Goal: Task Accomplishment & Management: Manage account settings

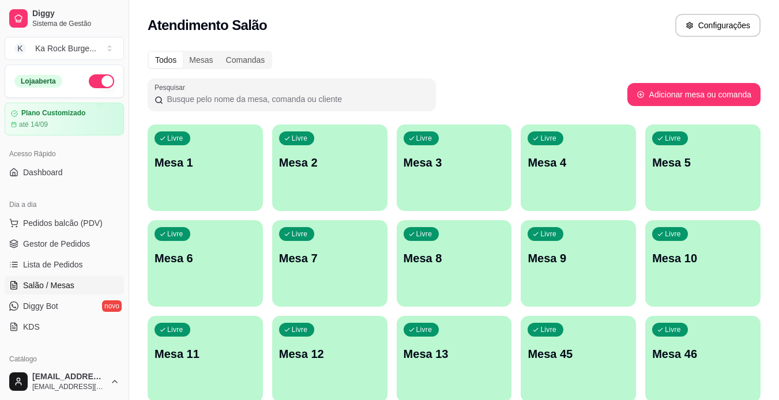
click at [444, 268] on div "Livre Mesa 8" at bounding box center [454, 256] width 115 height 73
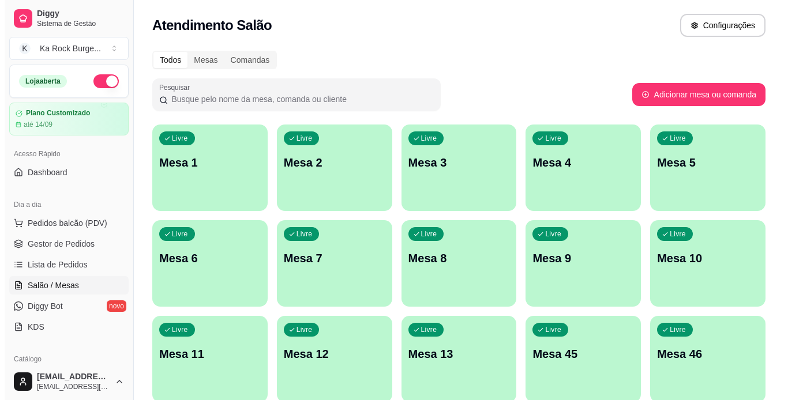
scroll to position [118, 0]
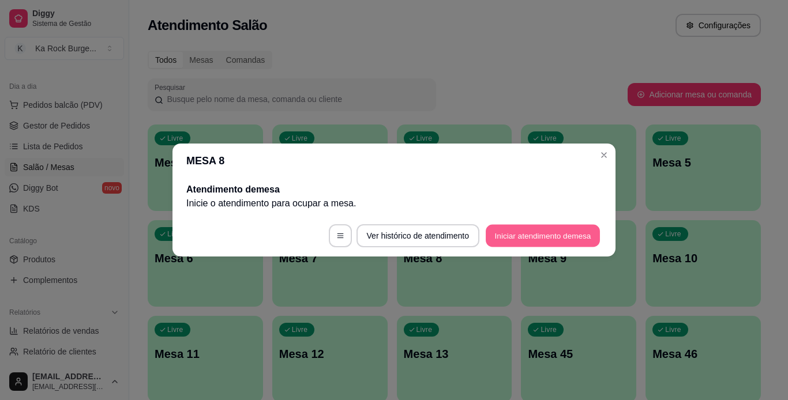
click at [542, 227] on button "Iniciar atendimento de mesa" at bounding box center [543, 236] width 114 height 23
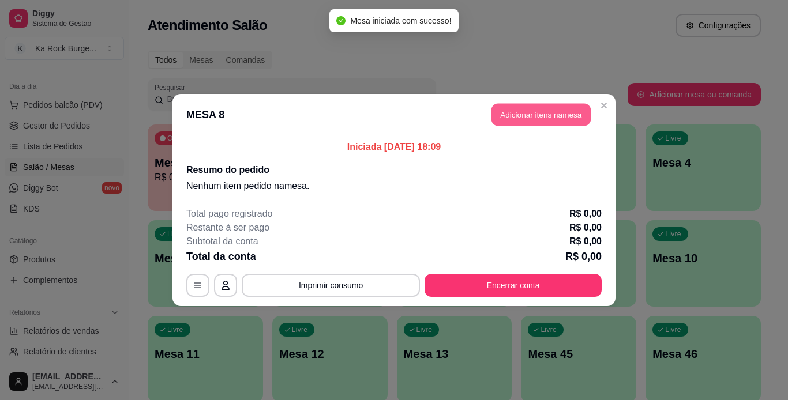
click at [551, 119] on button "Adicionar itens na mesa" at bounding box center [541, 115] width 99 height 23
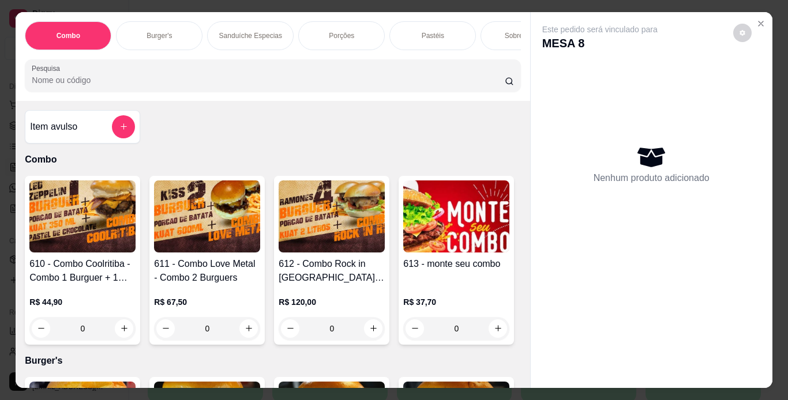
click at [162, 31] on p "Burger's" at bounding box center [159, 35] width 25 height 9
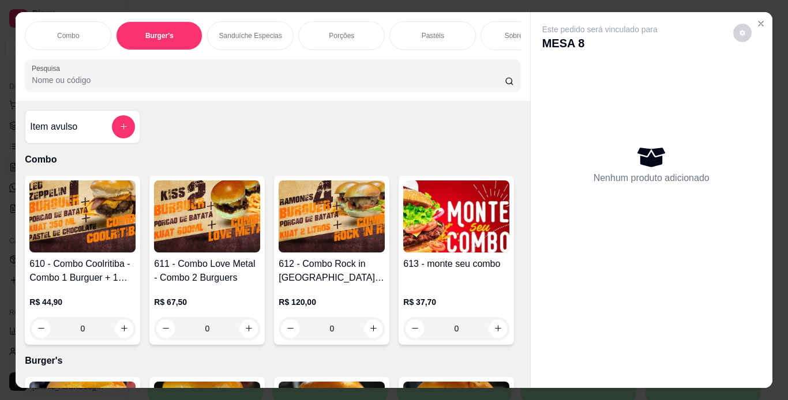
click at [143, 59] on div "Pesquisa" at bounding box center [273, 75] width 496 height 32
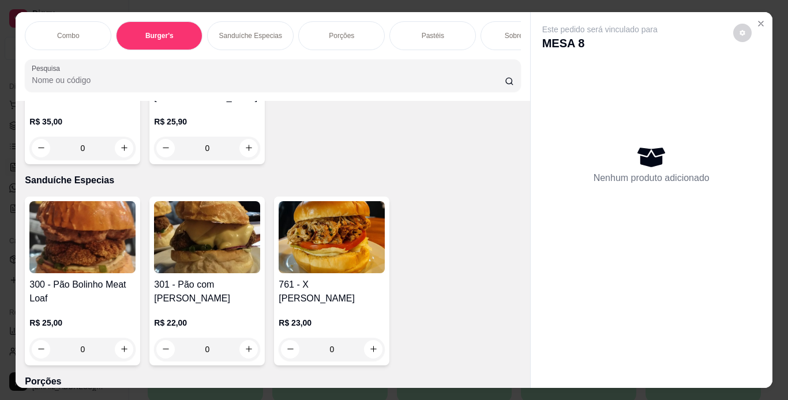
scroll to position [1410, 0]
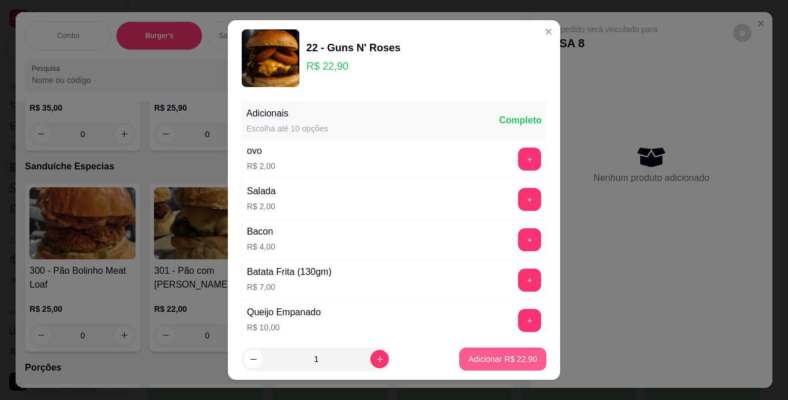
click at [463, 350] on button "Adicionar R$ 22,90" at bounding box center [502, 359] width 87 height 23
type input "1"
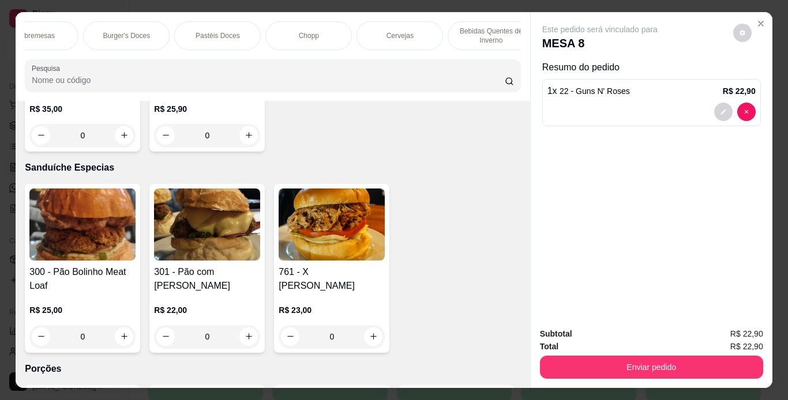
scroll to position [0, 500]
click at [407, 32] on div "Cervejas" at bounding box center [389, 35] width 87 height 29
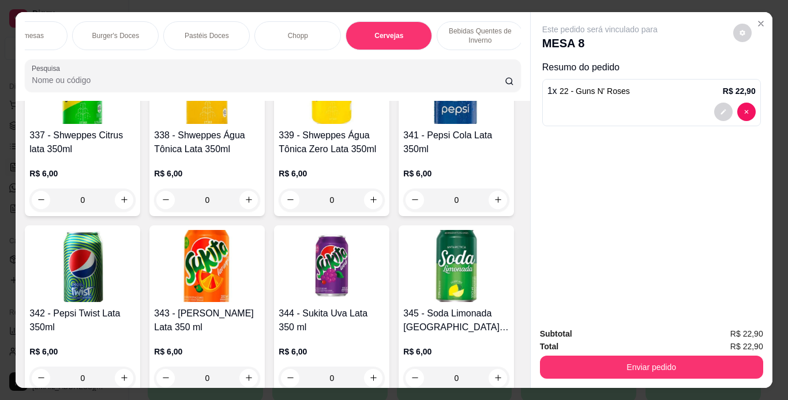
scroll to position [29, 0]
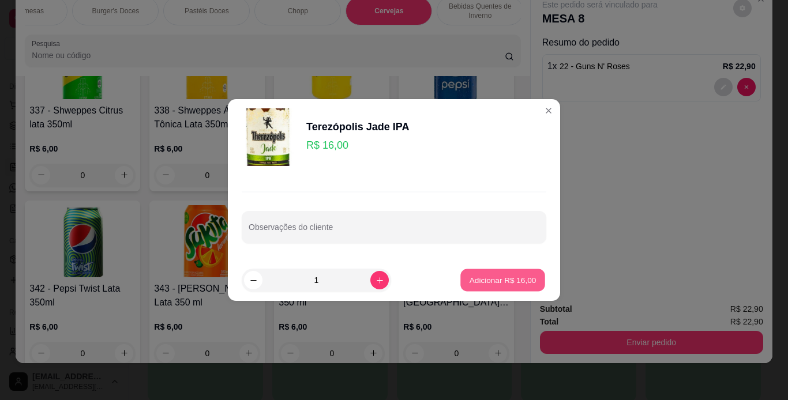
click at [478, 275] on p "Adicionar R$ 16,00" at bounding box center [503, 280] width 67 height 11
type input "1"
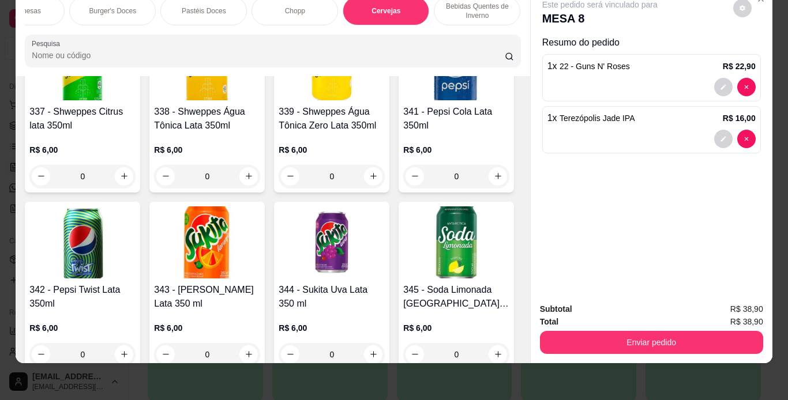
scroll to position [0, 417]
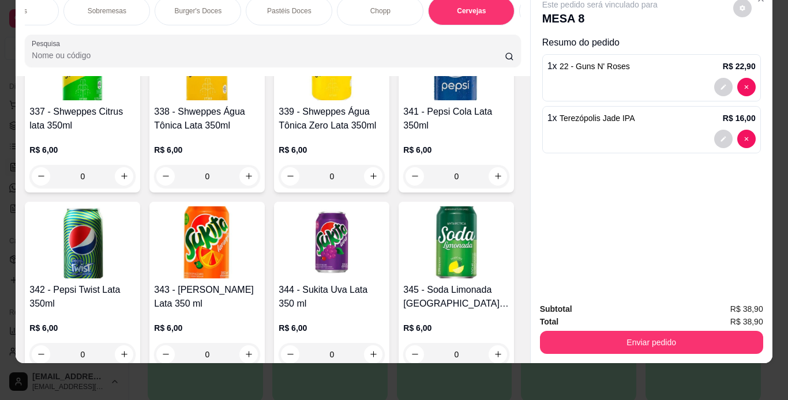
click at [40, 5] on div "Pastéis" at bounding box center [15, 11] width 87 height 29
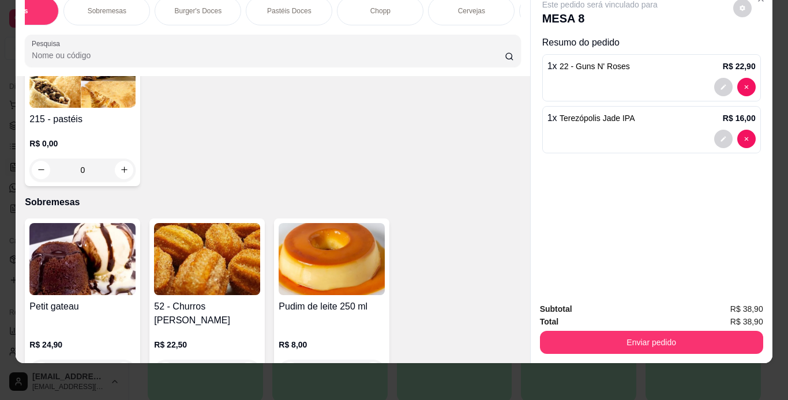
scroll to position [2998, 0]
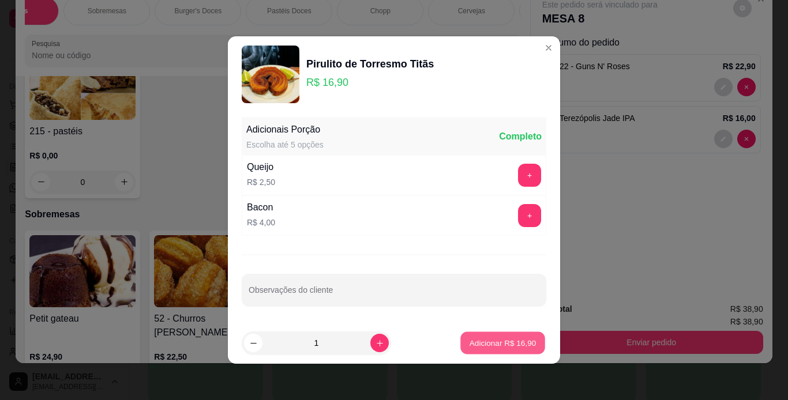
click at [491, 347] on p "Adicionar R$ 16,90" at bounding box center [503, 343] width 67 height 11
type input "1"
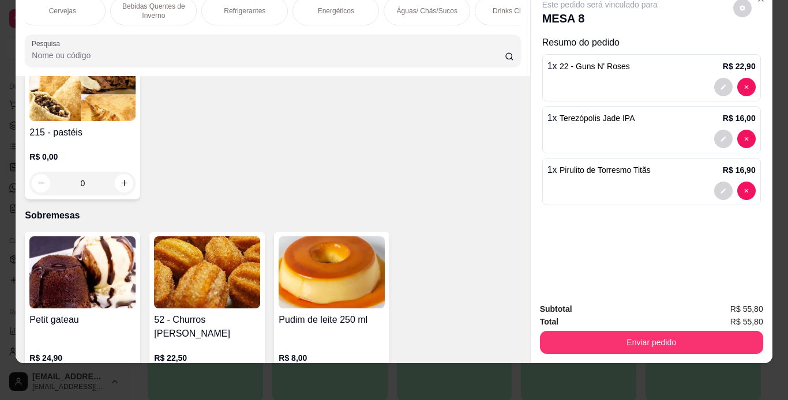
scroll to position [0, 839]
click at [414, 13] on div "Águas/ Chás/Sucos" at bounding box center [413, 11] width 87 height 29
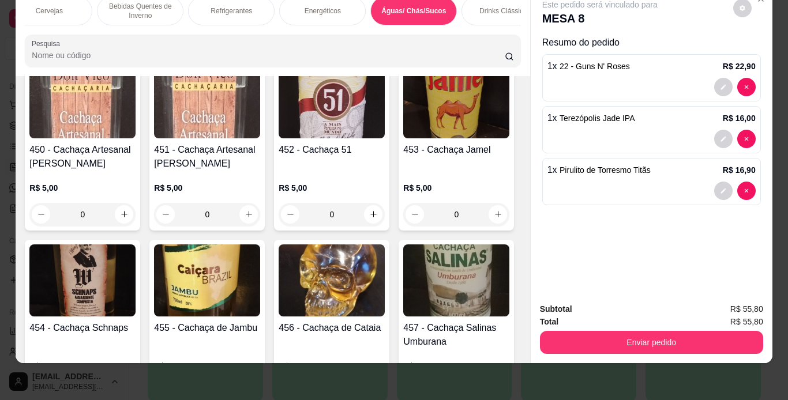
scroll to position [7262, 0]
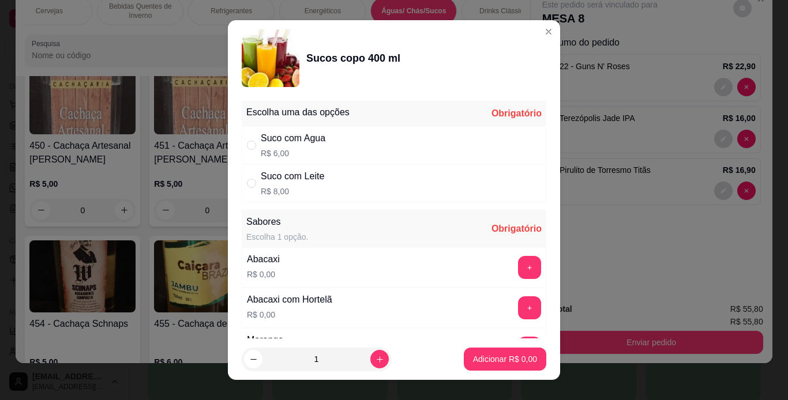
click at [305, 136] on div "Suco com Agua" at bounding box center [293, 139] width 65 height 14
radio input "true"
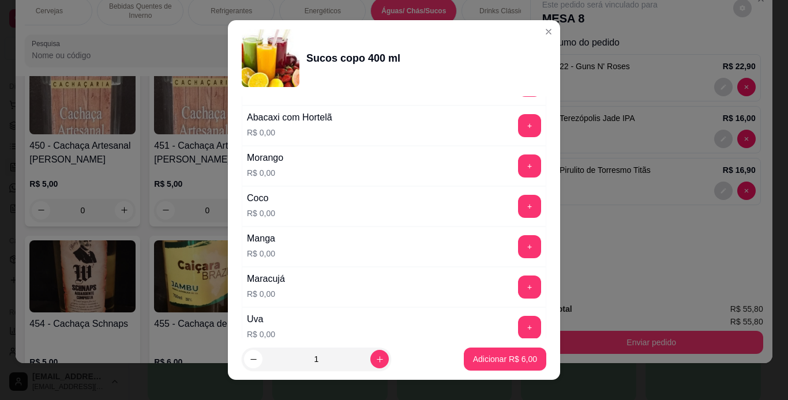
scroll to position [185, 0]
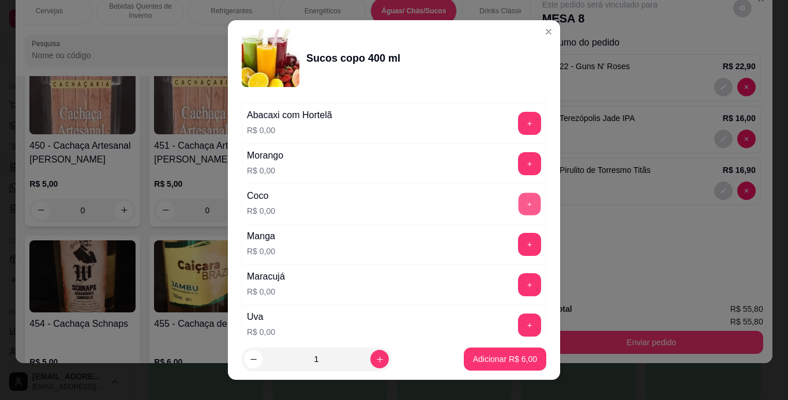
click at [519, 205] on button "+" at bounding box center [530, 204] width 23 height 23
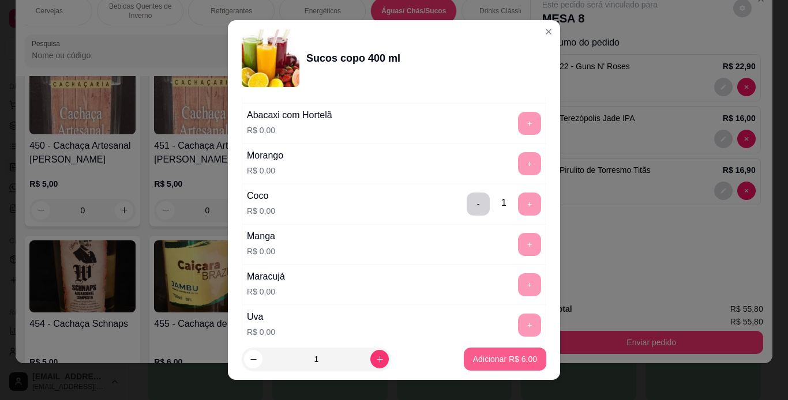
click at [508, 357] on p "Adicionar R$ 6,00" at bounding box center [505, 360] width 64 height 12
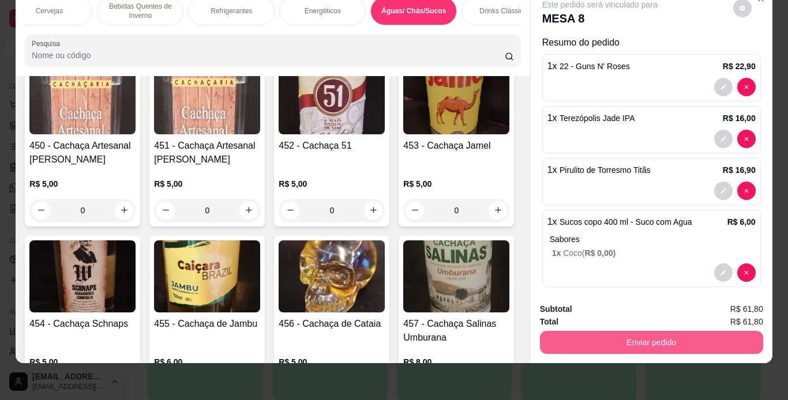
click at [597, 332] on button "Enviar pedido" at bounding box center [651, 342] width 223 height 23
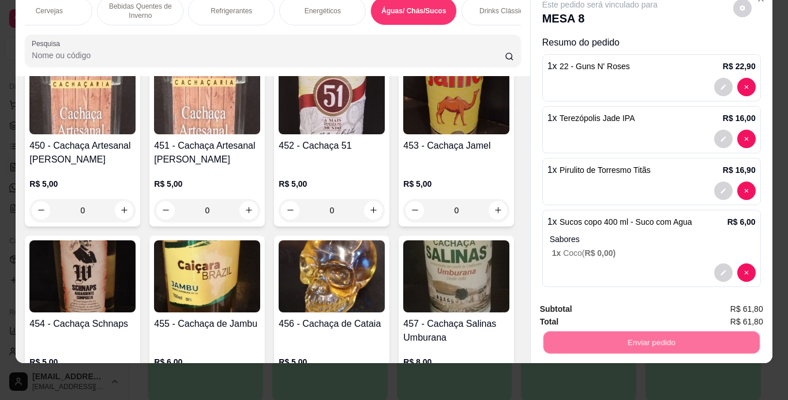
click at [594, 301] on button "Não registrar e enviar pedido" at bounding box center [613, 305] width 117 height 21
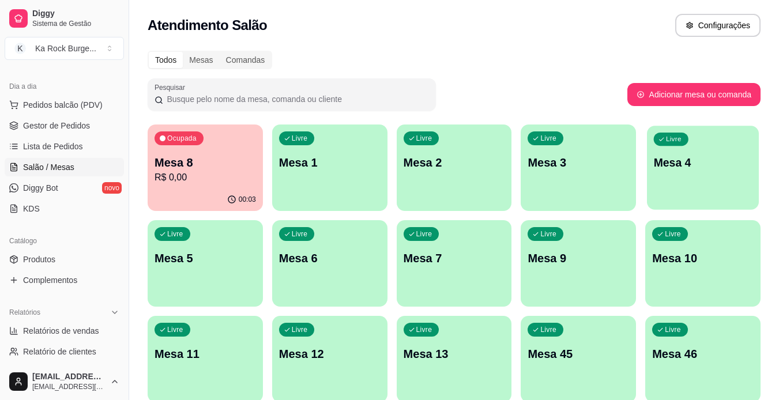
click at [678, 162] on p "Mesa 4" at bounding box center [703, 163] width 99 height 16
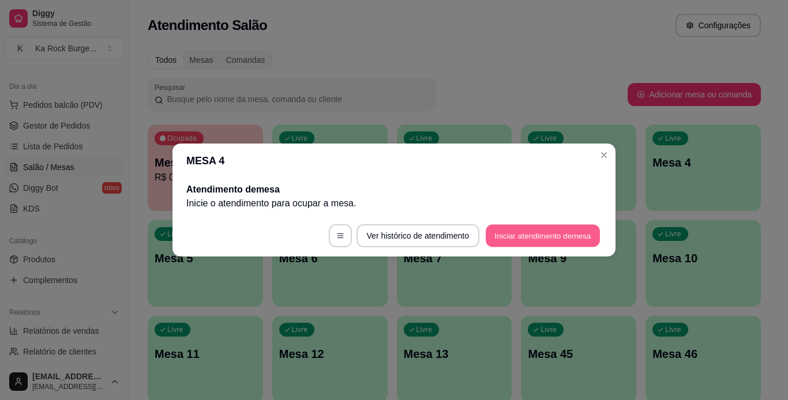
click at [571, 234] on button "Iniciar atendimento de mesa" at bounding box center [543, 236] width 114 height 23
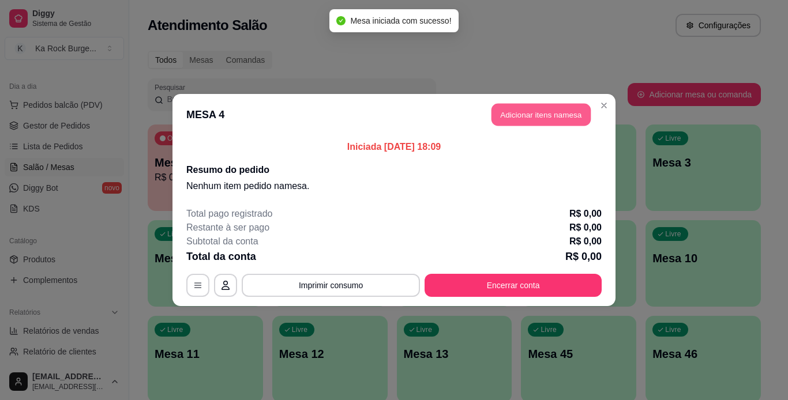
click at [539, 121] on button "Adicionar itens na mesa" at bounding box center [541, 115] width 99 height 23
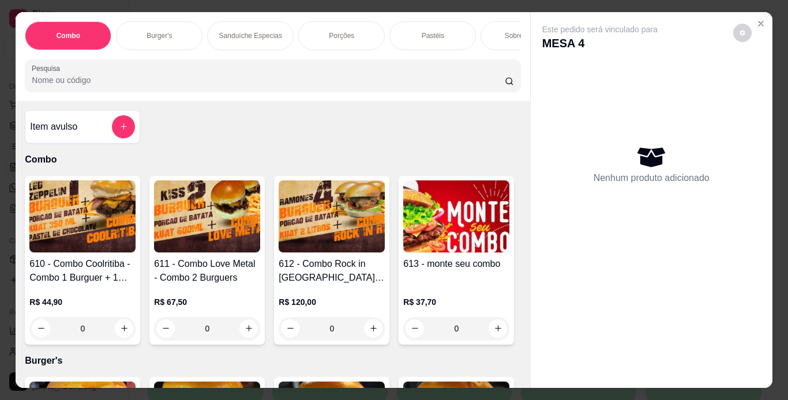
drag, startPoint x: 331, startPoint y: 31, endPoint x: 622, endPoint y: 269, distance: 375.9
click at [332, 31] on p "Porções" at bounding box center [341, 35] width 25 height 9
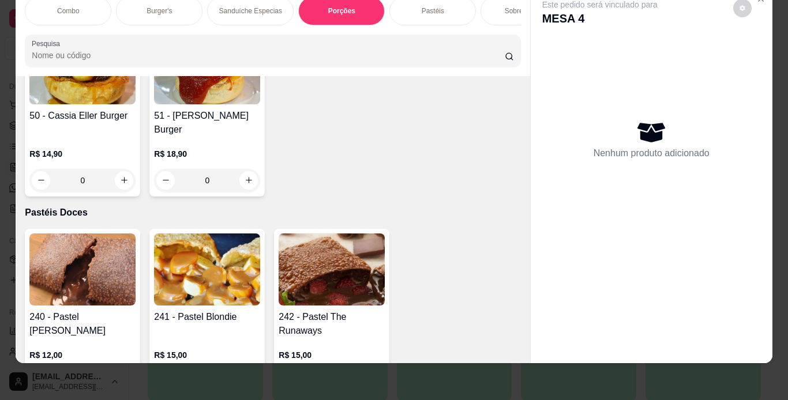
scroll to position [3419, 0]
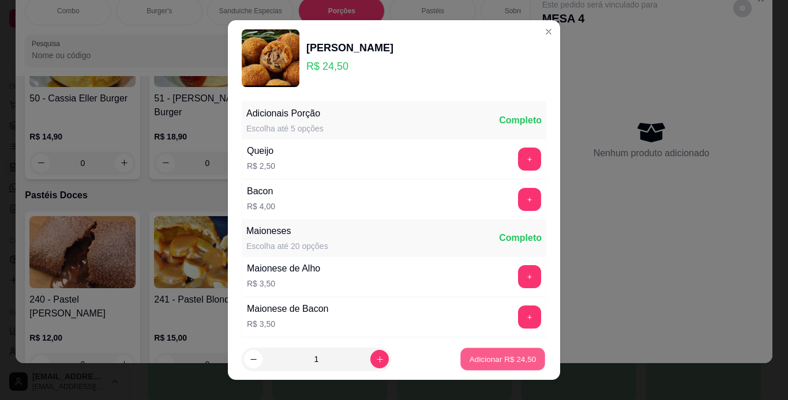
click at [470, 365] on p "Adicionar R$ 24,50" at bounding box center [503, 359] width 67 height 11
type input "1"
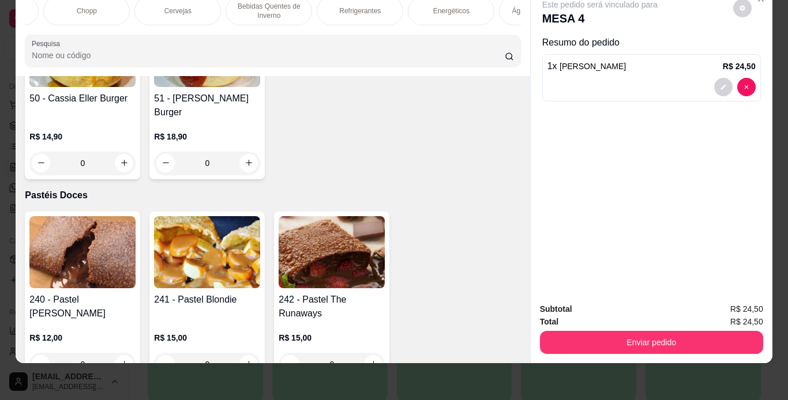
scroll to position [0, 715]
click at [345, 6] on p "Refrigerantes" at bounding box center [356, 10] width 42 height 9
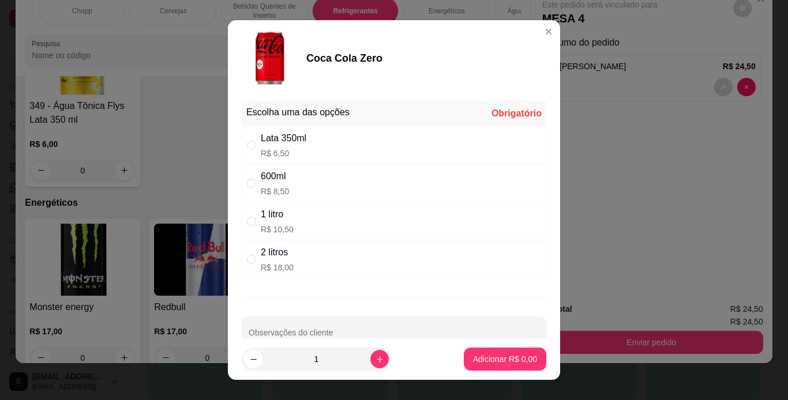
click at [342, 186] on div "600ml R$ 8,50" at bounding box center [394, 183] width 305 height 38
radio input "true"
click at [507, 369] on button "Adicionar R$ 8,50" at bounding box center [505, 359] width 83 height 23
type input "1"
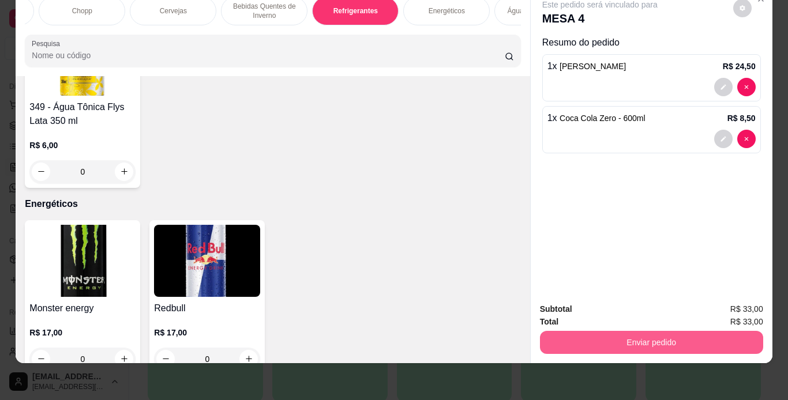
click at [624, 331] on button "Enviar pedido" at bounding box center [651, 342] width 223 height 23
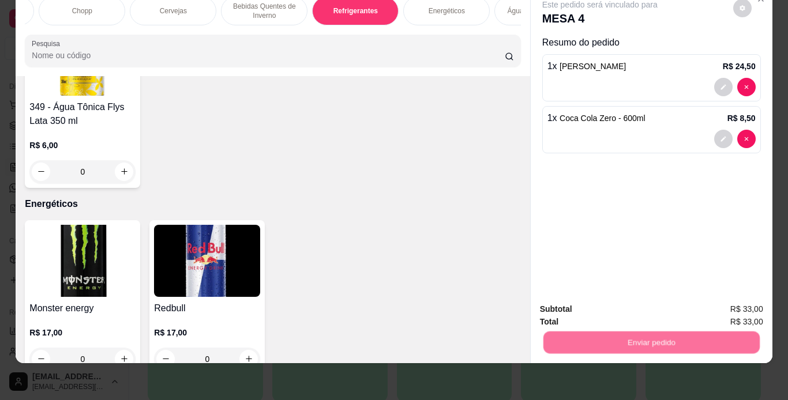
click at [620, 310] on button "Não registrar e enviar pedido" at bounding box center [613, 305] width 117 height 21
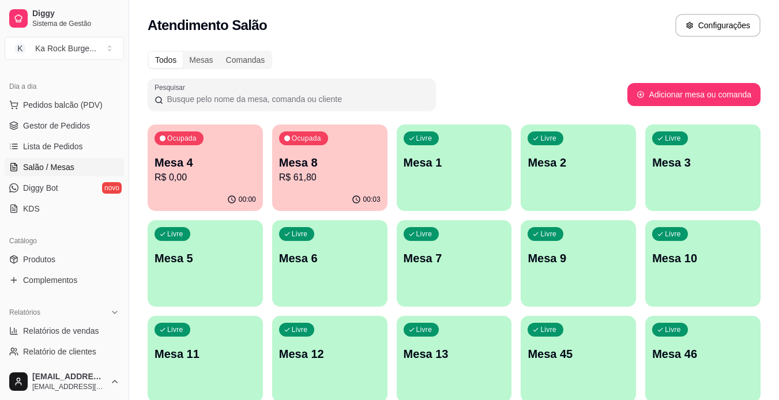
click at [198, 162] on p "Mesa 4" at bounding box center [206, 163] width 102 height 16
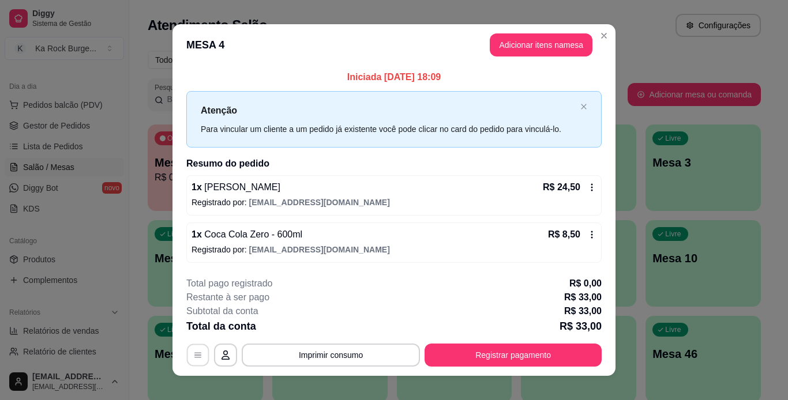
click at [193, 357] on icon "button" at bounding box center [197, 355] width 9 height 9
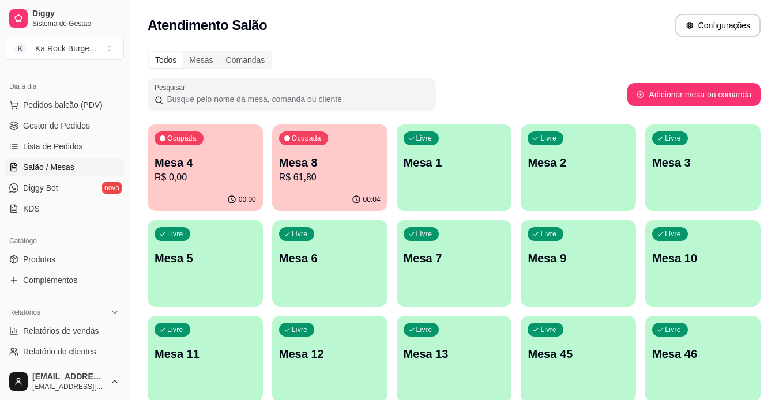
click at [170, 284] on div "Livre Mesa 5" at bounding box center [205, 256] width 115 height 73
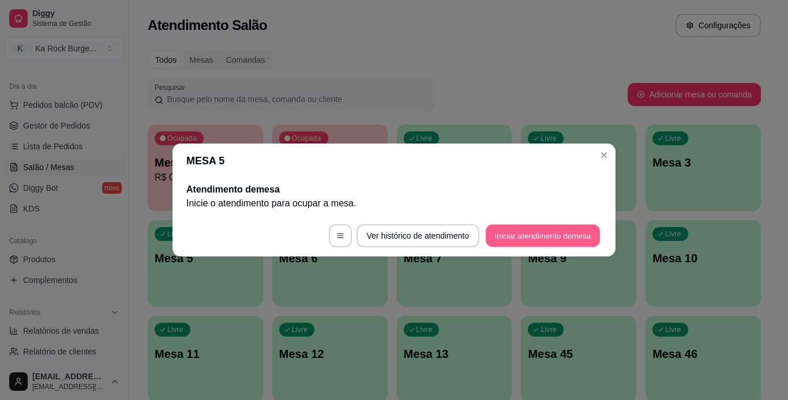
click at [548, 235] on button "Iniciar atendimento de mesa" at bounding box center [543, 236] width 114 height 23
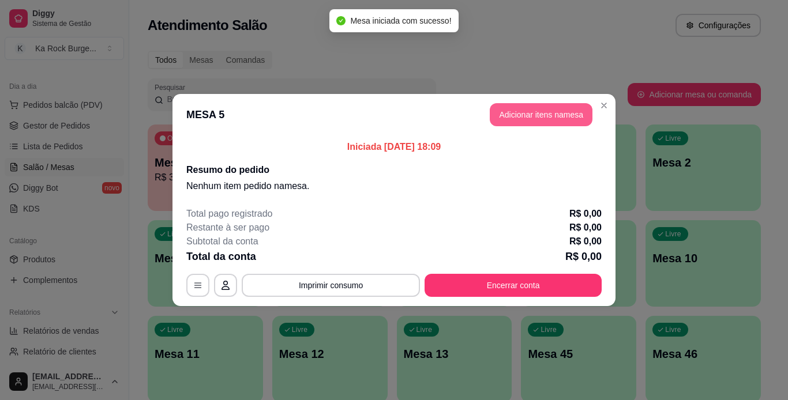
click at [530, 123] on button "Adicionar itens na mesa" at bounding box center [541, 114] width 103 height 23
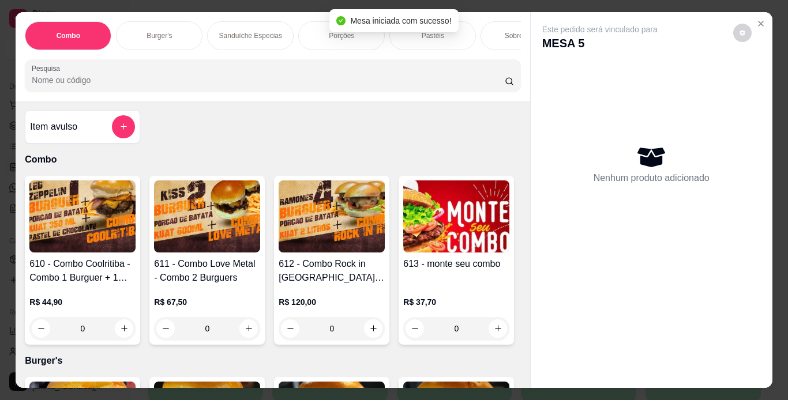
click at [326, 44] on div "Porções" at bounding box center [341, 35] width 87 height 29
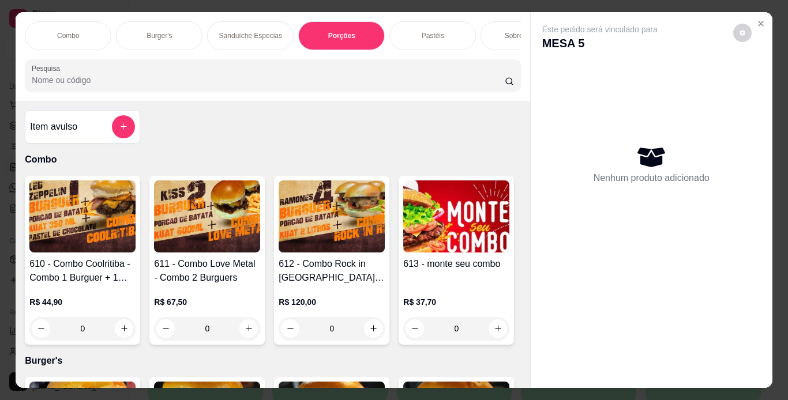
scroll to position [29, 0]
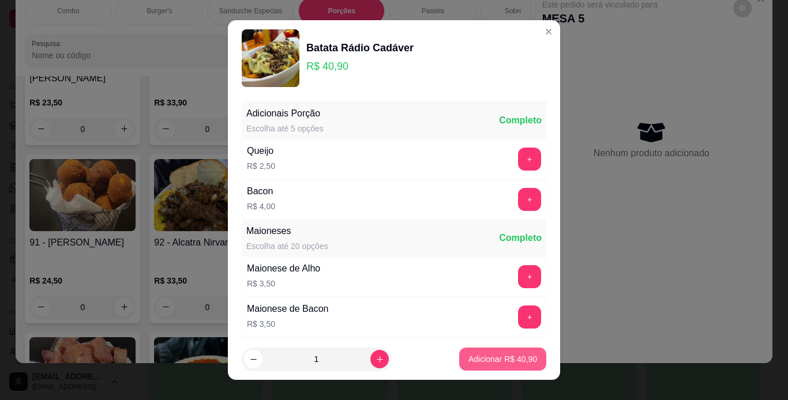
click at [509, 358] on p "Adicionar R$ 40,90" at bounding box center [502, 360] width 69 height 12
type input "1"
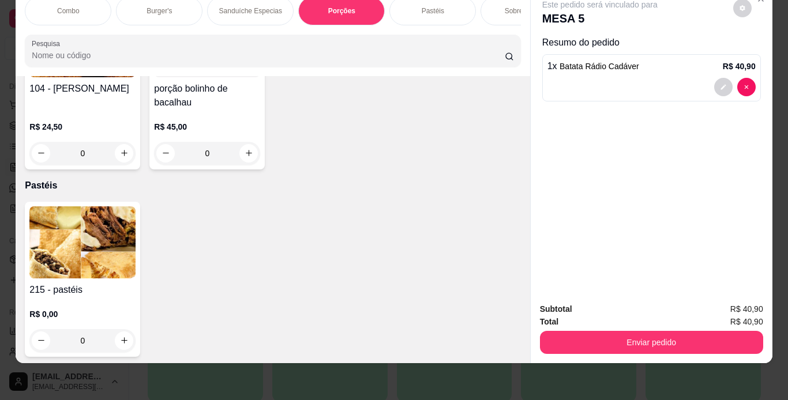
scroll to position [2865, 0]
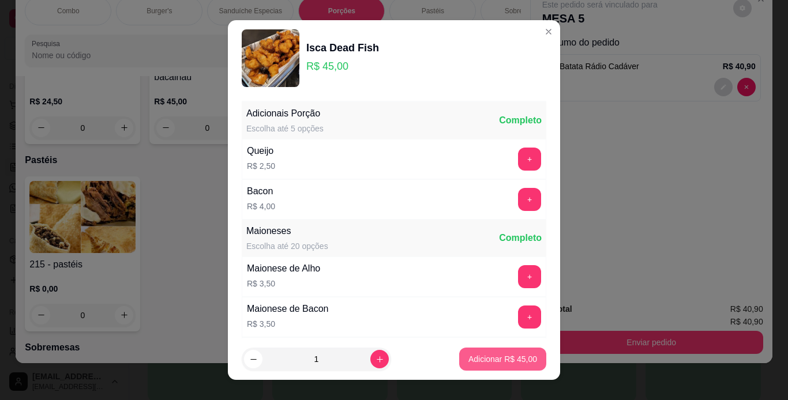
click at [484, 359] on p "Adicionar R$ 45,00" at bounding box center [502, 360] width 69 height 12
type input "1"
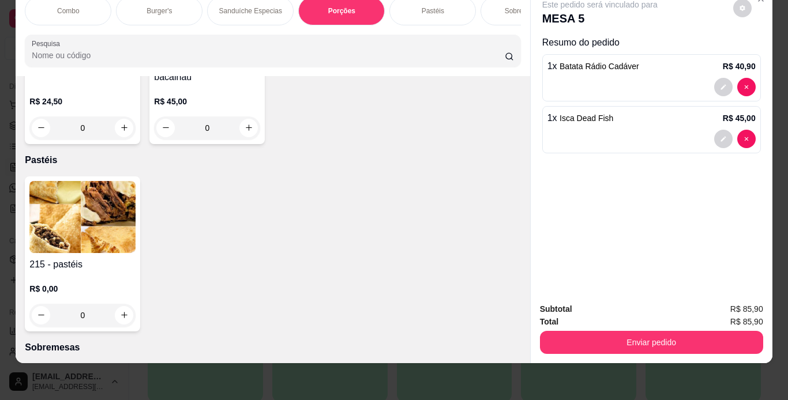
click at [437, 10] on div "Pastéis" at bounding box center [432, 11] width 87 height 29
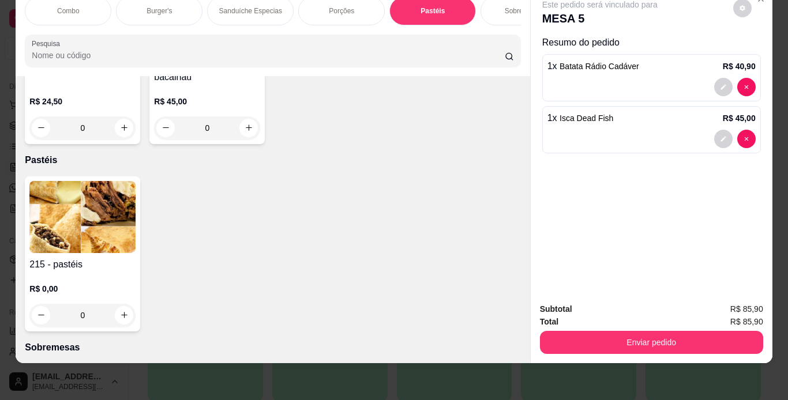
scroll to position [3738, 0]
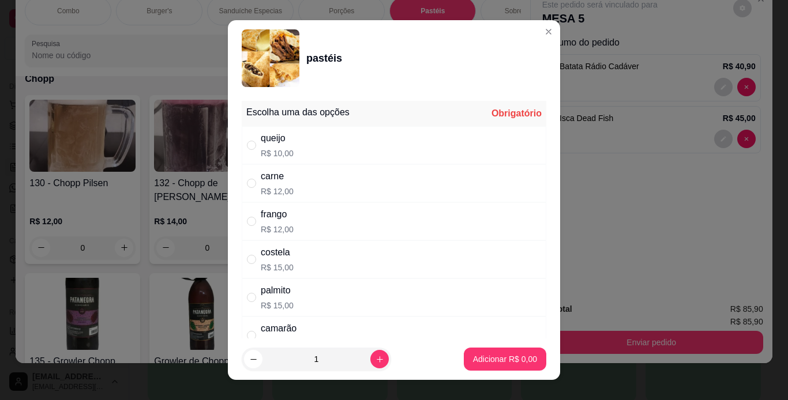
click at [306, 191] on div "carne R$ 12,00" at bounding box center [394, 183] width 305 height 38
radio input "true"
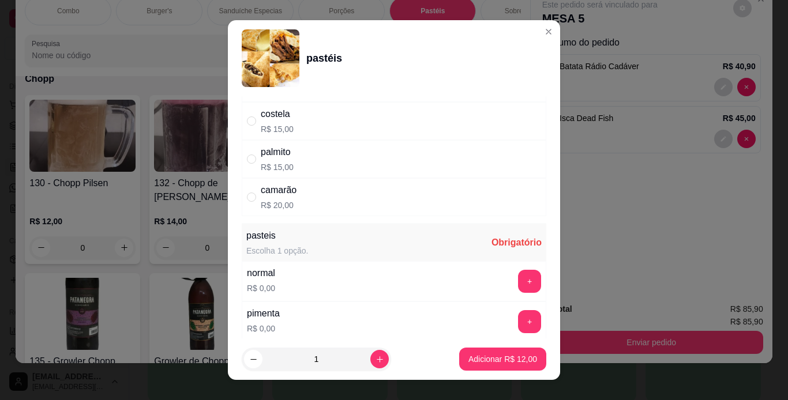
scroll to position [185, 0]
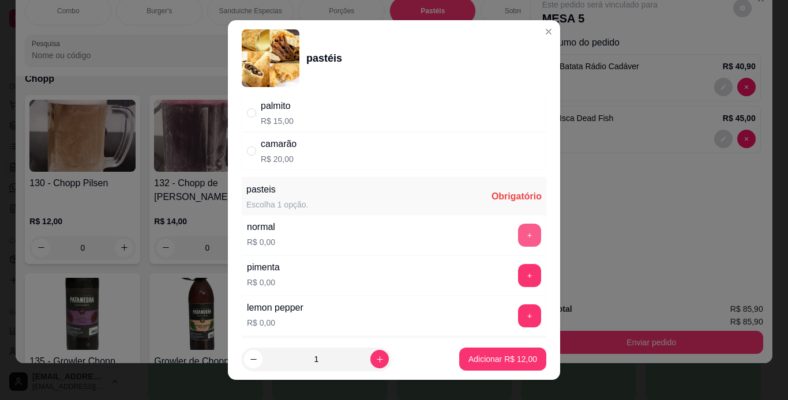
click at [518, 241] on button "+" at bounding box center [529, 235] width 23 height 23
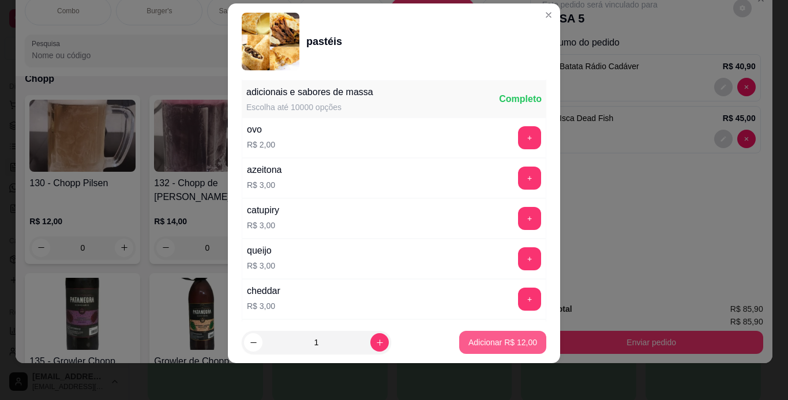
scroll to position [425, 0]
click at [513, 344] on p "Adicionar R$ 12,00" at bounding box center [503, 343] width 67 height 11
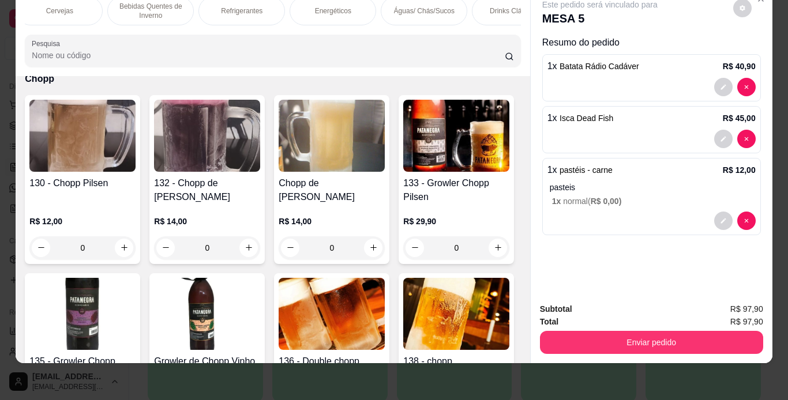
scroll to position [0, 831]
click at [417, 9] on div "Águas/ Chás/Sucos" at bounding box center [422, 11] width 87 height 29
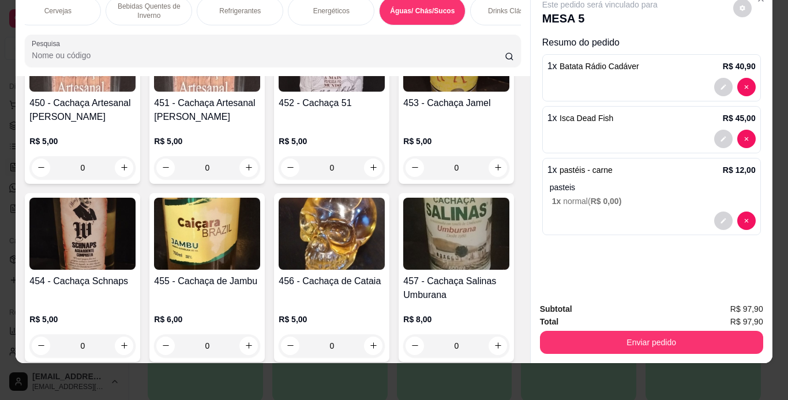
scroll to position [7307, 0]
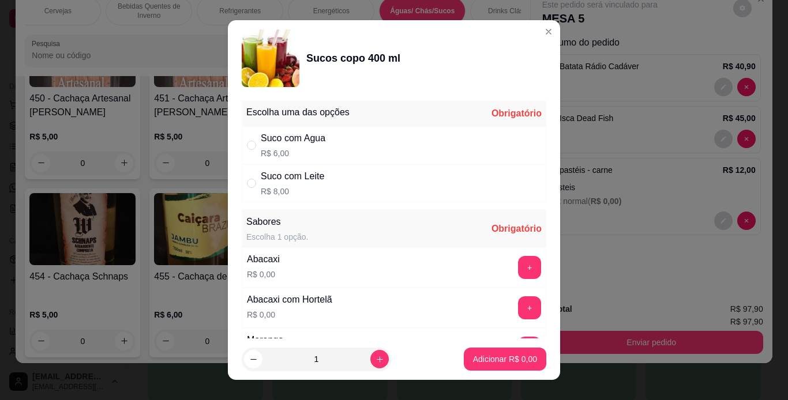
click at [339, 138] on div "Suco com Agua R$ 6,00" at bounding box center [394, 145] width 305 height 38
radio input "true"
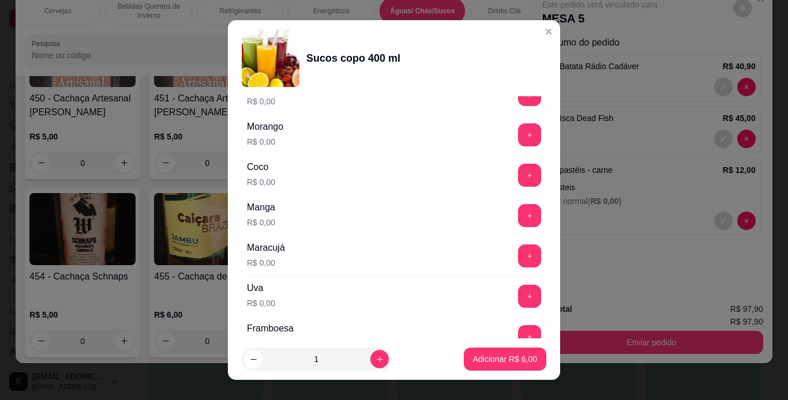
scroll to position [243, 0]
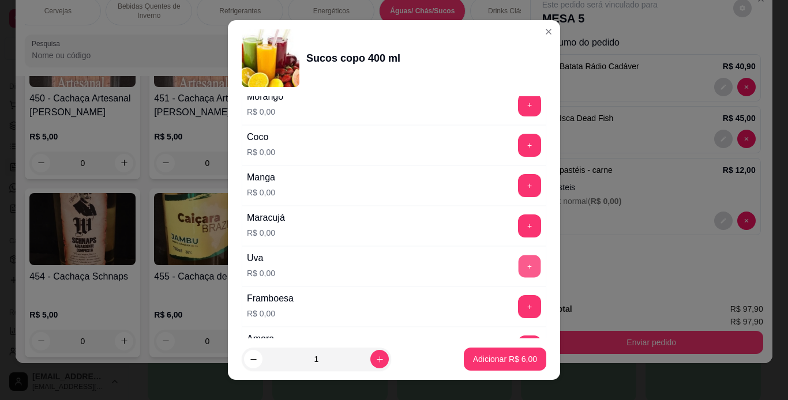
click at [519, 272] on button "+" at bounding box center [530, 266] width 23 height 23
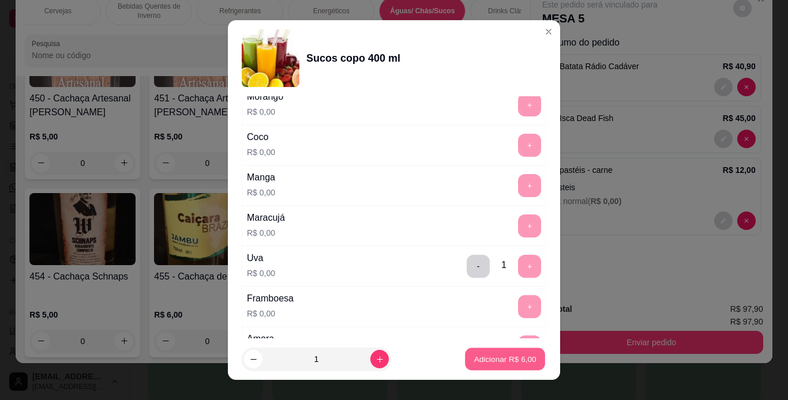
click at [485, 359] on p "Adicionar R$ 6,00" at bounding box center [505, 359] width 62 height 11
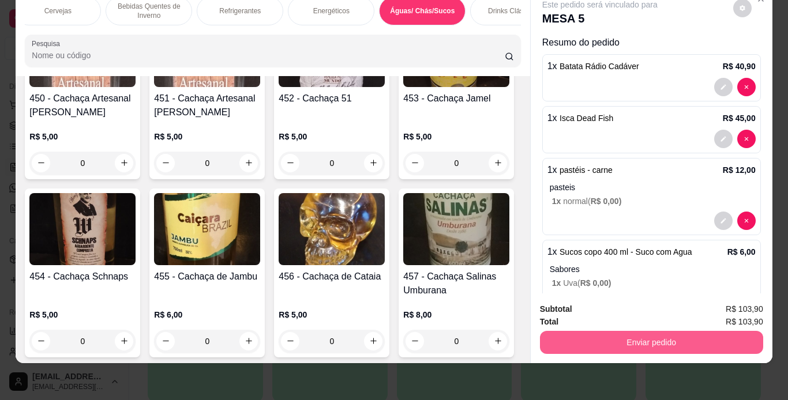
click at [596, 341] on button "Enviar pedido" at bounding box center [651, 342] width 223 height 23
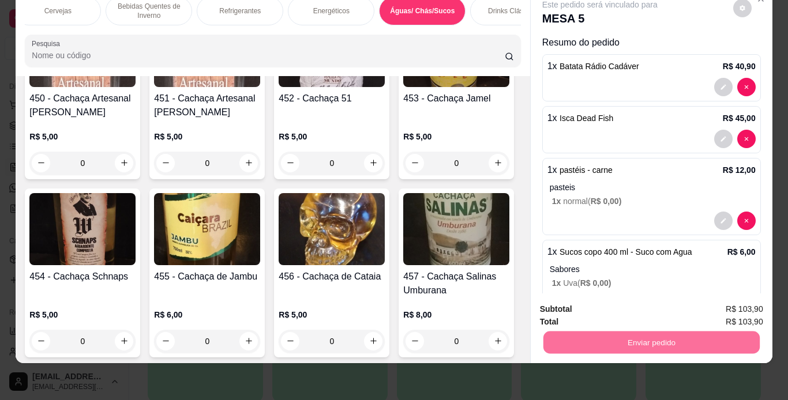
click at [627, 310] on button "Não registrar e enviar pedido" at bounding box center [613, 305] width 117 height 21
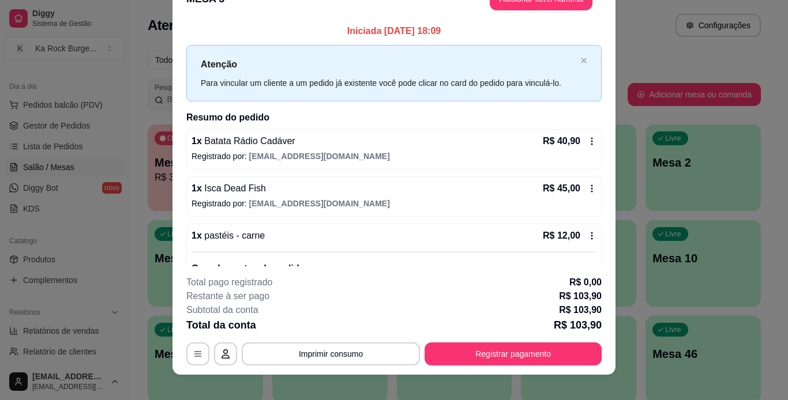
scroll to position [35, 0]
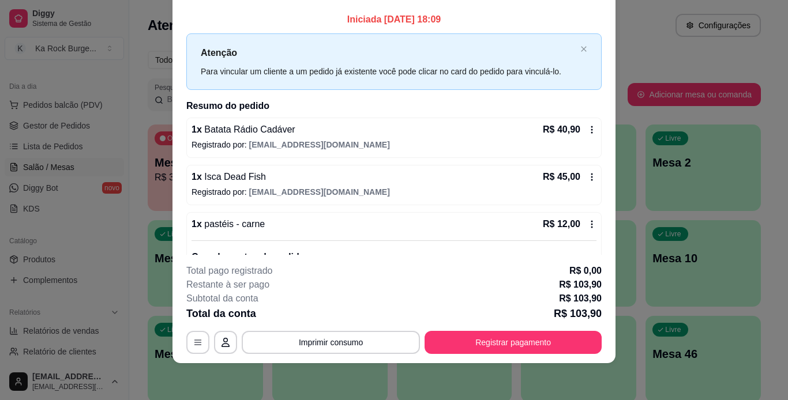
click at [602, 112] on div "Iniciada [DATE] 18:09 Atenção Para vincular um cliente a um pedido já existente…" at bounding box center [394, 131] width 443 height 246
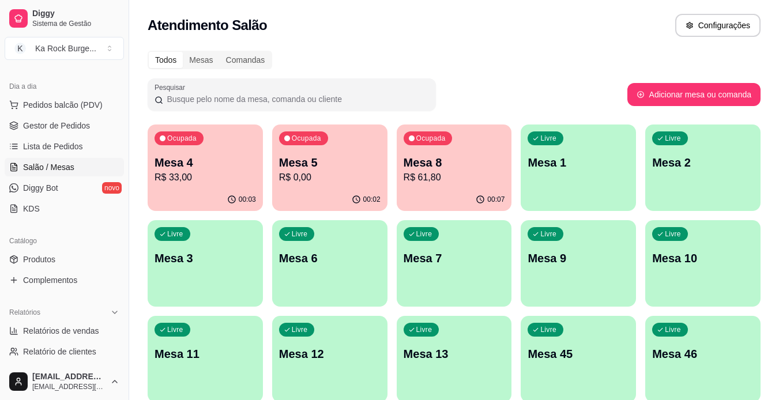
click at [194, 183] on p "R$ 33,00" at bounding box center [206, 178] width 102 height 14
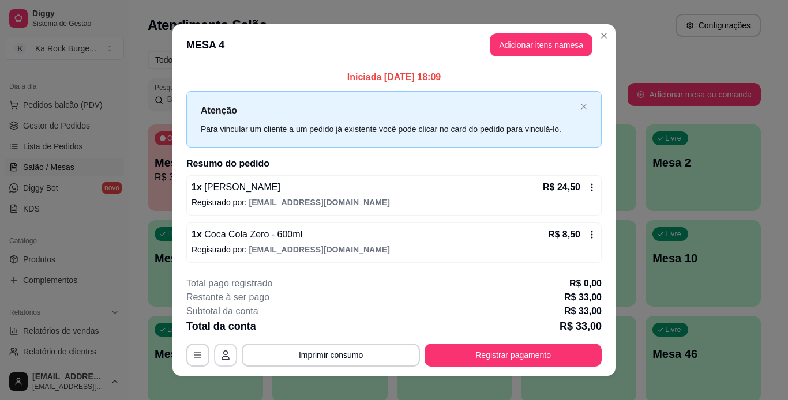
click at [223, 354] on icon "button" at bounding box center [226, 355] width 8 height 9
click at [196, 364] on button "button" at bounding box center [198, 355] width 23 height 23
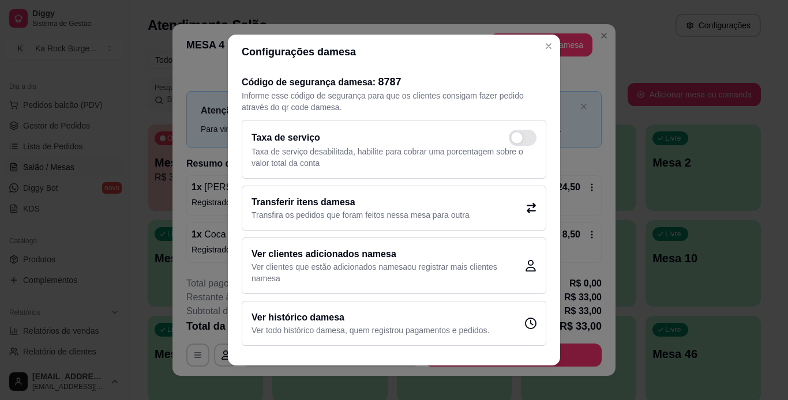
click at [489, 208] on div "Transferir itens da mesa Transfira os pedidos que foram feitos nessa mesa para …" at bounding box center [394, 208] width 305 height 45
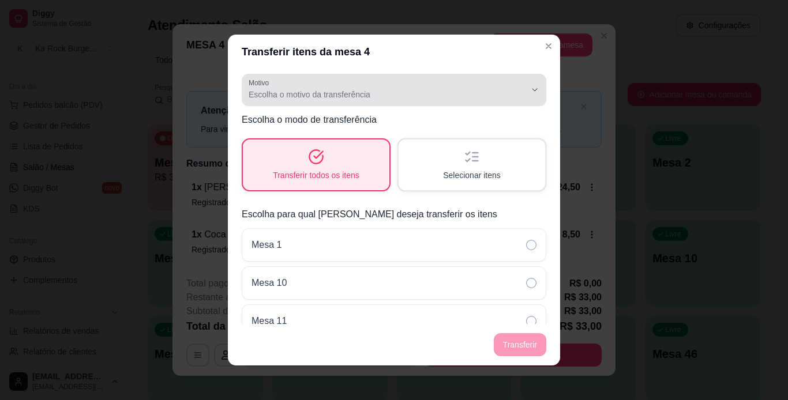
click at [369, 85] on div "Escolha o motivo da transferência" at bounding box center [387, 89] width 277 height 23
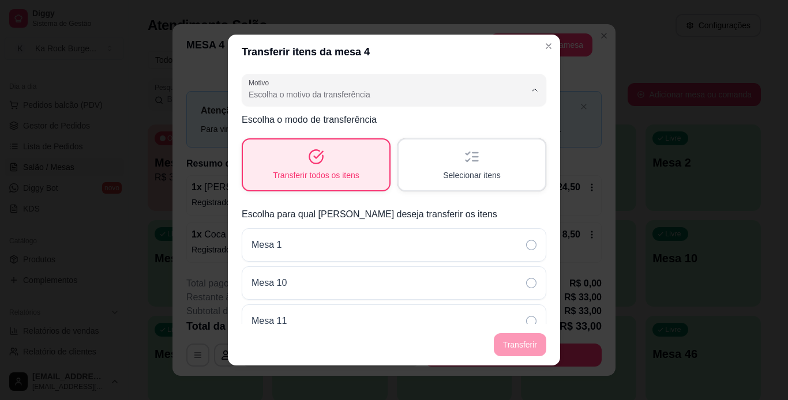
click at [337, 147] on span "Mudança de mesa" at bounding box center [380, 141] width 256 height 11
type input "TABLE_TRANSFER"
select select "TABLE_TRANSFER"
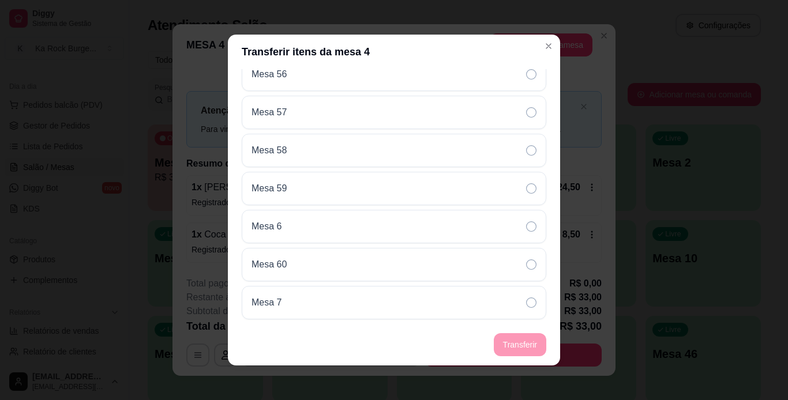
scroll to position [856, 0]
click at [505, 188] on div "Mesa 6" at bounding box center [394, 188] width 305 height 33
click at [525, 341] on button "Transferir" at bounding box center [519, 345] width 51 height 23
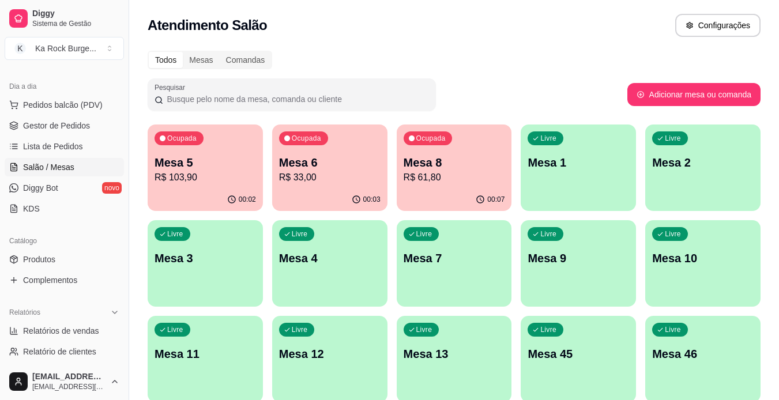
click at [192, 183] on p "R$ 103,90" at bounding box center [206, 178] width 102 height 14
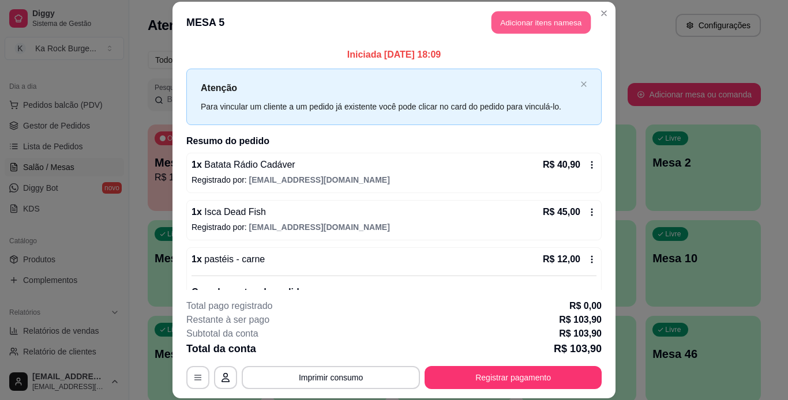
click at [547, 32] on button "Adicionar itens na mesa" at bounding box center [541, 23] width 99 height 23
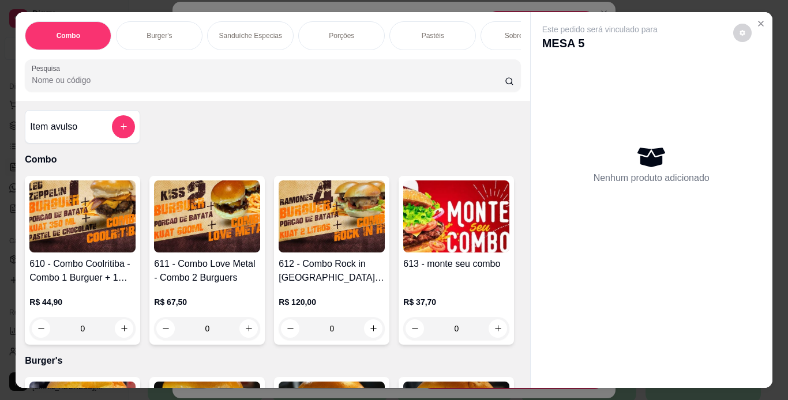
scroll to position [0, 434]
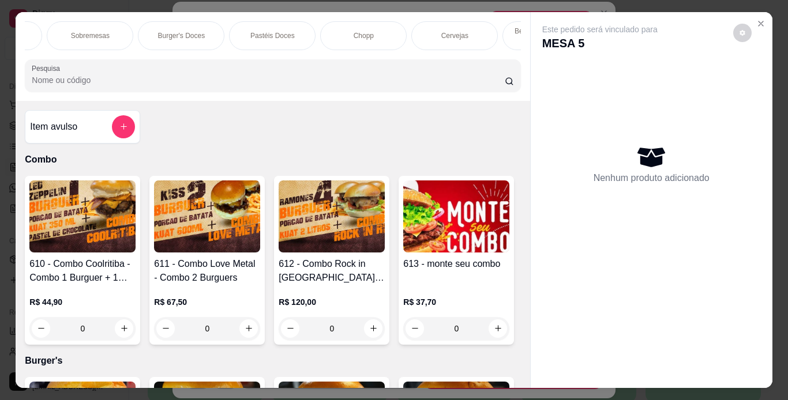
click at [383, 29] on div "Chopp" at bounding box center [363, 35] width 87 height 29
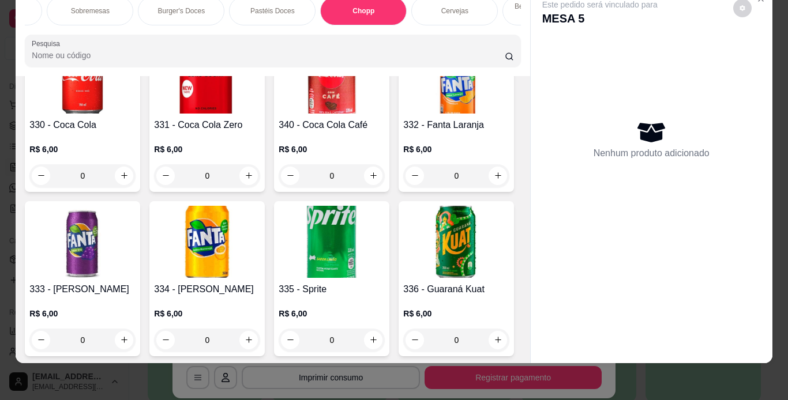
scroll to position [4744, 0]
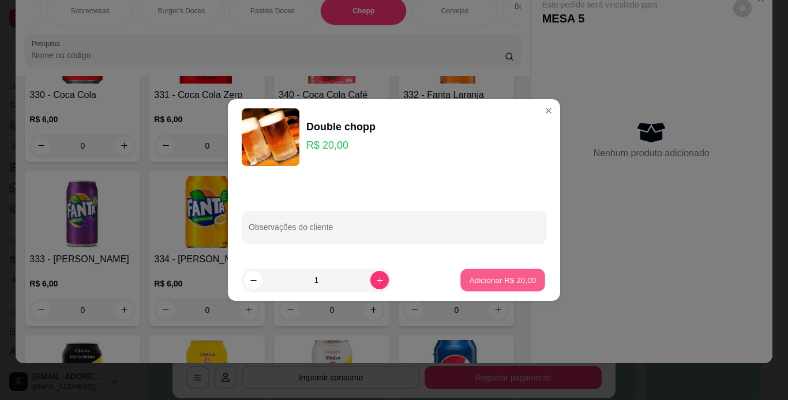
click at [518, 280] on p "Adicionar R$ 20,00" at bounding box center [503, 280] width 67 height 11
type input "1"
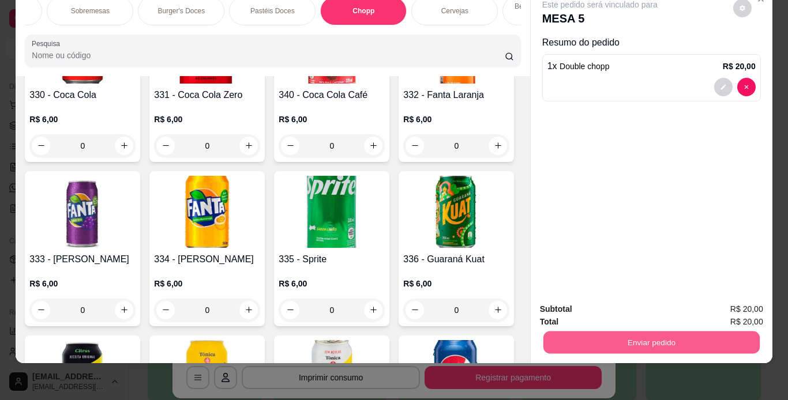
click at [574, 339] on button "Enviar pedido" at bounding box center [651, 343] width 216 height 23
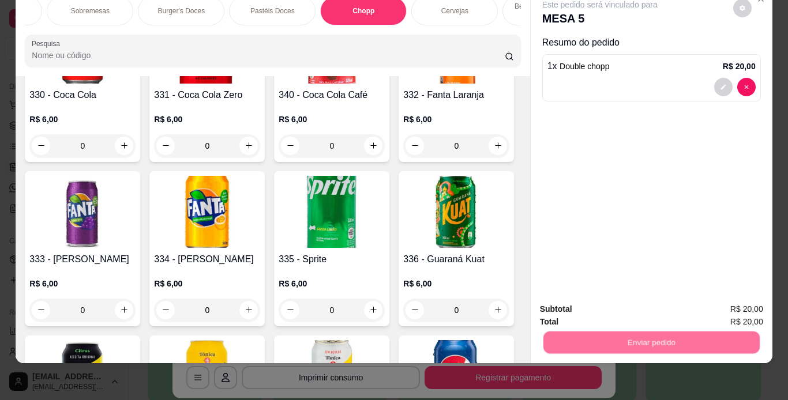
click at [569, 305] on button "Não registrar e enviar pedido" at bounding box center [613, 306] width 120 height 22
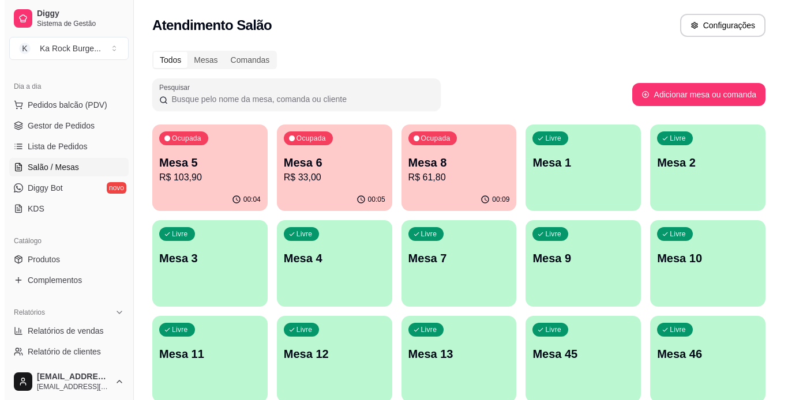
scroll to position [58, 0]
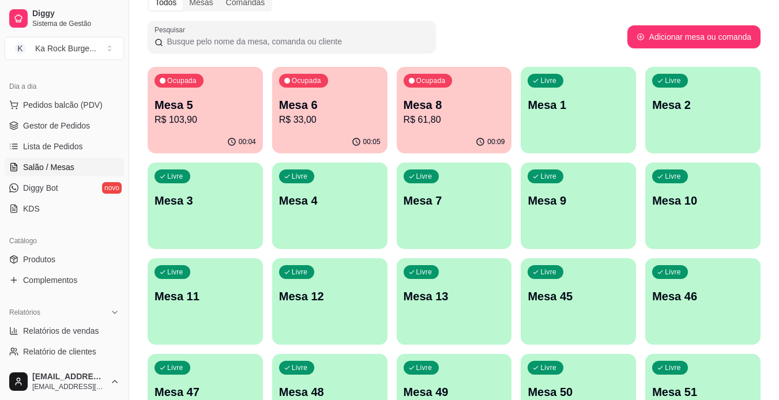
click at [426, 133] on div "00:09" at bounding box center [454, 142] width 115 height 23
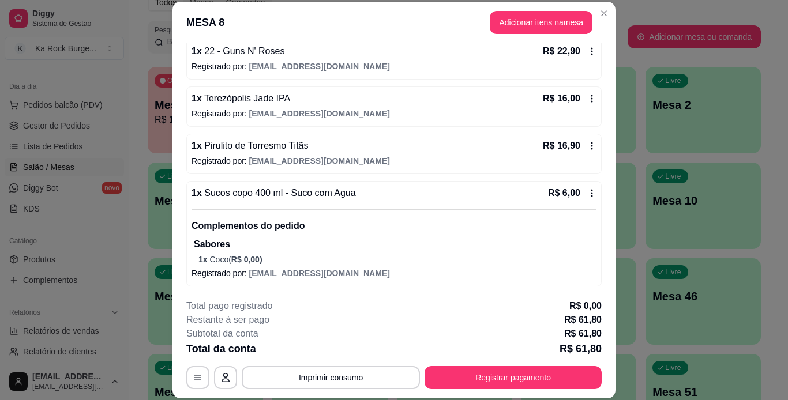
scroll to position [114, 0]
click at [587, 145] on icon at bounding box center [591, 145] width 9 height 9
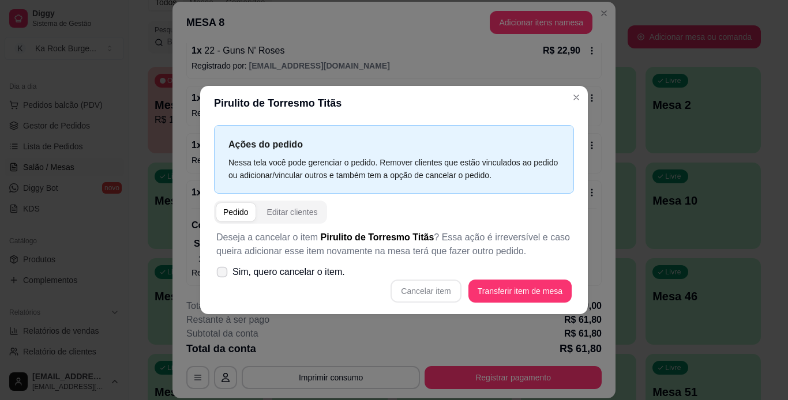
click at [325, 269] on span "Sim, quero cancelar o item." at bounding box center [289, 272] width 113 height 14
click at [223, 275] on input "Sim, quero cancelar o item." at bounding box center [220, 279] width 8 height 8
checkbox input "true"
click at [422, 295] on button "Cancelar item" at bounding box center [426, 291] width 69 height 23
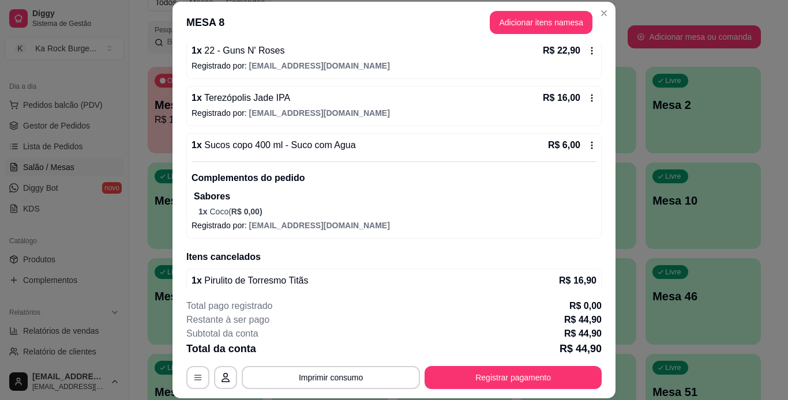
click at [513, 42] on header "MESA 8 Adicionar itens na mesa" at bounding box center [394, 23] width 443 height 42
click at [518, 32] on button "Adicionar itens na mesa" at bounding box center [541, 22] width 103 height 23
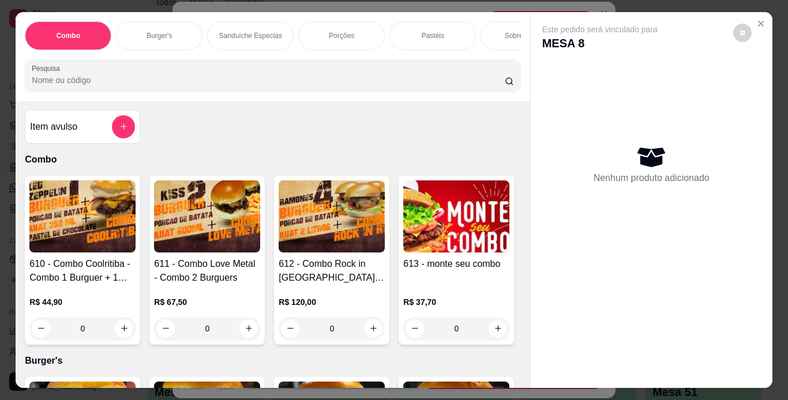
click at [345, 37] on div "Porções" at bounding box center [341, 35] width 87 height 29
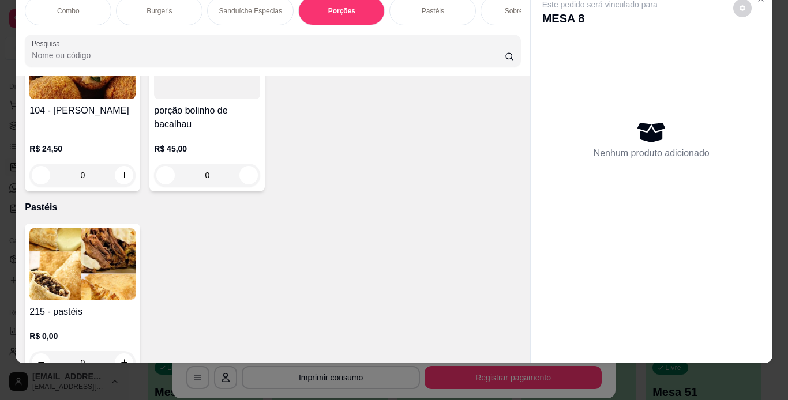
scroll to position [2979, 0]
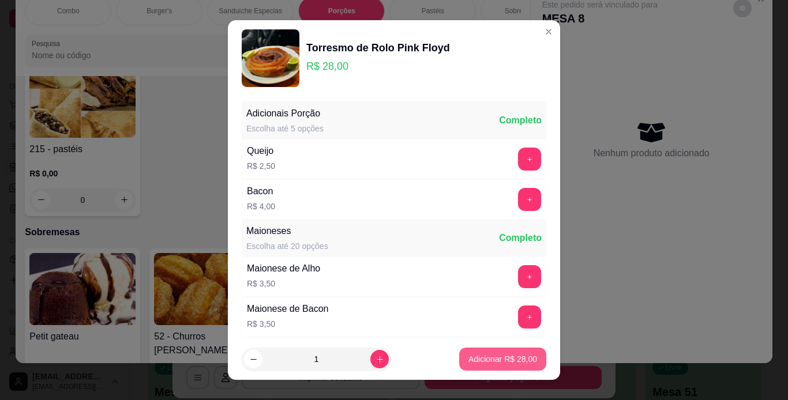
click at [508, 363] on p "Adicionar R$ 28,00" at bounding box center [502, 360] width 69 height 12
type input "1"
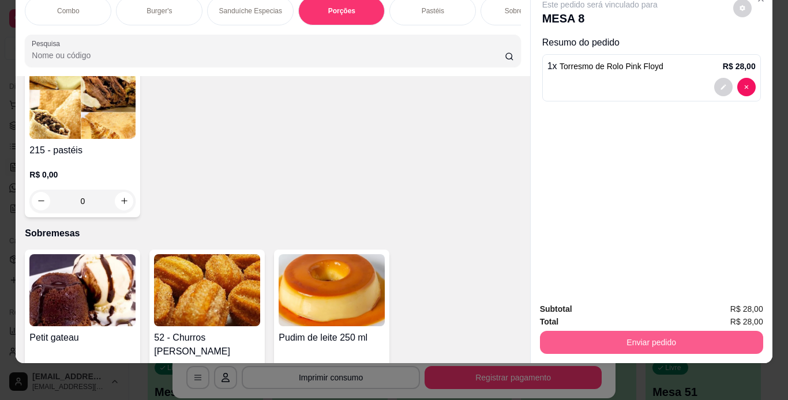
click at [555, 331] on button "Enviar pedido" at bounding box center [651, 342] width 223 height 23
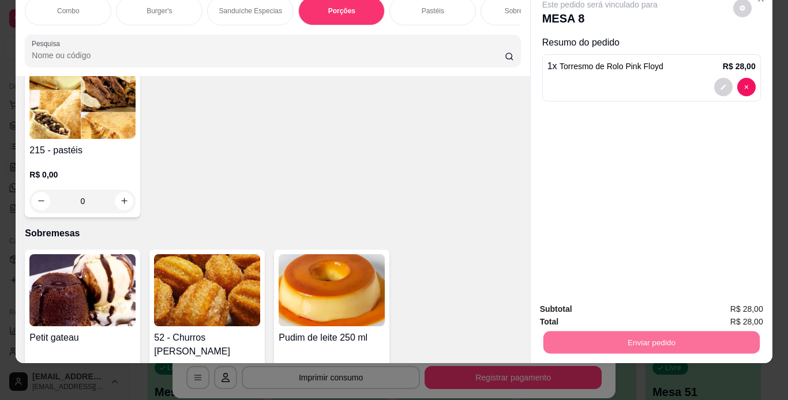
click at [558, 303] on button "Não registrar e enviar pedido" at bounding box center [613, 306] width 120 height 22
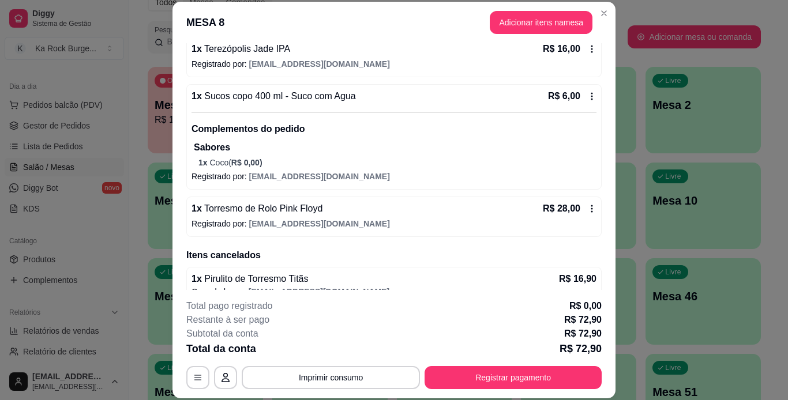
scroll to position [181, 0]
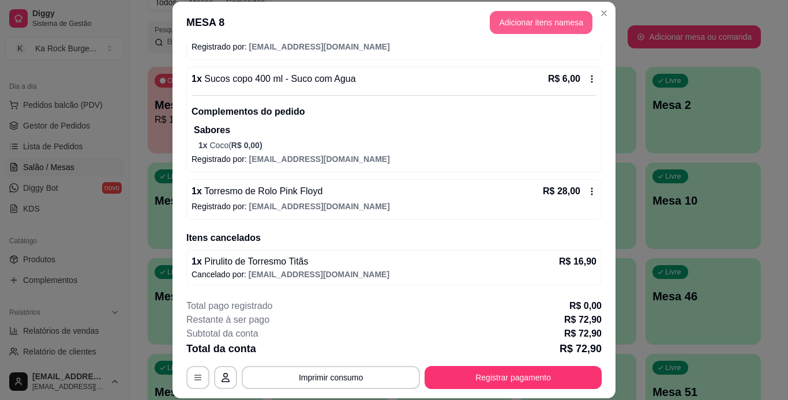
click at [537, 23] on button "Adicionar itens na mesa" at bounding box center [541, 22] width 103 height 23
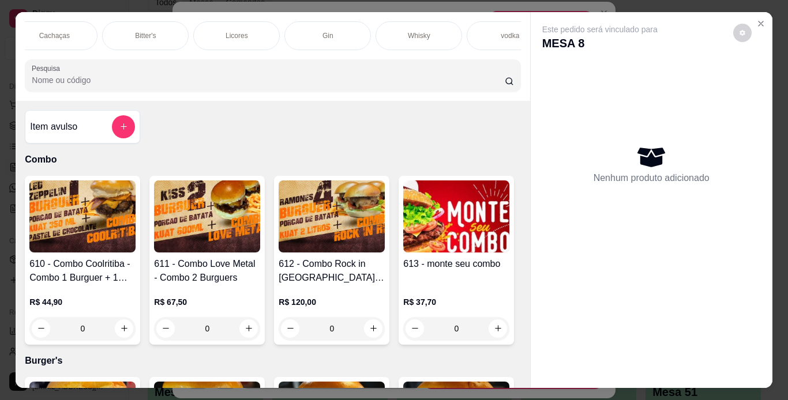
scroll to position [0, 1566]
click at [396, 33] on div "Whisky" at bounding box center [416, 35] width 87 height 29
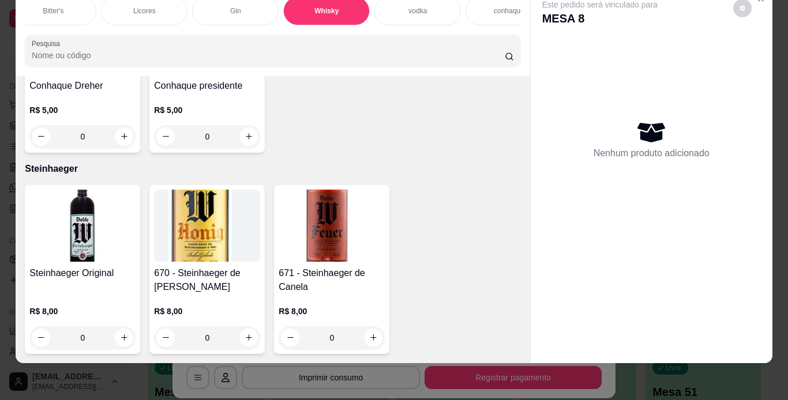
scroll to position [0, 1750]
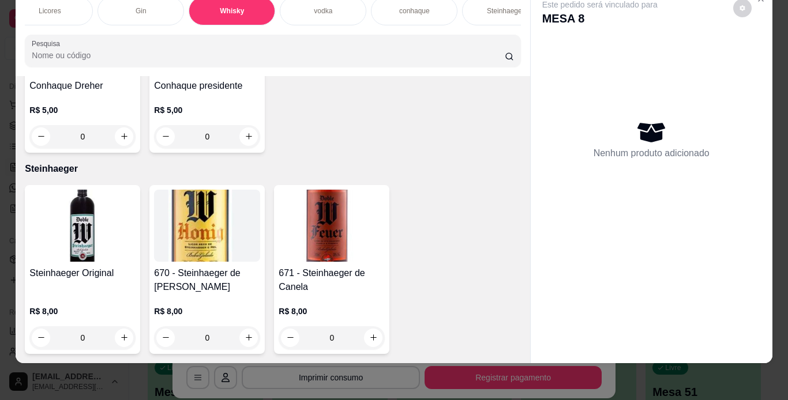
click at [414, 6] on p "conhaque" at bounding box center [414, 10] width 31 height 9
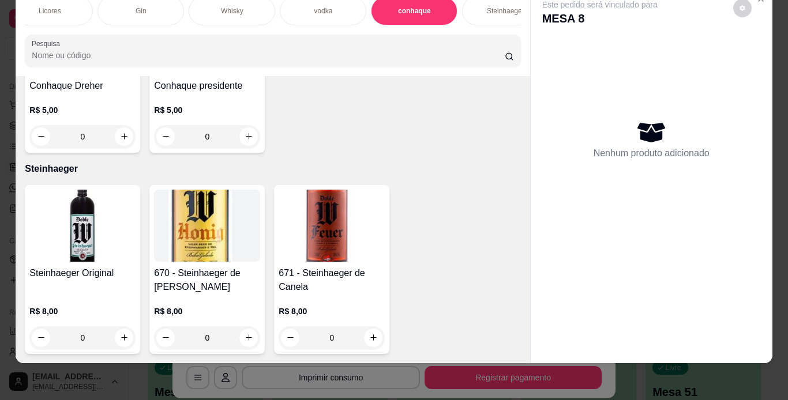
scroll to position [11563, 0]
click at [78, 74] on img at bounding box center [82, 38] width 106 height 72
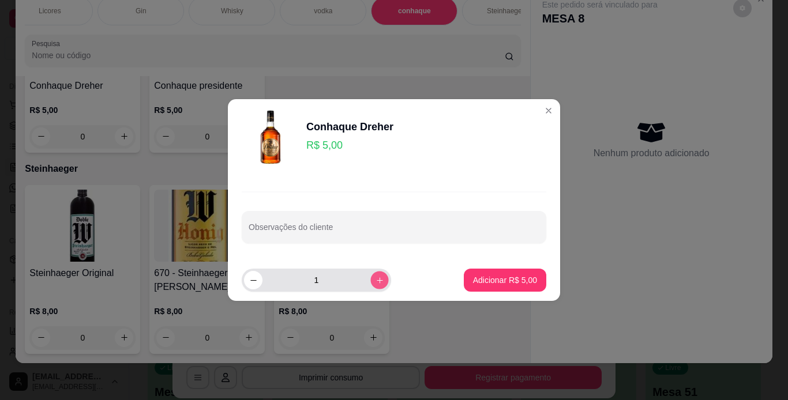
click at [376, 281] on icon "increase-product-quantity" at bounding box center [380, 280] width 9 height 9
click at [376, 279] on icon "increase-product-quantity" at bounding box center [380, 280] width 9 height 9
type input "4"
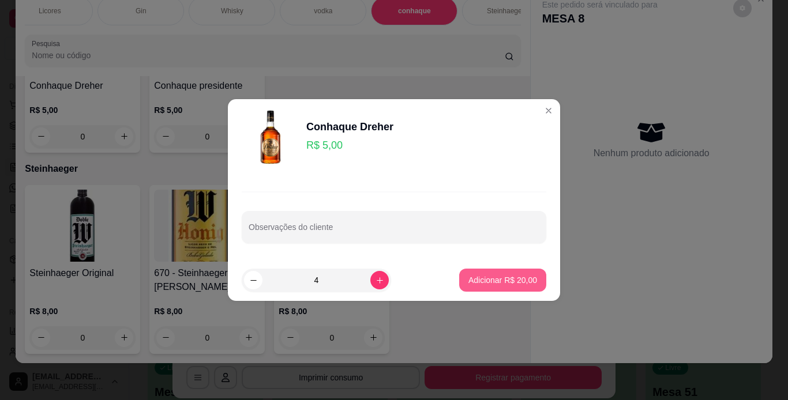
click at [523, 283] on p "Adicionar R$ 20,00" at bounding box center [502, 281] width 69 height 12
type input "4"
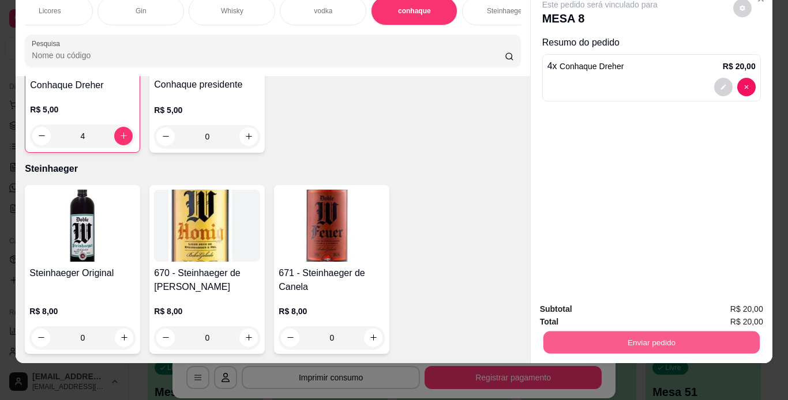
click at [589, 335] on button "Enviar pedido" at bounding box center [651, 343] width 216 height 23
click at [587, 298] on button "Não registrar e enviar pedido" at bounding box center [613, 306] width 120 height 22
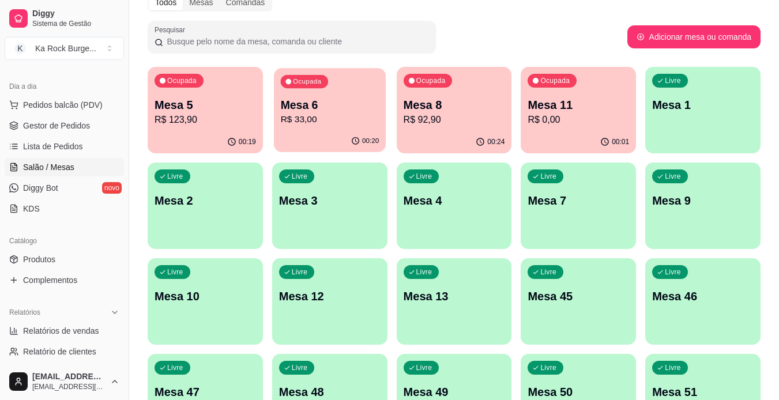
click at [359, 120] on p "R$ 33,00" at bounding box center [329, 119] width 99 height 13
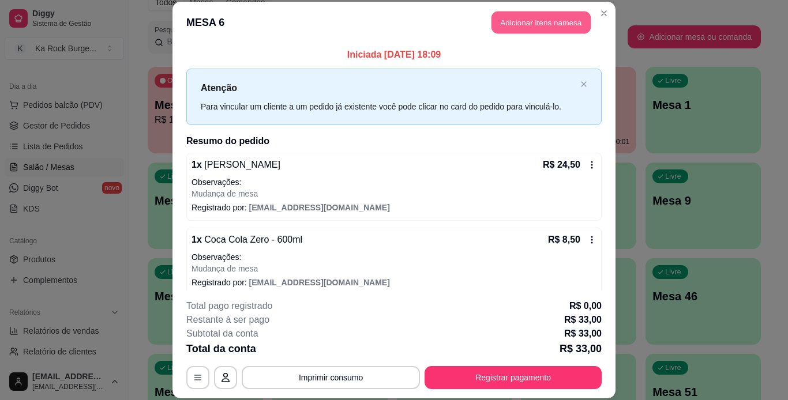
click at [523, 25] on button "Adicionar itens na mesa" at bounding box center [541, 23] width 99 height 23
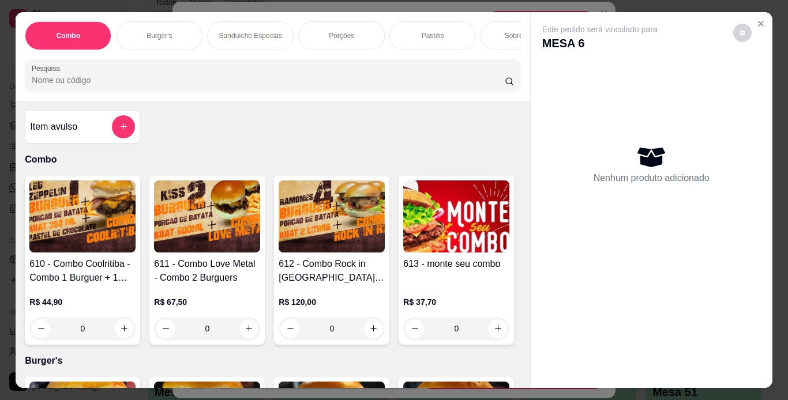
scroll to position [0, 434]
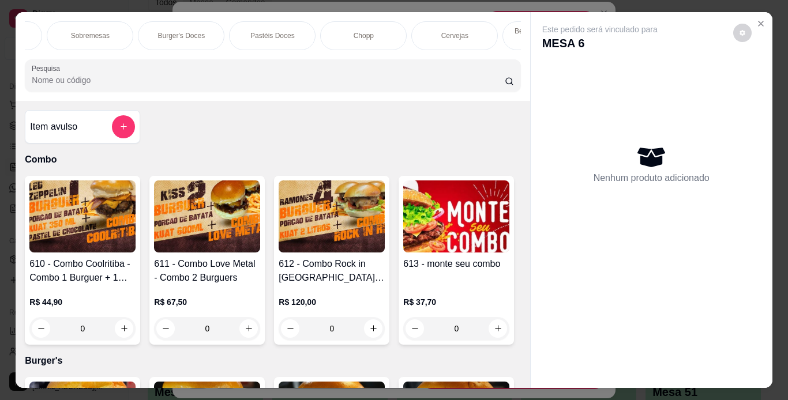
click at [276, 35] on p "Pastéis Doces" at bounding box center [272, 35] width 44 height 9
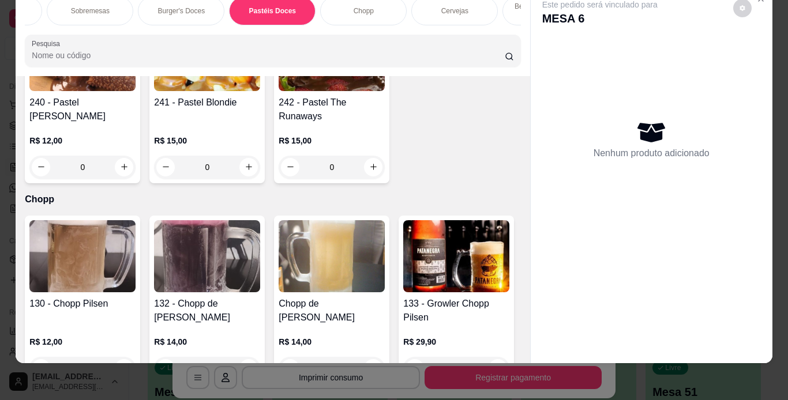
scroll to position [3597, 0]
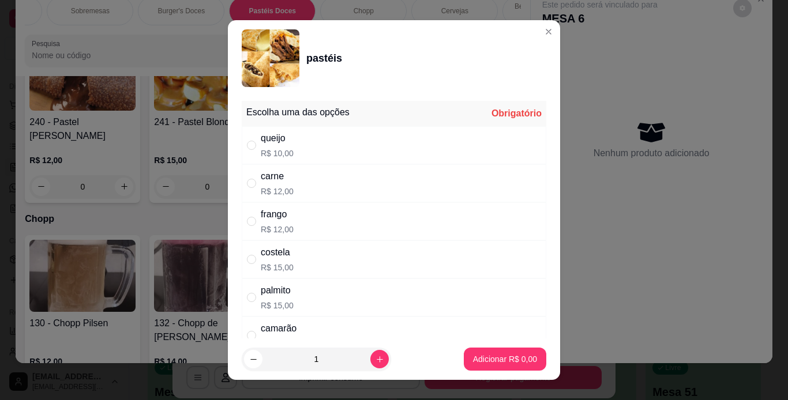
click at [316, 251] on div "costela R$ 15,00" at bounding box center [394, 260] width 305 height 38
radio input "true"
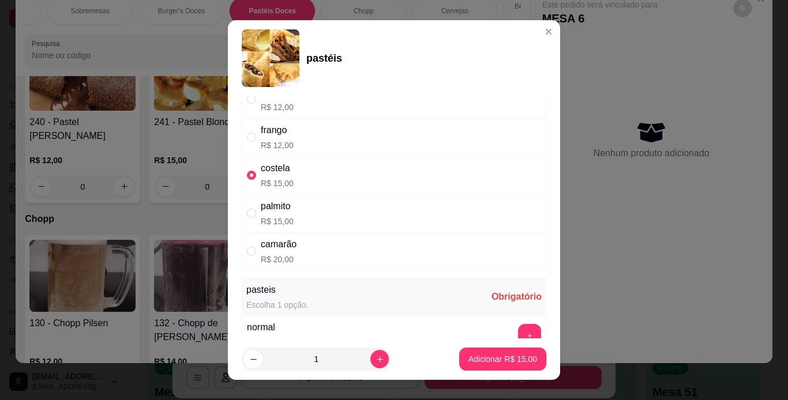
scroll to position [115, 0]
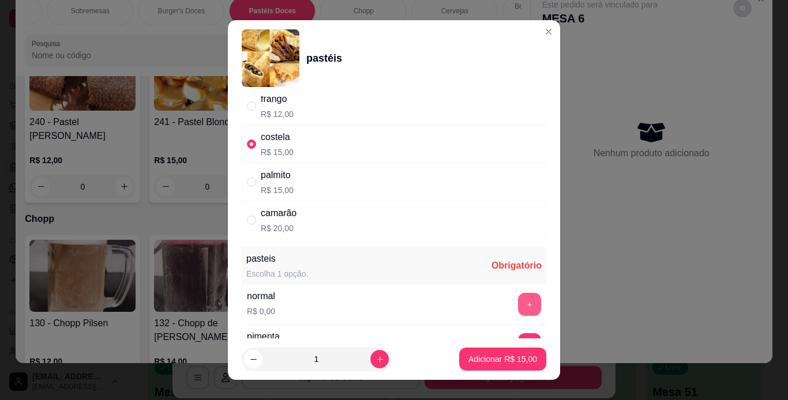
click at [518, 306] on button "+" at bounding box center [529, 304] width 23 height 23
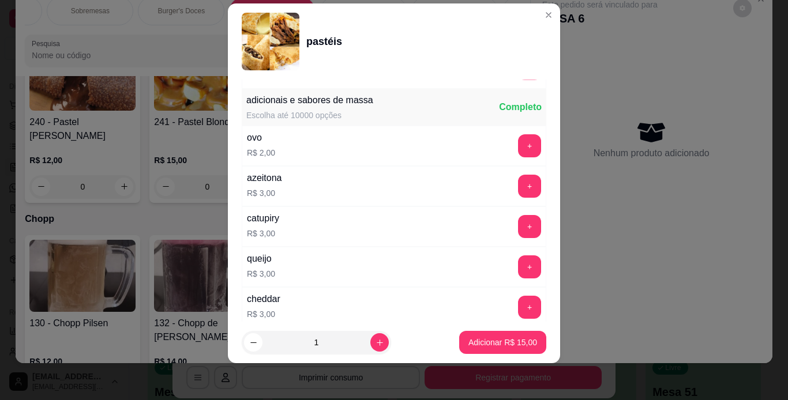
scroll to position [425, 0]
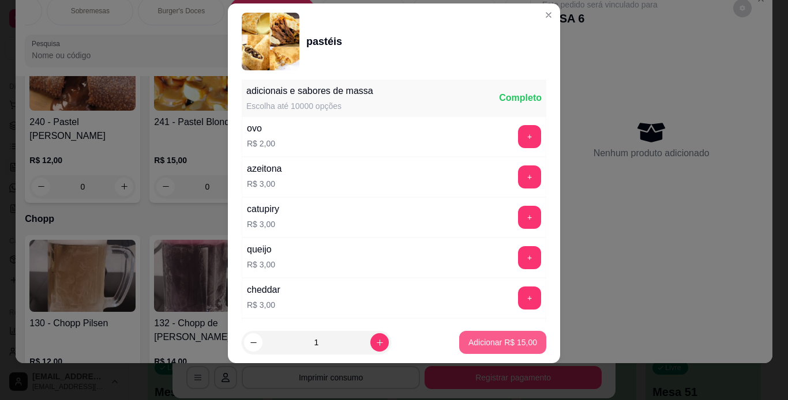
click at [505, 342] on p "Adicionar R$ 15,00" at bounding box center [502, 343] width 69 height 12
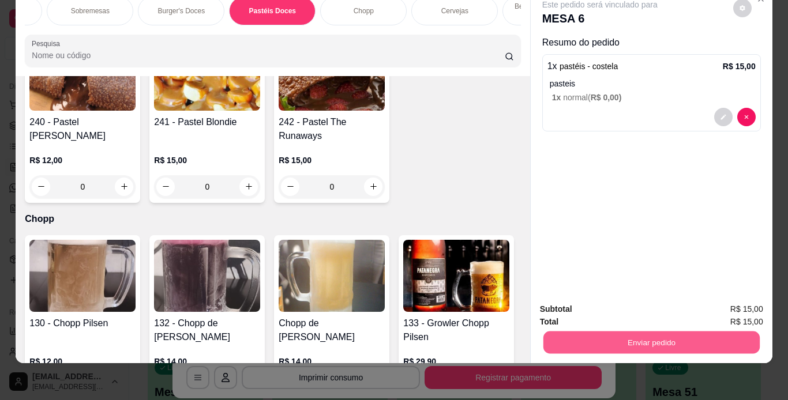
click at [657, 335] on button "Enviar pedido" at bounding box center [651, 343] width 216 height 23
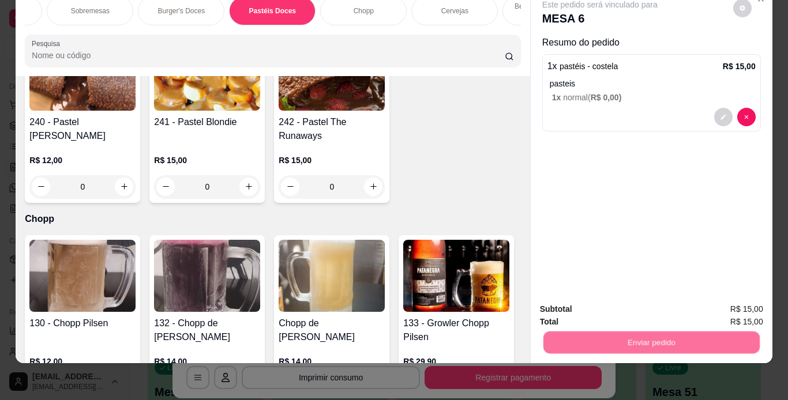
click at [622, 311] on button "Não registrar e enviar pedido" at bounding box center [613, 306] width 120 height 22
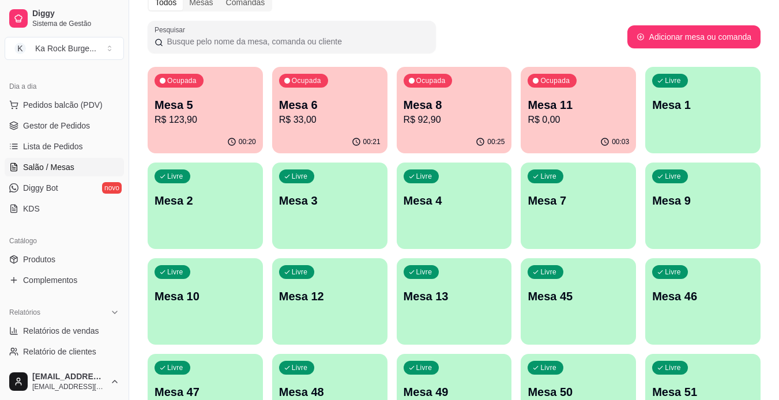
click at [449, 99] on p "Mesa 8" at bounding box center [455, 105] width 102 height 16
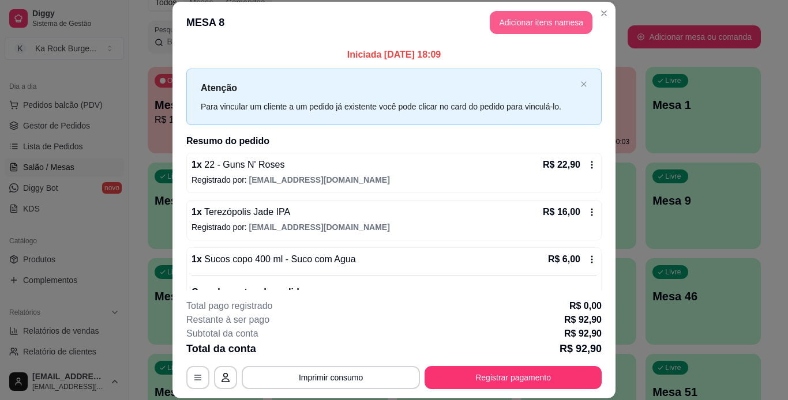
click at [530, 29] on button "Adicionar itens na mesa" at bounding box center [541, 22] width 103 height 23
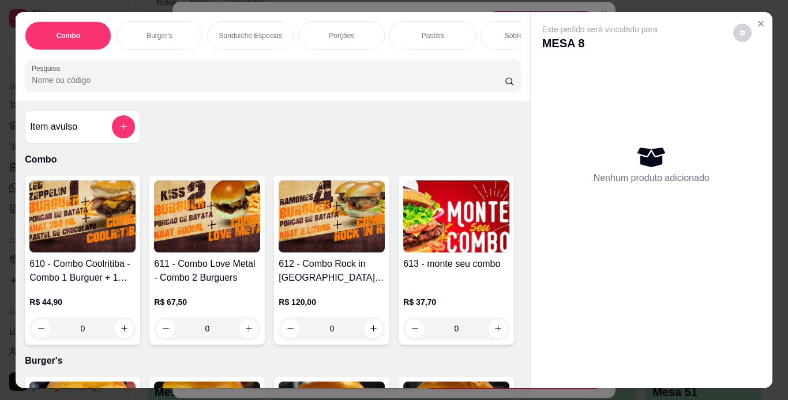
click at [352, 31] on div "Porções" at bounding box center [341, 35] width 87 height 29
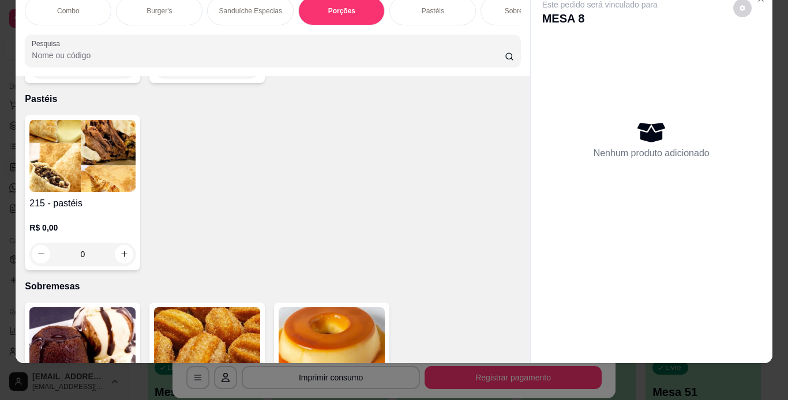
scroll to position [3033, 0]
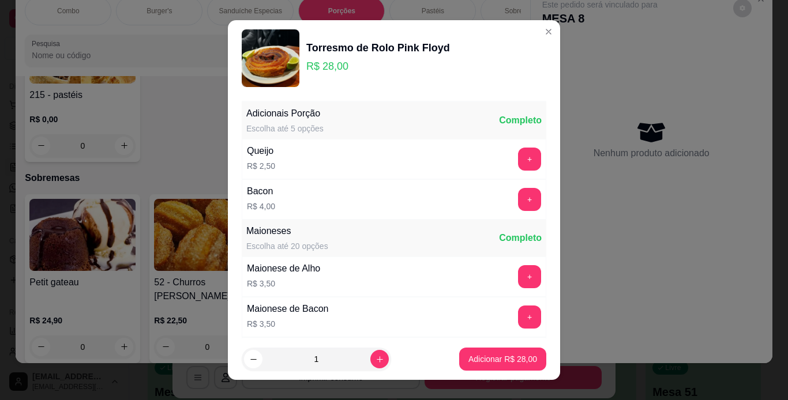
scroll to position [166, 0]
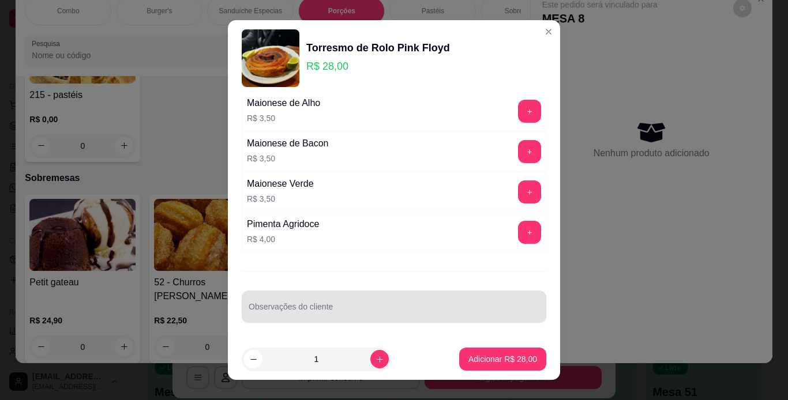
click at [375, 299] on div at bounding box center [394, 306] width 291 height 23
click at [375, 299] on div "um,pouc" at bounding box center [394, 306] width 291 height 23
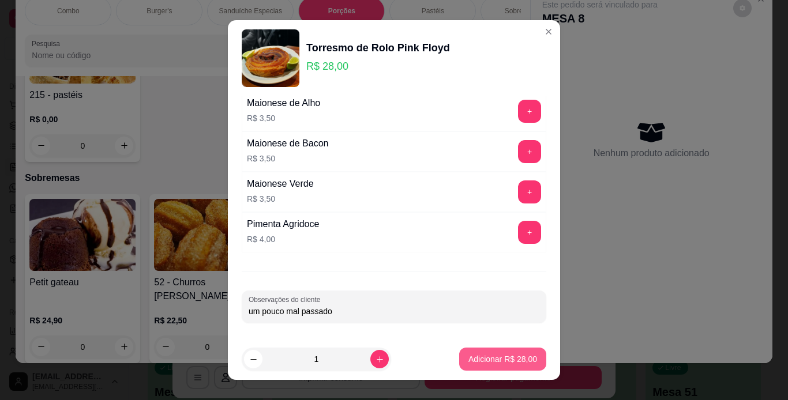
type input "um pouco mal passado"
click at [478, 365] on button "Adicionar R$ 28,00" at bounding box center [502, 359] width 87 height 23
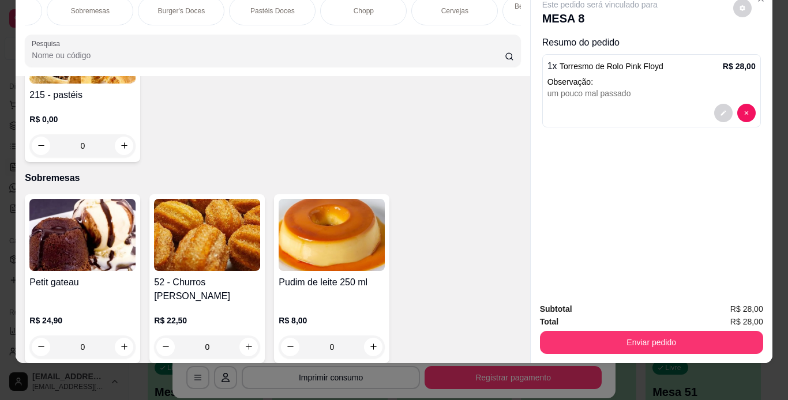
scroll to position [0, 867]
click at [384, 6] on p "Águas/ Chás/Sucos" at bounding box center [386, 10] width 61 height 9
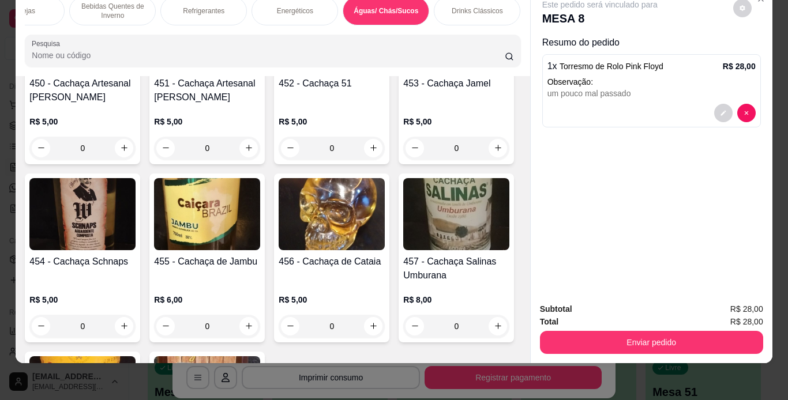
scroll to position [7328, 0]
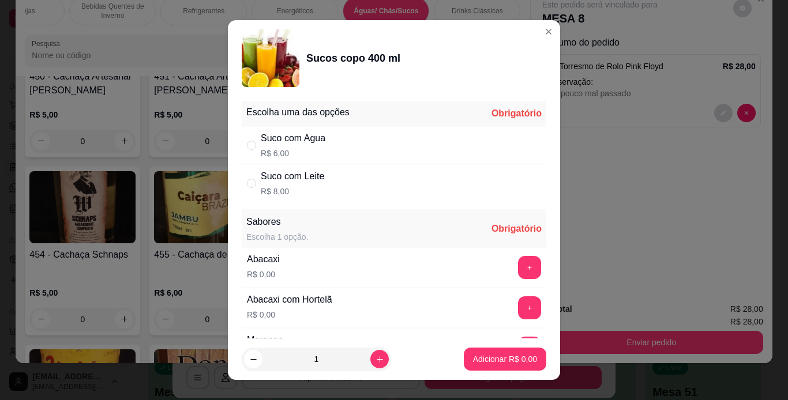
click at [349, 147] on div "Suco com Agua R$ 6,00" at bounding box center [394, 145] width 305 height 38
radio input "true"
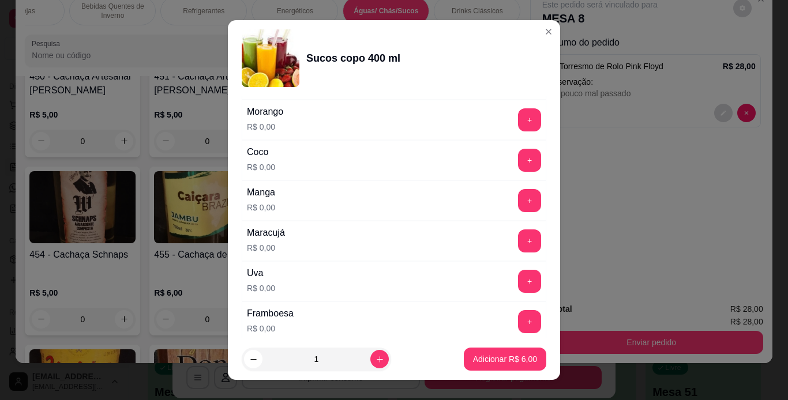
scroll to position [225, 0]
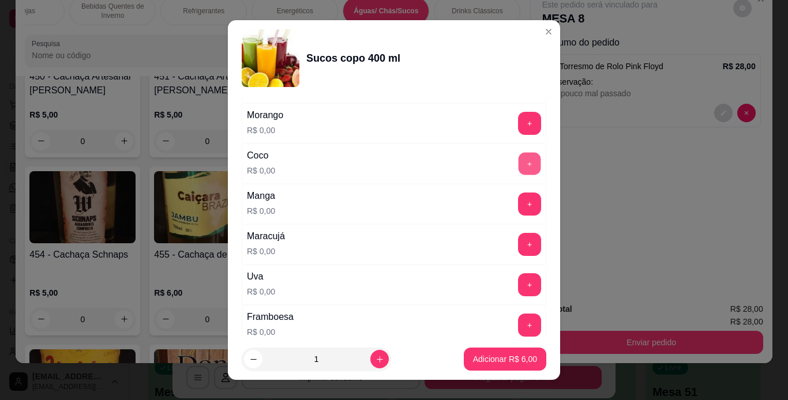
click at [519, 169] on button "+" at bounding box center [530, 163] width 23 height 23
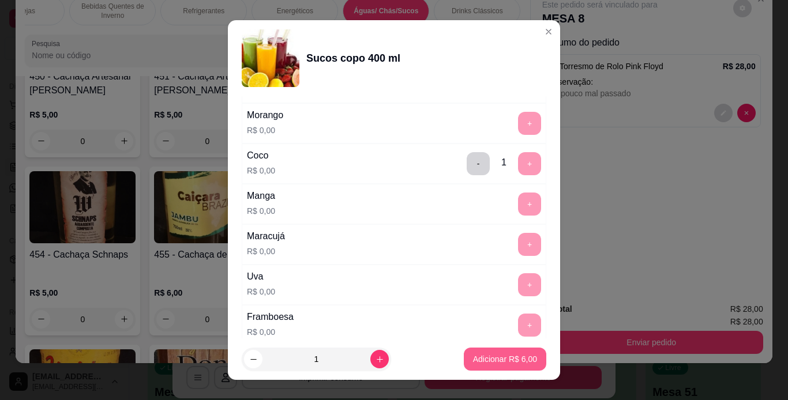
click at [511, 367] on button "Adicionar R$ 6,00" at bounding box center [505, 359] width 83 height 23
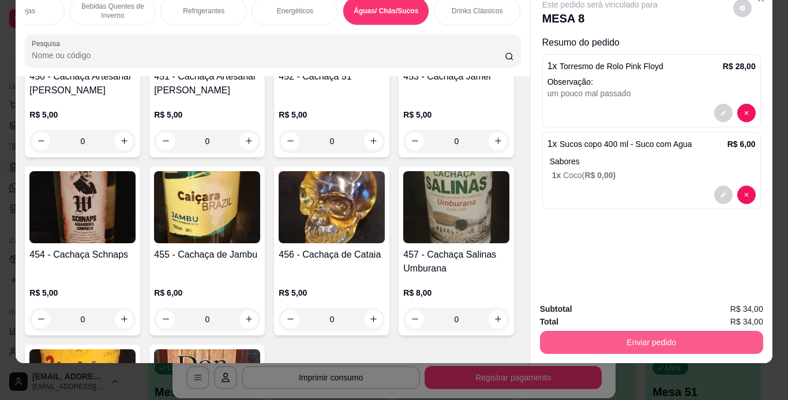
click at [648, 331] on button "Enviar pedido" at bounding box center [651, 342] width 223 height 23
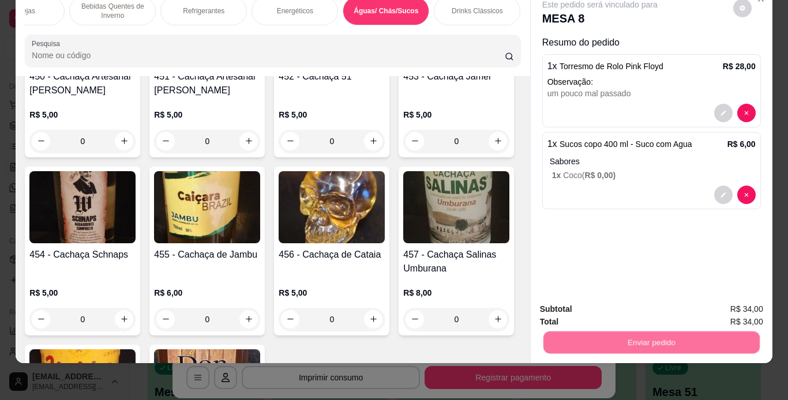
click at [631, 307] on button "Não registrar e enviar pedido" at bounding box center [613, 306] width 120 height 22
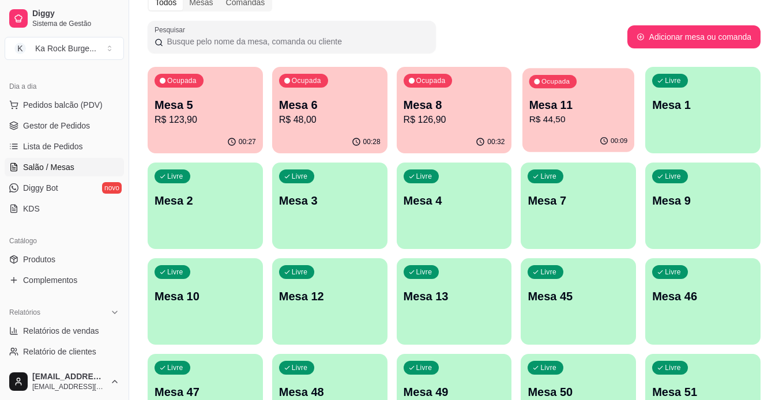
click at [584, 123] on p "R$ 44,50" at bounding box center [579, 119] width 99 height 13
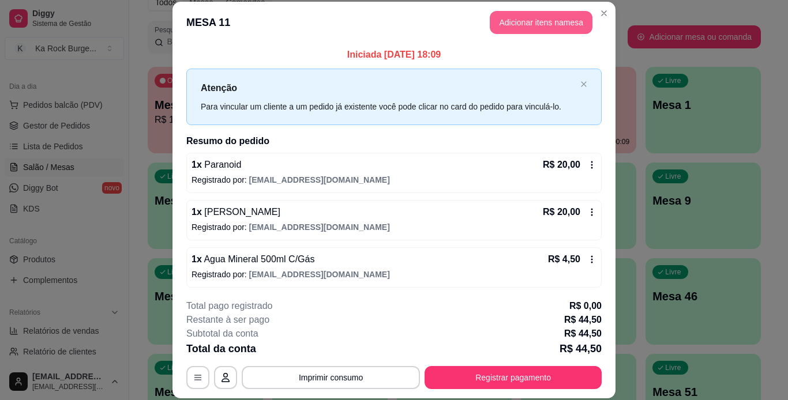
click at [535, 26] on button "Adicionar itens na mesa" at bounding box center [541, 22] width 103 height 23
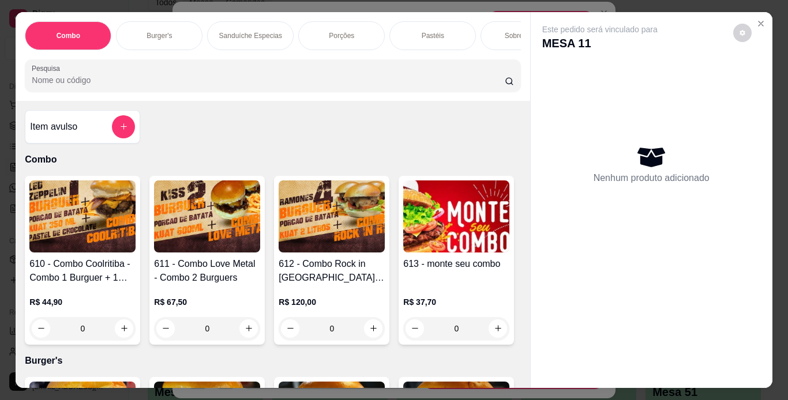
click at [344, 40] on div "Porções" at bounding box center [341, 35] width 87 height 29
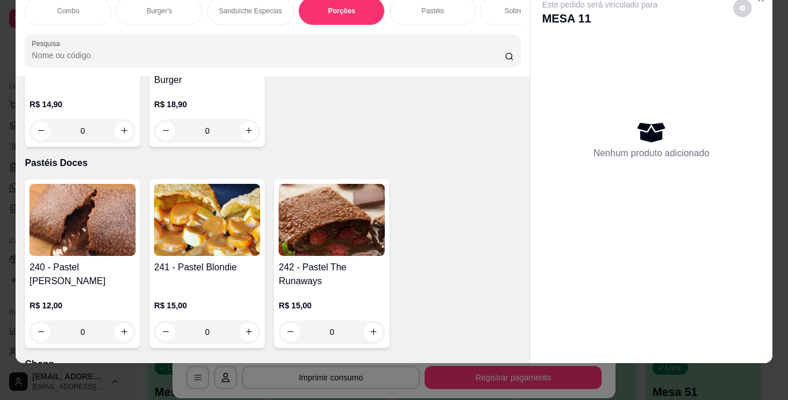
scroll to position [3488, 0]
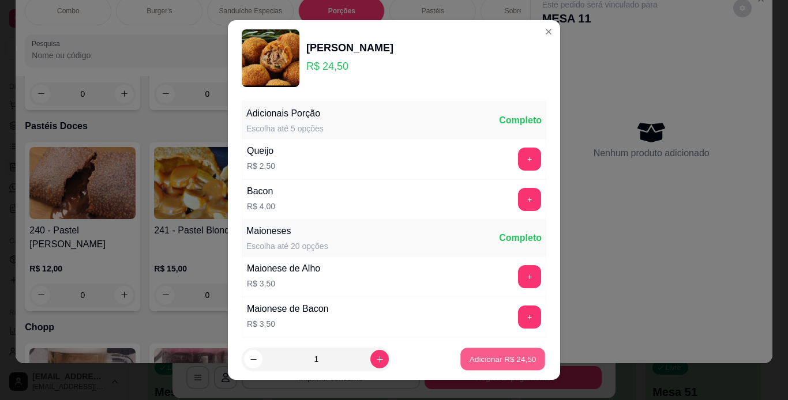
click at [507, 356] on p "Adicionar R$ 24,50" at bounding box center [503, 359] width 67 height 11
type input "1"
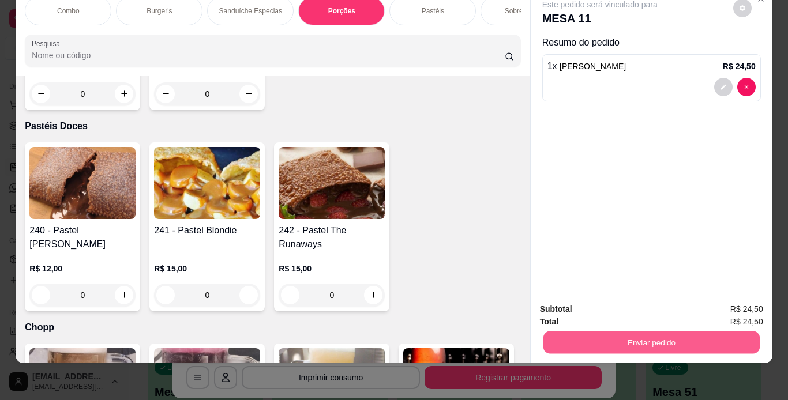
click at [624, 339] on button "Enviar pedido" at bounding box center [651, 343] width 216 height 23
click at [623, 305] on button "Não registrar e enviar pedido" at bounding box center [613, 306] width 120 height 22
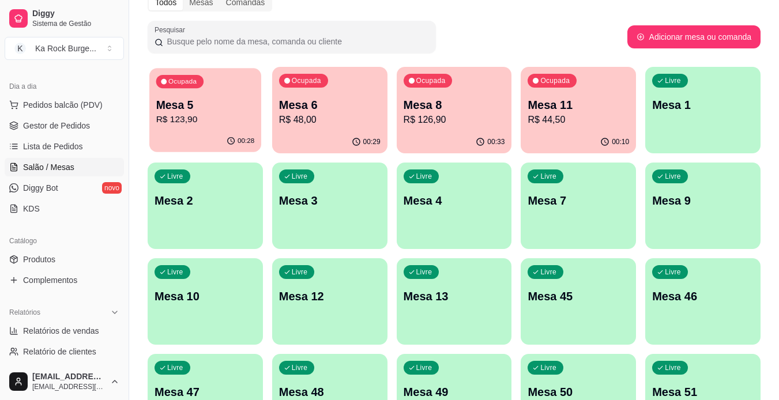
click at [229, 117] on p "R$ 123,90" at bounding box center [205, 119] width 99 height 13
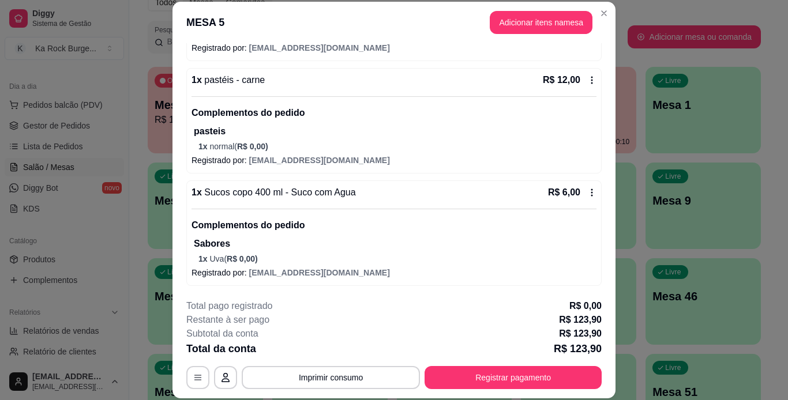
scroll to position [227, 0]
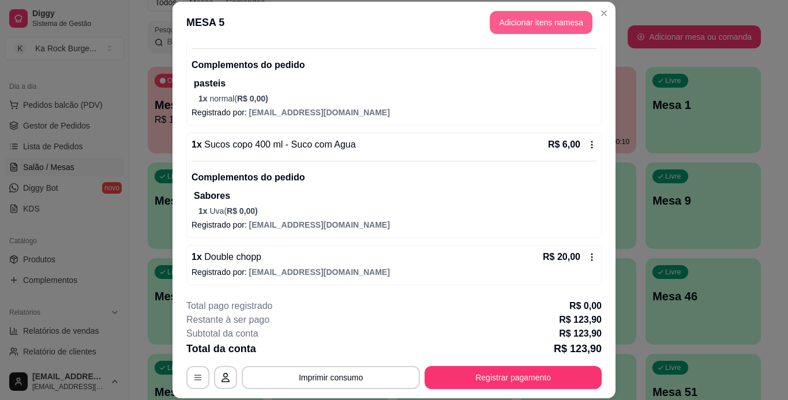
click at [541, 33] on button "Adicionar itens na mesa" at bounding box center [541, 22] width 103 height 23
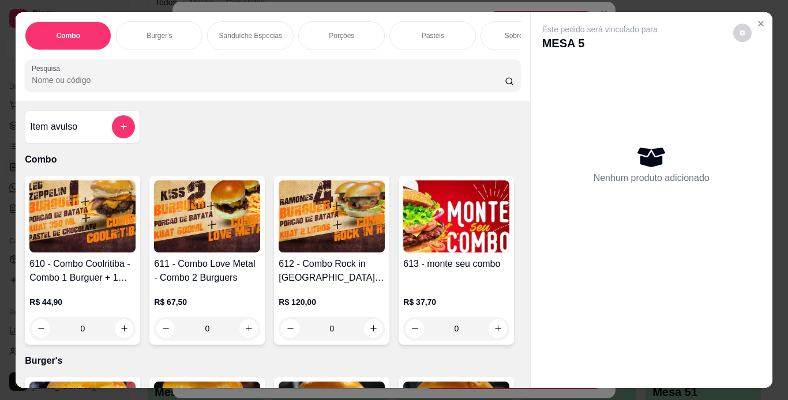
scroll to position [0, 434]
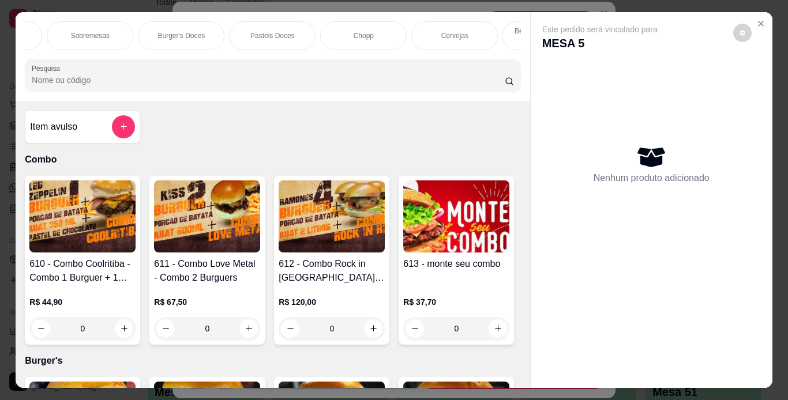
click at [387, 33] on div "Chopp" at bounding box center [363, 35] width 87 height 29
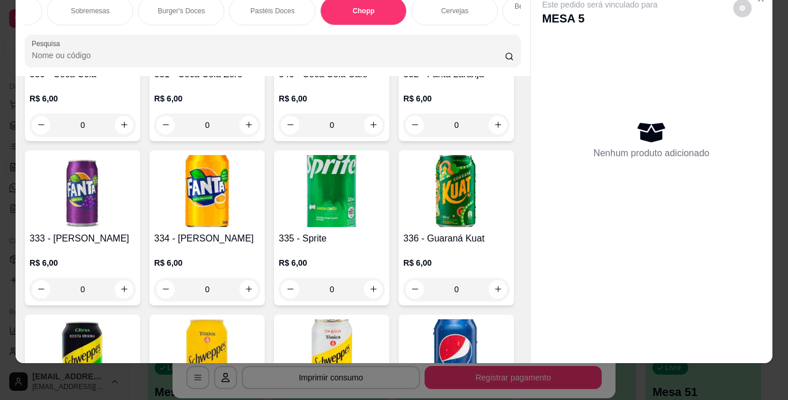
scroll to position [4767, 0]
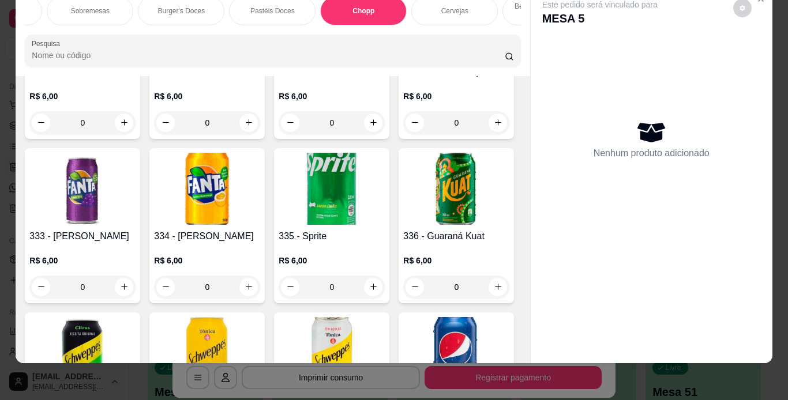
type input "1"
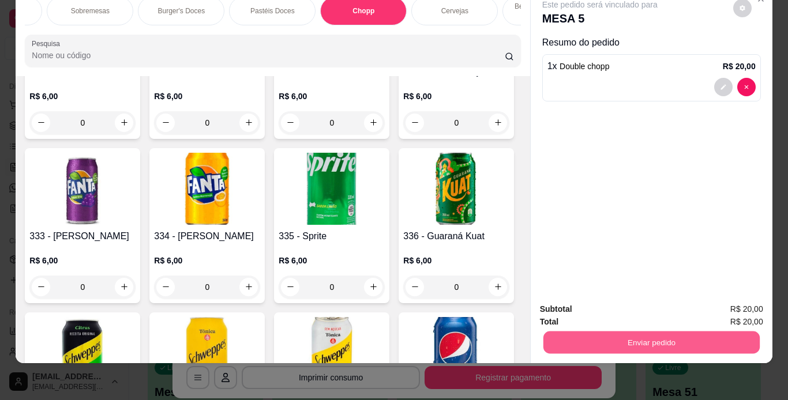
click at [558, 332] on button "Enviar pedido" at bounding box center [651, 343] width 216 height 23
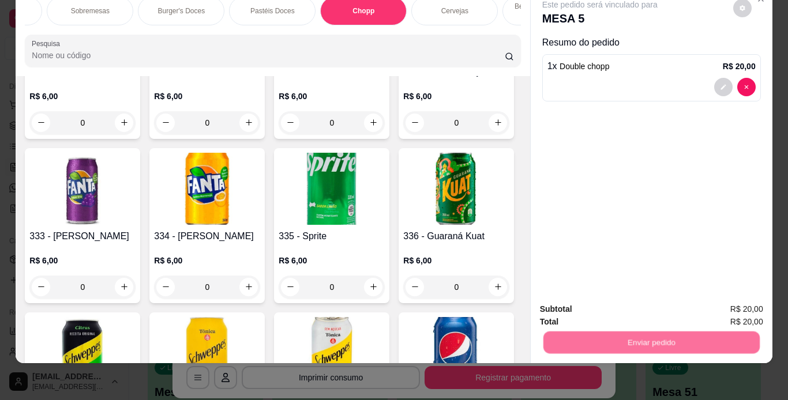
click at [564, 310] on button "Não registrar e enviar pedido" at bounding box center [613, 305] width 117 height 21
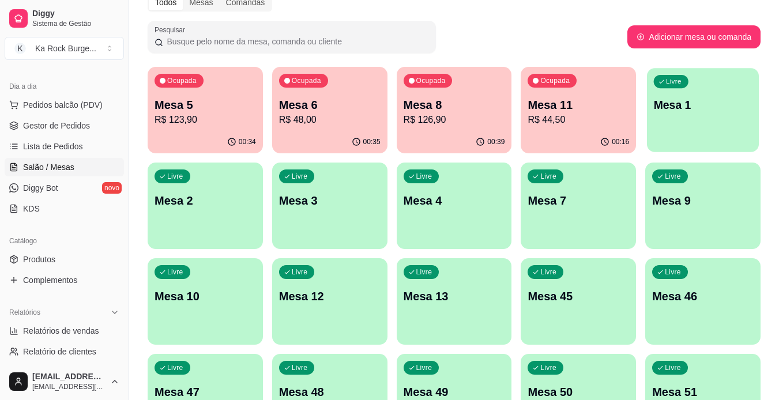
click at [700, 93] on div "Livre Mesa 1" at bounding box center [703, 103] width 112 height 70
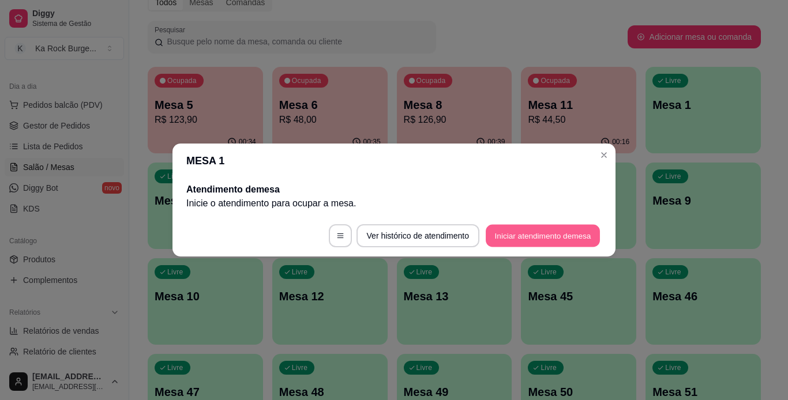
click at [582, 234] on button "Iniciar atendimento de mesa" at bounding box center [543, 236] width 114 height 23
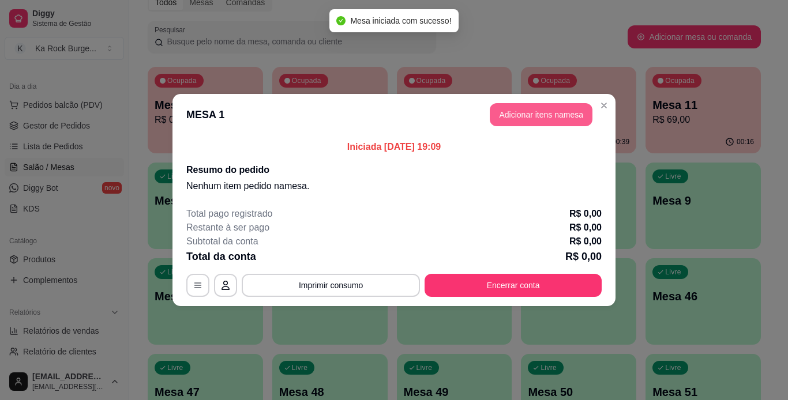
click at [553, 118] on button "Adicionar itens na mesa" at bounding box center [541, 114] width 103 height 23
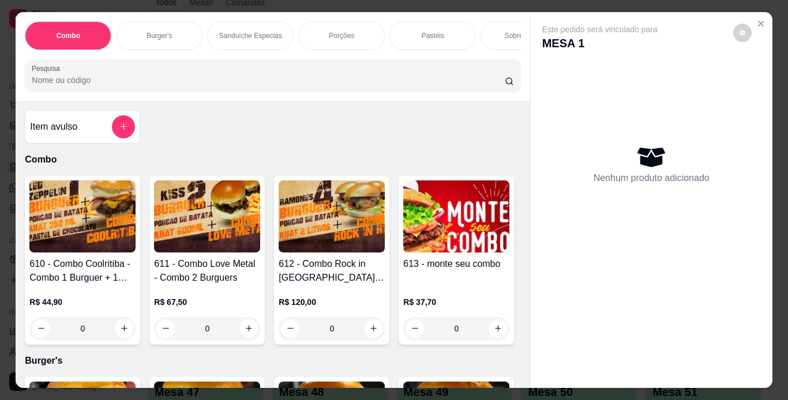
click at [330, 40] on div "Porções" at bounding box center [341, 35] width 87 height 29
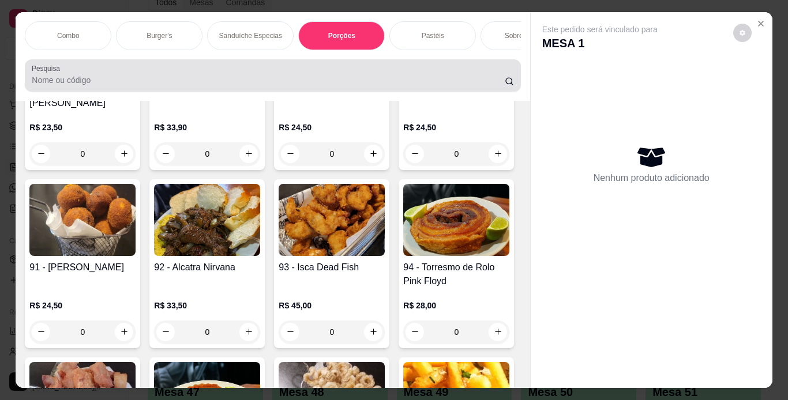
scroll to position [29, 0]
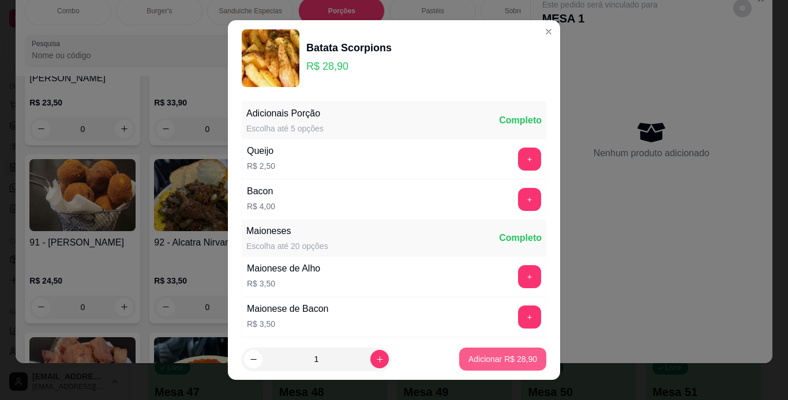
click at [481, 366] on button "Adicionar R$ 28,90" at bounding box center [502, 359] width 87 height 23
type input "1"
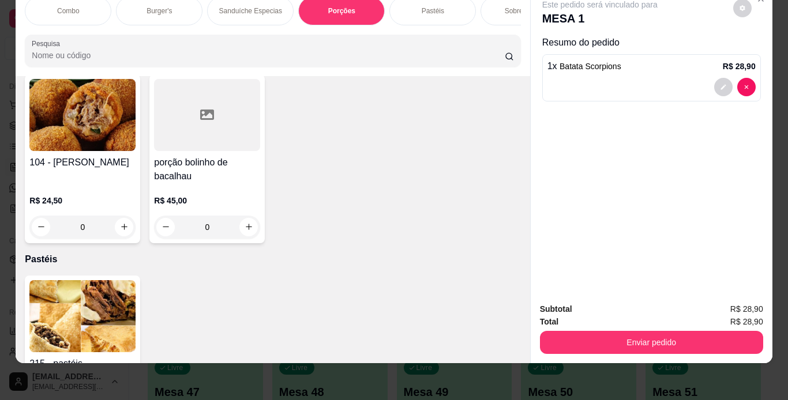
scroll to position [2796, 0]
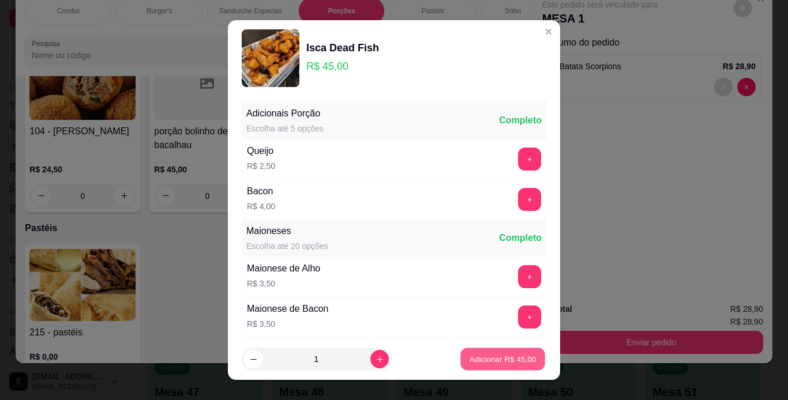
click at [511, 371] on div "Adicionar R$ 45,00" at bounding box center [502, 359] width 87 height 23
click at [507, 360] on p "Adicionar R$ 45,00" at bounding box center [503, 359] width 67 height 11
type input "1"
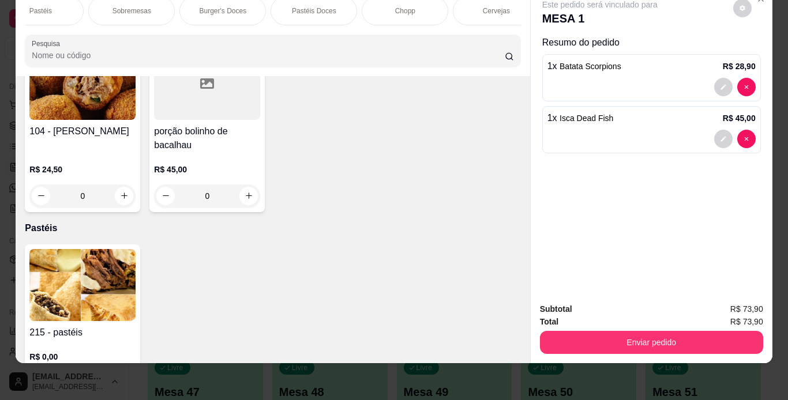
scroll to position [0, 411]
click at [366, 10] on div "Chopp" at bounding box center [386, 11] width 87 height 29
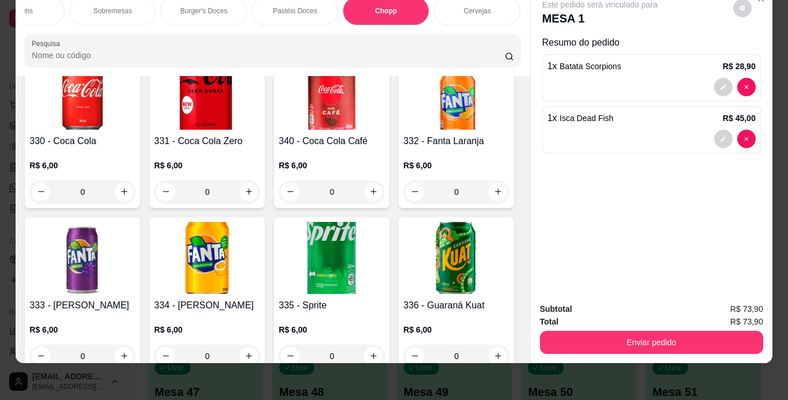
scroll to position [4746, 0]
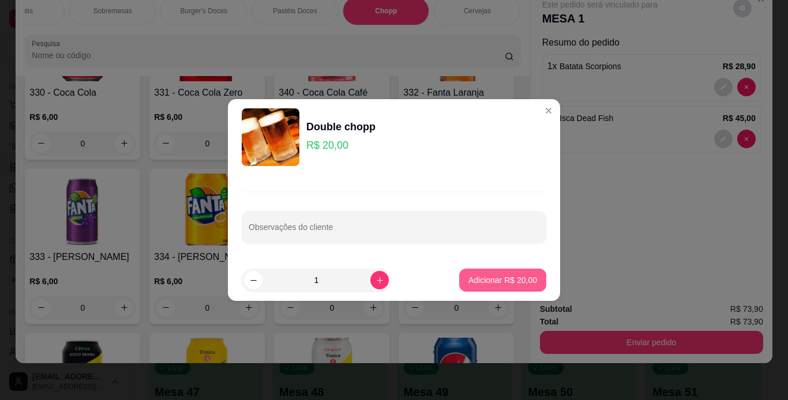
click at [506, 279] on p "Adicionar R$ 20,00" at bounding box center [502, 281] width 69 height 12
type input "1"
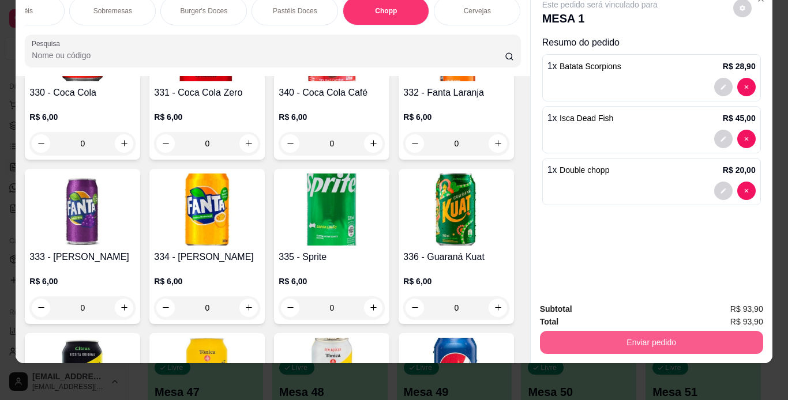
click at [617, 332] on button "Enviar pedido" at bounding box center [651, 342] width 223 height 23
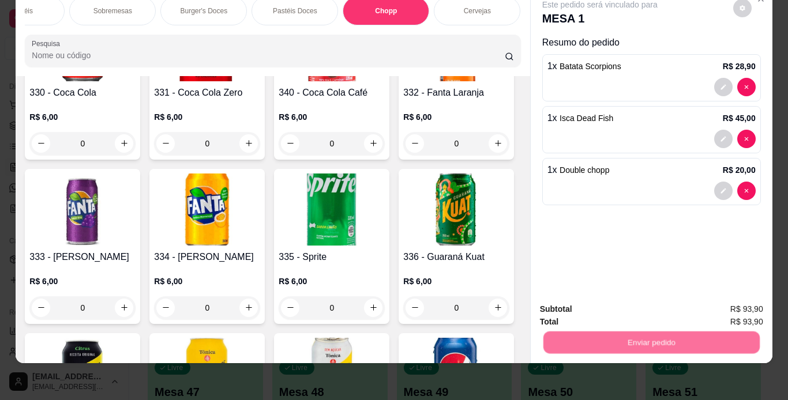
click at [618, 310] on button "Não registrar e enviar pedido" at bounding box center [613, 306] width 120 height 22
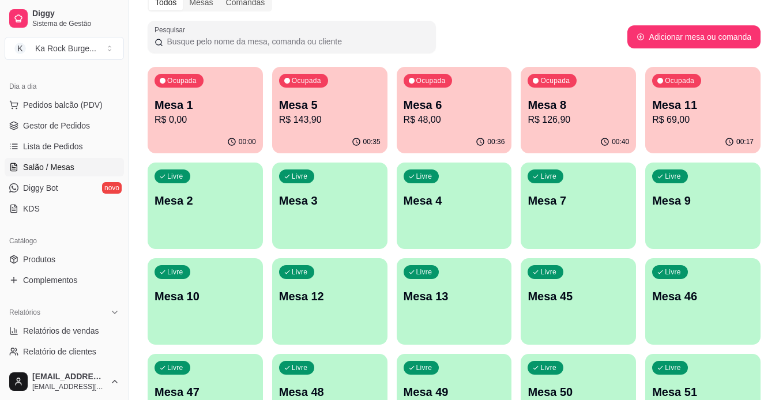
click at [577, 102] on p "Mesa 8" at bounding box center [579, 105] width 102 height 16
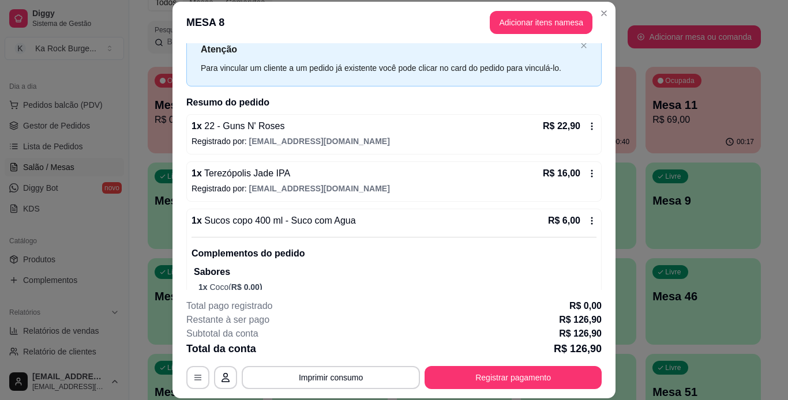
scroll to position [15, 0]
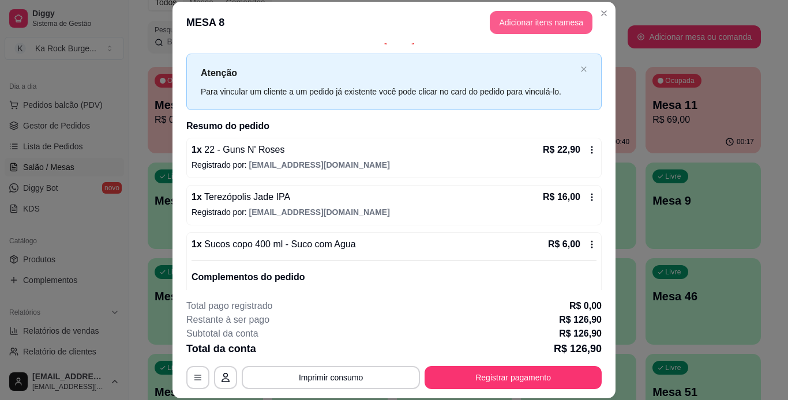
click at [513, 25] on button "Adicionar itens na mesa" at bounding box center [541, 22] width 103 height 23
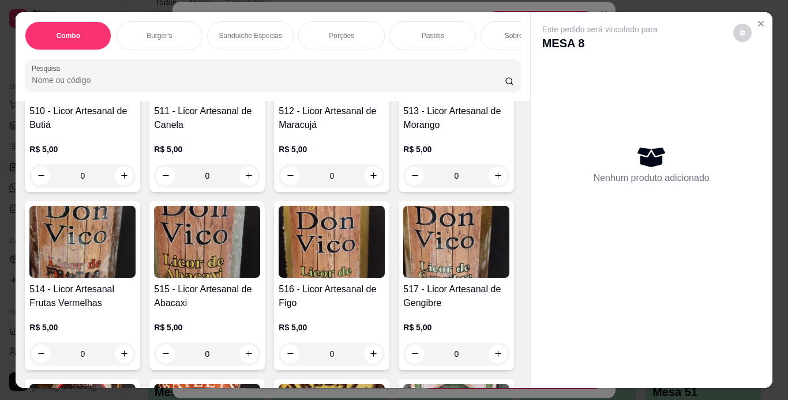
scroll to position [8307, 0]
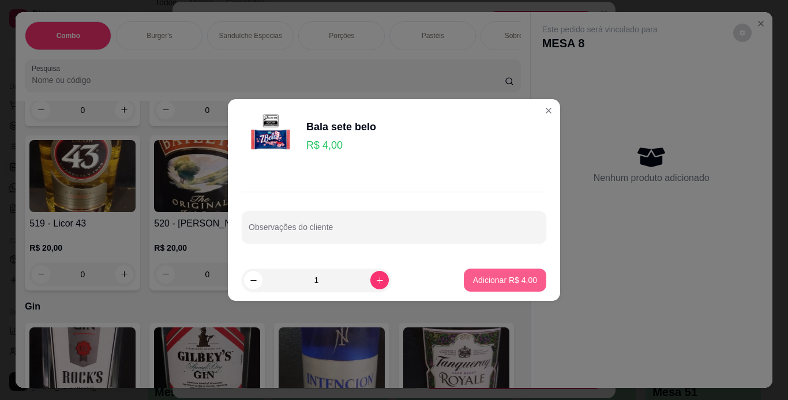
click at [488, 285] on p "Adicionar R$ 4,00" at bounding box center [505, 281] width 64 height 12
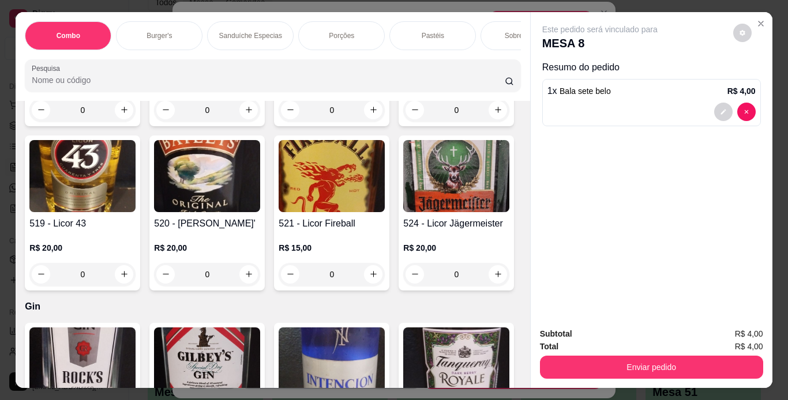
type input "1"
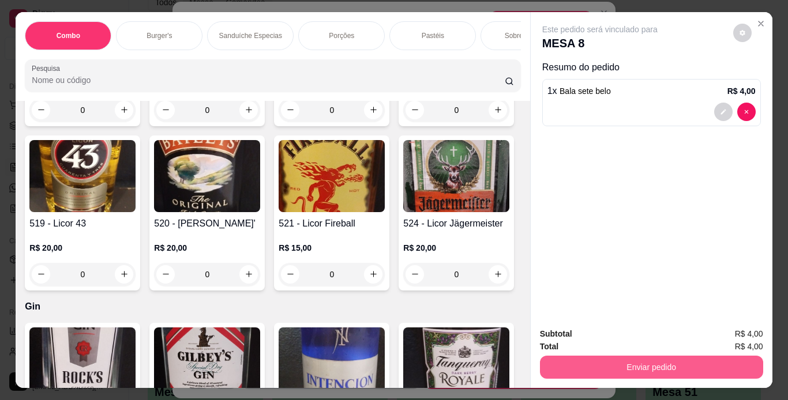
click at [602, 366] on button "Enviar pedido" at bounding box center [651, 367] width 223 height 23
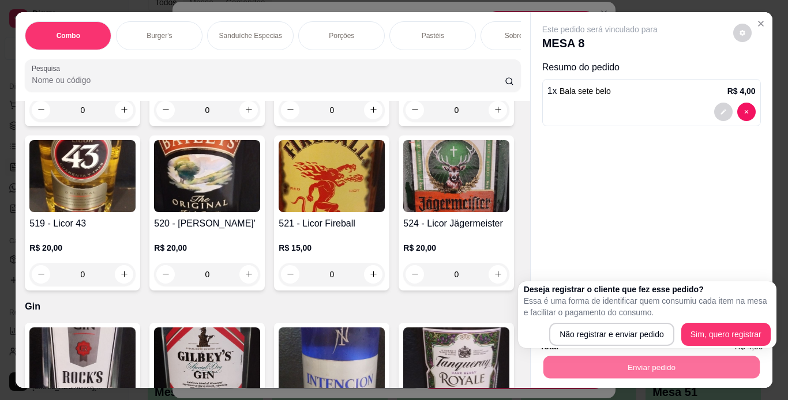
click at [633, 347] on div "Deseja registrar o cliente que fez esse pedido? Essa é uma forma de identificar…" at bounding box center [647, 315] width 258 height 67
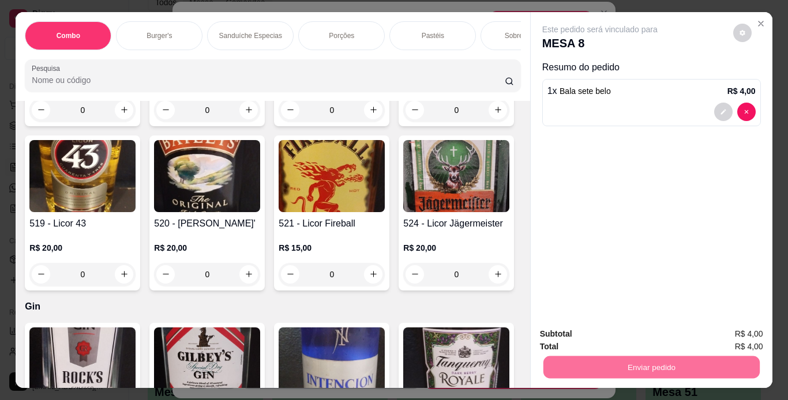
click at [636, 329] on button "Não registrar e enviar pedido" at bounding box center [613, 335] width 120 height 22
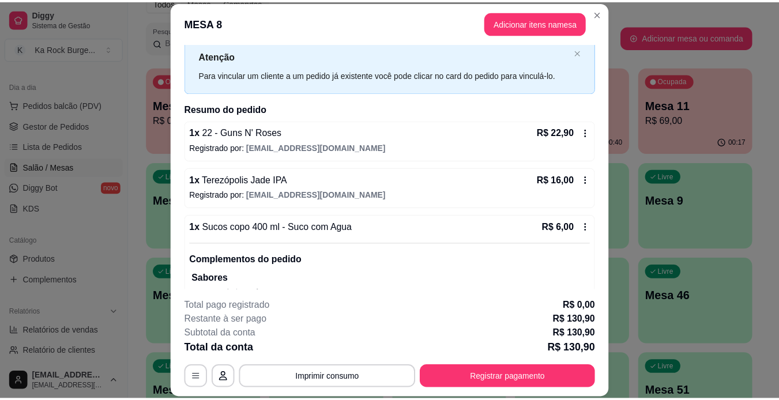
scroll to position [0, 0]
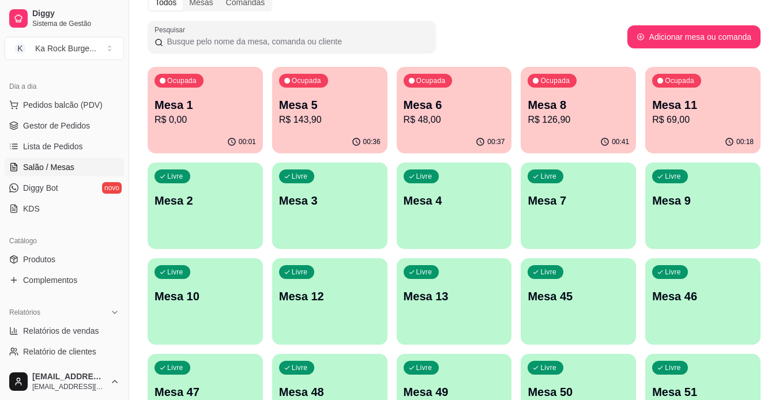
click at [64, 127] on span "Gestor de Pedidos" at bounding box center [56, 126] width 67 height 12
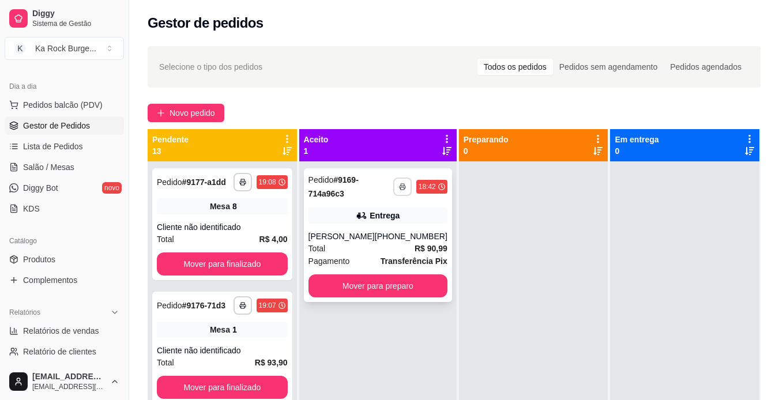
click at [397, 192] on button "button" at bounding box center [402, 187] width 18 height 18
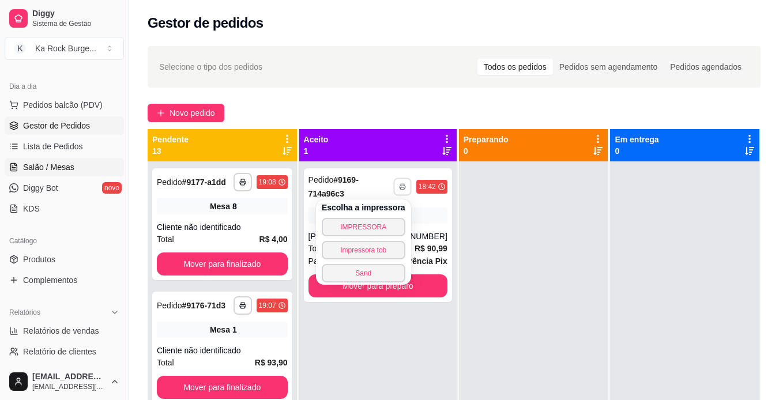
click at [42, 172] on span "Salão / Mesas" at bounding box center [48, 168] width 51 height 12
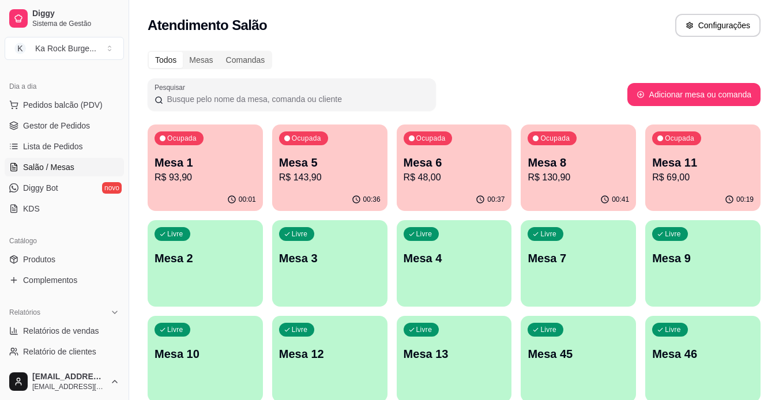
click at [553, 189] on div "00:41" at bounding box center [578, 200] width 115 height 23
click at [59, 122] on span "Gestor de Pedidos" at bounding box center [56, 126] width 67 height 12
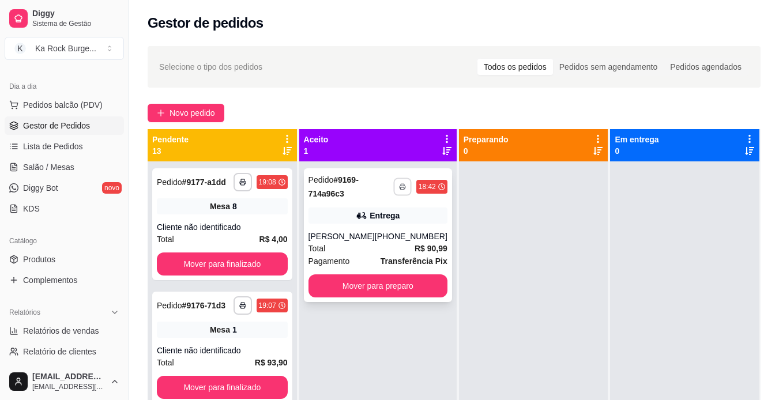
click at [393, 185] on button "button" at bounding box center [402, 187] width 18 height 18
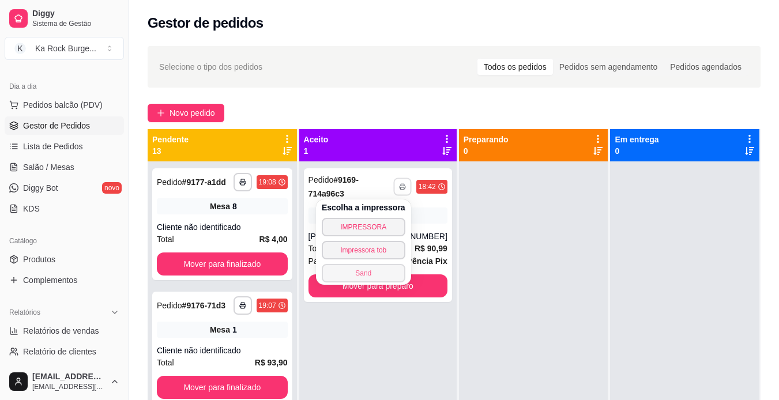
click at [368, 275] on button "Sand" at bounding box center [364, 273] width 84 height 18
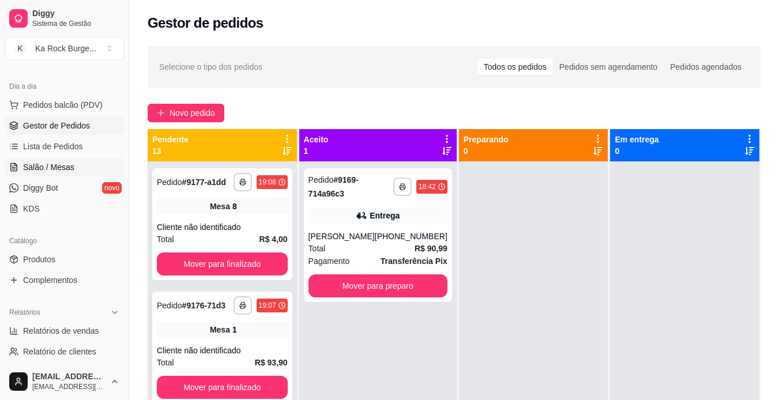
click at [76, 164] on link "Salão / Mesas" at bounding box center [64, 167] width 119 height 18
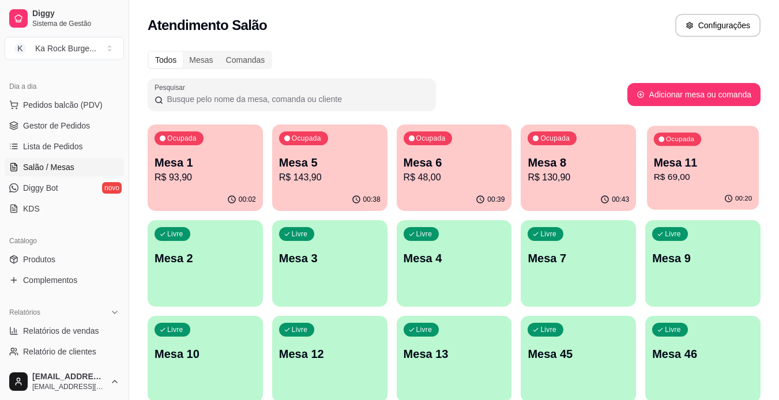
click at [691, 172] on p "R$ 69,00" at bounding box center [703, 177] width 99 height 13
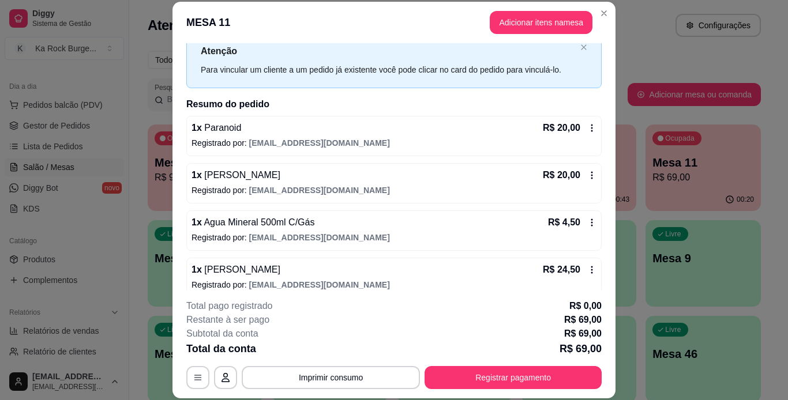
scroll to position [50, 0]
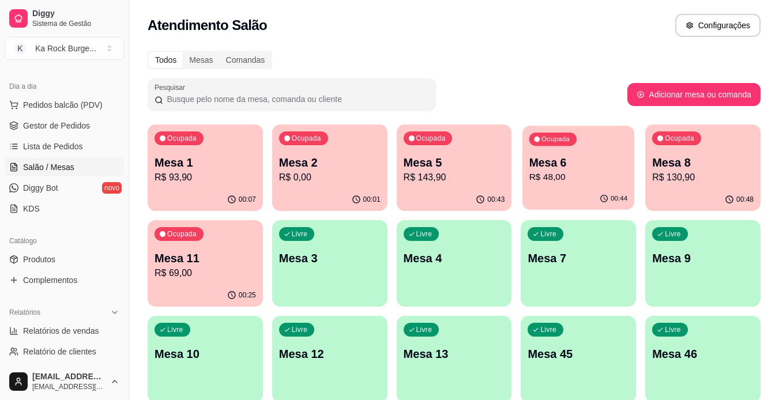
click at [583, 172] on p "R$ 48,00" at bounding box center [579, 177] width 99 height 13
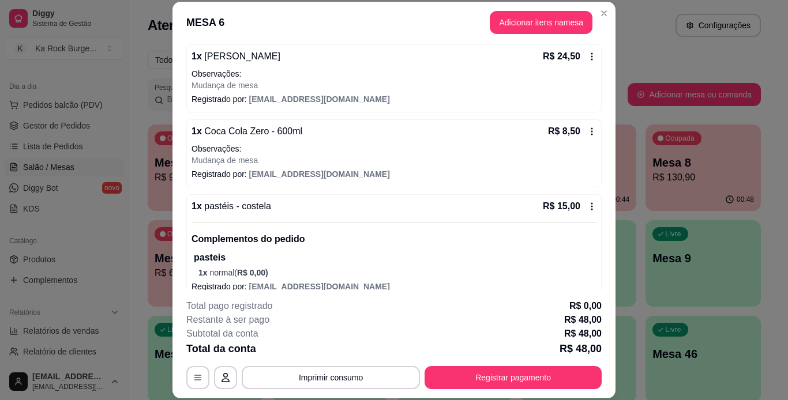
scroll to position [123, 0]
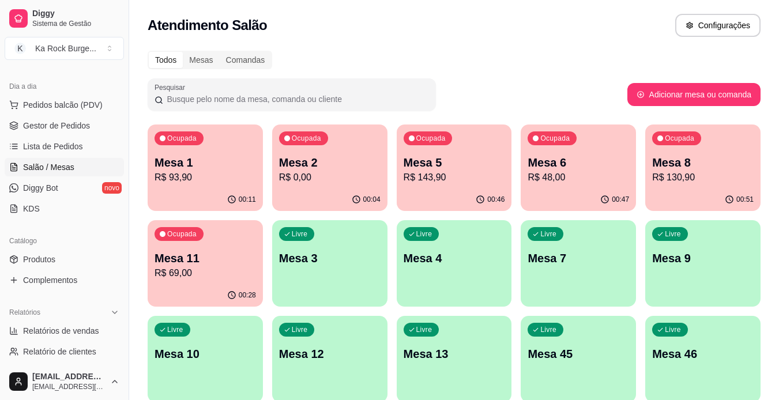
click at [447, 198] on div "00:46" at bounding box center [454, 200] width 115 height 23
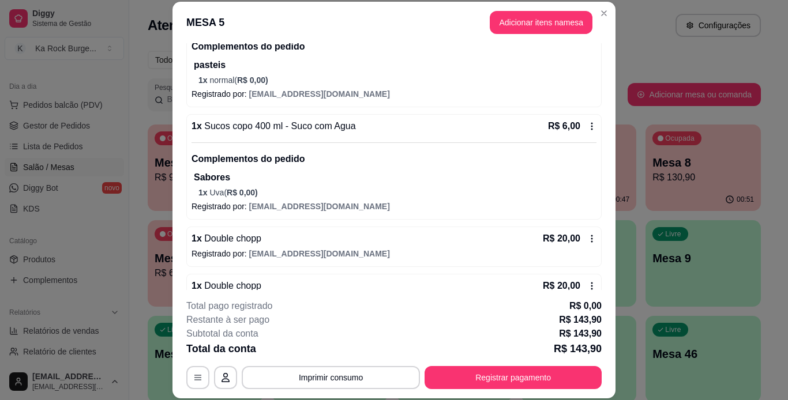
scroll to position [275, 0]
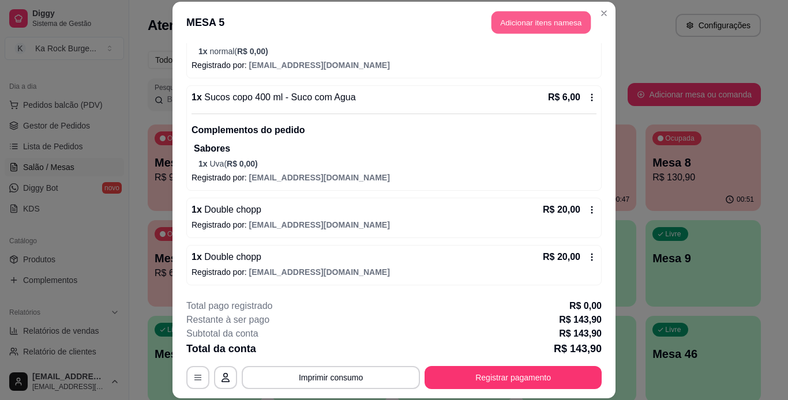
click at [529, 21] on button "Adicionar itens na mesa" at bounding box center [541, 23] width 99 height 23
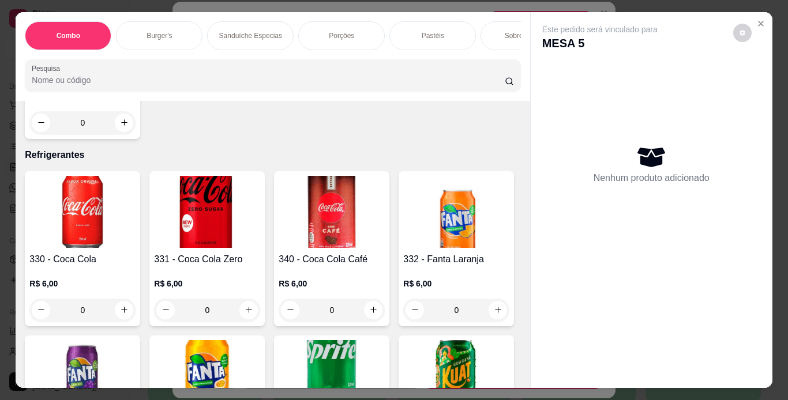
scroll to position [4848, 0]
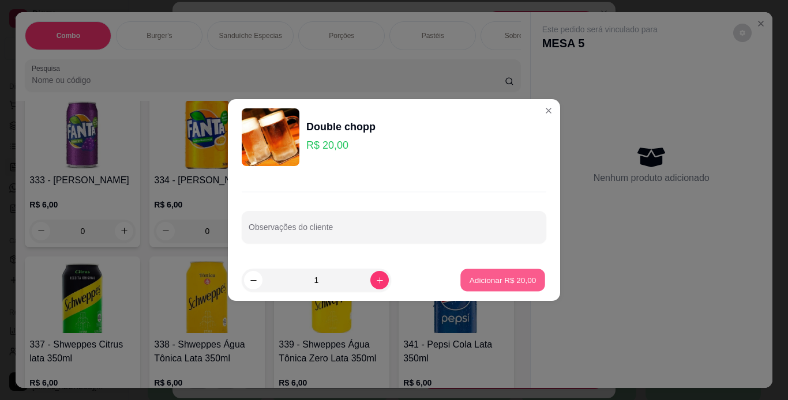
click at [471, 279] on p "Adicionar R$ 20,00" at bounding box center [503, 280] width 67 height 11
type input "1"
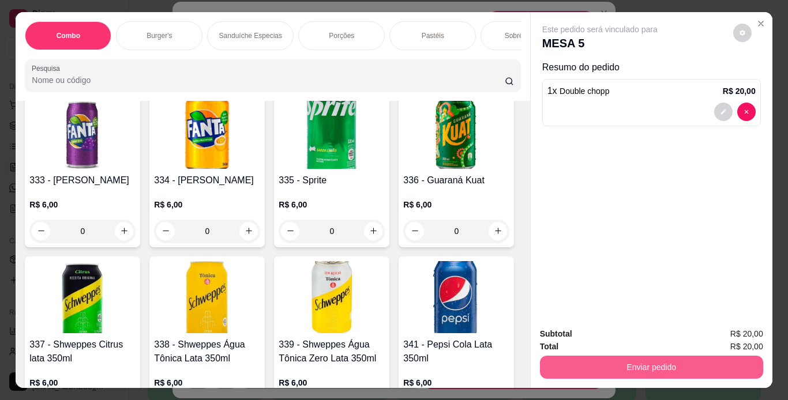
click at [579, 357] on button "Enviar pedido" at bounding box center [651, 367] width 223 height 23
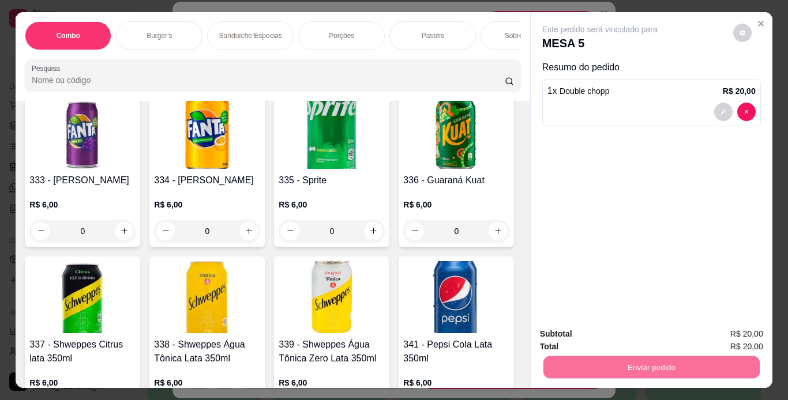
click at [598, 338] on button "Não registrar e enviar pedido" at bounding box center [613, 334] width 117 height 21
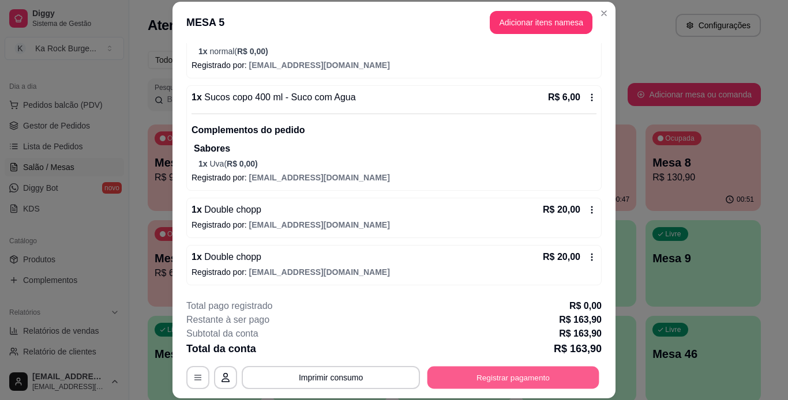
click at [541, 373] on button "Registrar pagamento" at bounding box center [514, 377] width 172 height 23
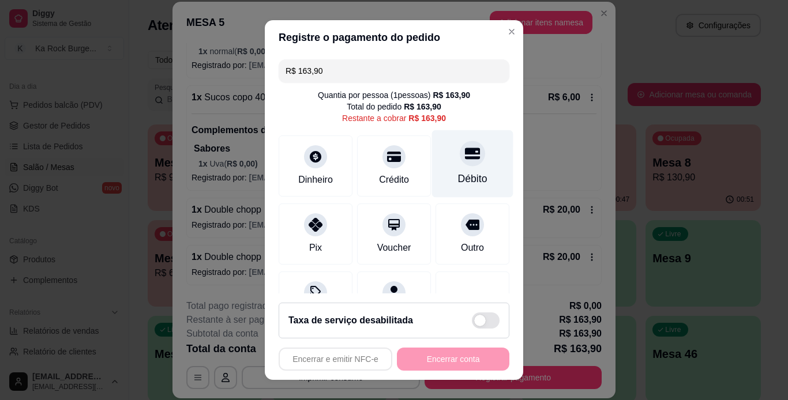
click at [458, 178] on div "Débito" at bounding box center [472, 178] width 29 height 15
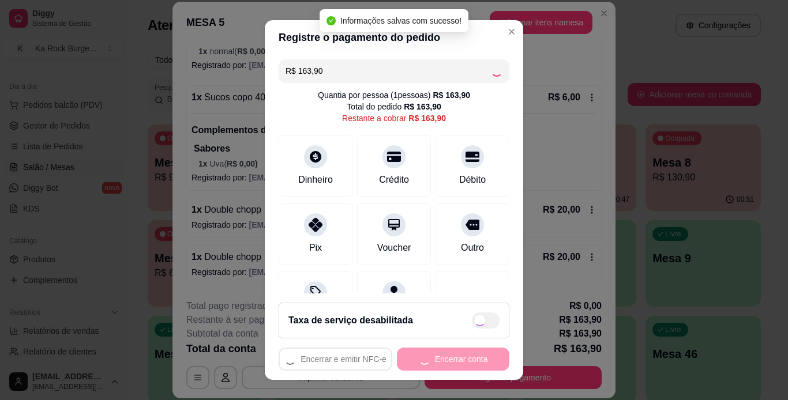
type input "R$ 0,00"
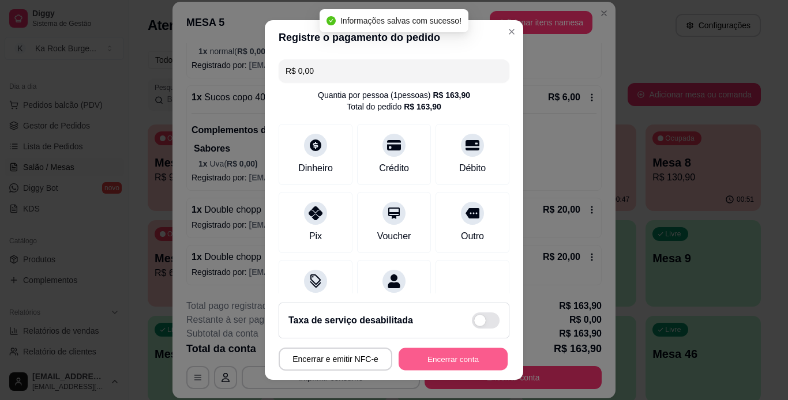
click at [453, 361] on button "Encerrar conta" at bounding box center [453, 359] width 109 height 23
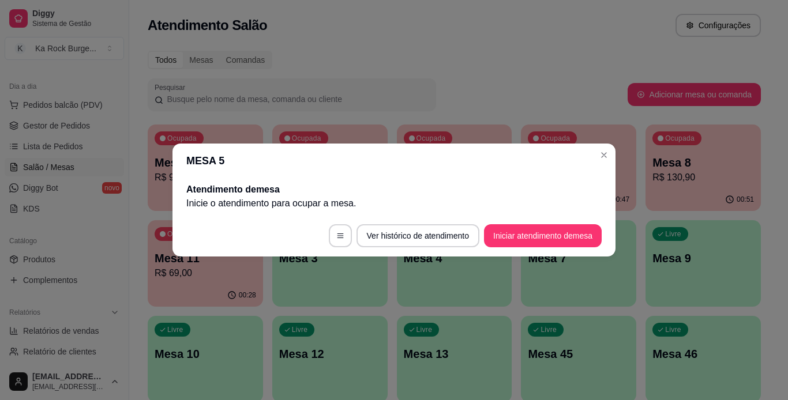
scroll to position [0, 0]
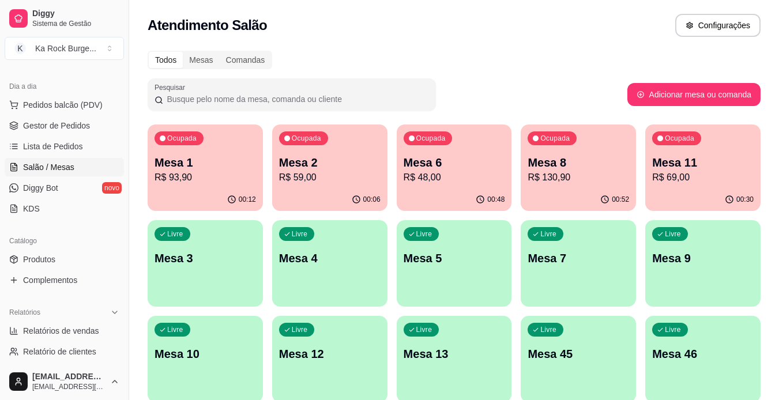
click at [482, 186] on div "Ocupada Mesa 6 R$ 48,00" at bounding box center [454, 157] width 115 height 64
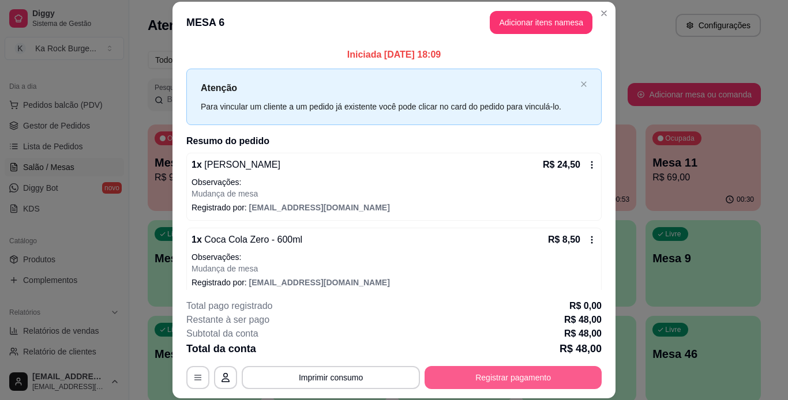
click at [489, 381] on button "Registrar pagamento" at bounding box center [513, 377] width 177 height 23
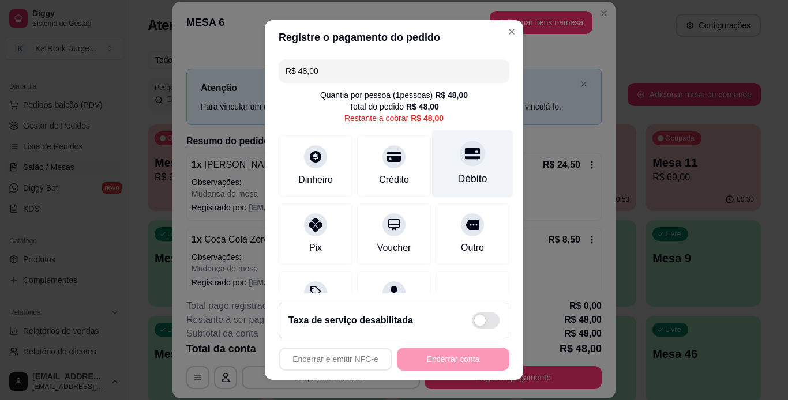
click at [443, 163] on div "Débito" at bounding box center [472, 164] width 81 height 68
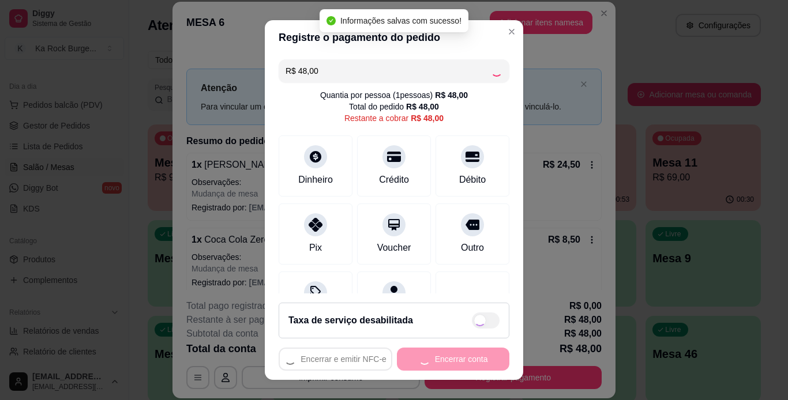
type input "R$ 0,00"
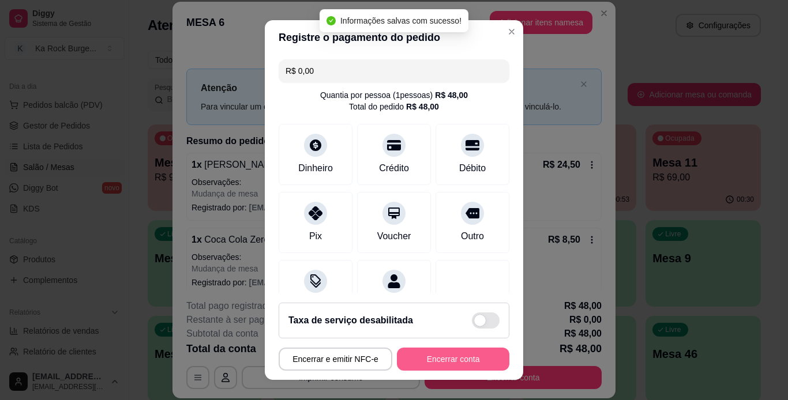
click at [456, 354] on button "Encerrar conta" at bounding box center [453, 359] width 113 height 23
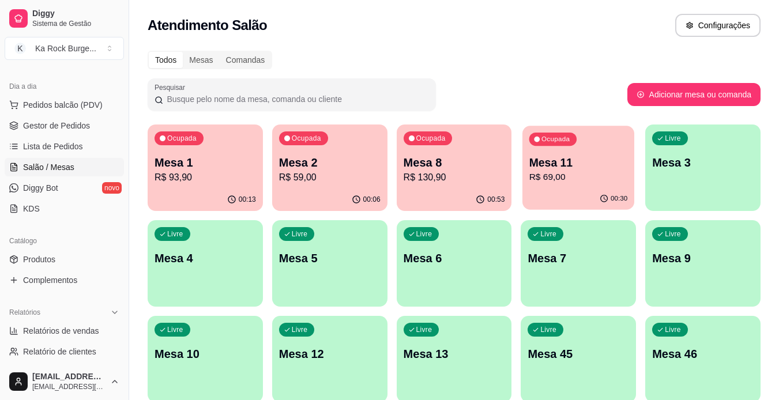
click at [579, 205] on div "00:30" at bounding box center [579, 199] width 112 height 22
click at [534, 164] on p "Mesa 11" at bounding box center [579, 163] width 102 height 16
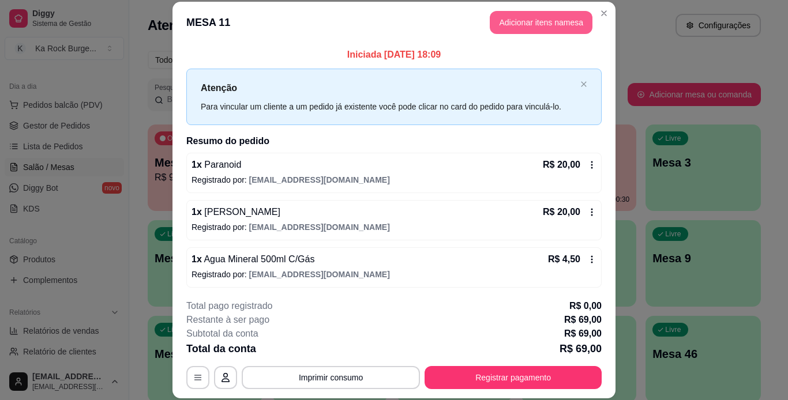
click at [563, 23] on button "Adicionar itens na mesa" at bounding box center [541, 22] width 103 height 23
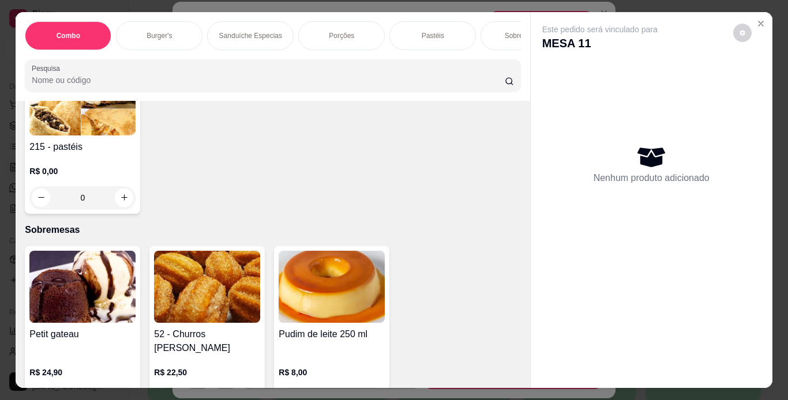
scroll to position [3033, 0]
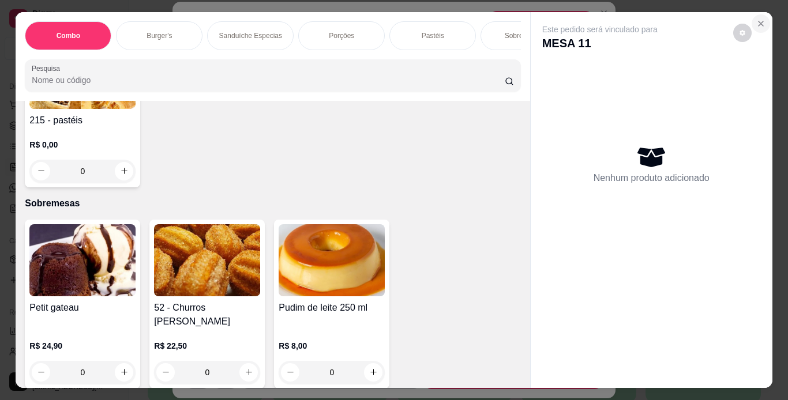
click at [759, 19] on icon "Close" at bounding box center [760, 23] width 9 height 9
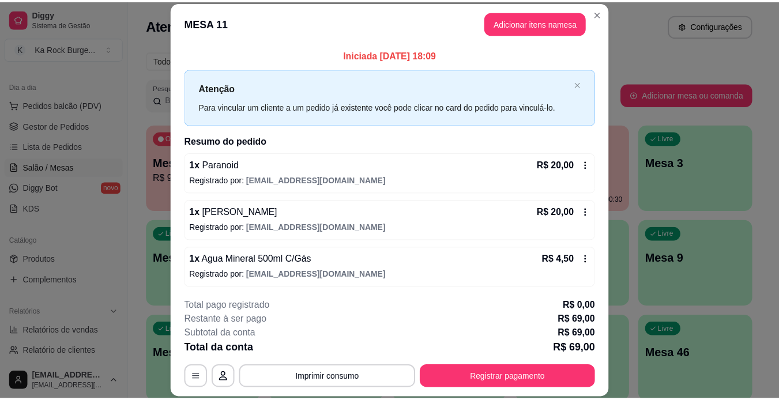
scroll to position [50, 0]
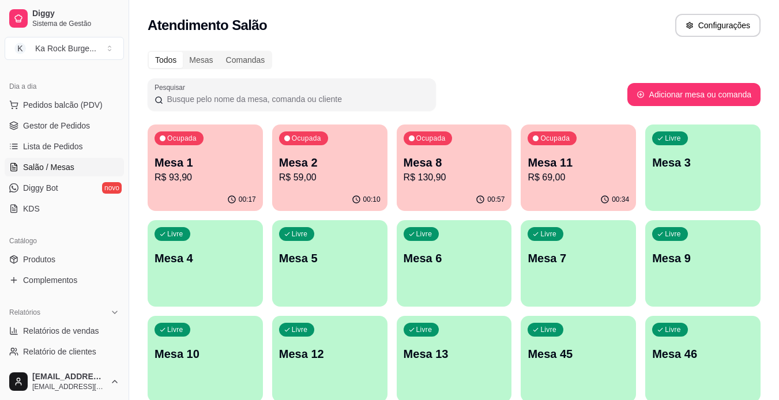
click at [93, 123] on link "Gestor de Pedidos" at bounding box center [64, 126] width 119 height 18
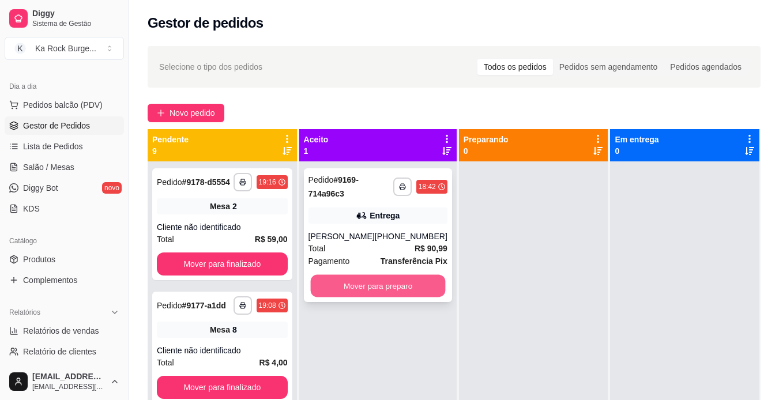
click at [400, 298] on button "Mover para preparo" at bounding box center [377, 286] width 135 height 23
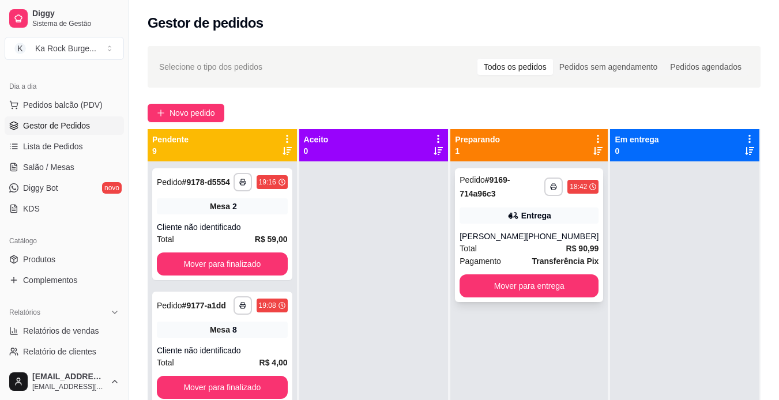
click at [570, 240] on div "[PHONE_NUMBER]" at bounding box center [562, 237] width 73 height 12
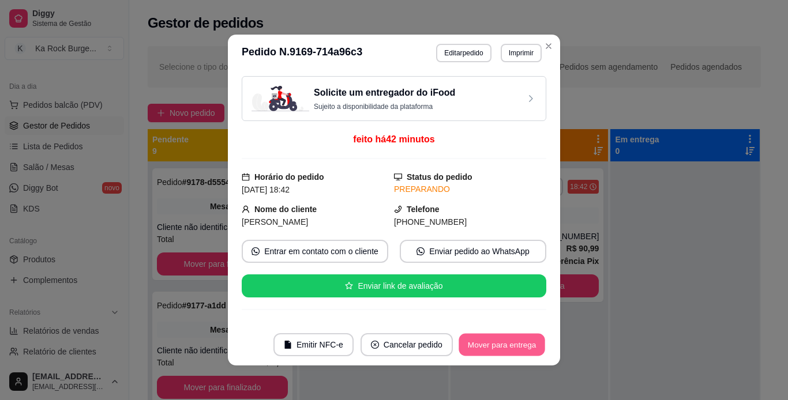
click at [509, 347] on button "Mover para entrega" at bounding box center [502, 345] width 87 height 23
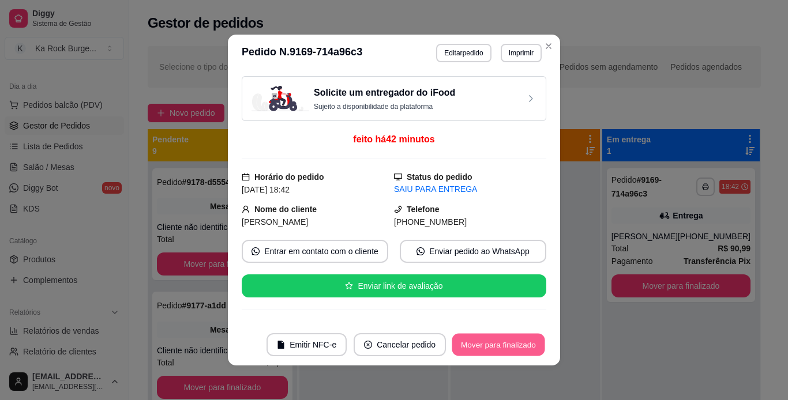
click at [516, 347] on button "Mover para finalizado" at bounding box center [498, 345] width 93 height 23
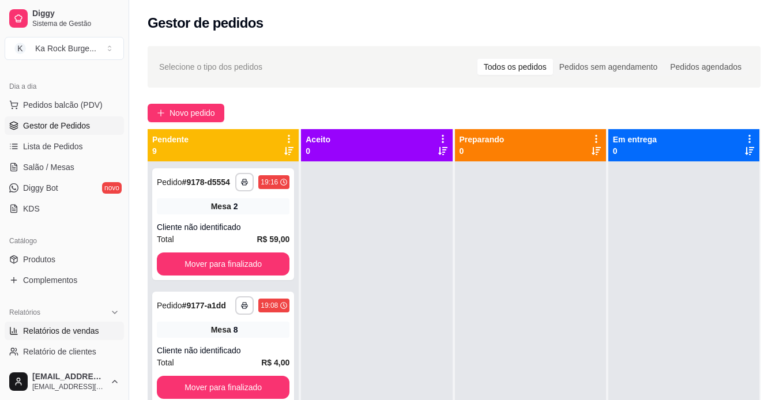
click at [63, 326] on span "Relatórios de vendas" at bounding box center [61, 331] width 76 height 12
select select "ALL"
select select "0"
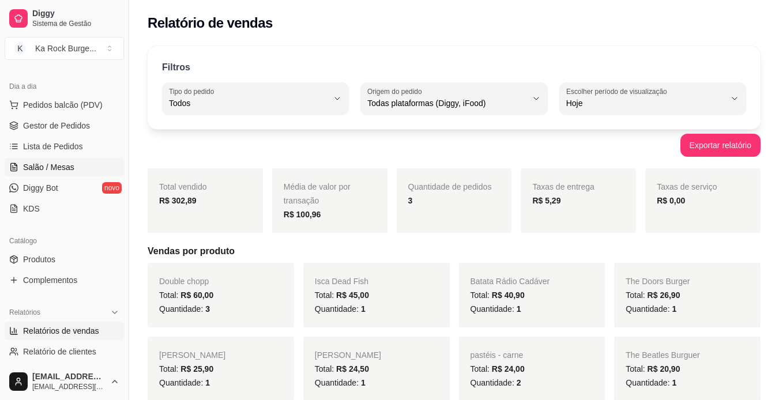
click at [44, 167] on span "Salão / Mesas" at bounding box center [48, 168] width 51 height 12
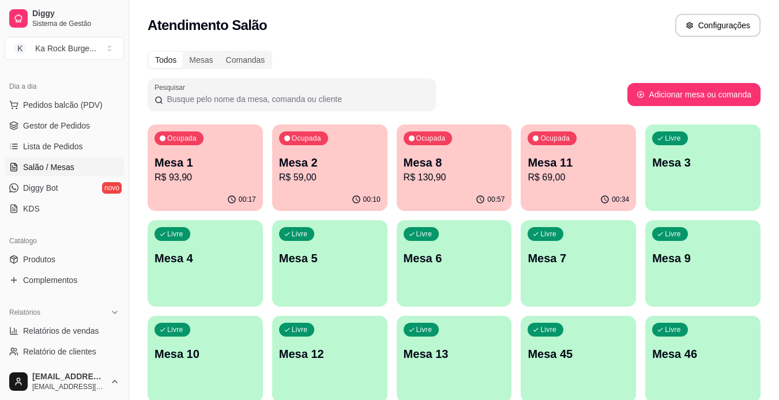
click at [483, 84] on div "Pesquisar" at bounding box center [388, 94] width 480 height 32
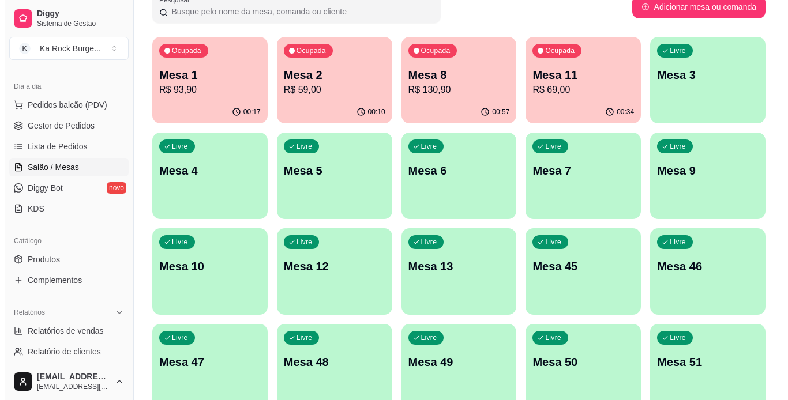
scroll to position [93, 0]
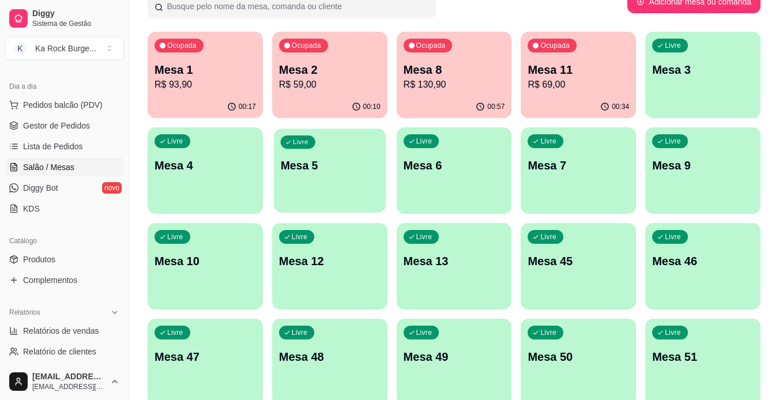
click at [352, 188] on div "Livre Mesa 5" at bounding box center [330, 164] width 112 height 70
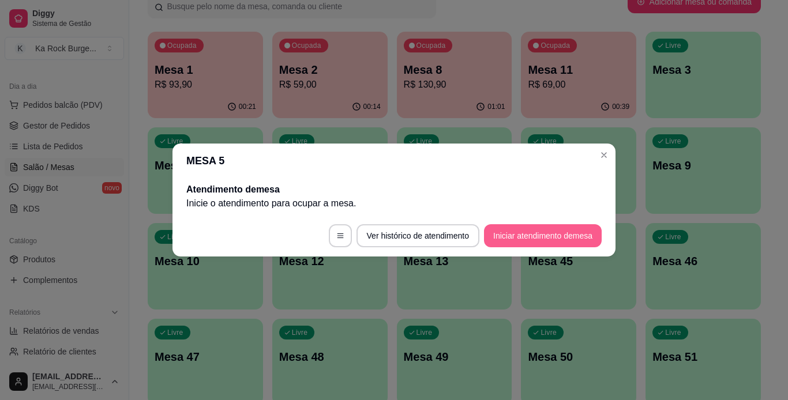
click at [572, 237] on button "Iniciar atendimento de mesa" at bounding box center [543, 235] width 118 height 23
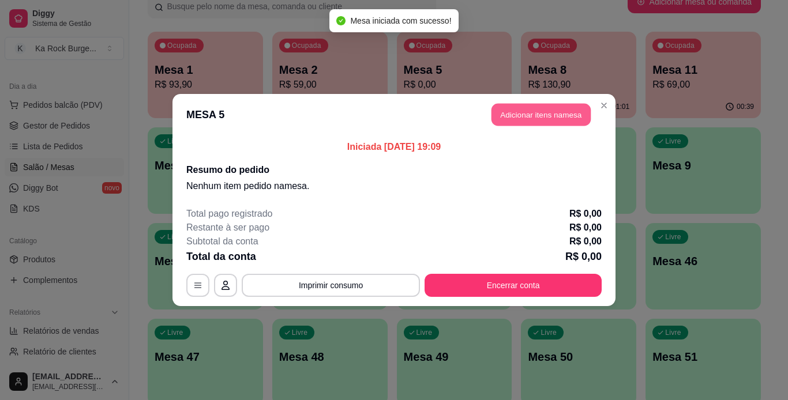
click at [569, 111] on button "Adicionar itens na mesa" at bounding box center [541, 115] width 99 height 23
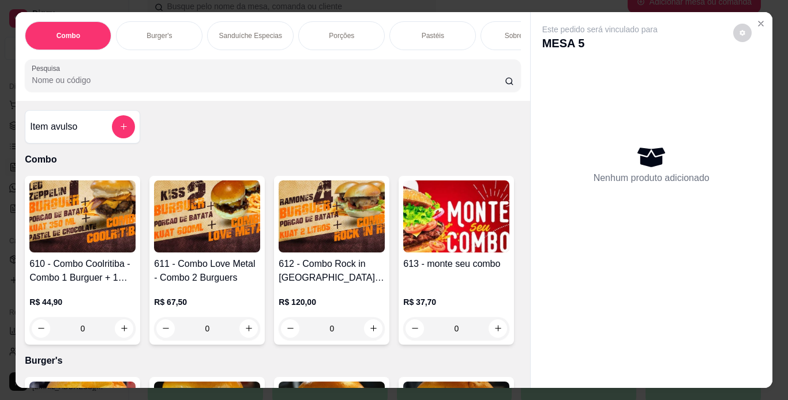
click at [183, 38] on div "Burger's" at bounding box center [159, 35] width 87 height 29
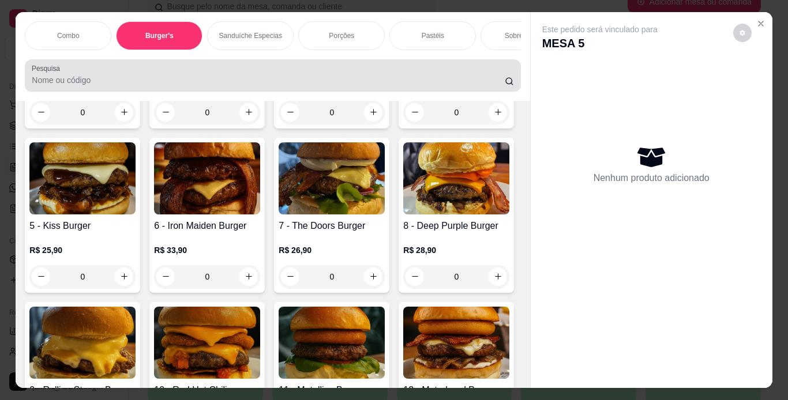
scroll to position [29, 0]
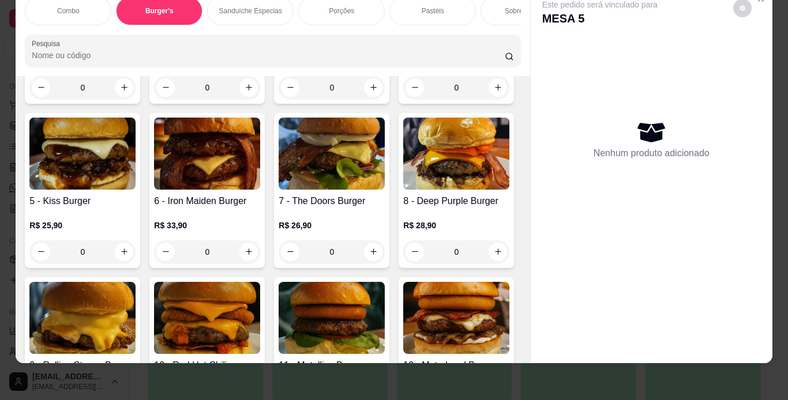
click at [358, 12] on div "Porções" at bounding box center [341, 11] width 87 height 29
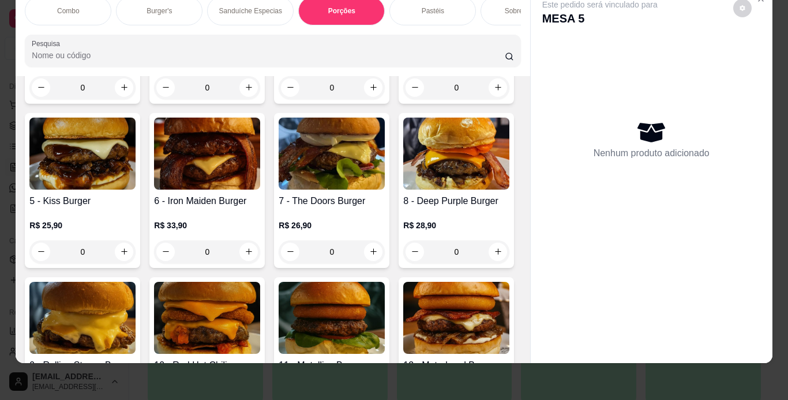
scroll to position [2150, 0]
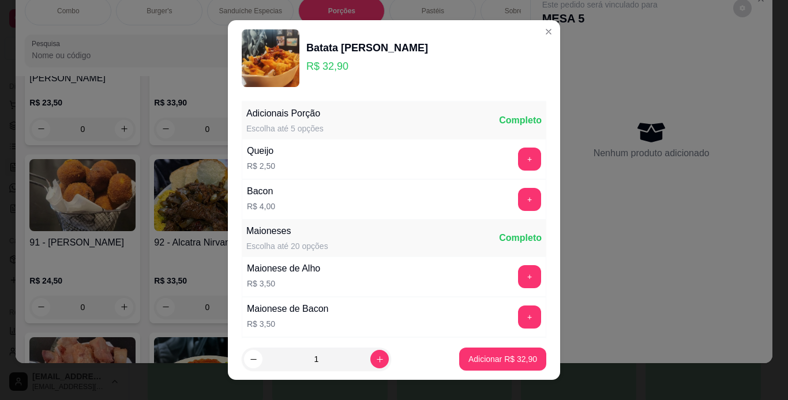
click at [518, 373] on footer "1 Adicionar R$ 32,90" at bounding box center [394, 360] width 332 height 42
click at [519, 367] on button "Adicionar R$ 32,90" at bounding box center [502, 359] width 87 height 23
type input "1"
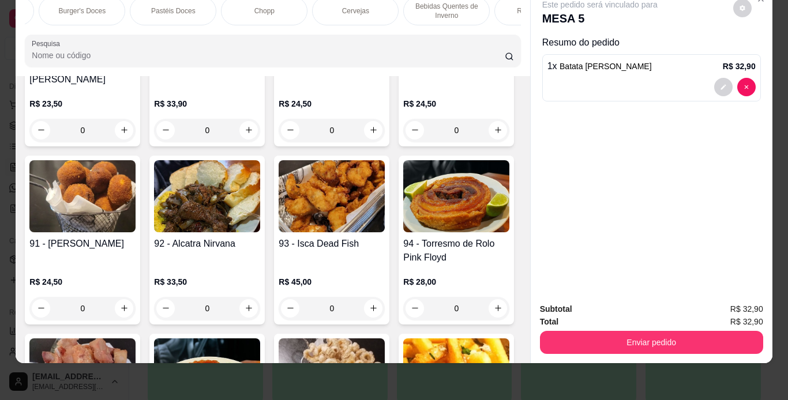
scroll to position [0, 533]
click at [294, 12] on div "Chopp" at bounding box center [264, 11] width 87 height 29
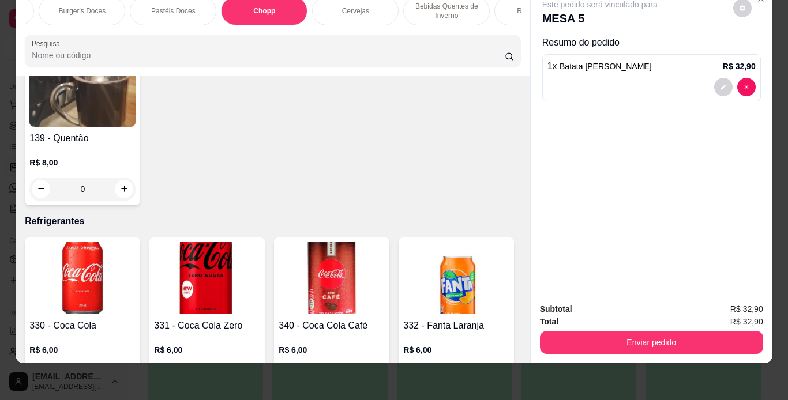
type input "1"
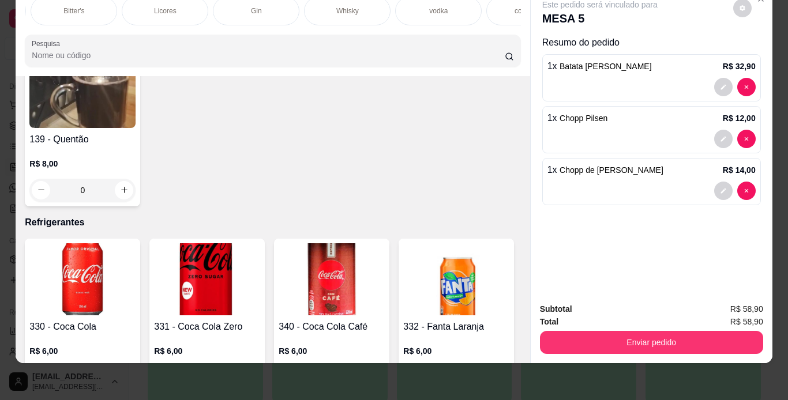
scroll to position [0, 1623]
click at [181, 6] on p "Licores" at bounding box center [177, 10] width 23 height 9
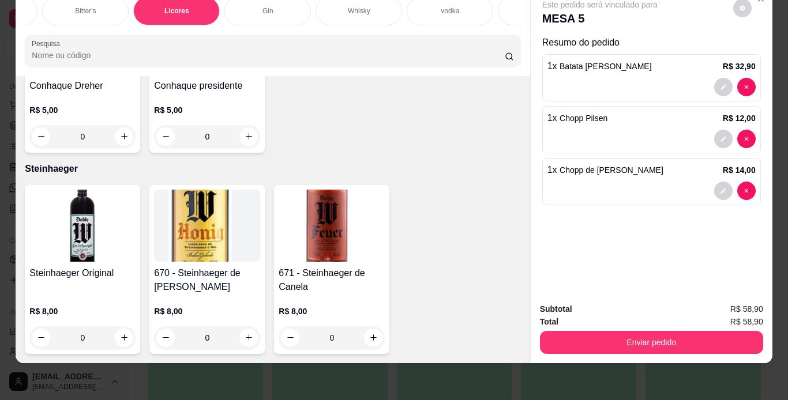
scroll to position [11489, 0]
type input "1"
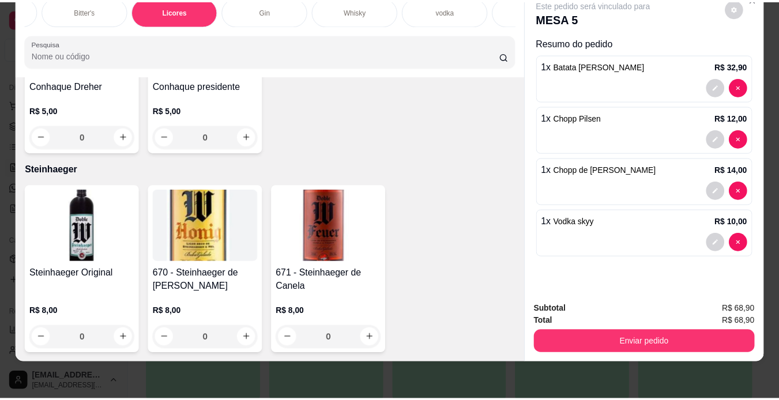
scroll to position [11489, 0]
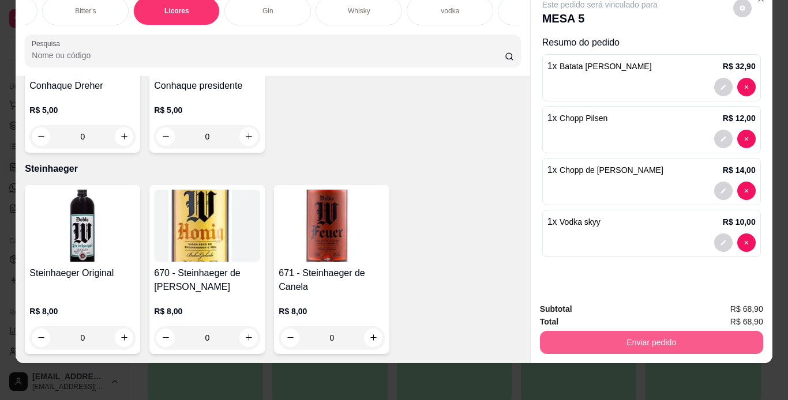
click at [620, 331] on button "Enviar pedido" at bounding box center [651, 342] width 223 height 23
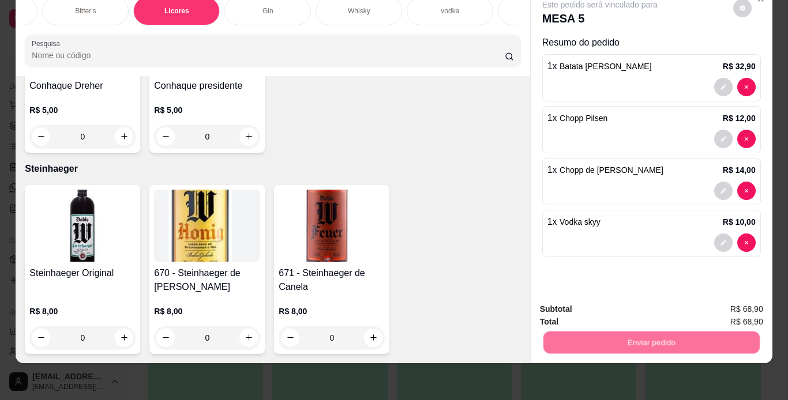
click at [612, 308] on button "Não registrar e enviar pedido" at bounding box center [613, 305] width 117 height 21
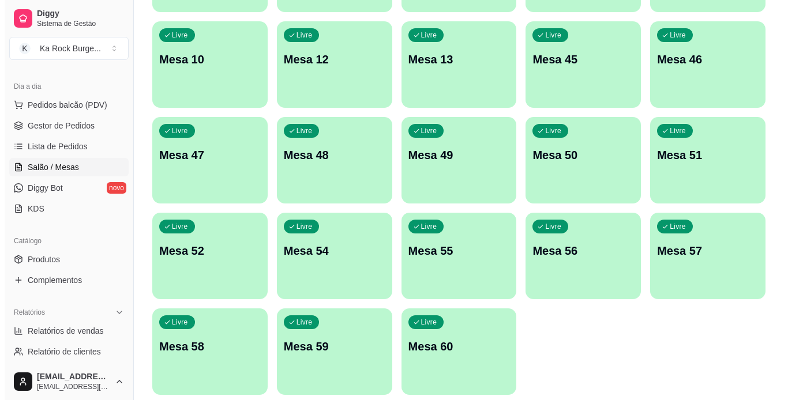
scroll to position [336, 0]
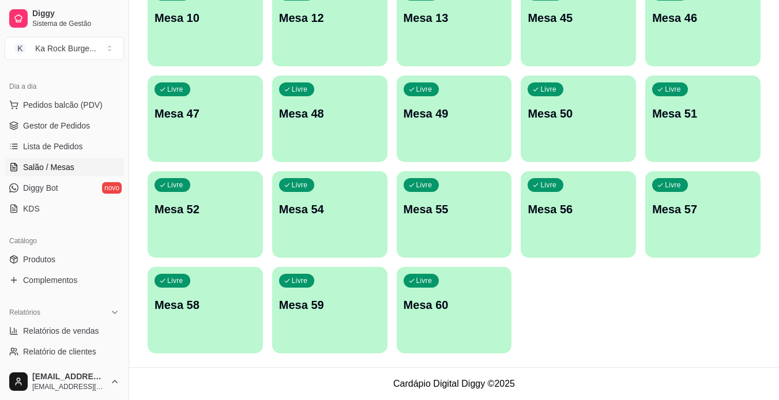
click at [420, 318] on div "Livre Mesa 60" at bounding box center [454, 303] width 115 height 73
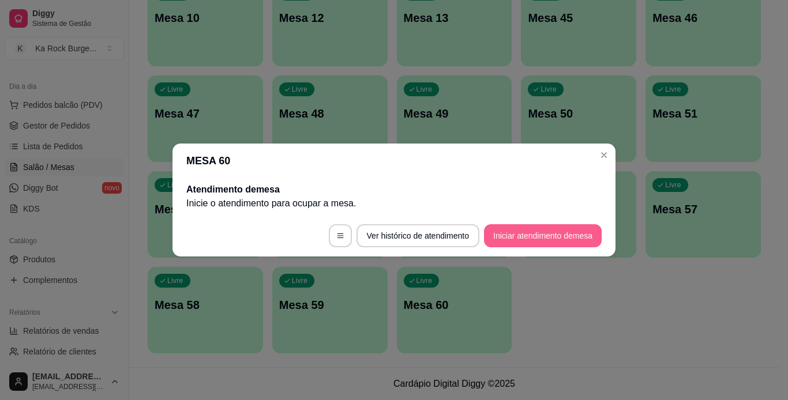
click at [583, 238] on button "Iniciar atendimento de mesa" at bounding box center [543, 235] width 118 height 23
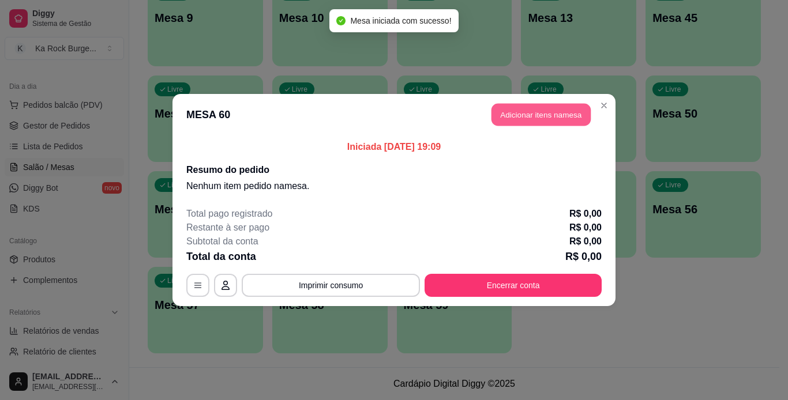
click at [520, 122] on button "Adicionar itens na mesa" at bounding box center [541, 115] width 99 height 23
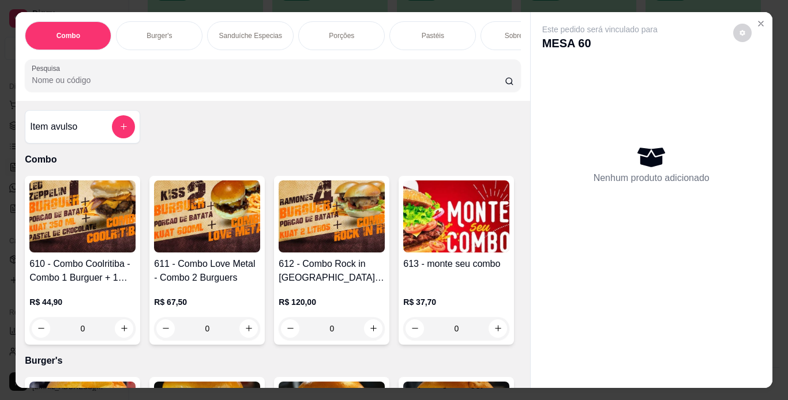
click at [422, 35] on p "Pastéis" at bounding box center [433, 35] width 23 height 9
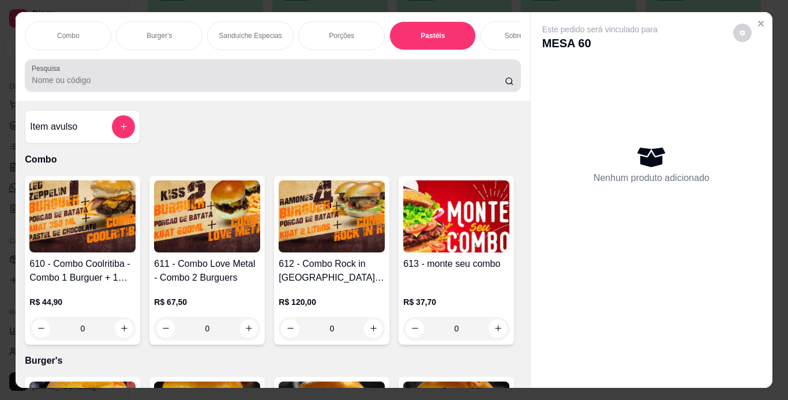
scroll to position [29, 0]
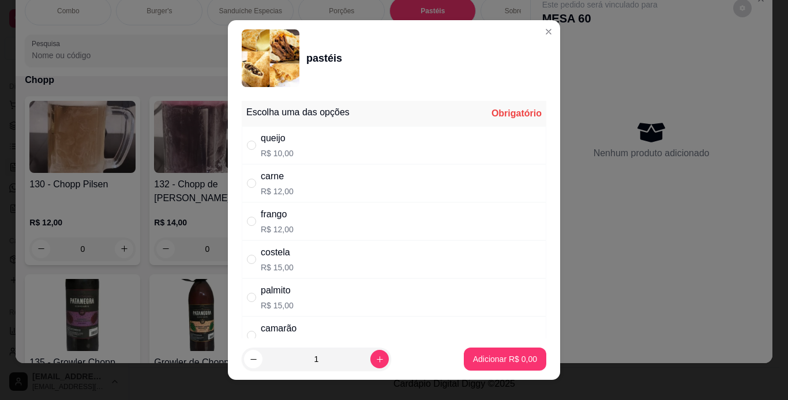
click at [304, 182] on div "carne R$ 12,00" at bounding box center [394, 183] width 305 height 38
radio input "true"
click at [377, 361] on icon "increase-product-quantity" at bounding box center [380, 360] width 6 height 6
type input "2"
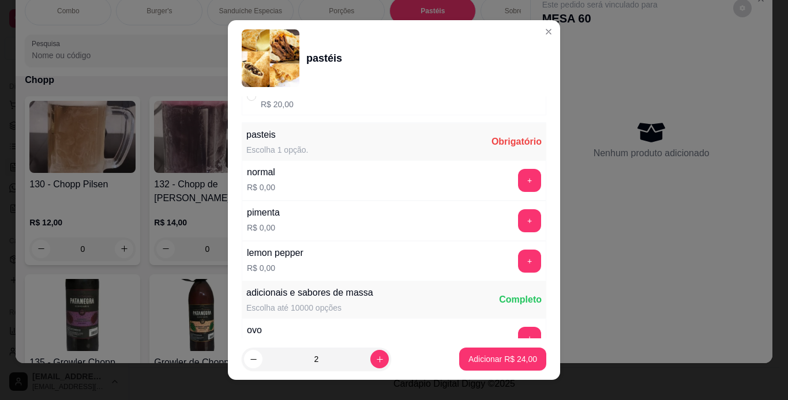
scroll to position [245, 0]
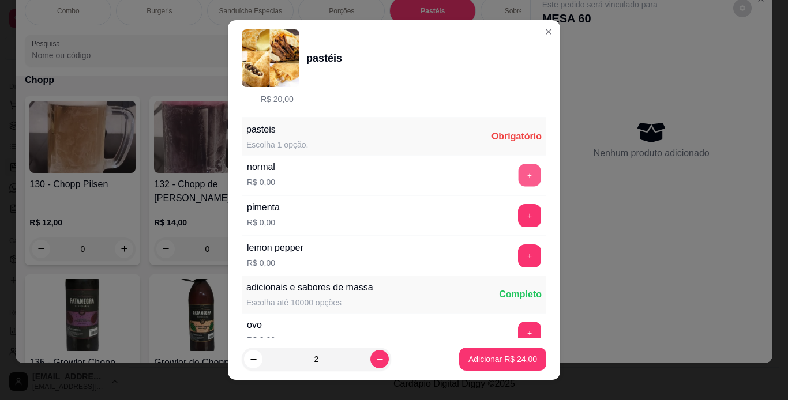
click at [519, 176] on button "+" at bounding box center [530, 175] width 23 height 23
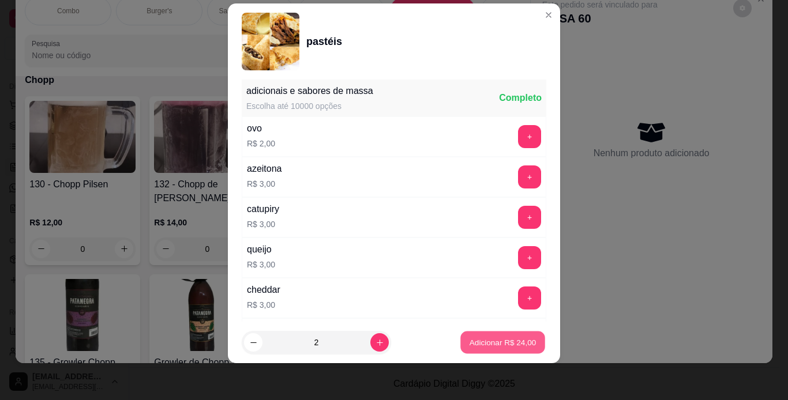
click at [505, 339] on p "Adicionar R$ 24,00" at bounding box center [503, 343] width 67 height 11
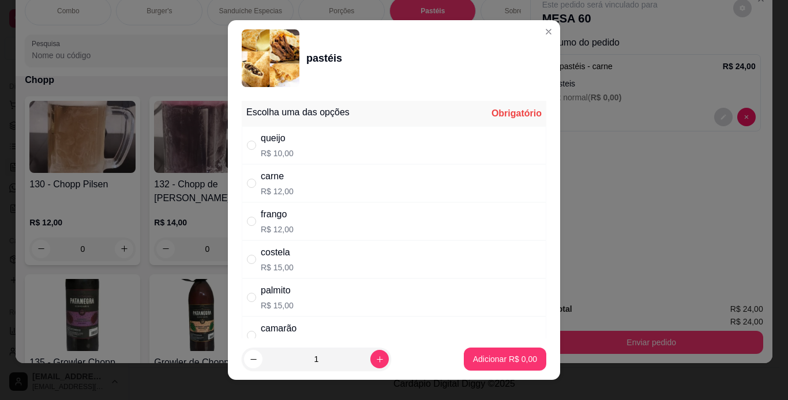
scroll to position [59, 0]
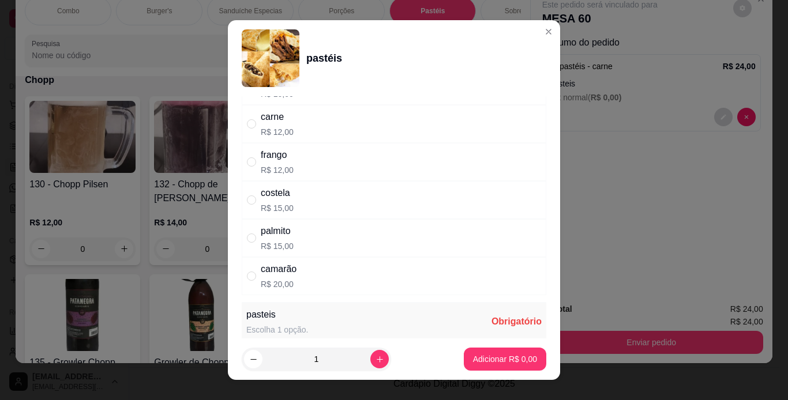
click at [437, 234] on div "palmito R$ 15,00" at bounding box center [394, 238] width 305 height 38
radio input "true"
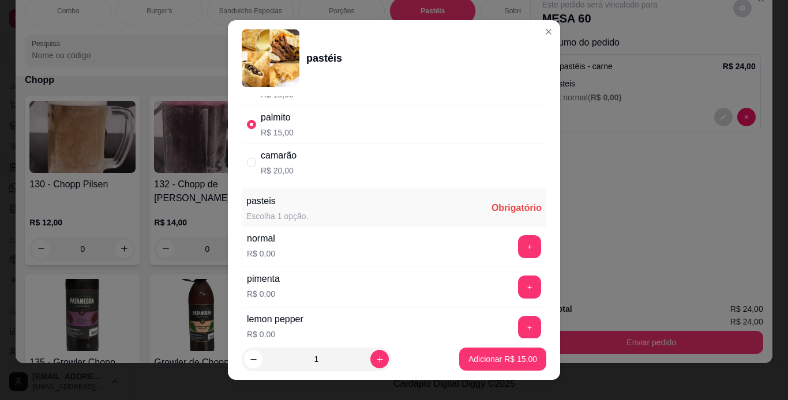
scroll to position [181, 0]
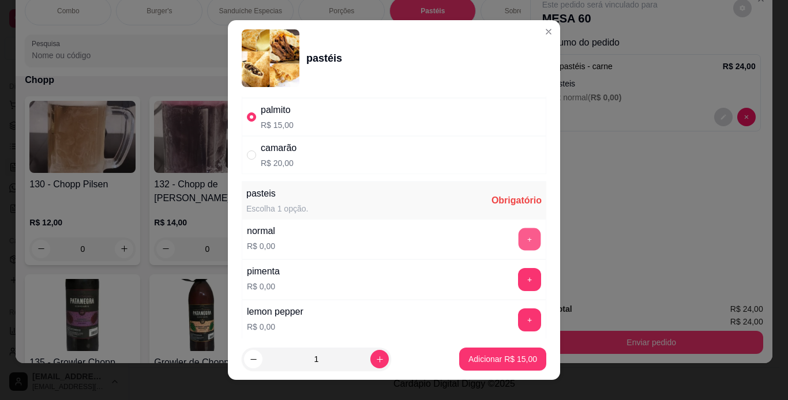
click at [519, 235] on button "+" at bounding box center [530, 239] width 23 height 23
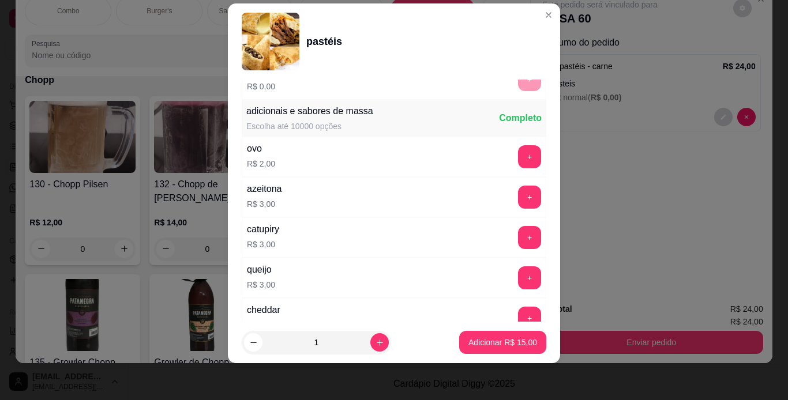
scroll to position [425, 0]
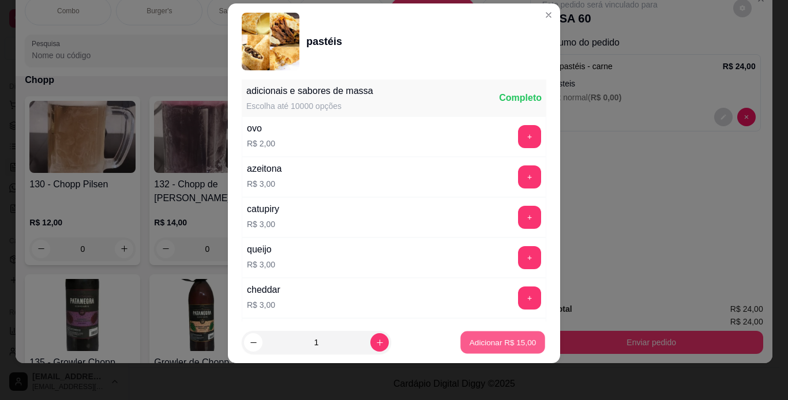
click at [517, 344] on p "Adicionar R$ 15,00" at bounding box center [503, 343] width 67 height 11
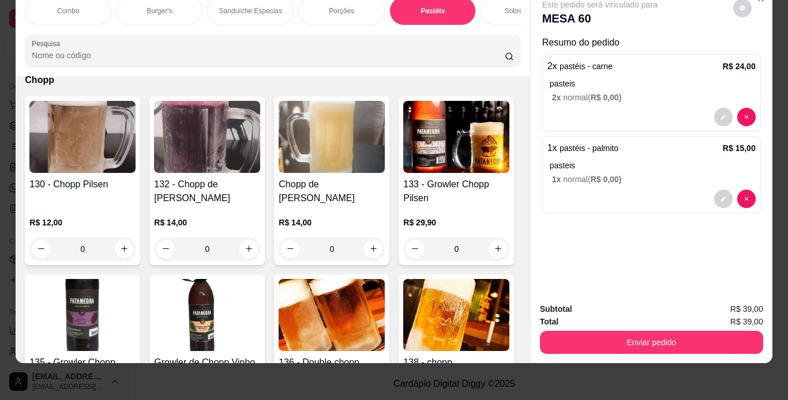
click at [16, 166] on div "Item avulso Combo 610 - Combo Coolritiba - Combo 1 Burguer + 1 Pastel R$ 44,90 …" at bounding box center [273, 219] width 514 height 287
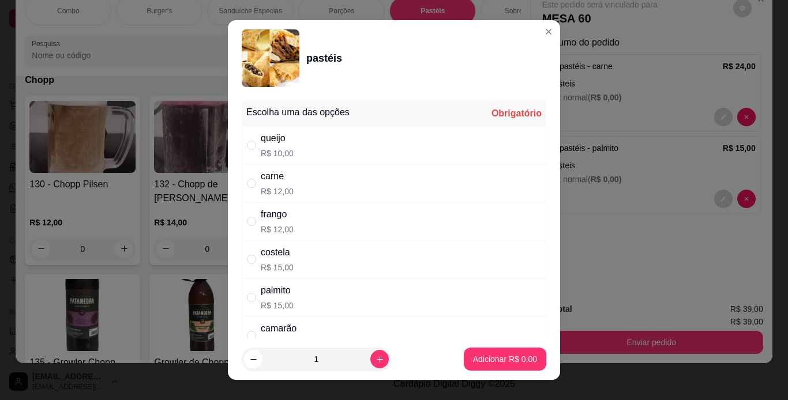
click at [314, 258] on div "costela R$ 15,00" at bounding box center [394, 260] width 305 height 38
radio input "true"
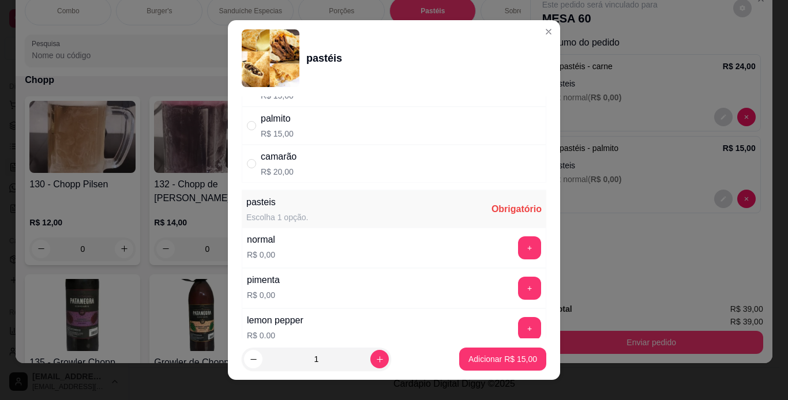
scroll to position [185, 0]
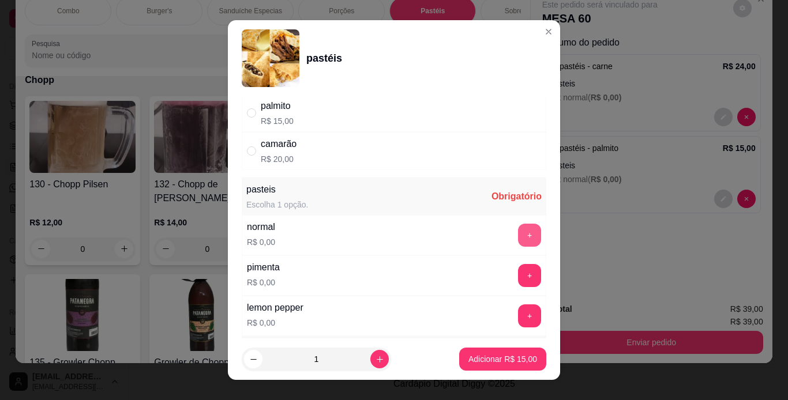
click at [518, 237] on button "+" at bounding box center [529, 235] width 23 height 23
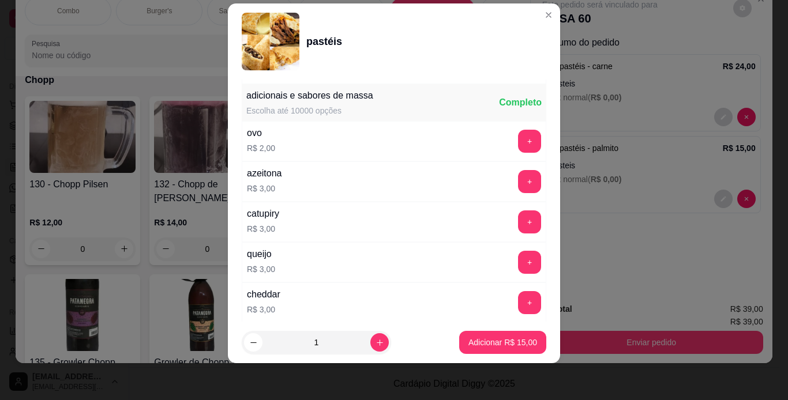
scroll to position [425, 0]
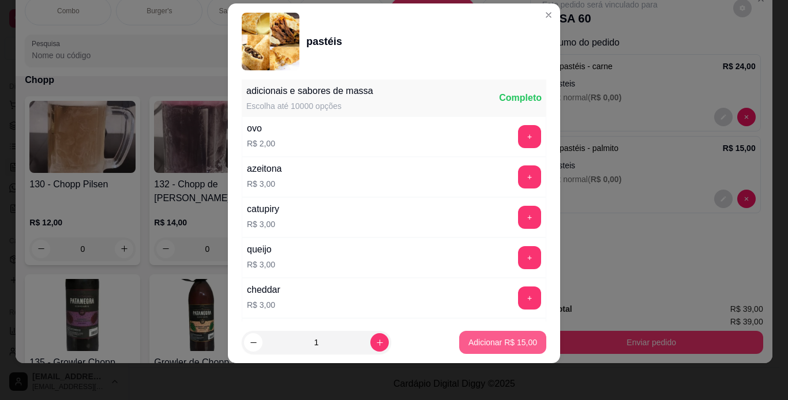
click at [500, 350] on button "Adicionar R$ 15,00" at bounding box center [502, 342] width 87 height 23
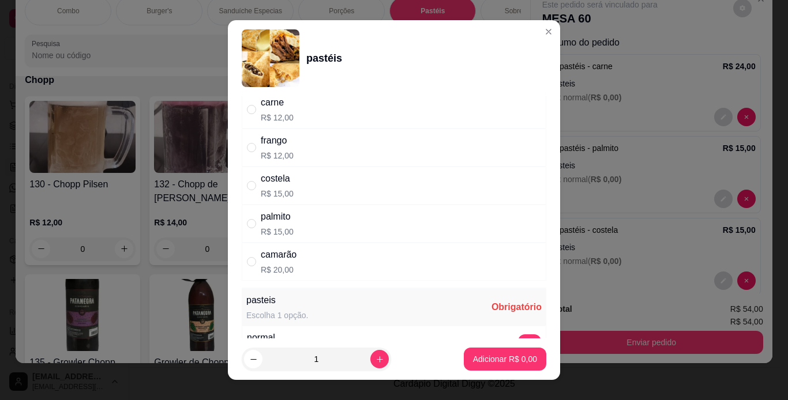
scroll to position [83, 0]
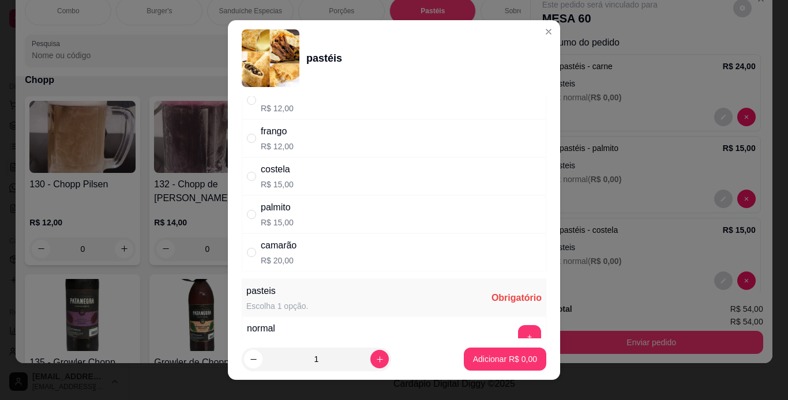
click at [375, 243] on div "camarão R$ 20,00" at bounding box center [394, 253] width 305 height 38
radio input "true"
click at [518, 334] on button "+" at bounding box center [529, 336] width 23 height 23
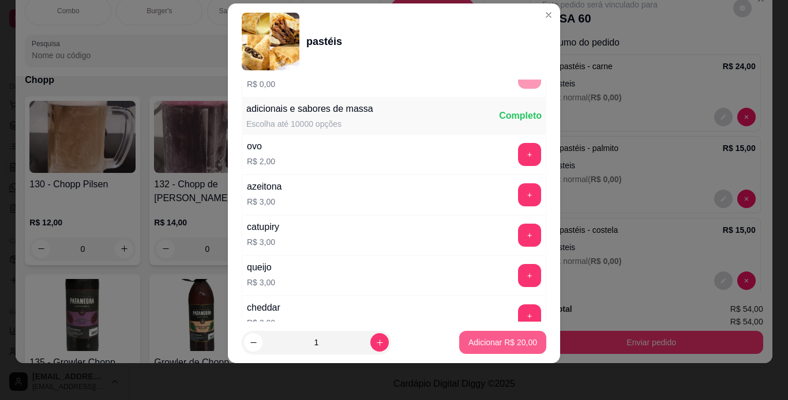
scroll to position [425, 0]
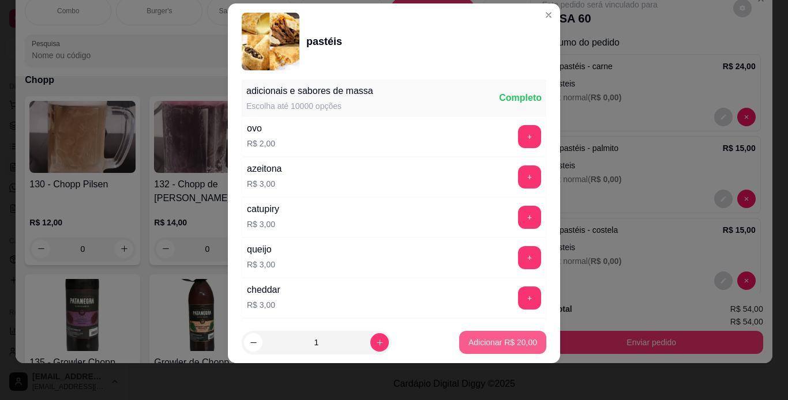
click at [515, 349] on button "Adicionar R$ 20,00" at bounding box center [502, 342] width 87 height 23
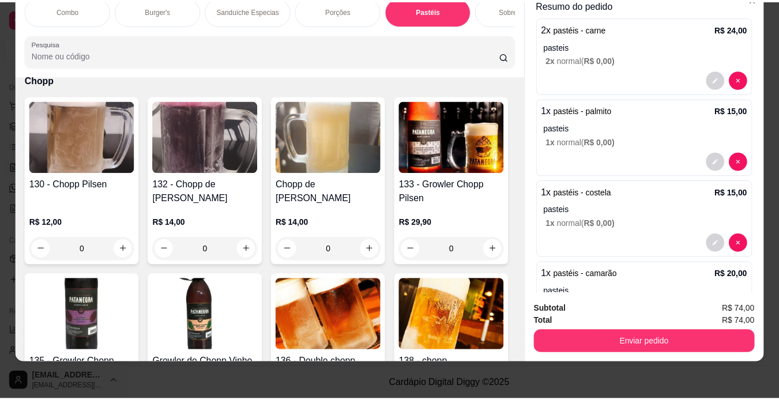
scroll to position [39, 0]
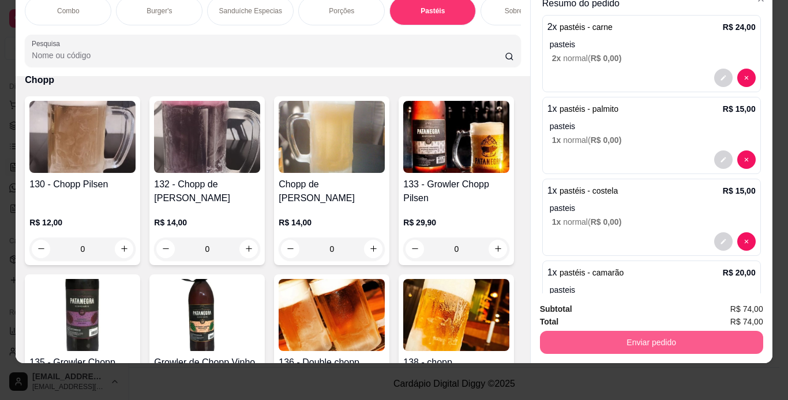
click at [640, 339] on button "Enviar pedido" at bounding box center [651, 342] width 223 height 23
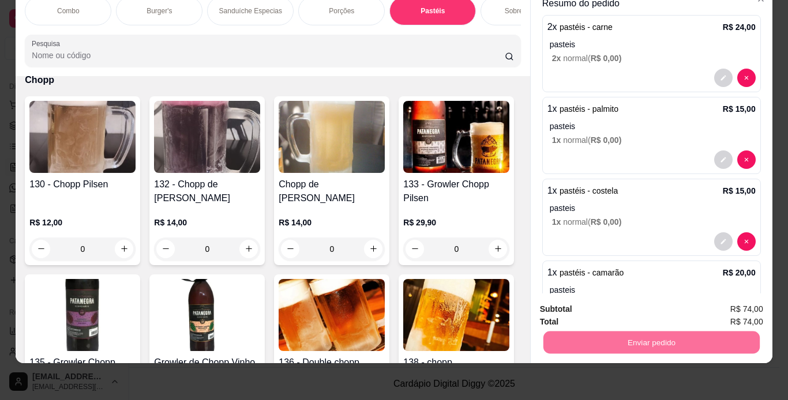
click at [638, 313] on button "Não registrar e enviar pedido" at bounding box center [613, 305] width 117 height 21
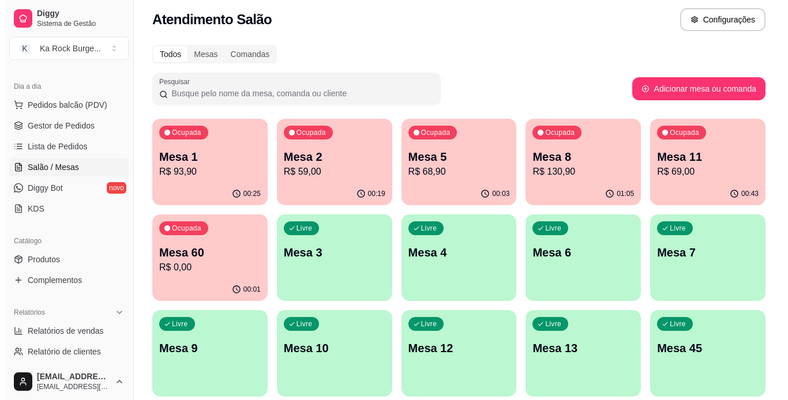
scroll to position [0, 0]
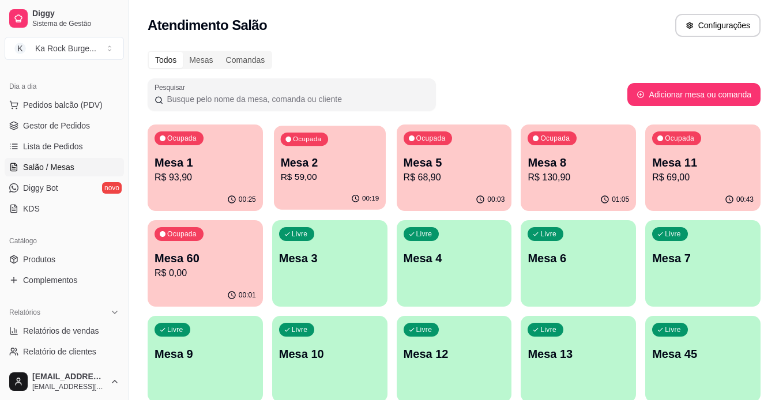
click at [321, 167] on p "Mesa 2" at bounding box center [329, 163] width 99 height 16
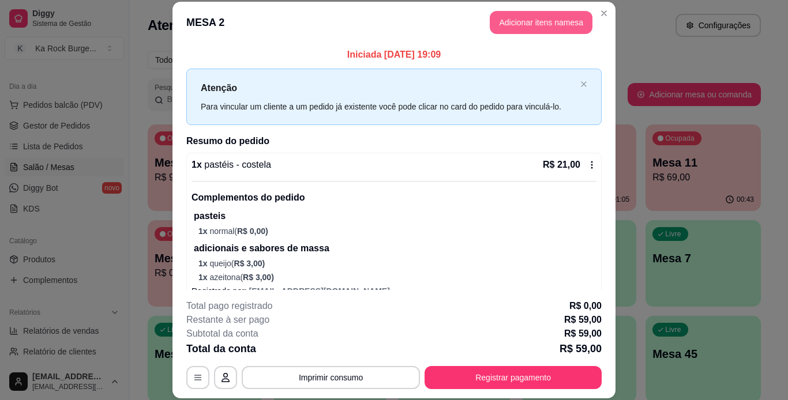
click at [517, 27] on button "Adicionar itens na mesa" at bounding box center [541, 22] width 103 height 23
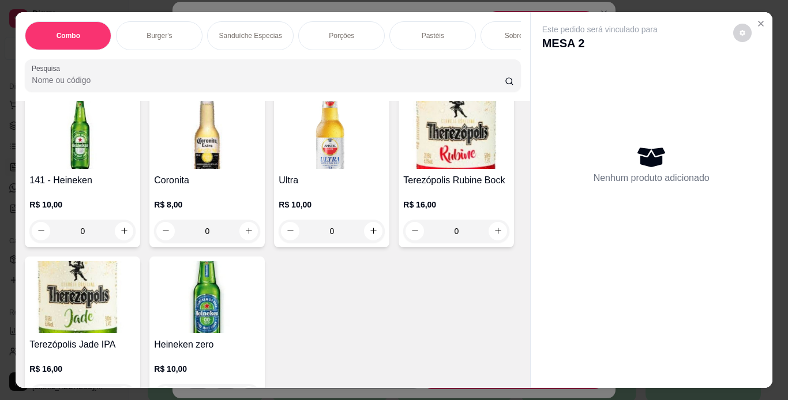
scroll to position [4550, 0]
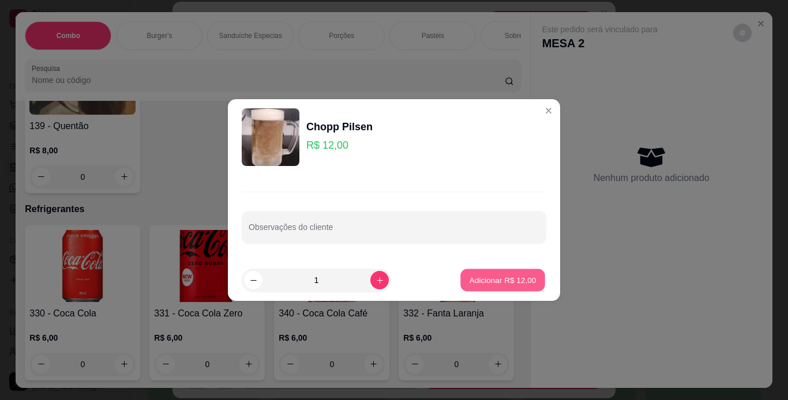
click at [494, 279] on p "Adicionar R$ 12,00" at bounding box center [503, 280] width 67 height 11
type input "1"
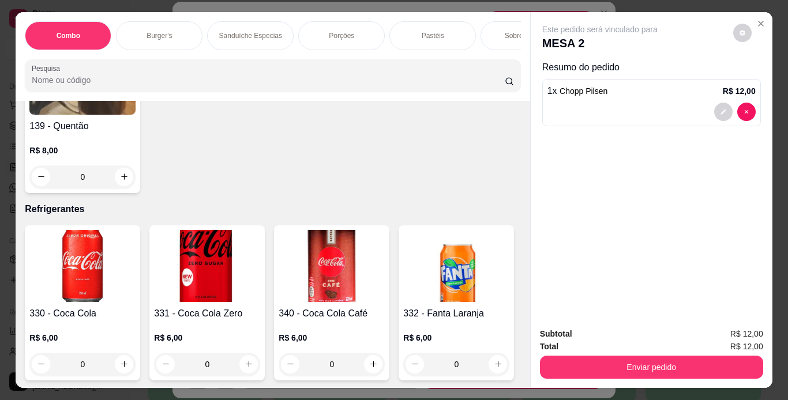
scroll to position [4551, 0]
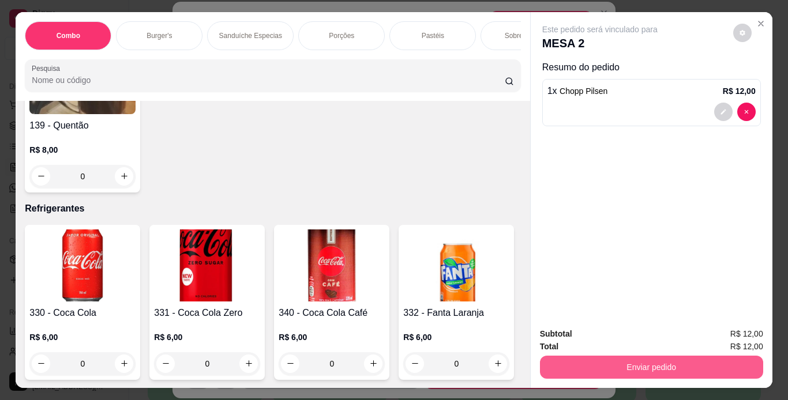
click at [565, 358] on button "Enviar pedido" at bounding box center [651, 367] width 223 height 23
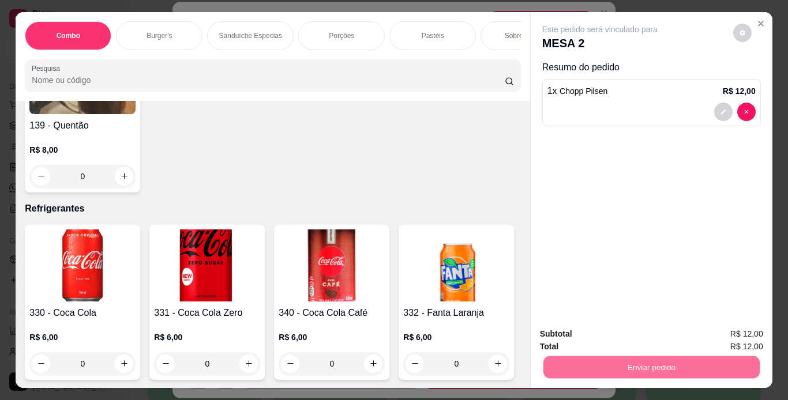
click at [575, 339] on button "Não registrar e enviar pedido" at bounding box center [613, 334] width 117 height 21
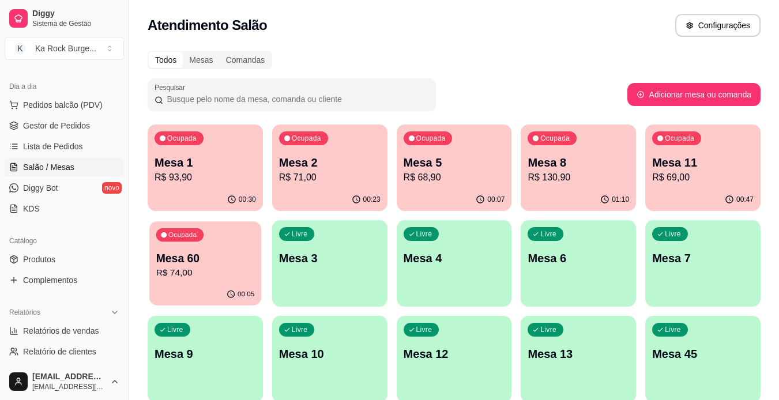
click at [202, 237] on div "Ocupada" at bounding box center [179, 234] width 47 height 13
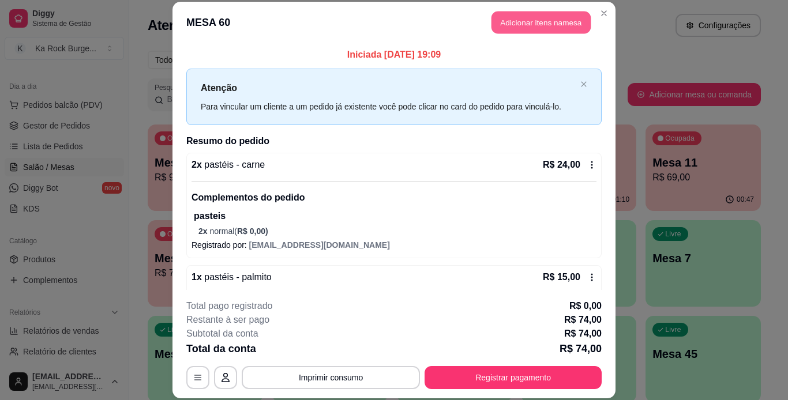
click at [500, 26] on button "Adicionar itens na mesa" at bounding box center [541, 23] width 99 height 23
click at [522, 27] on div "Combo Burger's Sanduíche Especias Porções Pastéis Sobremesas Burger's Doces Pas…" at bounding box center [270, 52] width 530 height 92
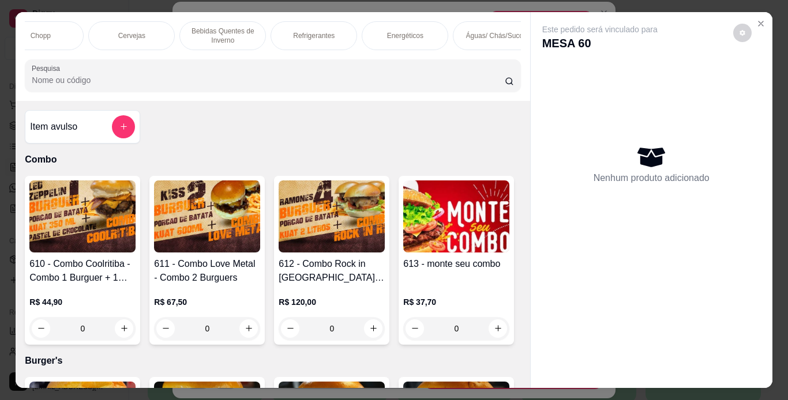
scroll to position [0, 765]
click at [423, 39] on div "Energéticos" at bounding box center [397, 35] width 87 height 29
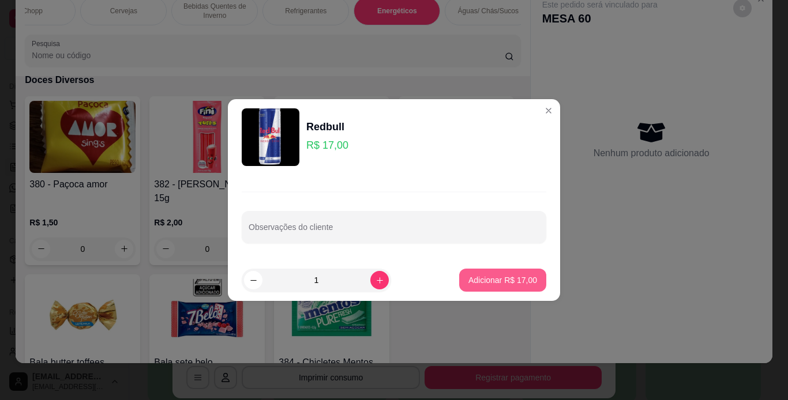
click at [477, 276] on p "Adicionar R$ 17,00" at bounding box center [502, 281] width 69 height 12
type input "1"
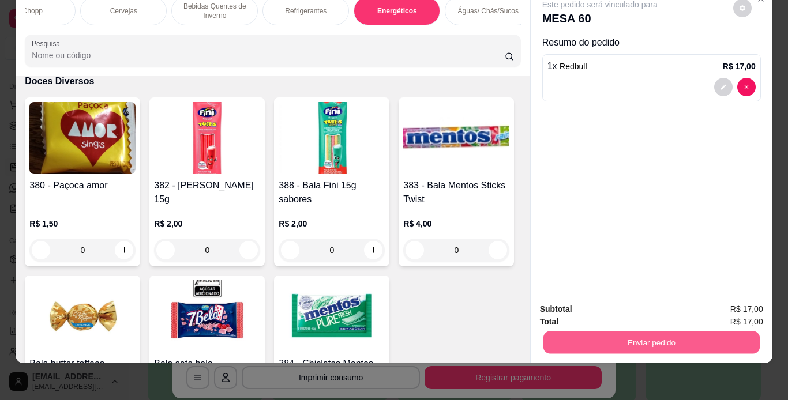
click at [587, 332] on button "Enviar pedido" at bounding box center [651, 343] width 216 height 23
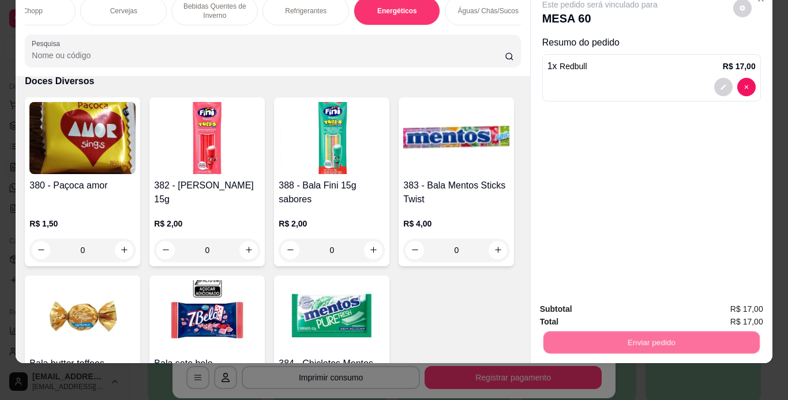
click at [592, 309] on button "Não registrar e enviar pedido" at bounding box center [613, 306] width 120 height 22
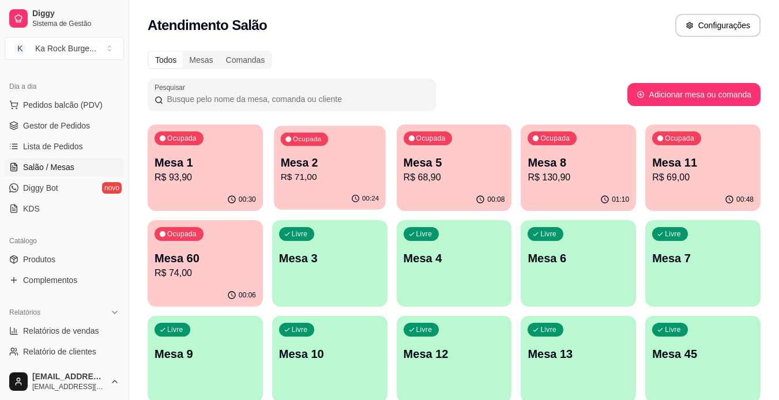
click at [346, 174] on p "R$ 71,00" at bounding box center [329, 177] width 99 height 13
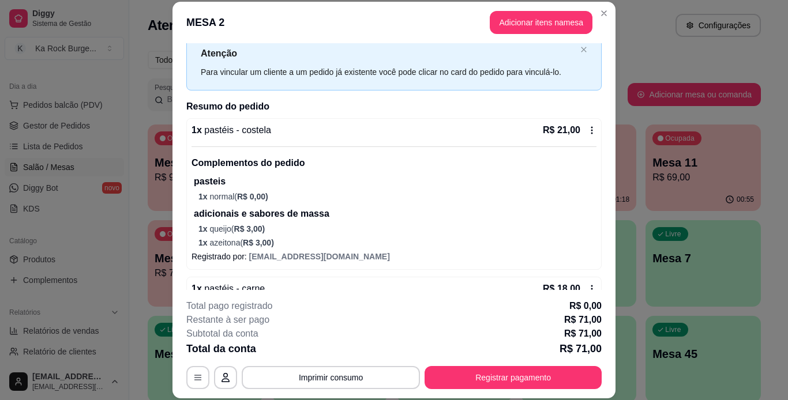
scroll to position [46, 0]
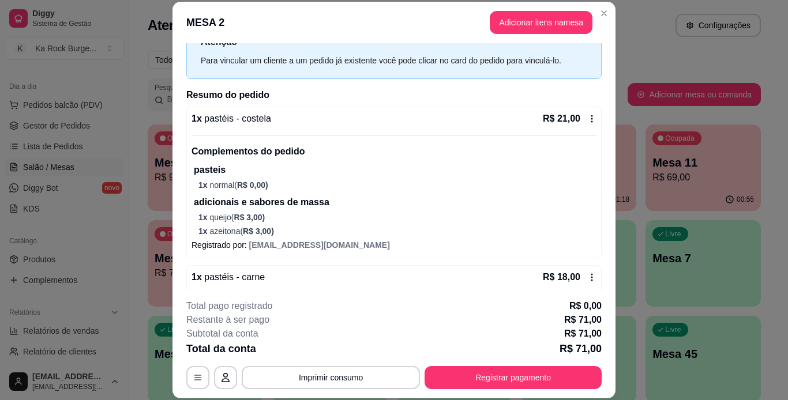
click at [599, 288] on div "Iniciada [DATE] 19:09 Atenção Para vincular um cliente a um pedido já existente…" at bounding box center [394, 166] width 443 height 246
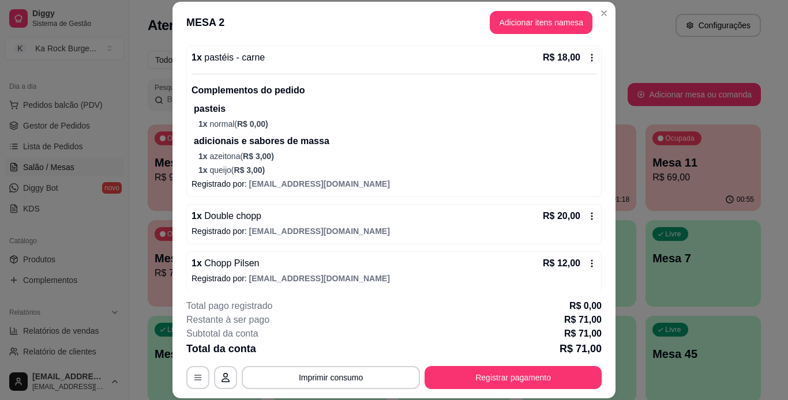
scroll to position [272, 0]
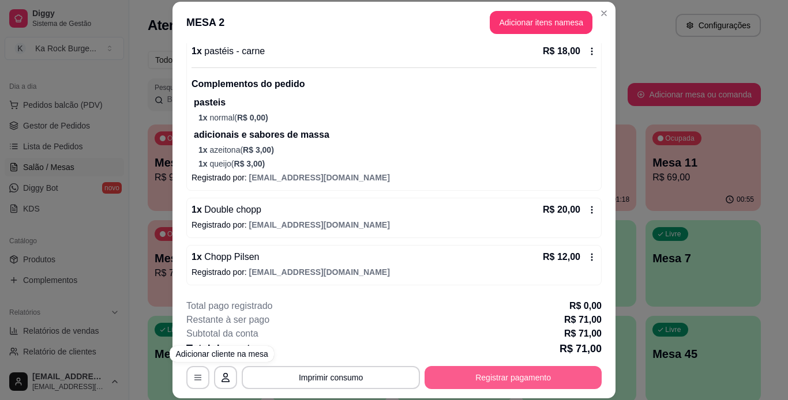
click at [489, 374] on button "Registrar pagamento" at bounding box center [513, 377] width 177 height 23
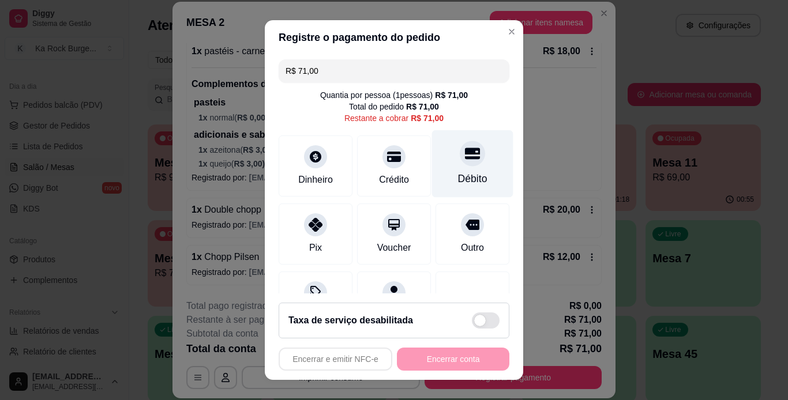
click at [438, 167] on div "Débito" at bounding box center [472, 164] width 81 height 68
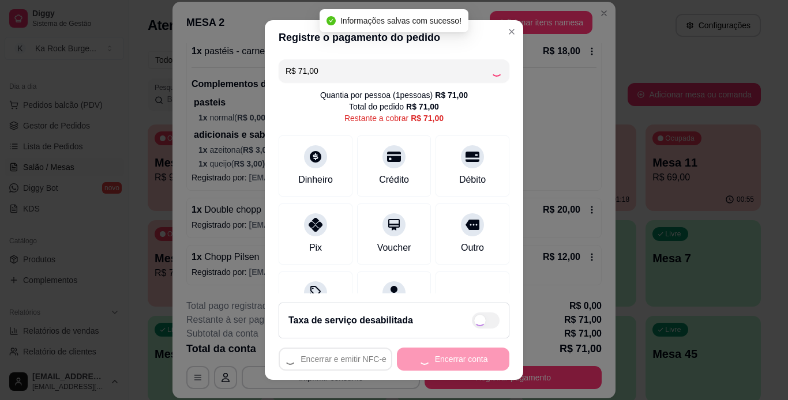
type input "R$ 0,00"
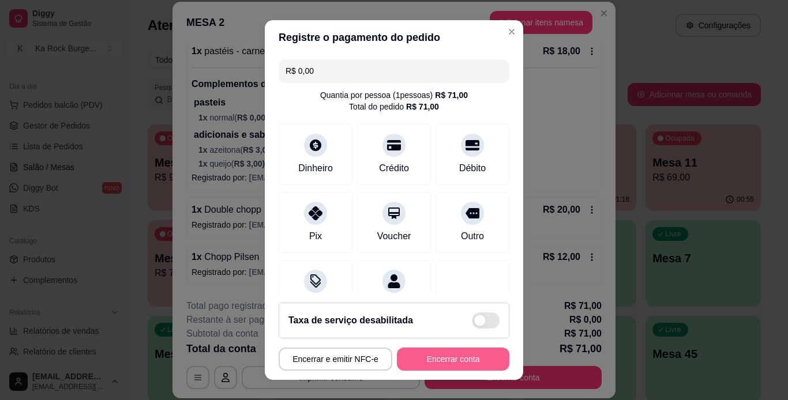
click at [464, 354] on button "Encerrar conta" at bounding box center [453, 359] width 113 height 23
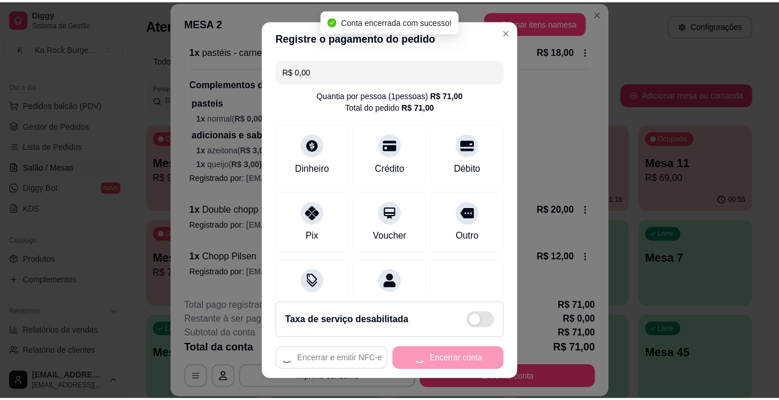
scroll to position [0, 0]
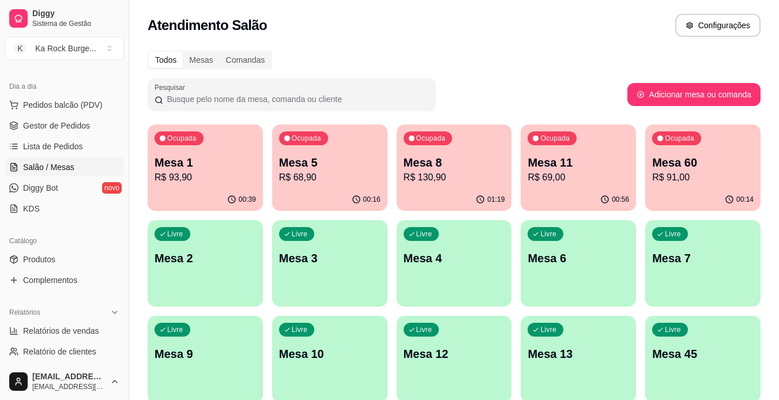
click at [422, 164] on p "Mesa 8" at bounding box center [455, 163] width 102 height 16
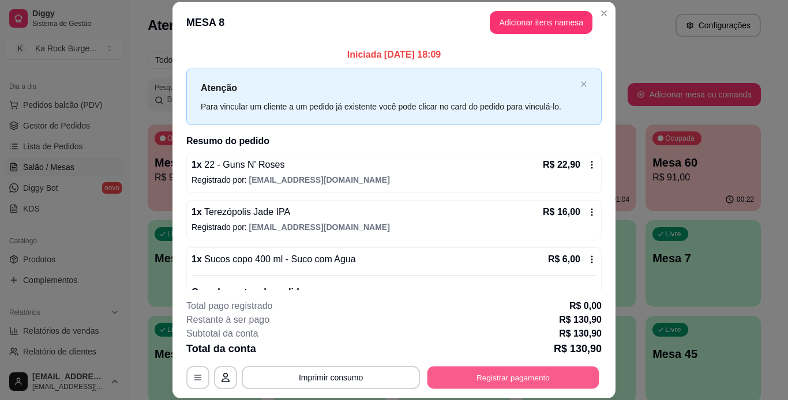
click at [439, 374] on button "Registrar pagamento" at bounding box center [514, 377] width 172 height 23
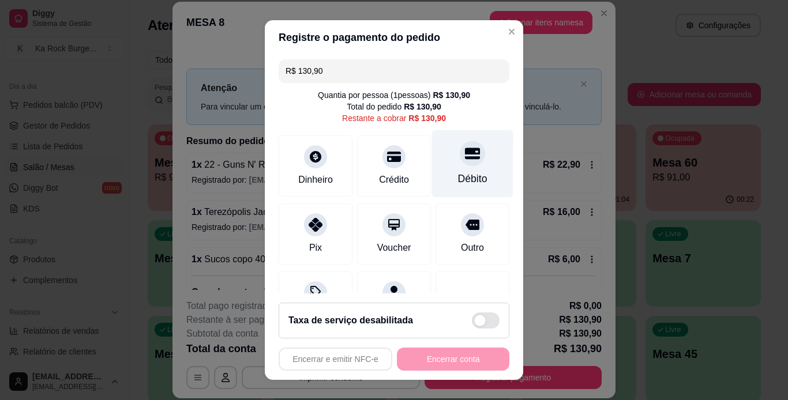
click at [458, 174] on div "Débito" at bounding box center [472, 178] width 29 height 15
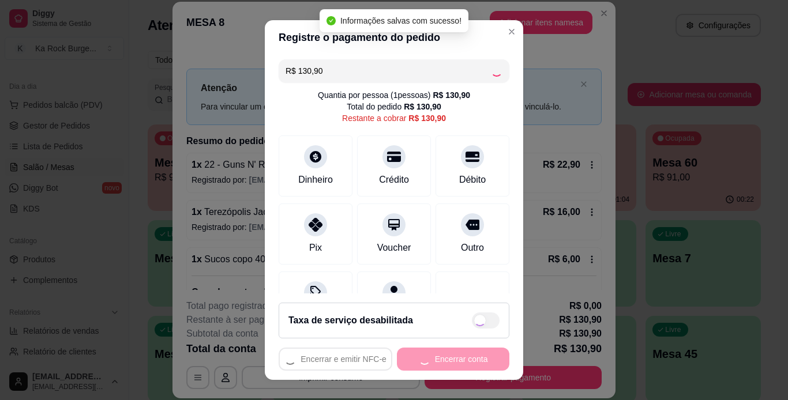
type input "R$ 0,00"
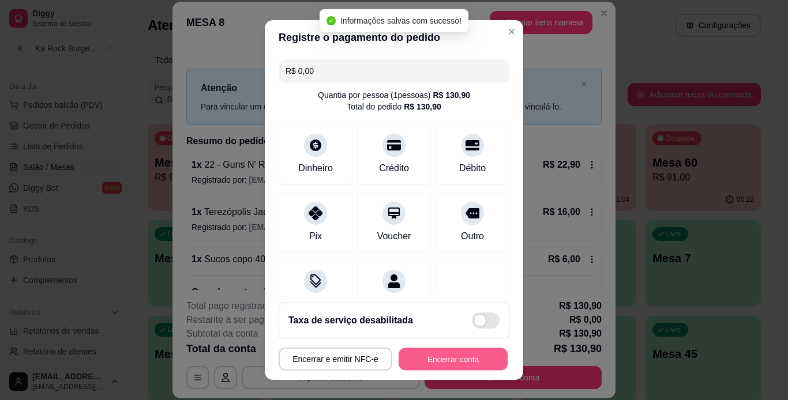
click at [444, 359] on button "Encerrar conta" at bounding box center [453, 359] width 109 height 23
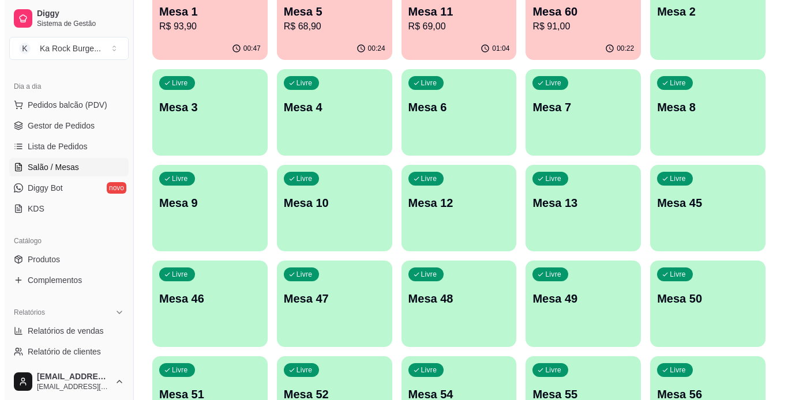
scroll to position [153, 0]
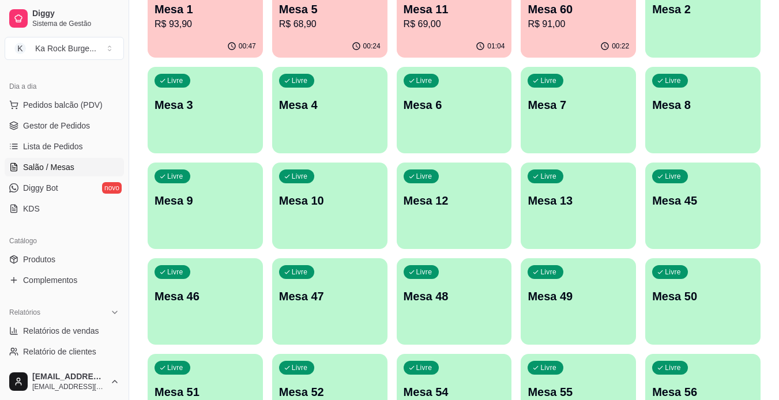
click at [689, 95] on div "Livre Mesa 8" at bounding box center [703, 103] width 115 height 73
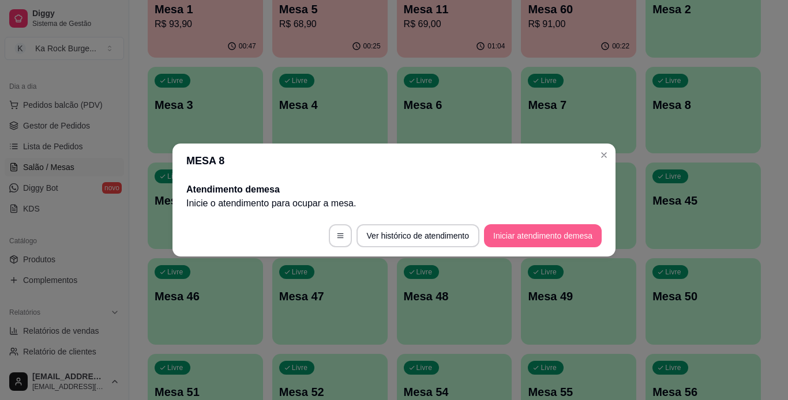
click at [569, 237] on button "Iniciar atendimento de mesa" at bounding box center [543, 235] width 118 height 23
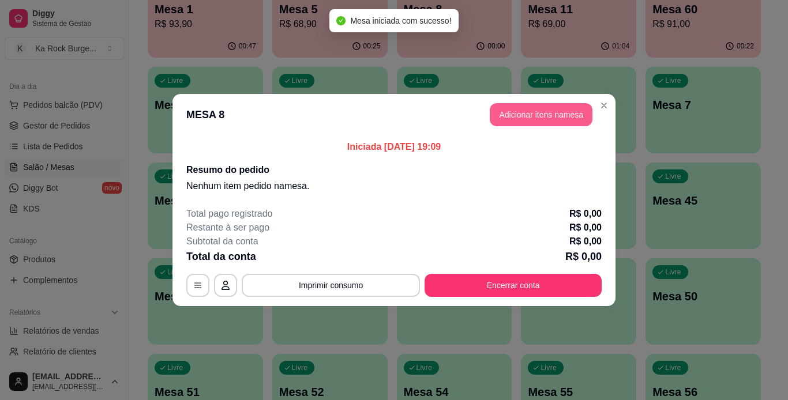
click at [546, 113] on button "Adicionar itens na mesa" at bounding box center [541, 114] width 103 height 23
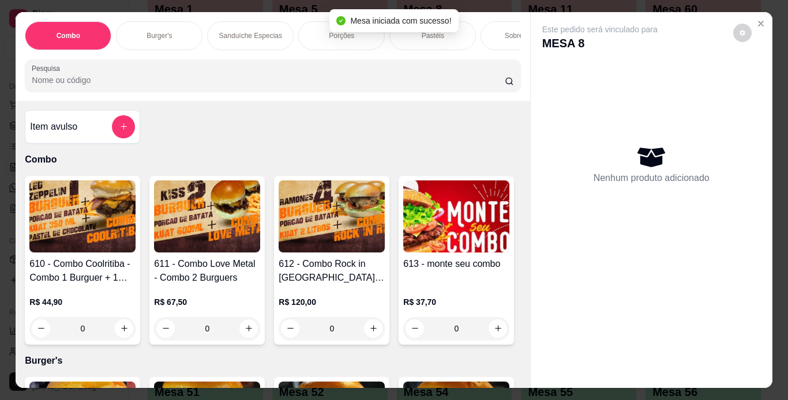
click at [151, 36] on div "Burger's" at bounding box center [159, 35] width 87 height 29
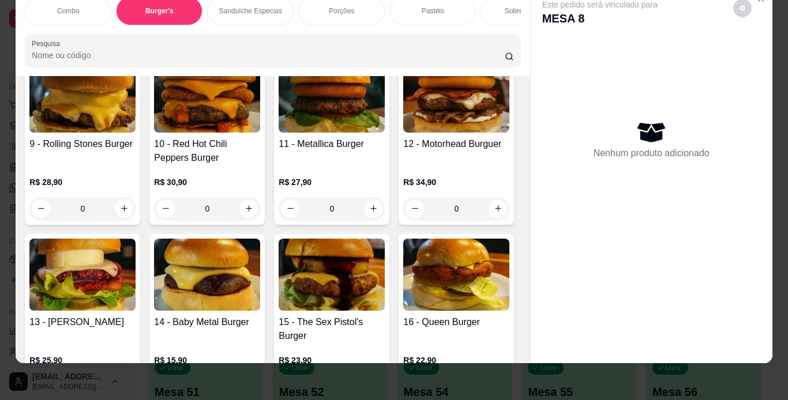
scroll to position [672, 0]
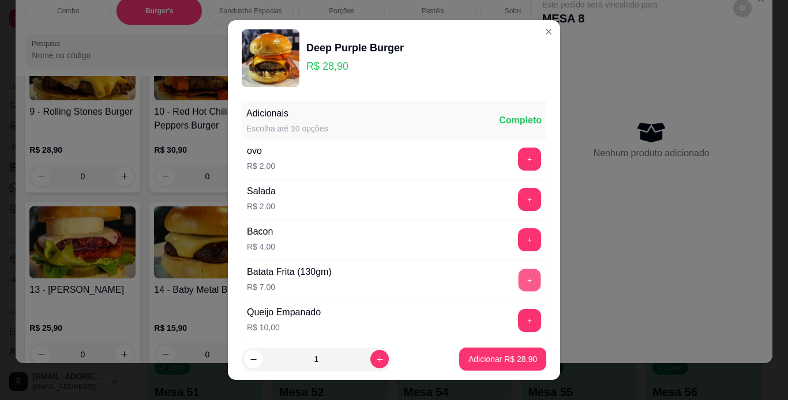
click at [519, 279] on button "+" at bounding box center [530, 280] width 23 height 23
click at [513, 361] on p "Adicionar R$ 35,90" at bounding box center [503, 359] width 67 height 11
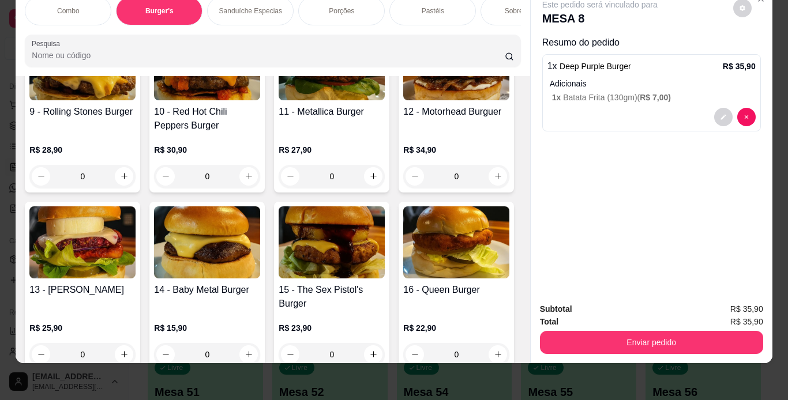
click at [357, 10] on div "Porções" at bounding box center [341, 11] width 87 height 29
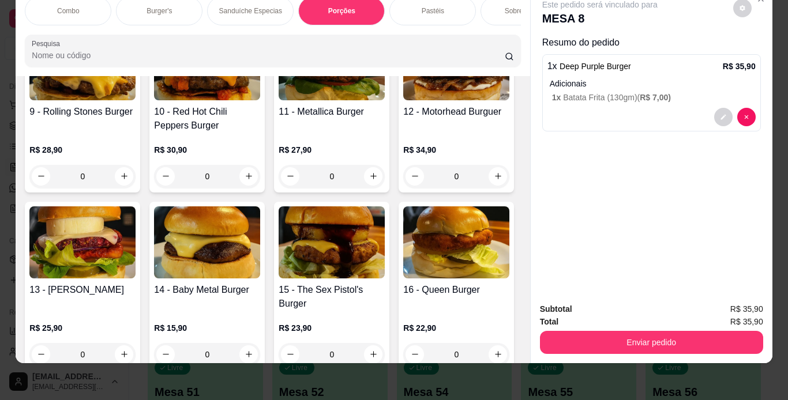
scroll to position [2150, 0]
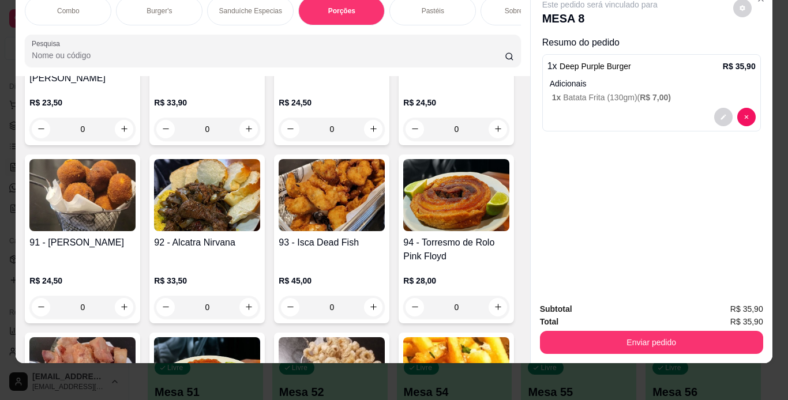
drag, startPoint x: 526, startPoint y: 137, endPoint x: 522, endPoint y: 243, distance: 105.7
click at [525, 147] on div "Combo Burger's Sanduíche Especias Porções Pastéis Sobremesas Burger's Doces Pas…" at bounding box center [394, 175] width 756 height 376
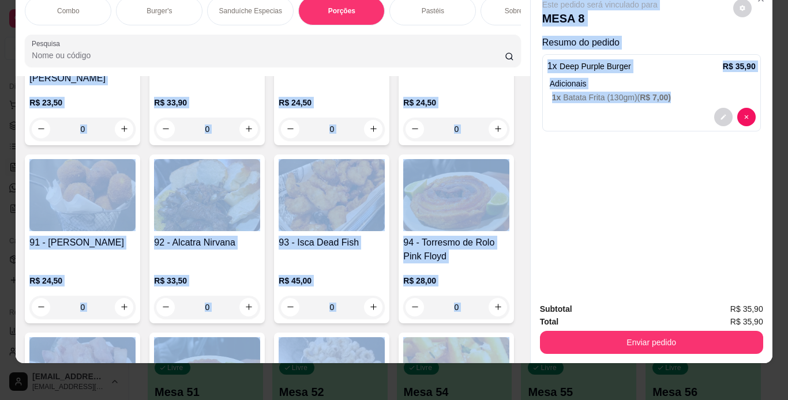
click at [472, 253] on div "80 - Batata [PERSON_NAME] R$ 26,90 0 81 - Batata [PERSON_NAME] R$ 32,90 0 82 - …" at bounding box center [273, 239] width 496 height 1239
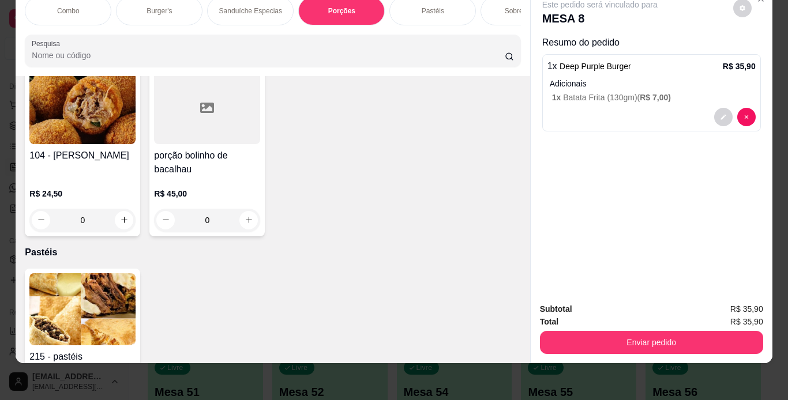
scroll to position [2773, 0]
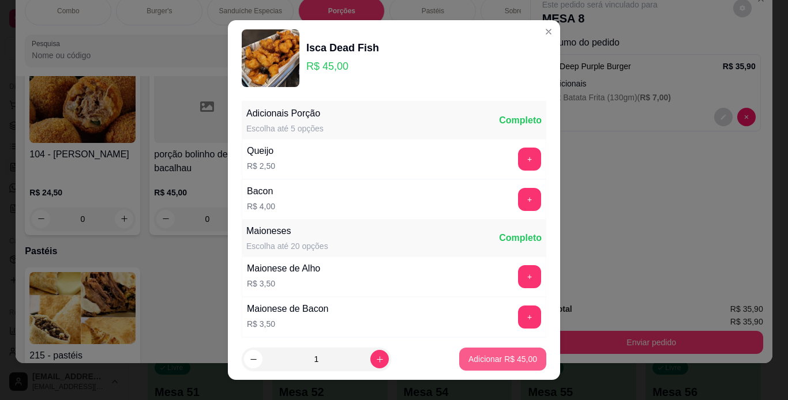
click at [518, 360] on p "Adicionar R$ 45,00" at bounding box center [502, 360] width 69 height 12
type input "1"
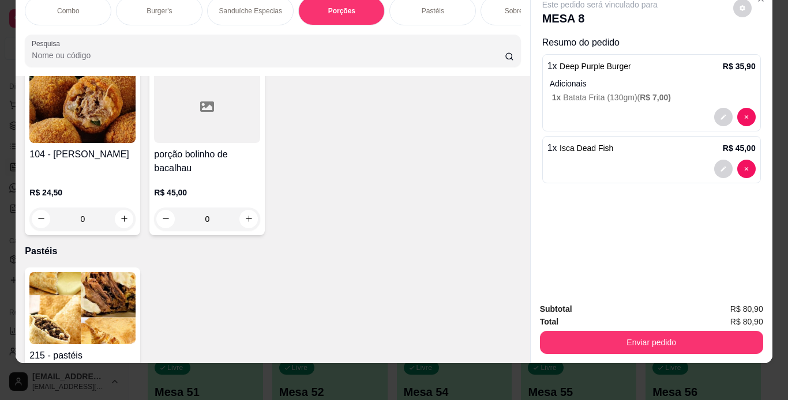
click at [422, 11] on div "Pastéis" at bounding box center [432, 11] width 87 height 29
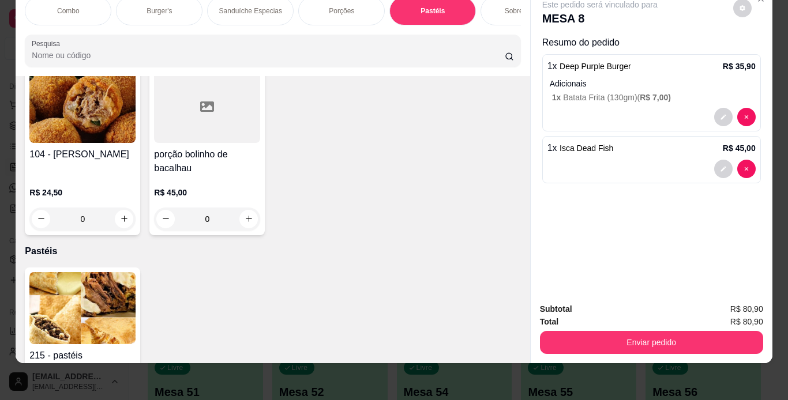
scroll to position [3737, 0]
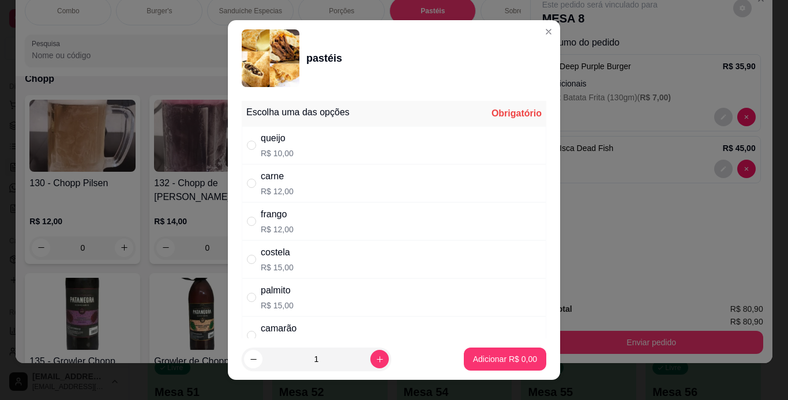
click at [286, 258] on div "costela" at bounding box center [277, 253] width 33 height 14
radio input "true"
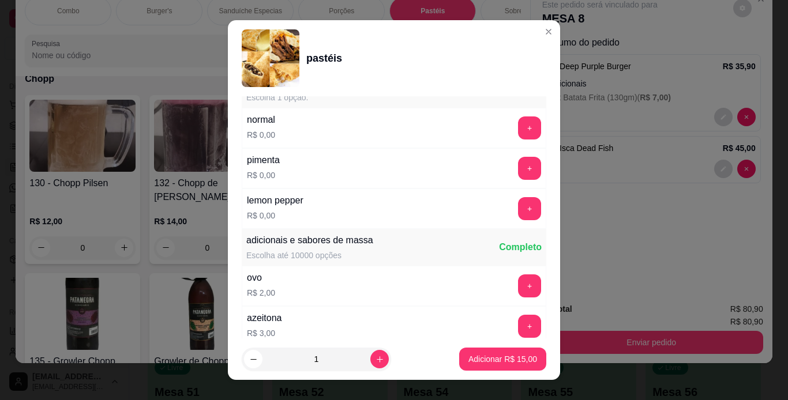
scroll to position [289, 0]
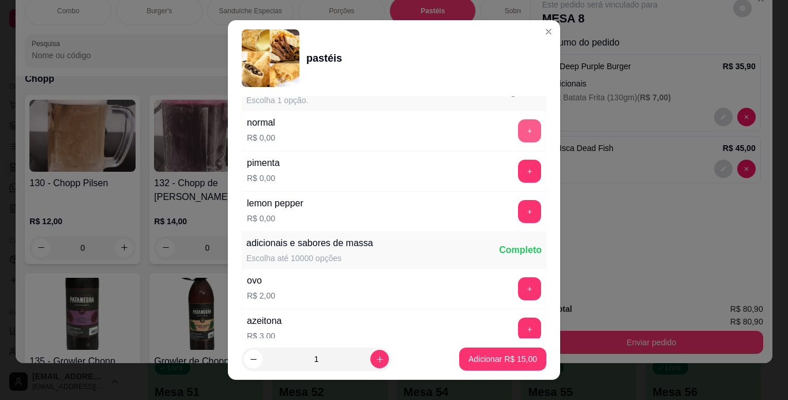
click at [518, 133] on button "+" at bounding box center [529, 130] width 23 height 23
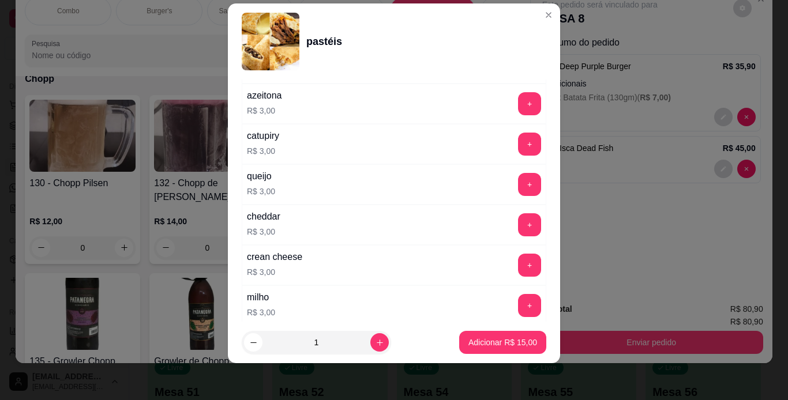
scroll to position [508, 0]
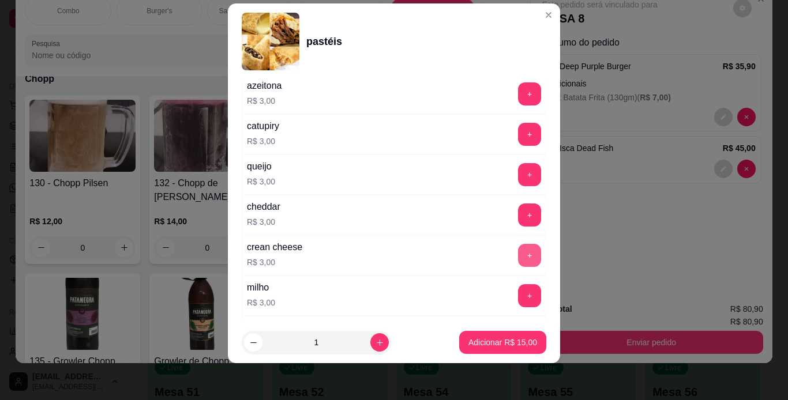
click at [518, 253] on button "+" at bounding box center [529, 255] width 23 height 23
click at [511, 344] on p "Adicionar R$ 18,00" at bounding box center [503, 343] width 67 height 11
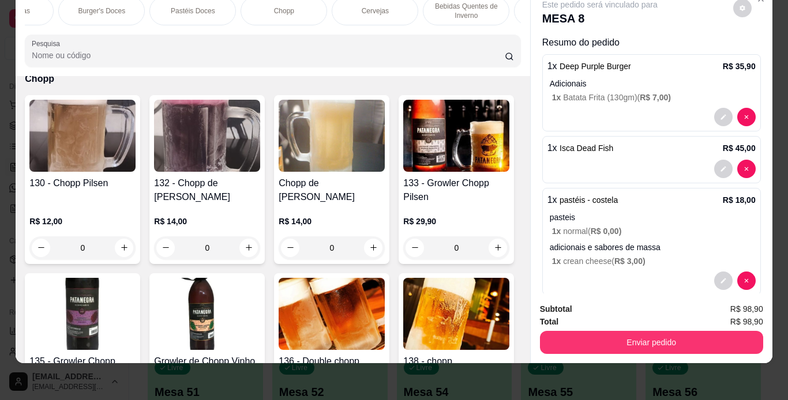
scroll to position [0, 516]
click at [257, 8] on div "Chopp" at bounding box center [281, 11] width 87 height 29
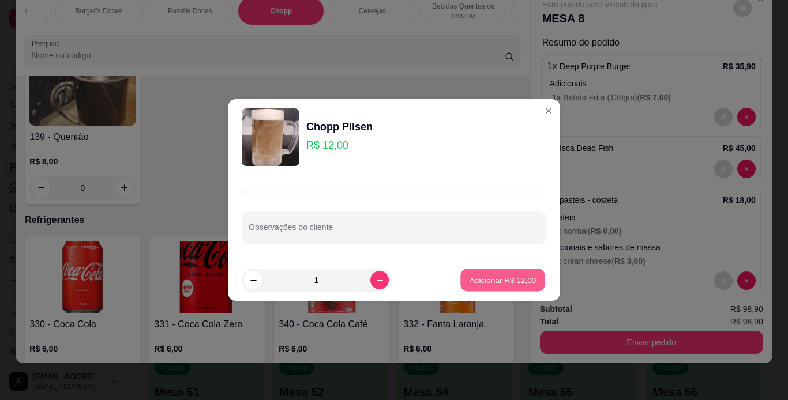
click at [499, 276] on p "Adicionar R$ 12,00" at bounding box center [503, 280] width 67 height 11
type input "1"
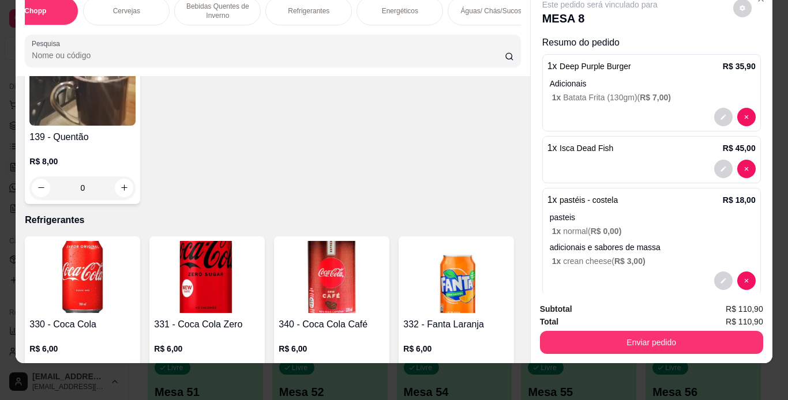
scroll to position [0, 765]
drag, startPoint x: 290, startPoint y: 4, endPoint x: 278, endPoint y: 28, distance: 27.1
click at [291, 6] on p "Refrigerantes" at bounding box center [306, 10] width 42 height 9
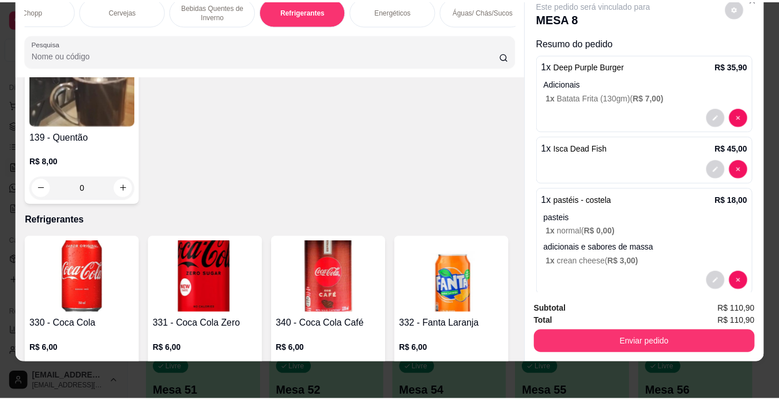
scroll to position [5598, 0]
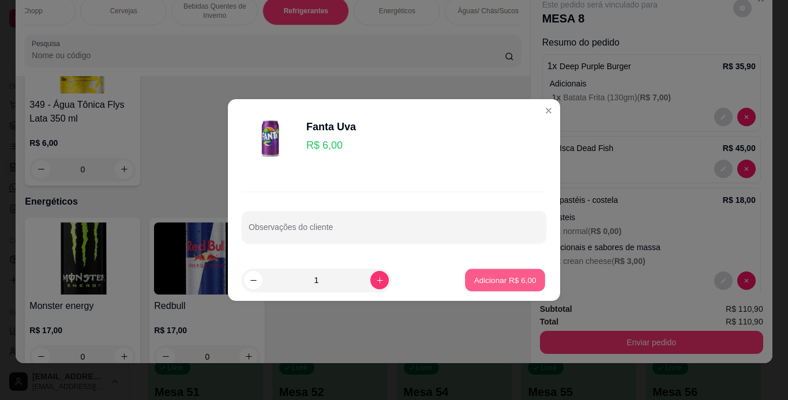
click at [479, 275] on p "Adicionar R$ 6,00" at bounding box center [505, 280] width 62 height 11
type input "1"
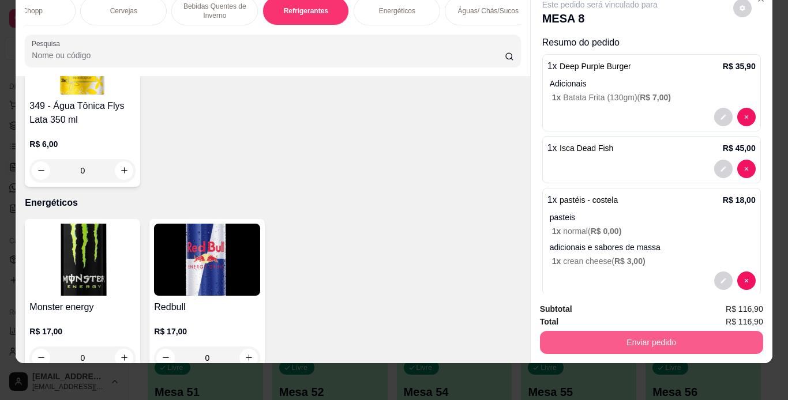
click at [593, 331] on button "Enviar pedido" at bounding box center [651, 342] width 223 height 23
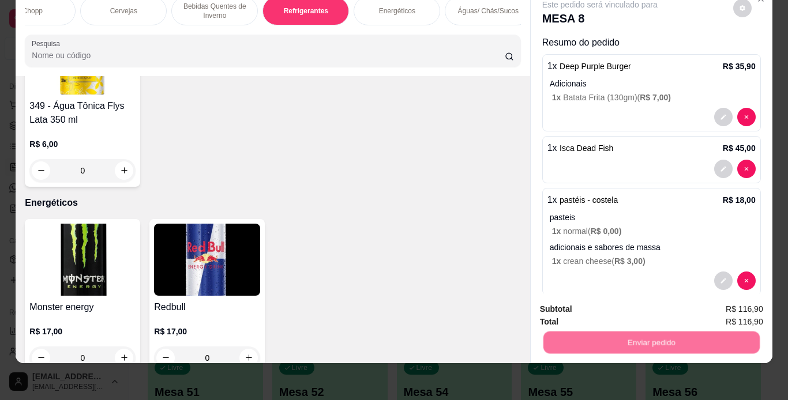
click at [595, 301] on button "Não registrar e enviar pedido" at bounding box center [613, 306] width 120 height 22
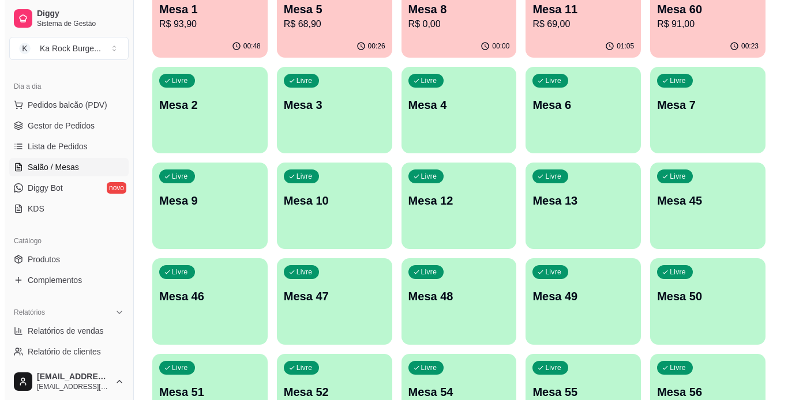
scroll to position [0, 0]
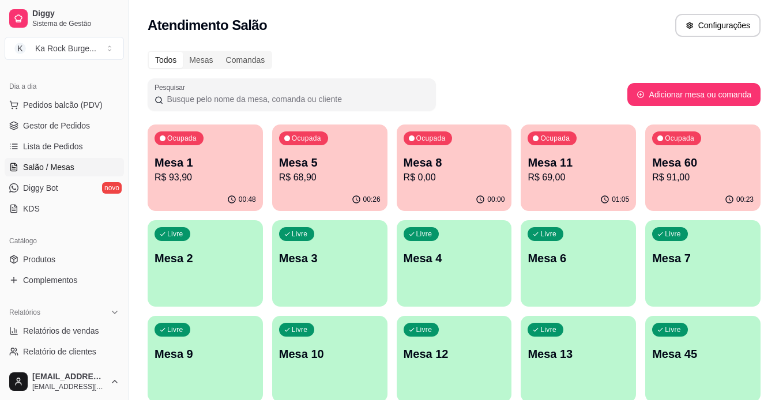
click at [193, 147] on div "Ocupada Mesa 1 R$ 93,90" at bounding box center [205, 157] width 115 height 64
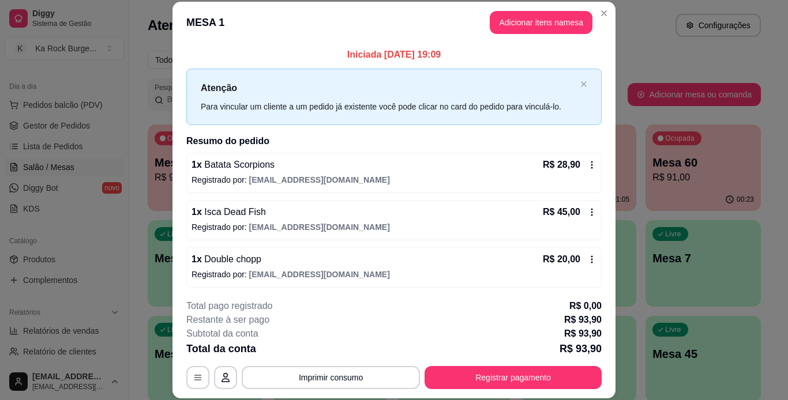
scroll to position [2, 0]
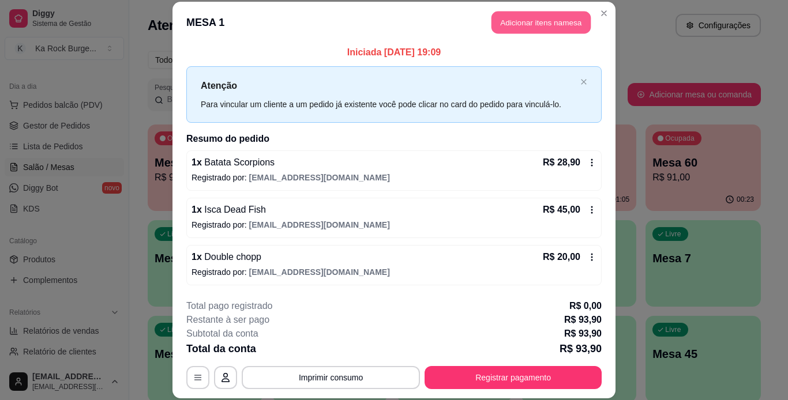
click at [543, 23] on button "Adicionar itens na mesa" at bounding box center [541, 23] width 99 height 23
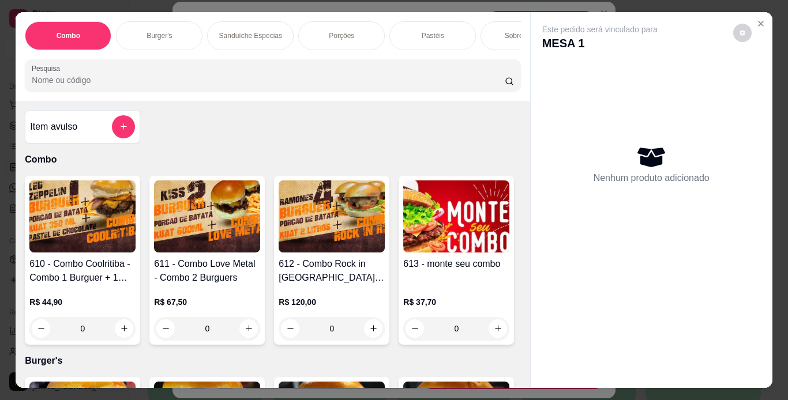
scroll to position [0, 434]
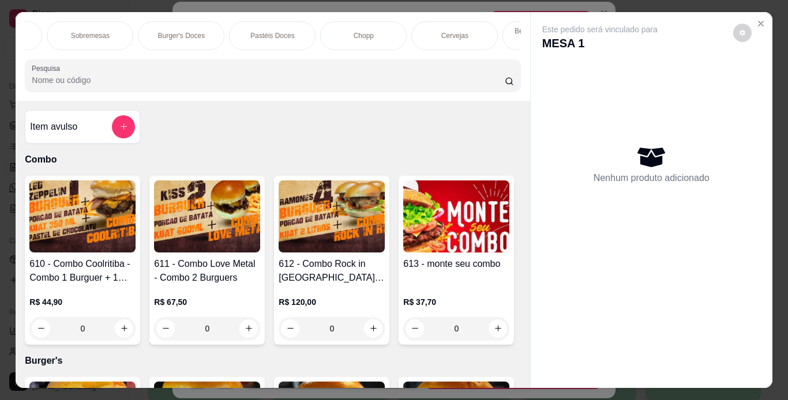
click at [346, 39] on div "Chopp" at bounding box center [363, 35] width 87 height 29
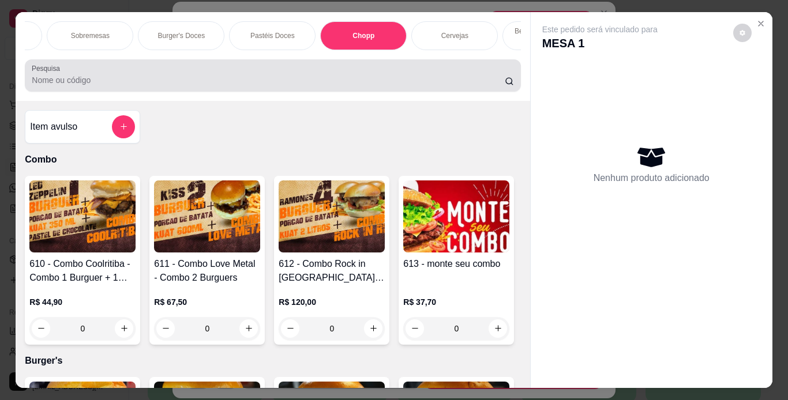
scroll to position [29, 0]
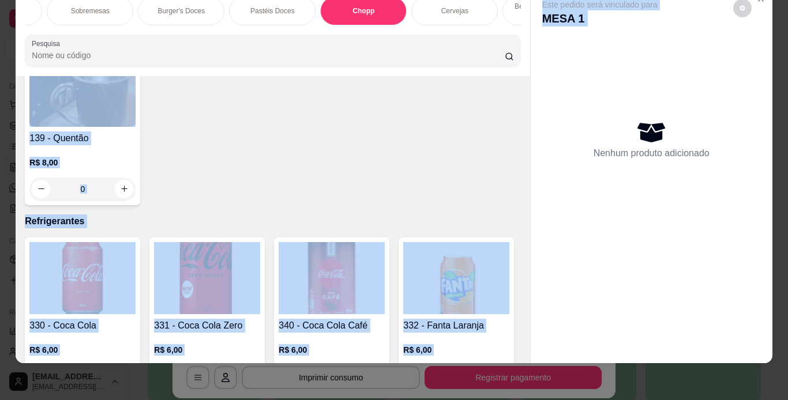
drag, startPoint x: 526, startPoint y: 185, endPoint x: 523, endPoint y: 192, distance: 7.0
click at [523, 192] on div "Combo Burger's Sanduíche Especias Porções Pastéis Sobremesas Burger's Doces Pas…" at bounding box center [394, 175] width 756 height 376
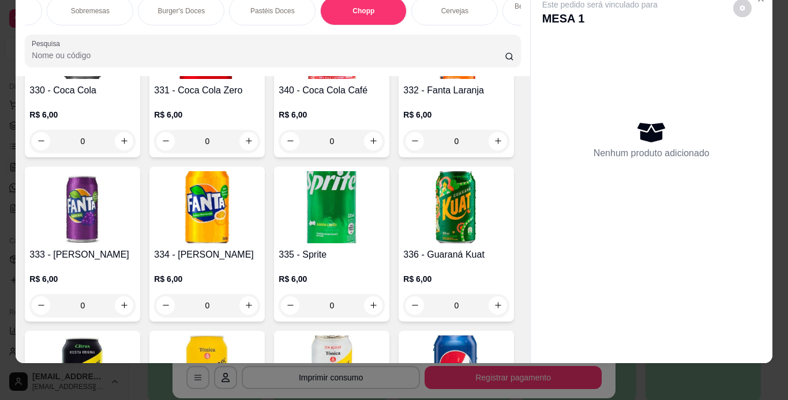
scroll to position [4767, 0]
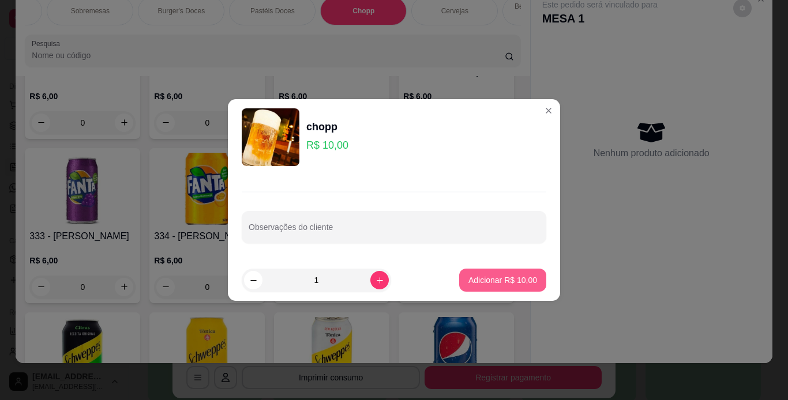
click at [490, 273] on button "Adicionar R$ 10,00" at bounding box center [502, 280] width 87 height 23
type input "1"
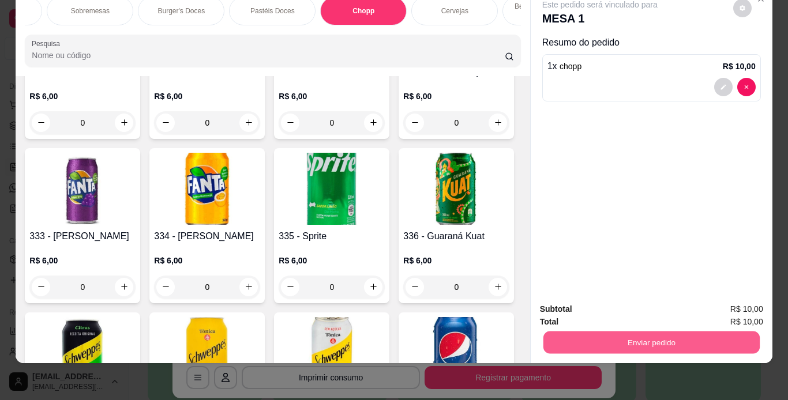
click at [641, 335] on button "Enviar pedido" at bounding box center [651, 343] width 216 height 23
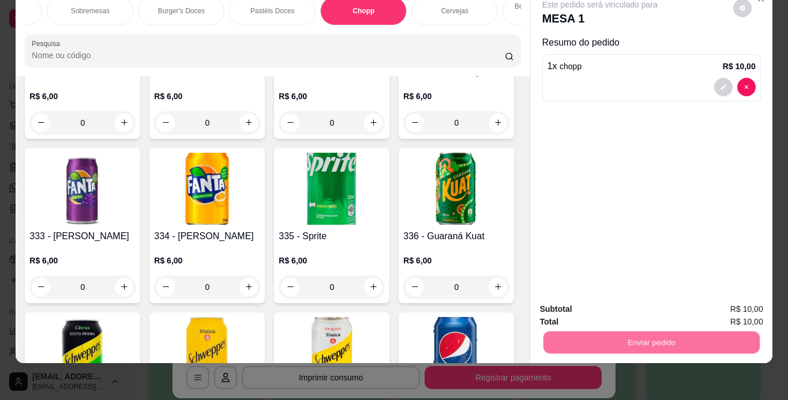
click at [638, 301] on button "Não registrar e enviar pedido" at bounding box center [613, 306] width 120 height 22
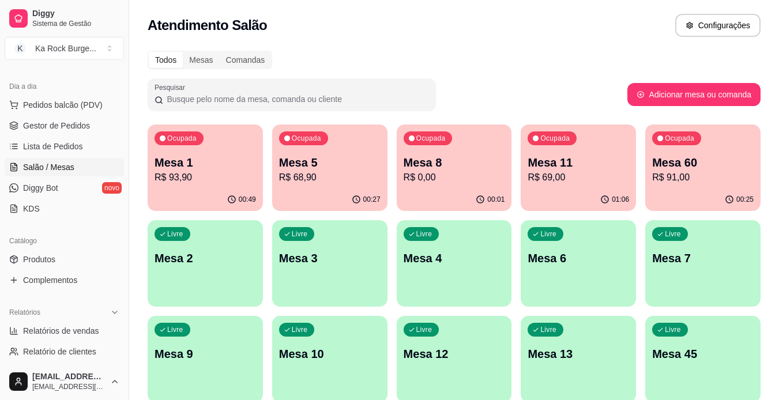
click at [700, 175] on p "R$ 91,00" at bounding box center [704, 178] width 102 height 14
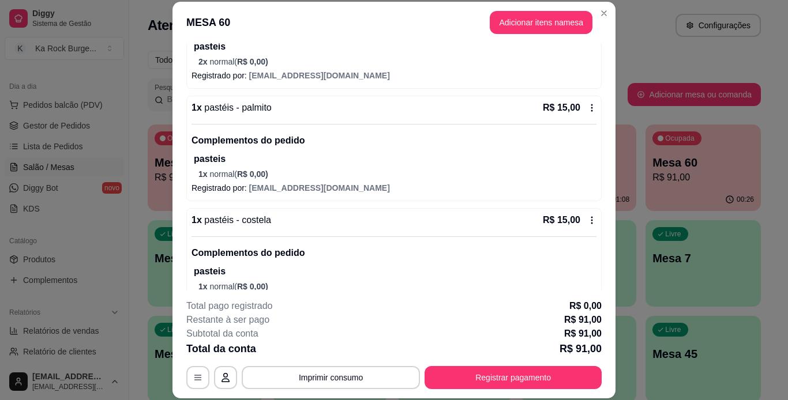
scroll to position [168, 0]
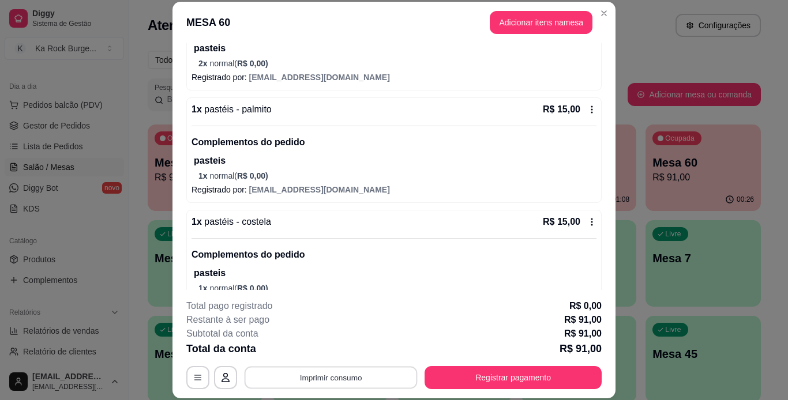
click at [340, 381] on button "Imprimir consumo" at bounding box center [331, 377] width 173 height 23
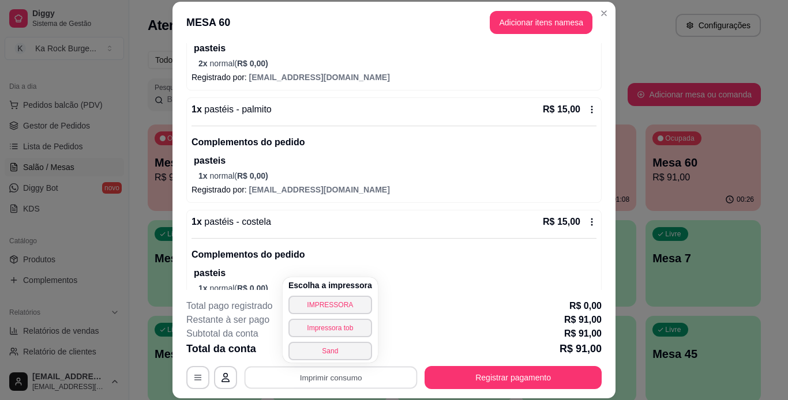
click at [705, 244] on div "MESA 60 Adicionar itens na mesa Iniciada [DATE] 19:09 Atenção Para vincular um …" at bounding box center [394, 200] width 788 height 400
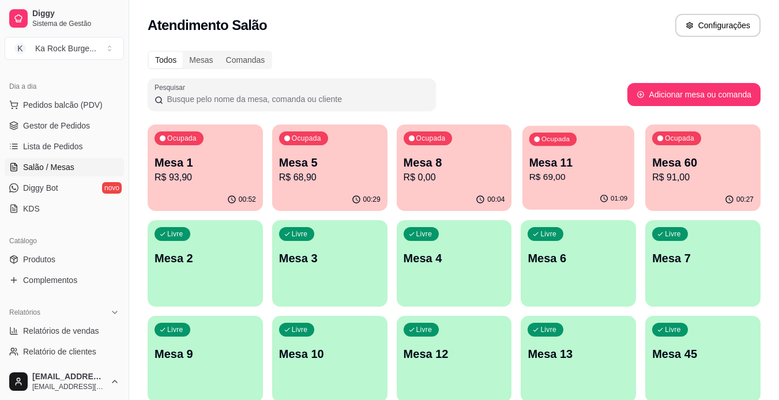
click at [571, 200] on div "01:09" at bounding box center [579, 199] width 112 height 22
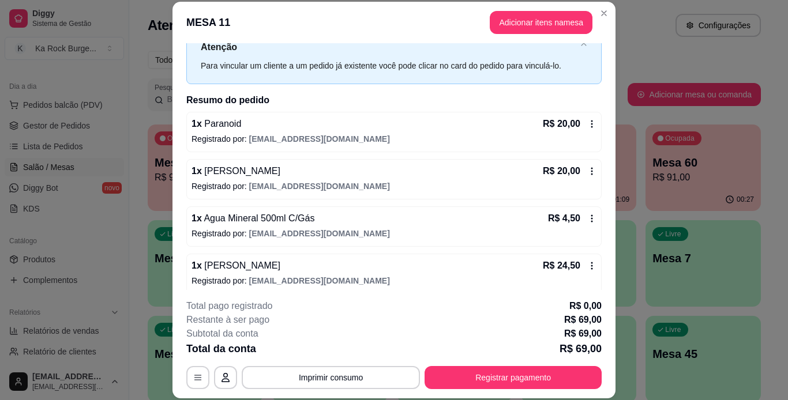
scroll to position [50, 0]
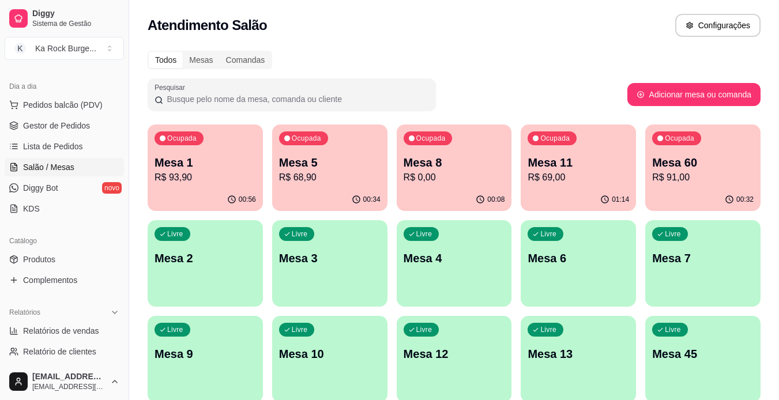
click at [450, 183] on p "R$ 0,00" at bounding box center [455, 178] width 102 height 14
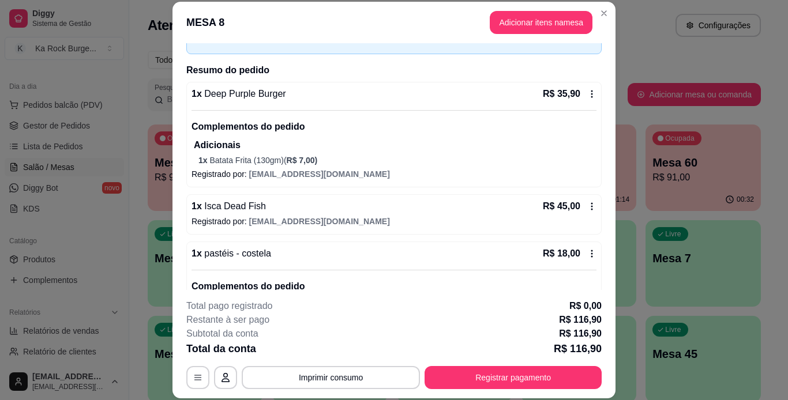
scroll to position [84, 0]
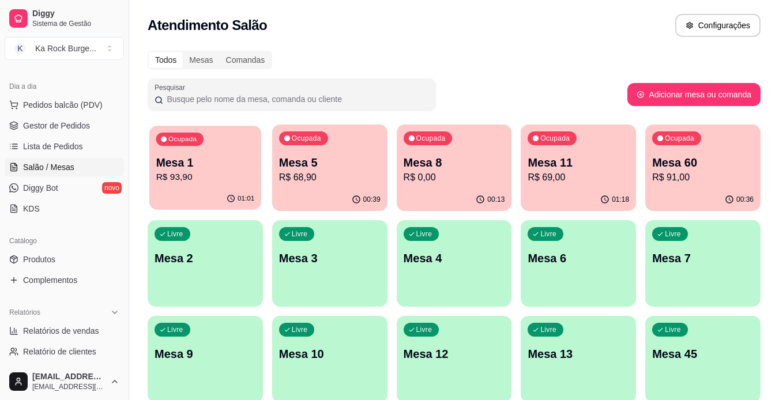
click at [165, 168] on p "Mesa 1" at bounding box center [205, 163] width 99 height 16
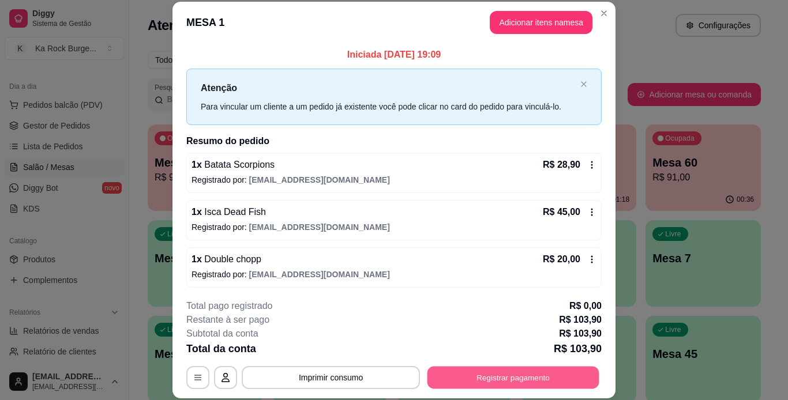
click at [492, 367] on button "Registrar pagamento" at bounding box center [514, 377] width 172 height 23
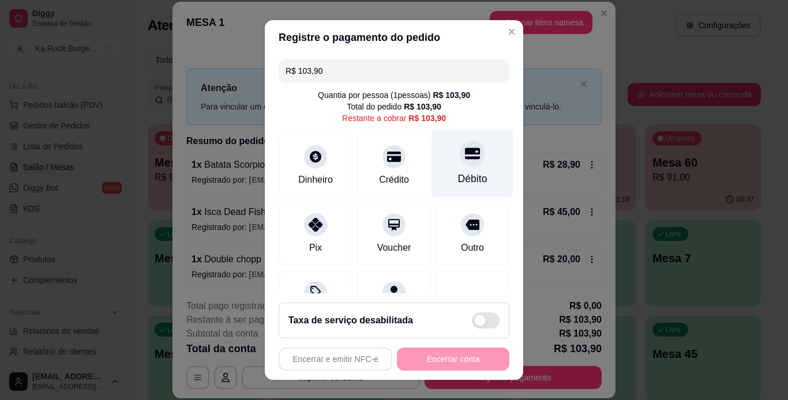
click at [478, 151] on div "Débito" at bounding box center [472, 164] width 81 height 68
click at [465, 146] on icon at bounding box center [472, 153] width 15 height 15
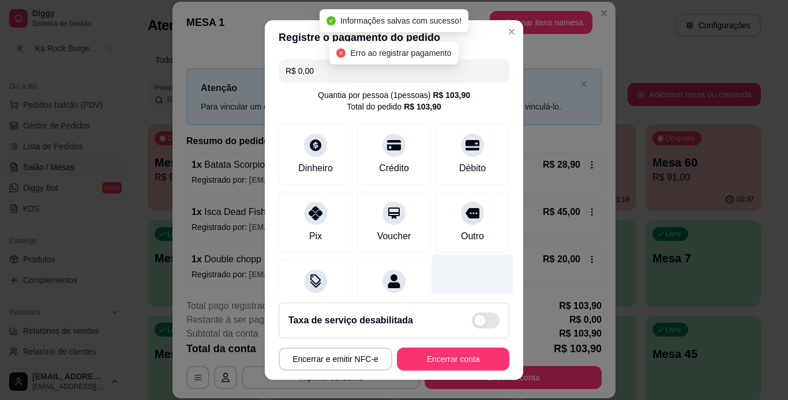
type input "R$ 0,00"
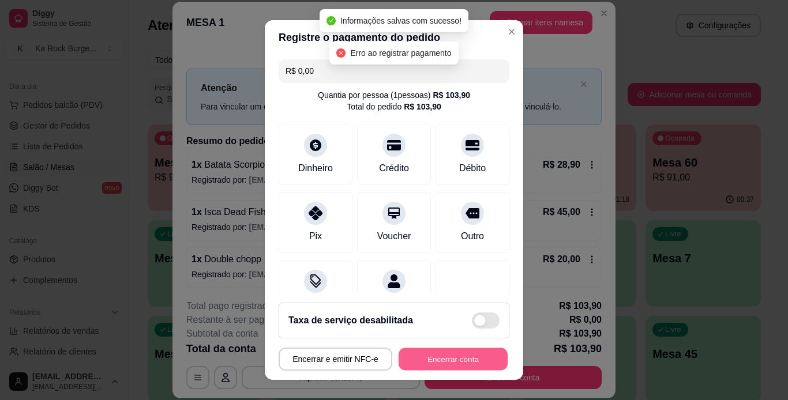
click at [447, 362] on button "Encerrar conta" at bounding box center [453, 359] width 109 height 23
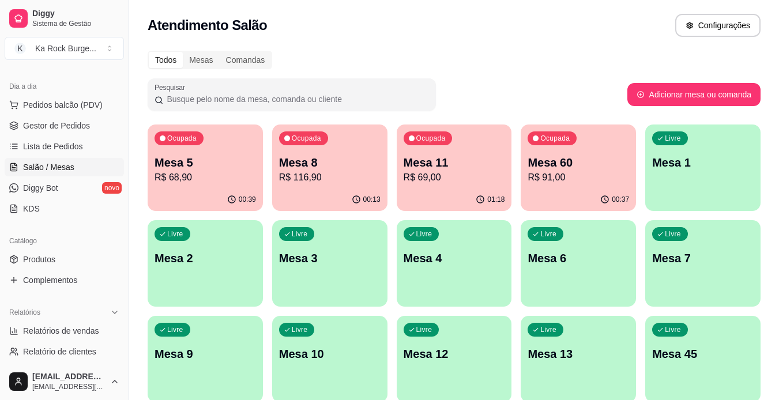
click at [435, 183] on p "R$ 69,00" at bounding box center [455, 178] width 102 height 14
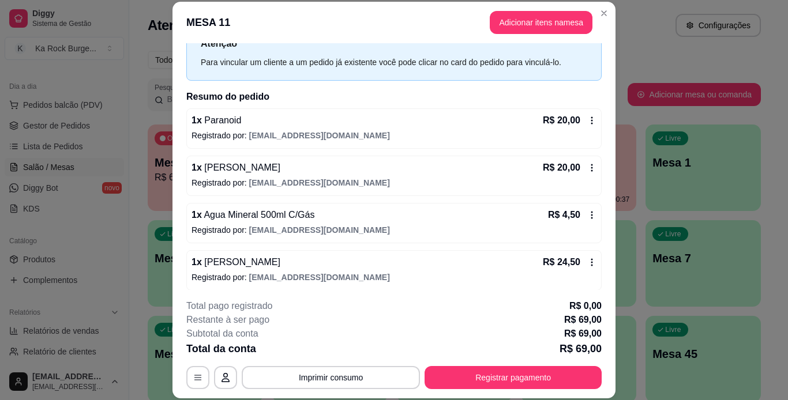
scroll to position [50, 0]
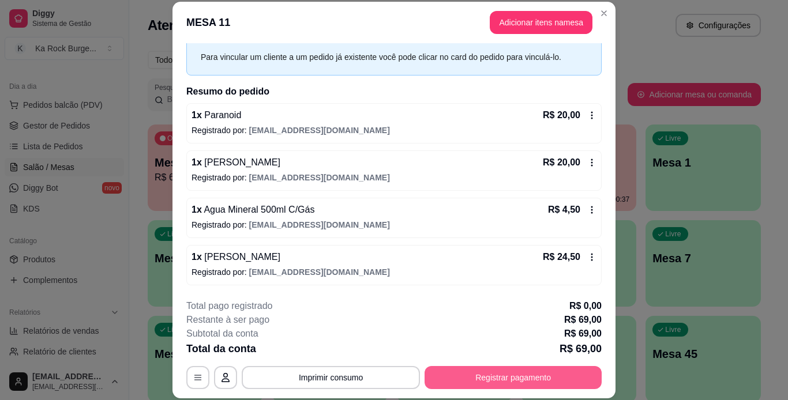
click at [544, 377] on button "Registrar pagamento" at bounding box center [513, 377] width 177 height 23
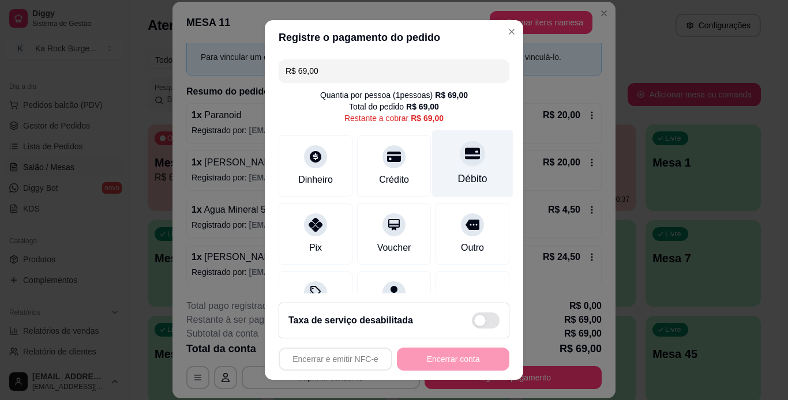
click at [460, 163] on div at bounding box center [472, 153] width 25 height 25
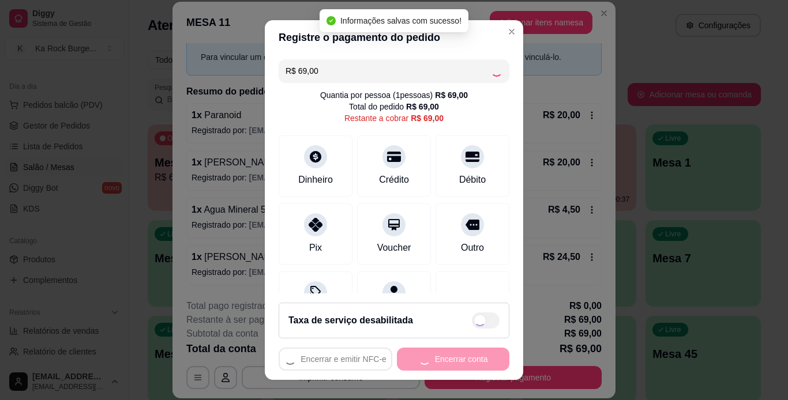
type input "R$ 0,00"
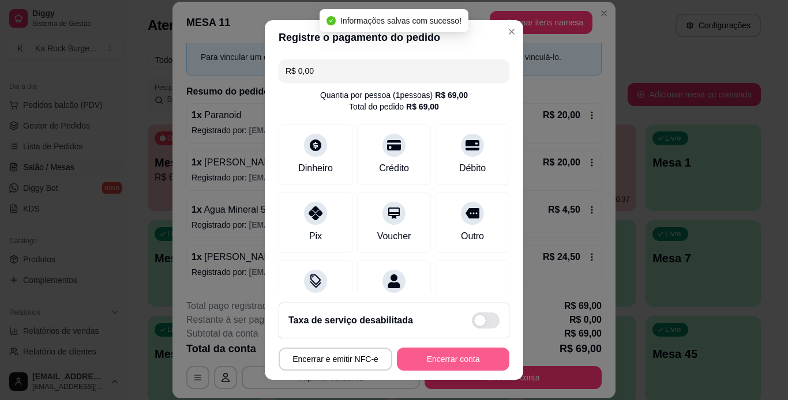
click at [488, 353] on button "Encerrar conta" at bounding box center [453, 359] width 113 height 23
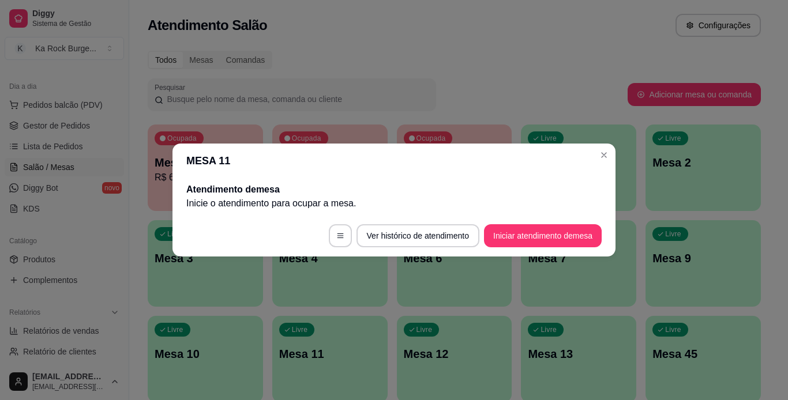
scroll to position [0, 0]
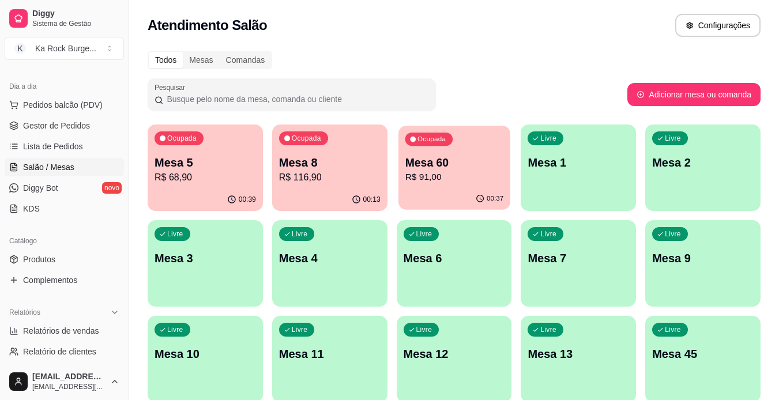
click at [465, 174] on p "R$ 91,00" at bounding box center [454, 177] width 99 height 13
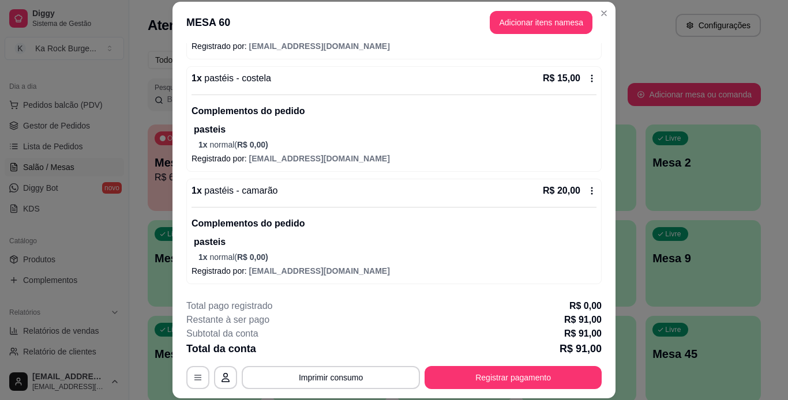
scroll to position [358, 0]
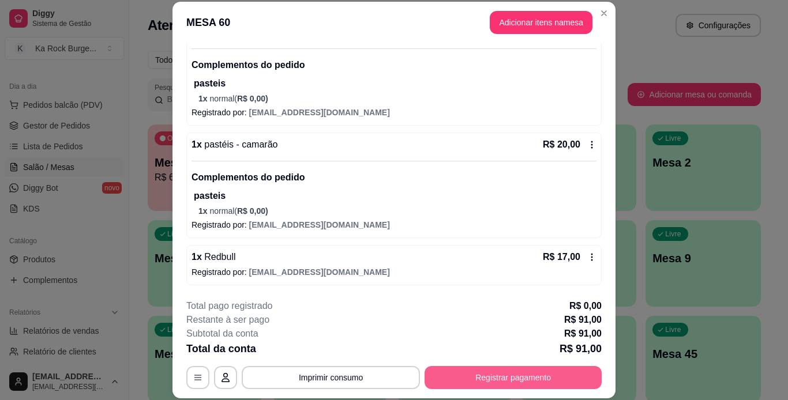
click at [588, 378] on button "Registrar pagamento" at bounding box center [513, 377] width 177 height 23
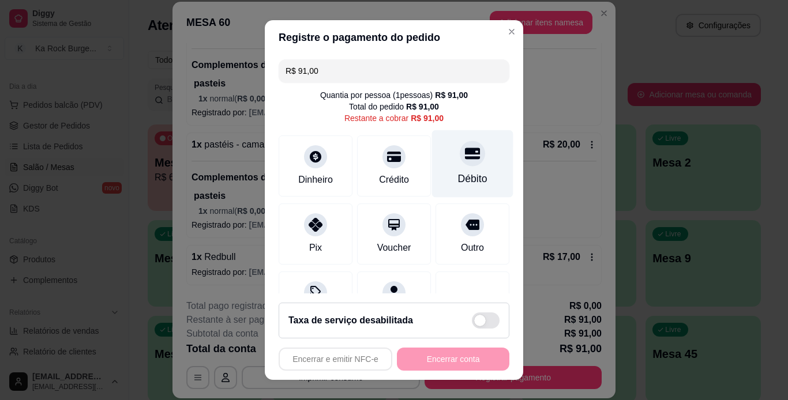
click at [465, 155] on icon at bounding box center [472, 153] width 15 height 15
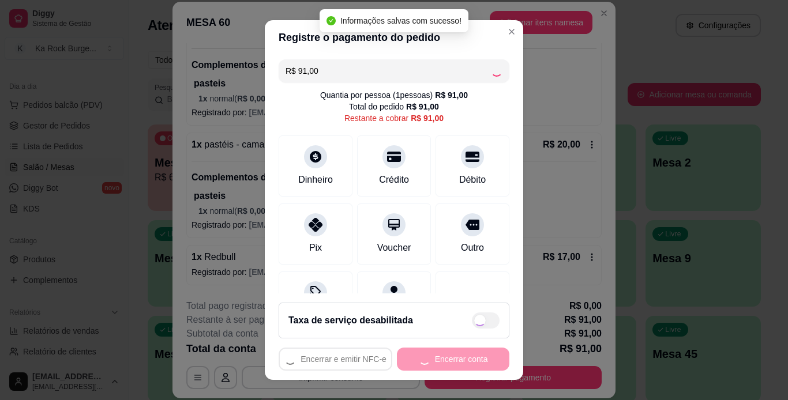
type input "R$ 0,00"
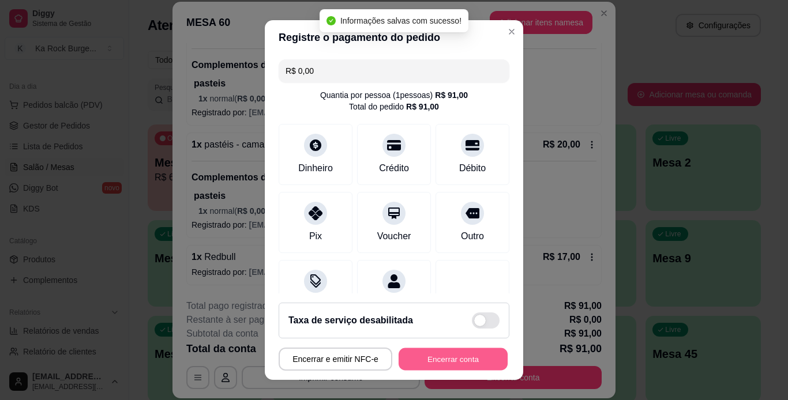
click at [469, 361] on button "Encerrar conta" at bounding box center [453, 359] width 109 height 23
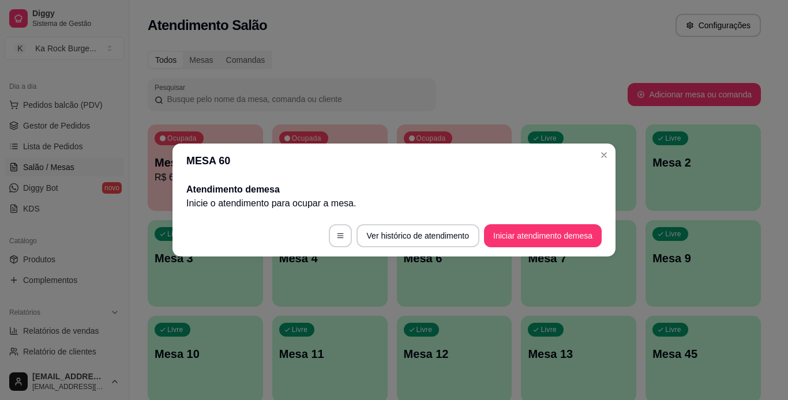
scroll to position [0, 0]
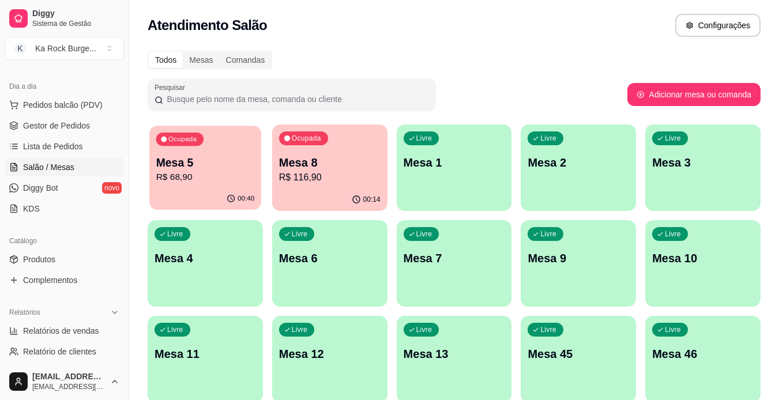
click at [168, 189] on div "00:40" at bounding box center [205, 199] width 112 height 22
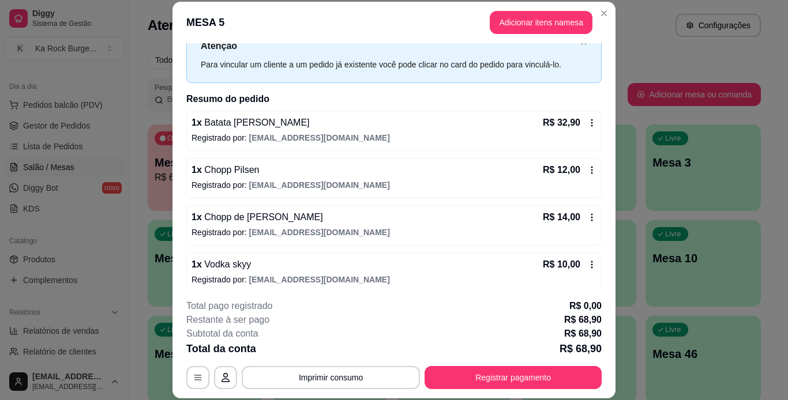
scroll to position [50, 0]
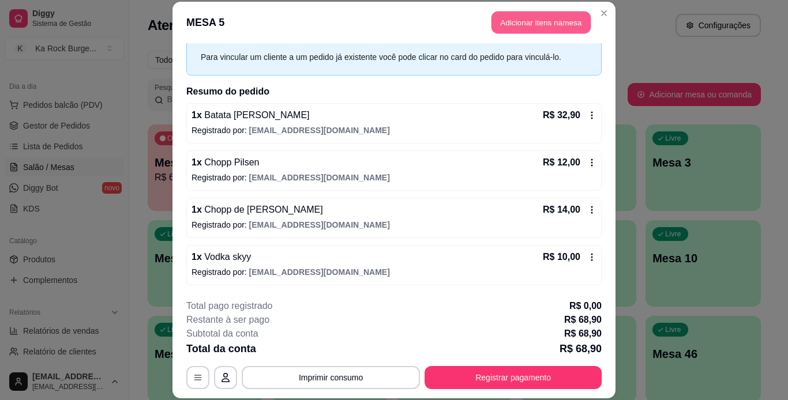
click at [558, 30] on button "Adicionar itens na mesa" at bounding box center [541, 23] width 99 height 23
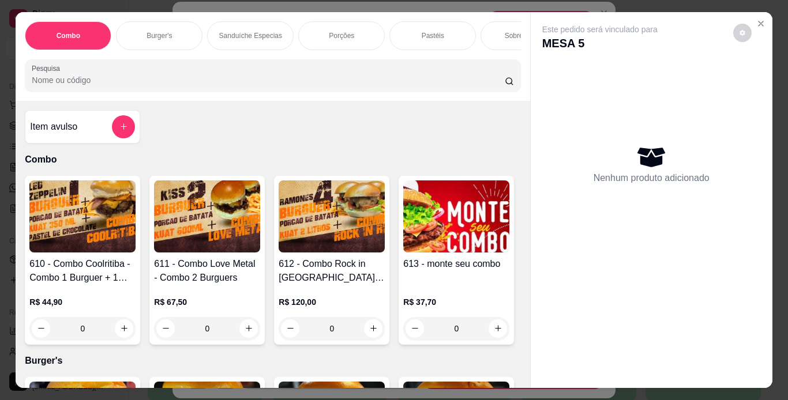
click at [514, 55] on div "Combo Burger's Sanduíche Especias Porções Pastéis Sobremesas Burger's Doces Pas…" at bounding box center [273, 56] width 514 height 89
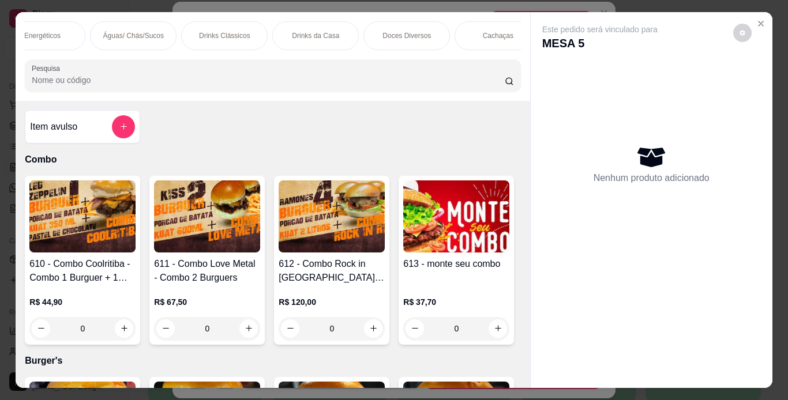
scroll to position [0, 1131]
click at [481, 36] on div "Cachaças" at bounding box center [487, 35] width 87 height 29
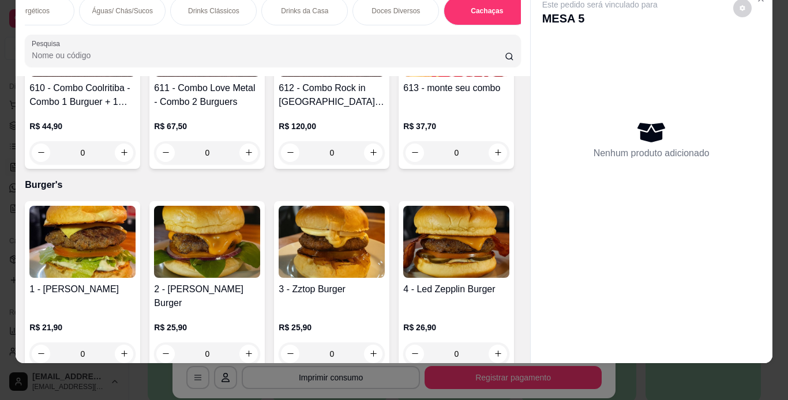
scroll to position [0, 0]
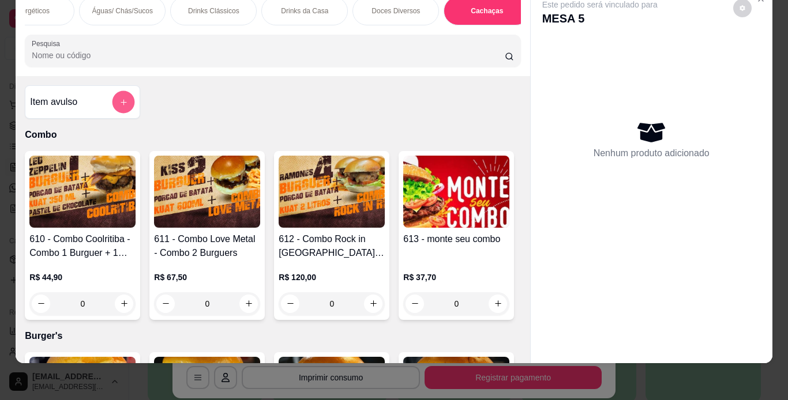
click at [123, 104] on button "add-separate-item" at bounding box center [124, 102] width 23 height 23
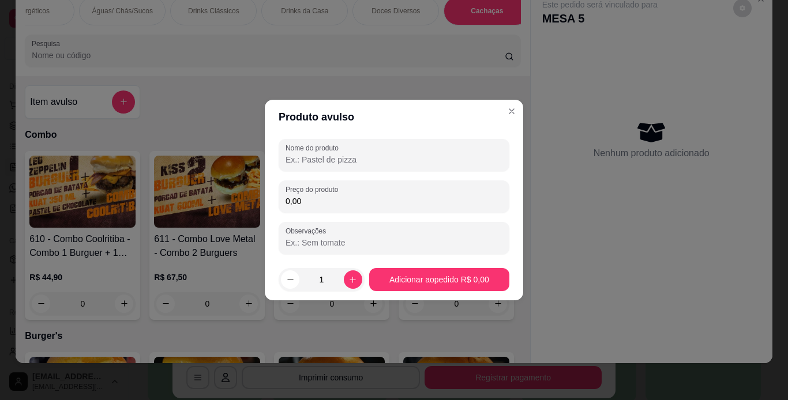
click at [418, 158] on input "Nome do produto" at bounding box center [394, 160] width 217 height 12
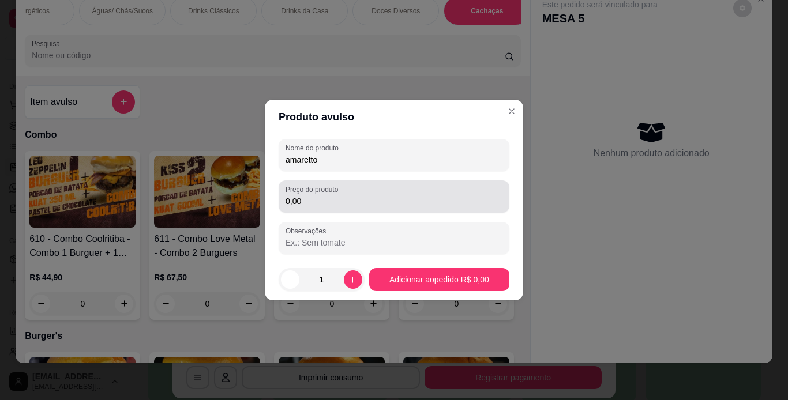
type input "amaretto"
click at [378, 199] on input "0,00" at bounding box center [394, 202] width 217 height 12
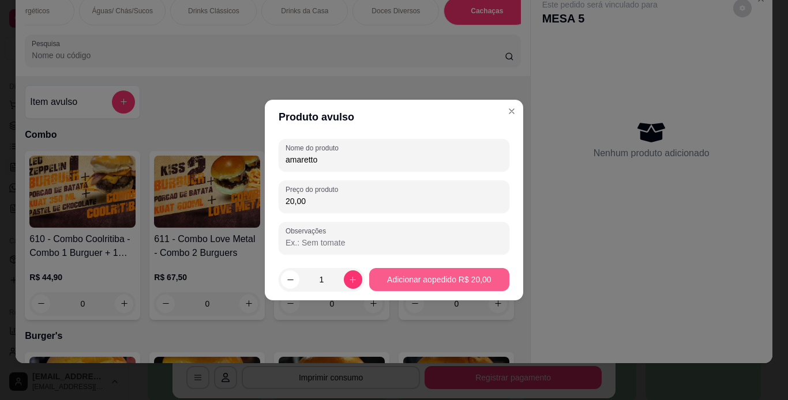
type input "20,00"
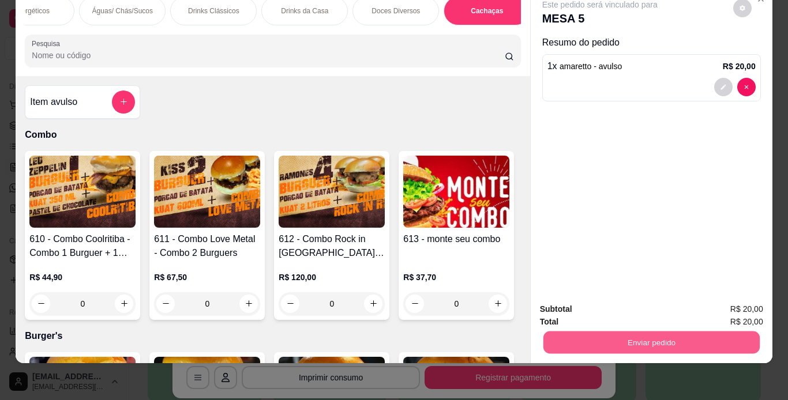
click at [587, 338] on button "Enviar pedido" at bounding box center [651, 343] width 216 height 23
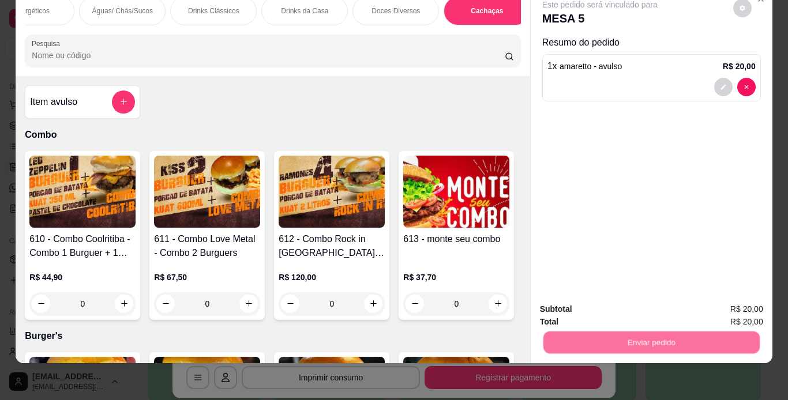
click at [599, 300] on button "Não registrar e enviar pedido" at bounding box center [613, 306] width 120 height 22
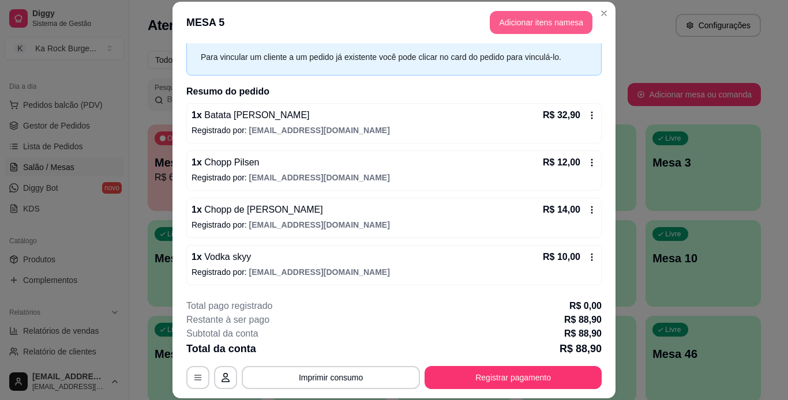
click at [534, 27] on button "Adicionar itens na mesa" at bounding box center [541, 22] width 103 height 23
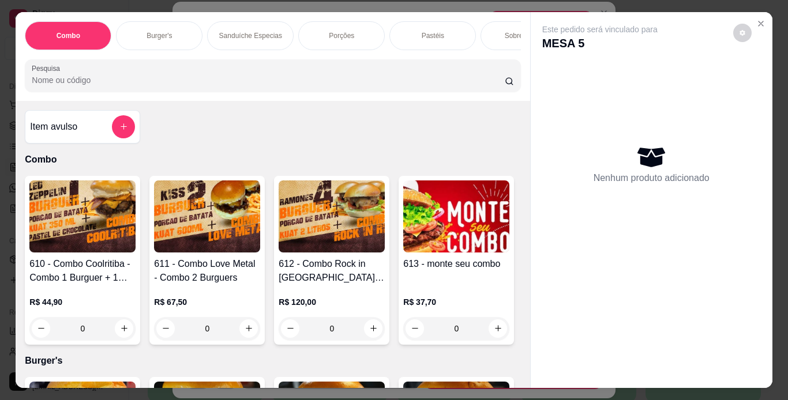
click at [430, 33] on p "Pastéis" at bounding box center [433, 35] width 23 height 9
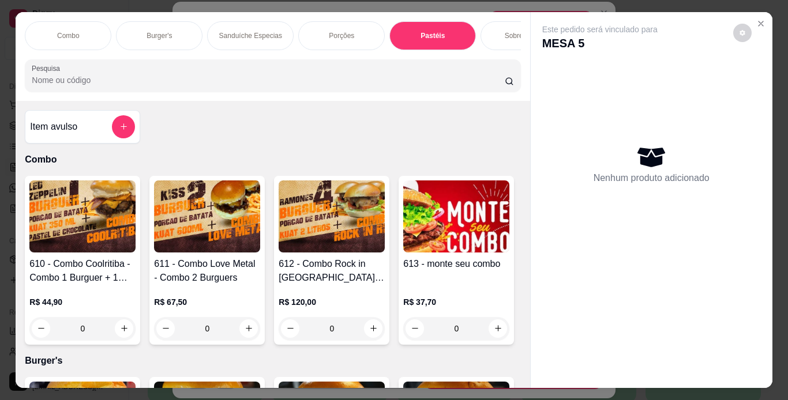
scroll to position [29, 0]
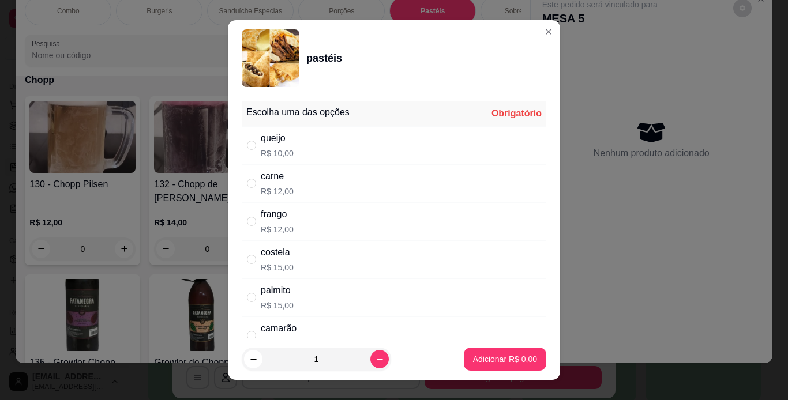
click at [297, 294] on div "palmito R$ 15,00" at bounding box center [394, 298] width 305 height 38
radio input "true"
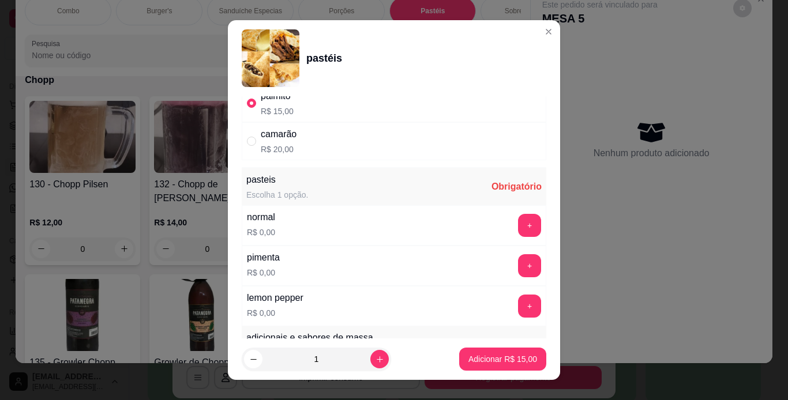
scroll to position [223, 0]
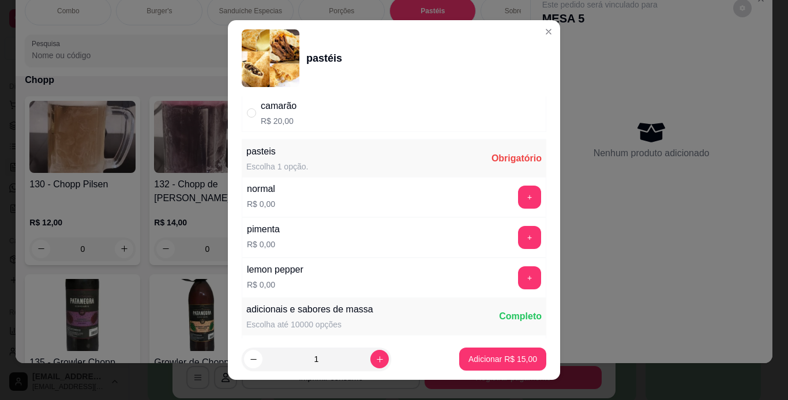
click at [515, 182] on div "normal R$ 0,00 +" at bounding box center [394, 197] width 305 height 40
click at [518, 195] on button "+" at bounding box center [529, 197] width 23 height 23
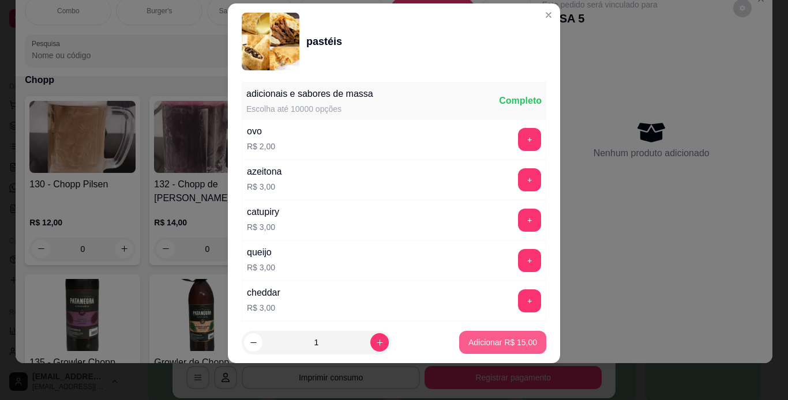
scroll to position [425, 0]
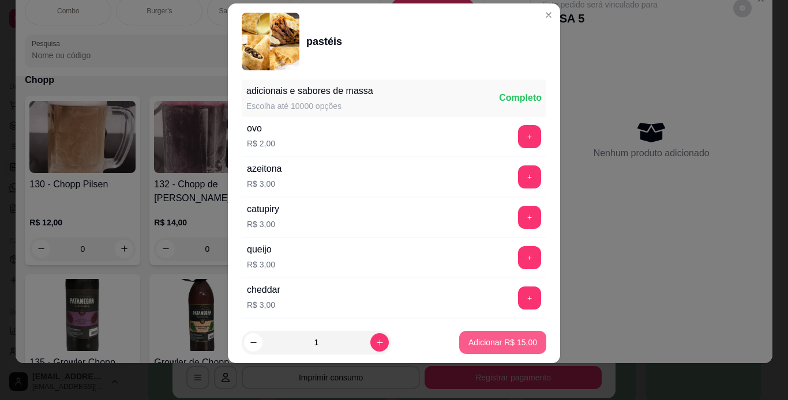
click at [505, 339] on p "Adicionar R$ 15,00" at bounding box center [502, 343] width 69 height 12
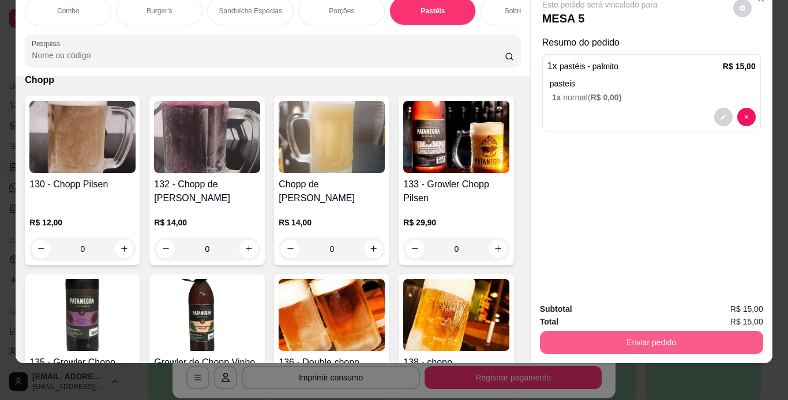
click at [599, 333] on button "Enviar pedido" at bounding box center [651, 342] width 223 height 23
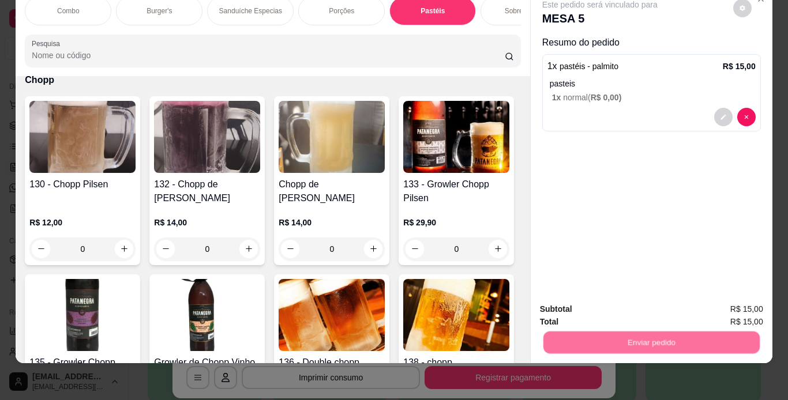
click at [594, 302] on button "Não registrar e enviar pedido" at bounding box center [613, 306] width 120 height 22
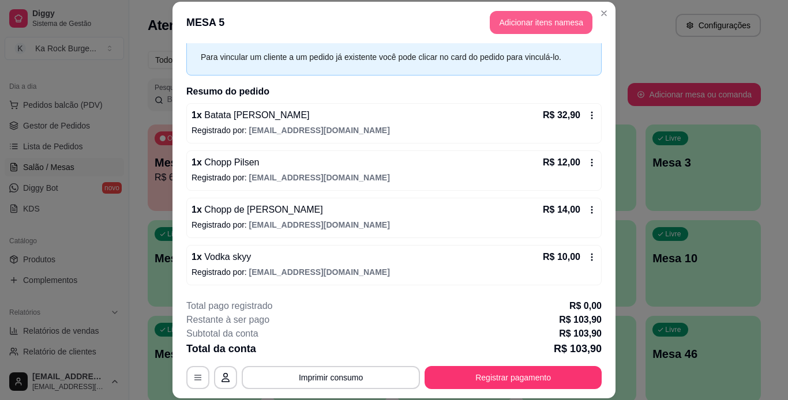
click at [556, 25] on button "Adicionar itens na mesa" at bounding box center [541, 22] width 103 height 23
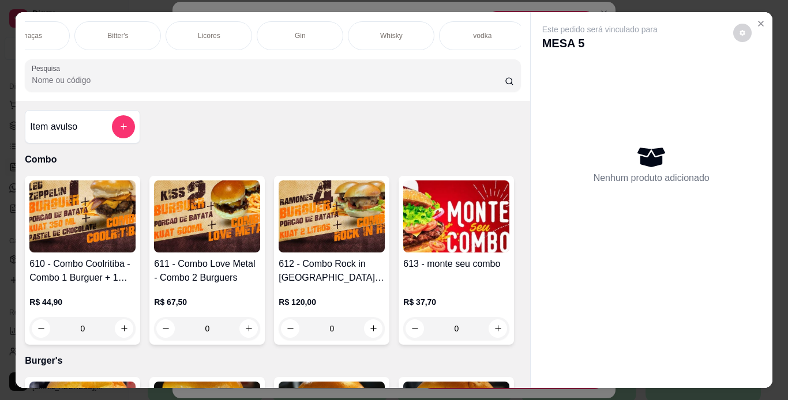
scroll to position [0, 1592]
click at [481, 32] on p "vodka" at bounding box center [481, 35] width 18 height 9
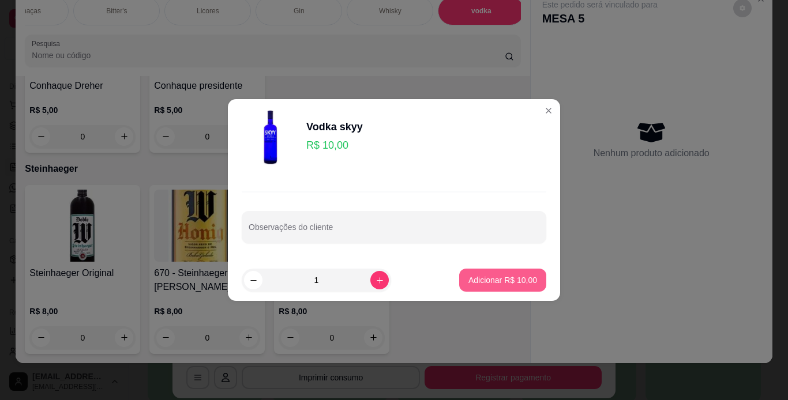
click at [524, 284] on p "Adicionar R$ 10,00" at bounding box center [502, 281] width 69 height 12
type input "1"
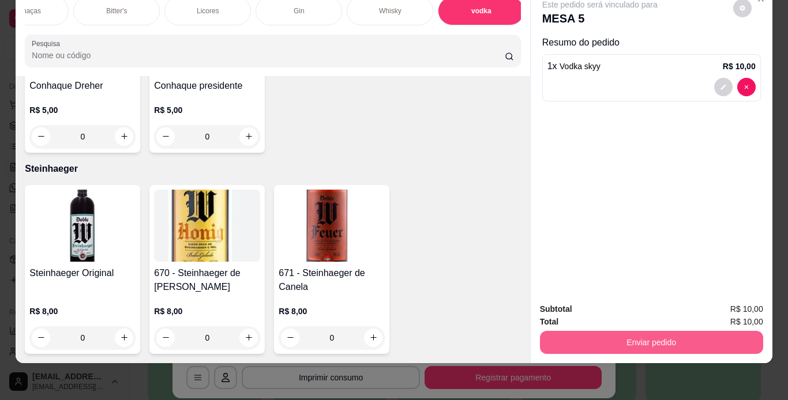
click at [587, 343] on button "Enviar pedido" at bounding box center [651, 342] width 223 height 23
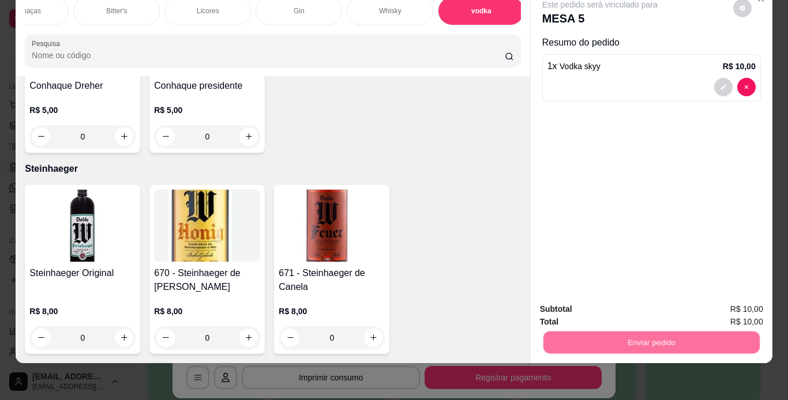
click at [584, 310] on button "Não registrar e enviar pedido" at bounding box center [613, 305] width 117 height 21
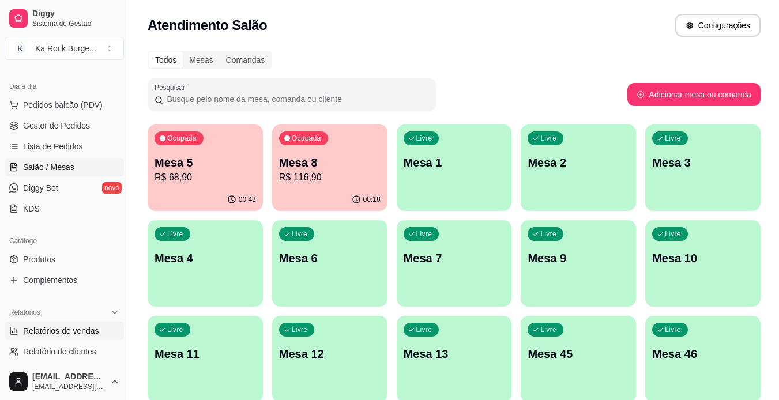
click at [88, 330] on span "Relatórios de vendas" at bounding box center [61, 331] width 76 height 12
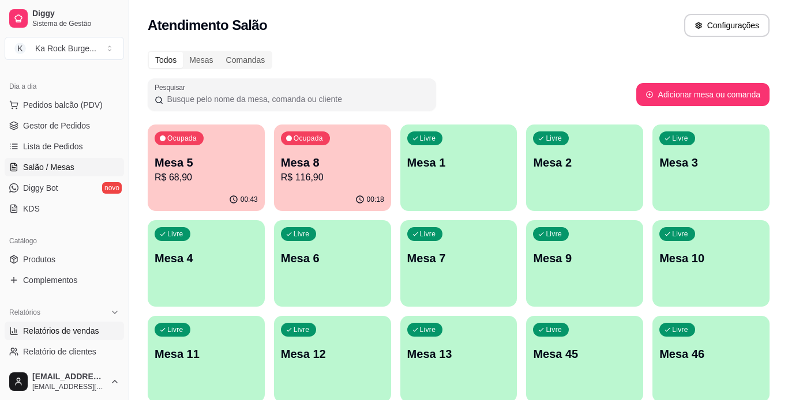
select select "ALL"
select select "0"
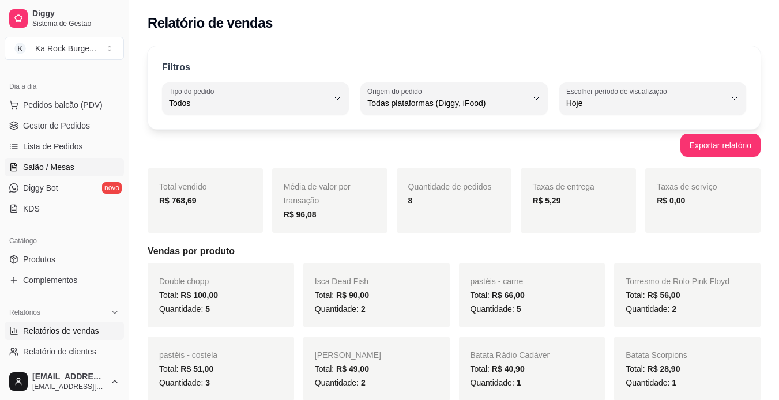
click at [63, 172] on span "Salão / Mesas" at bounding box center [48, 168] width 51 height 12
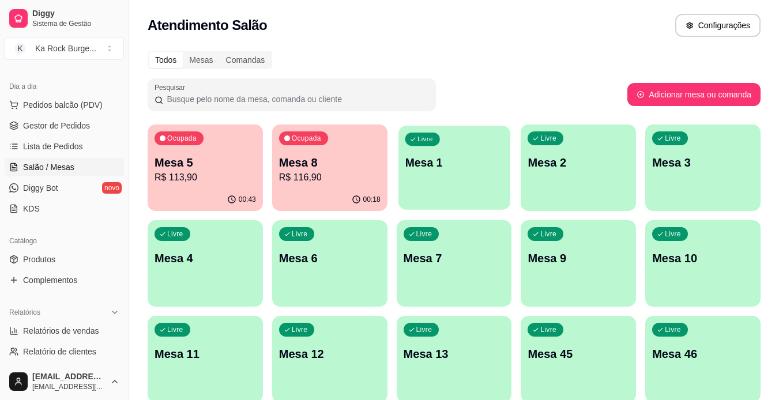
click at [474, 140] on div "Livre Mesa 1" at bounding box center [455, 161] width 112 height 70
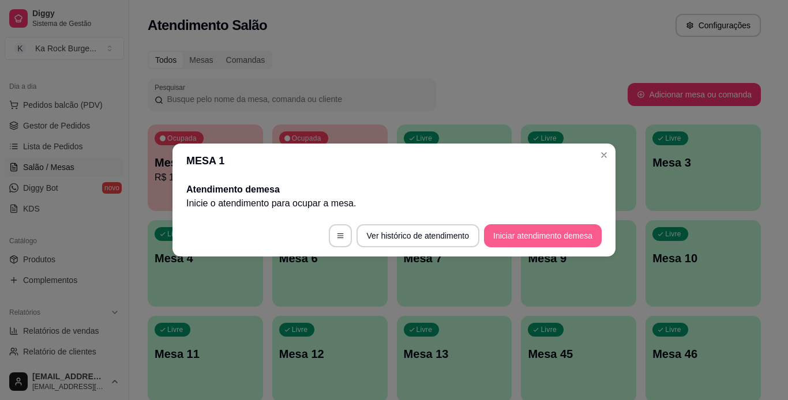
click at [543, 242] on button "Iniciar atendimento de mesa" at bounding box center [543, 235] width 118 height 23
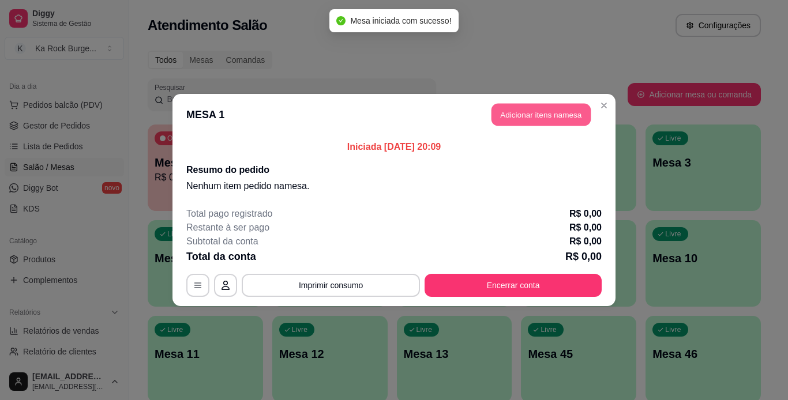
click at [535, 118] on button "Adicionar itens na mesa" at bounding box center [541, 115] width 99 height 23
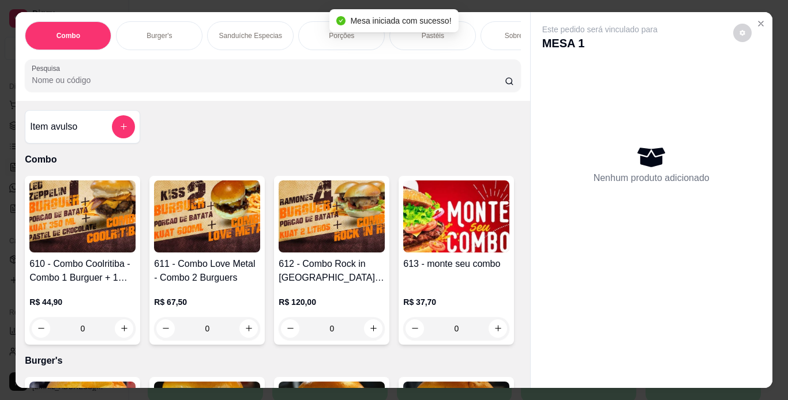
click at [171, 38] on div "Burger's" at bounding box center [159, 35] width 87 height 29
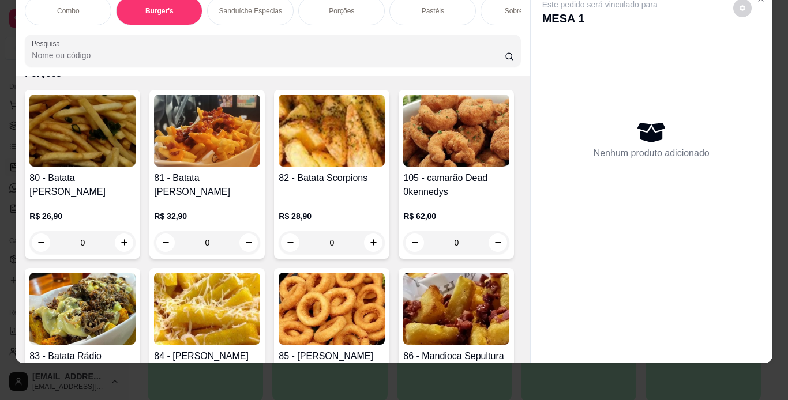
scroll to position [1707, 0]
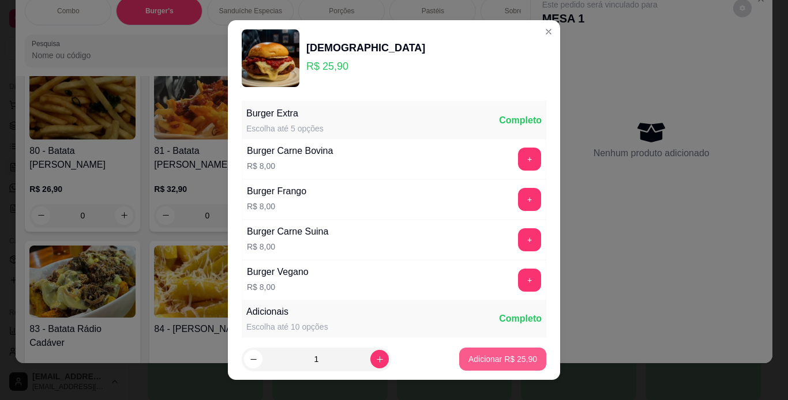
click at [508, 358] on p "Adicionar R$ 25,90" at bounding box center [502, 360] width 69 height 12
type input "1"
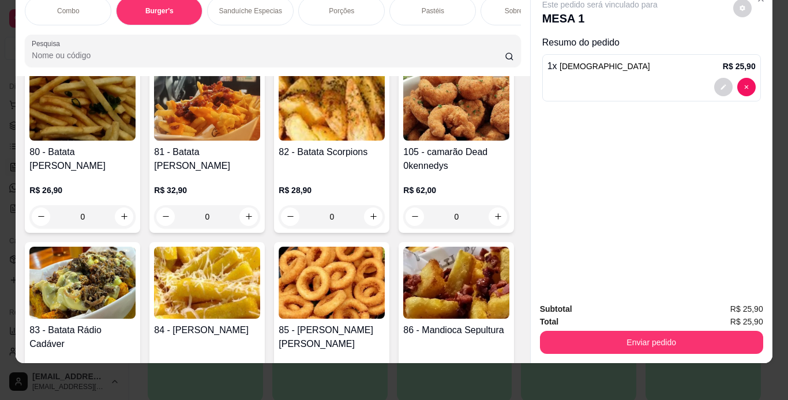
click at [331, 10] on div "Porções" at bounding box center [341, 11] width 87 height 29
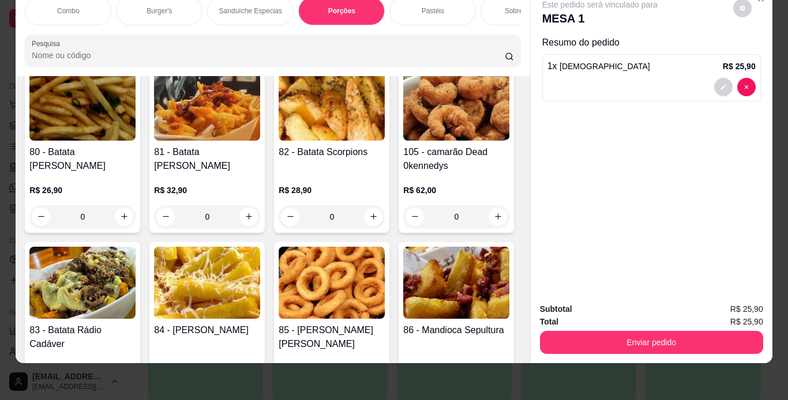
scroll to position [2151, 0]
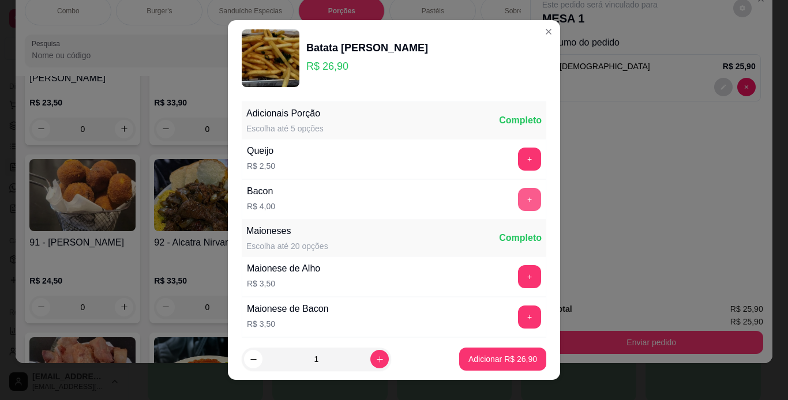
click at [518, 201] on button "+" at bounding box center [529, 199] width 23 height 23
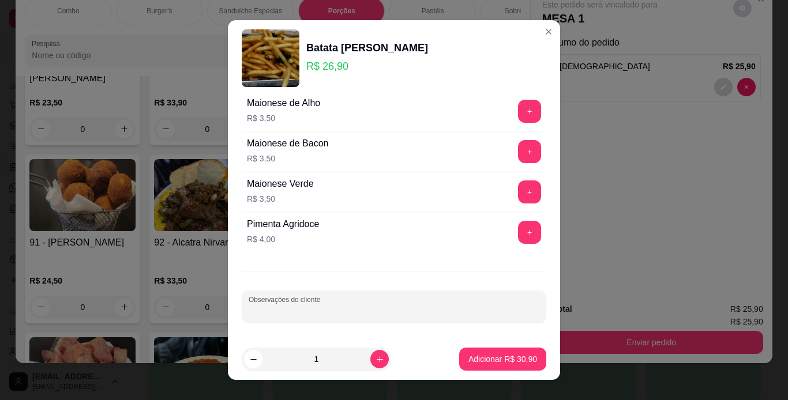
click at [438, 308] on input "Observações do cliente" at bounding box center [394, 312] width 291 height 12
type input "fatiado"
click at [481, 365] on p "Adicionar R$ 30,90" at bounding box center [502, 360] width 69 height 12
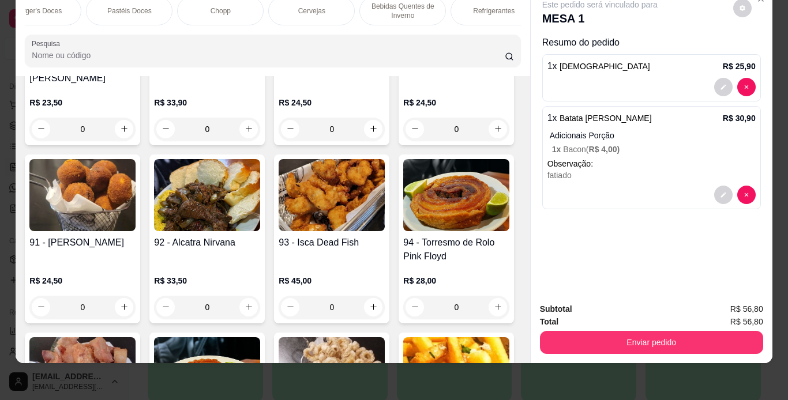
scroll to position [0, 600]
click at [477, 6] on p "Refrigerantes" at bounding box center [471, 10] width 42 height 9
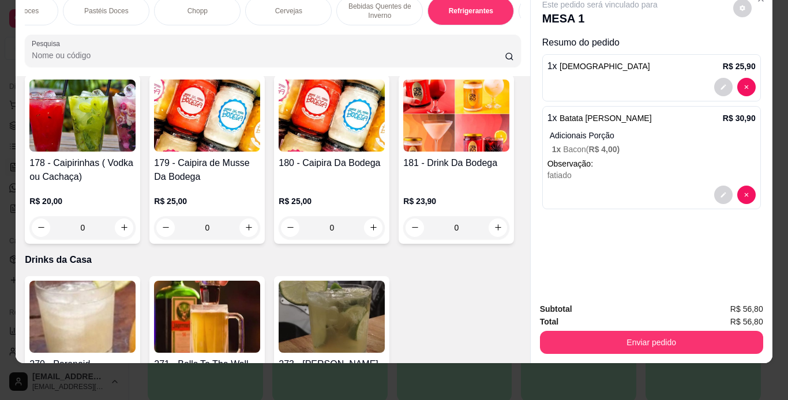
scroll to position [6528, 0]
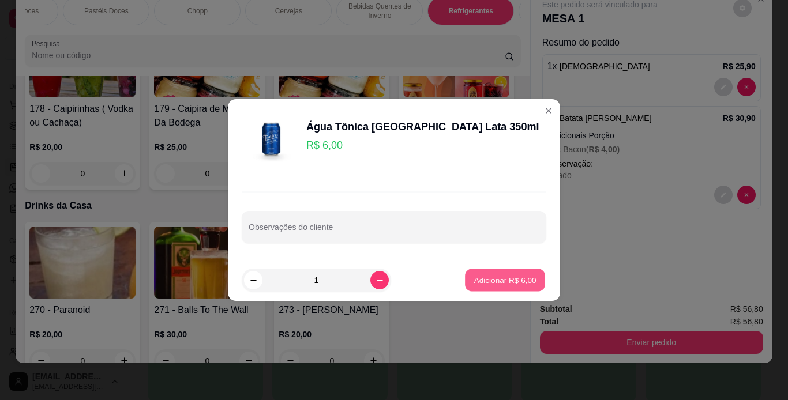
click at [499, 275] on p "Adicionar R$ 6,00" at bounding box center [505, 280] width 62 height 11
type input "1"
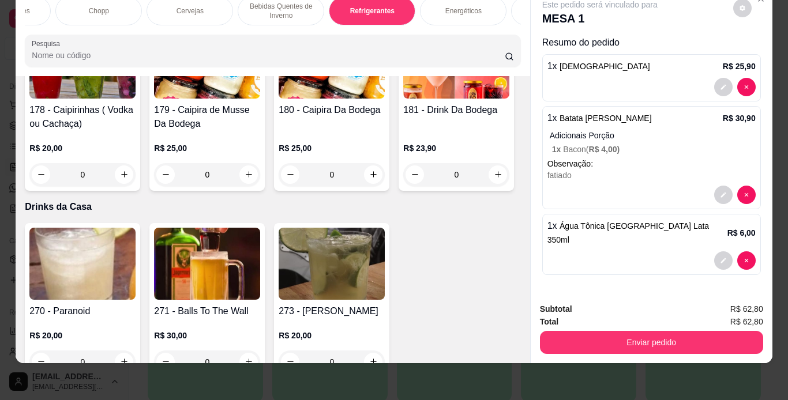
scroll to position [0, 688]
click at [108, 7] on div "Chopp" at bounding box center [109, 11] width 87 height 29
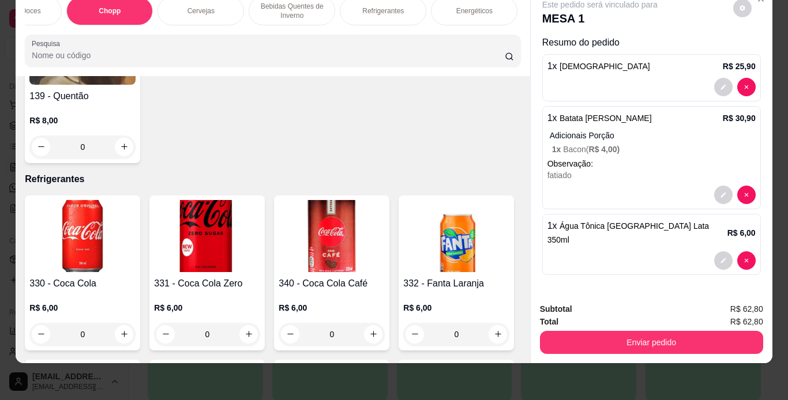
scroll to position [4572, 0]
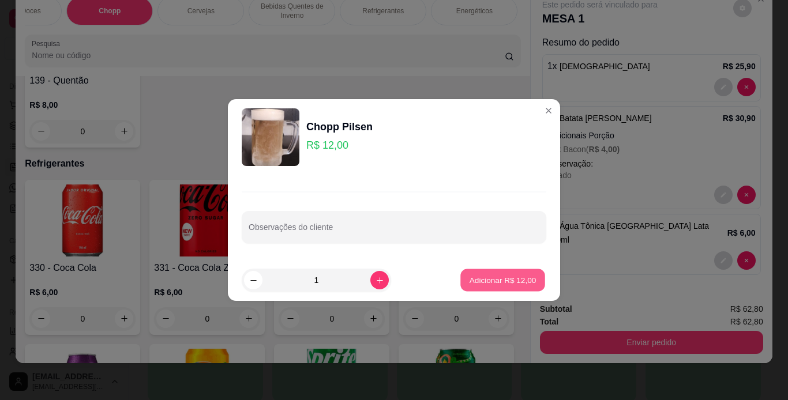
click at [494, 279] on p "Adicionar R$ 12,00" at bounding box center [503, 280] width 67 height 11
type input "1"
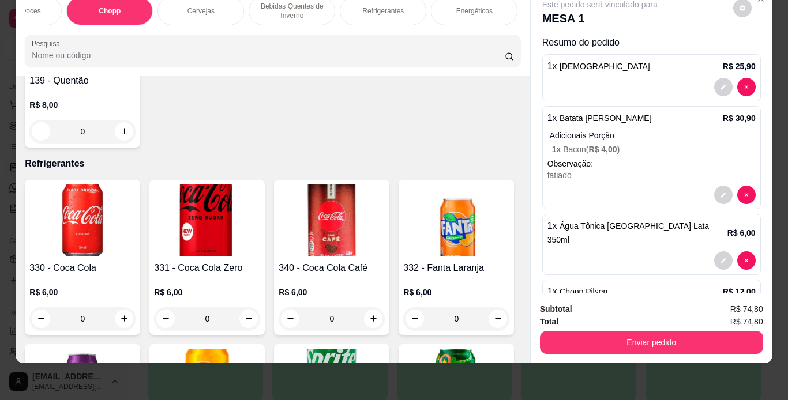
scroll to position [4573, 0]
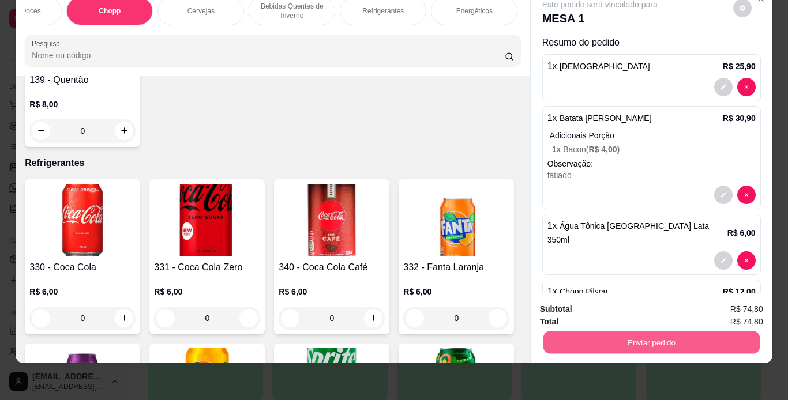
click at [674, 332] on button "Enviar pedido" at bounding box center [651, 343] width 216 height 23
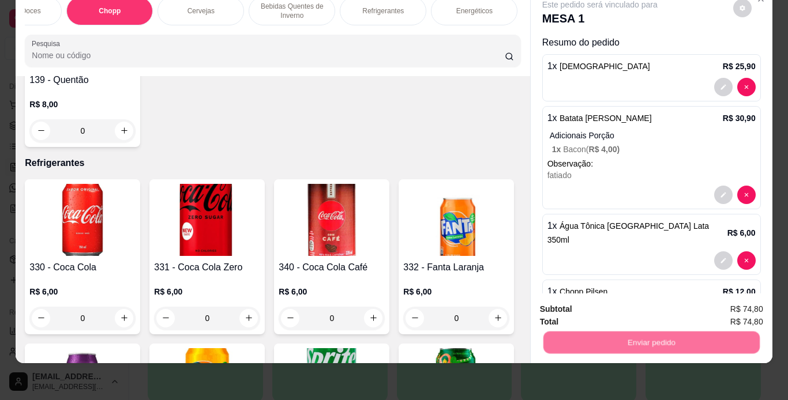
click at [650, 303] on button "Não registrar e enviar pedido" at bounding box center [613, 305] width 117 height 21
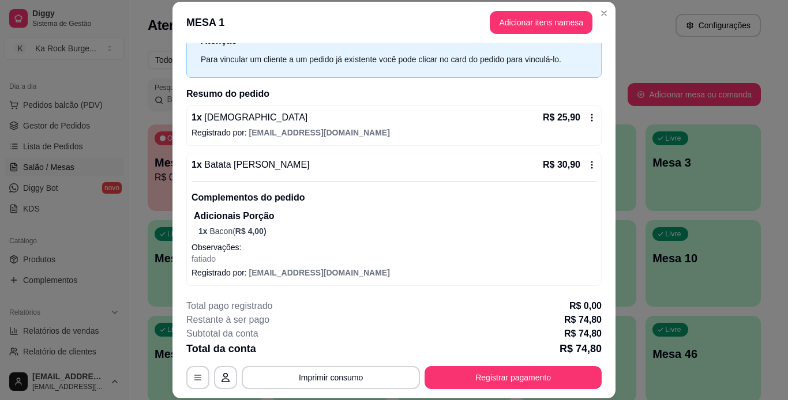
scroll to position [0, 0]
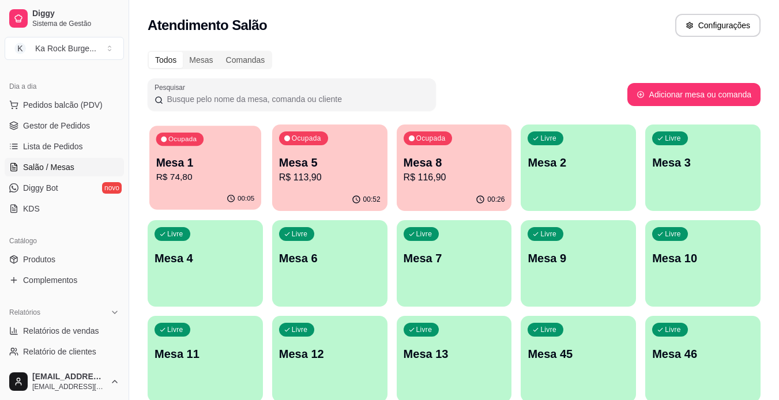
click at [185, 157] on p "Mesa 1" at bounding box center [205, 163] width 99 height 16
click at [473, 162] on p "Mesa 8" at bounding box center [454, 163] width 99 height 16
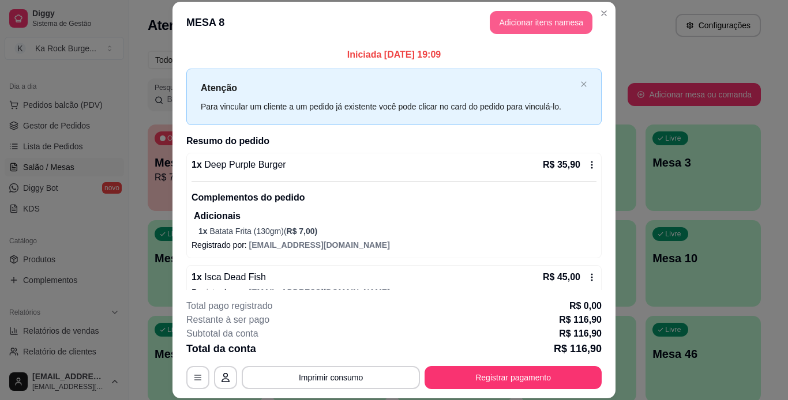
click at [538, 14] on button "Adicionar itens na mesa" at bounding box center [541, 22] width 103 height 23
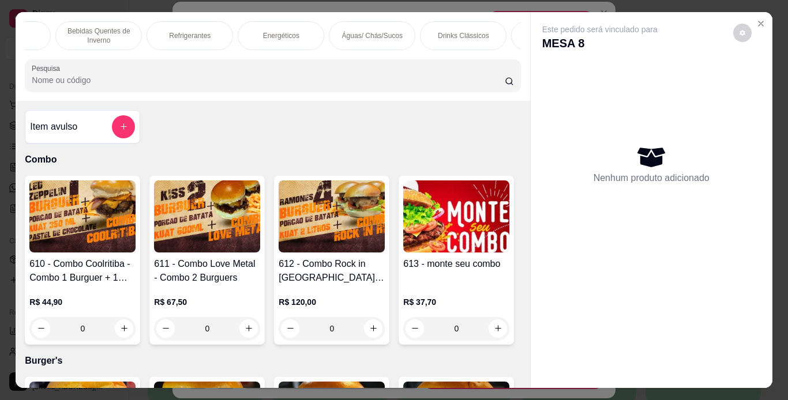
scroll to position [0, 887]
click at [257, 31] on p "Energéticos" at bounding box center [275, 35] width 36 height 9
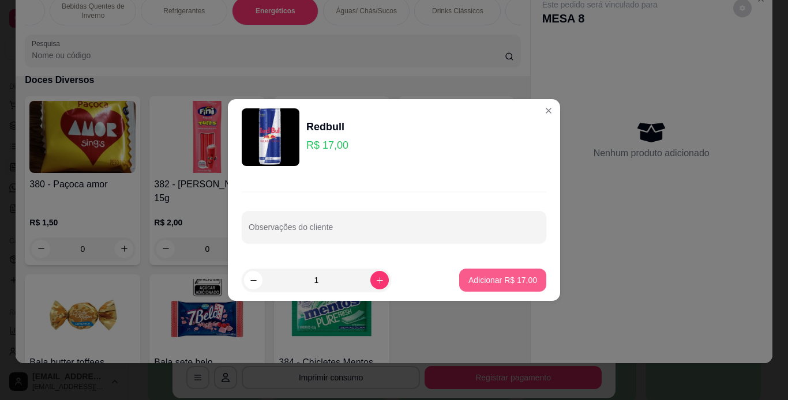
click at [513, 279] on p "Adicionar R$ 17,00" at bounding box center [502, 281] width 69 height 12
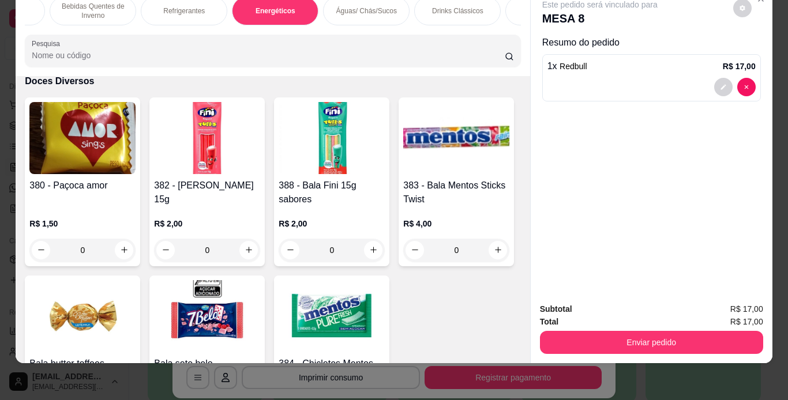
type input "1"
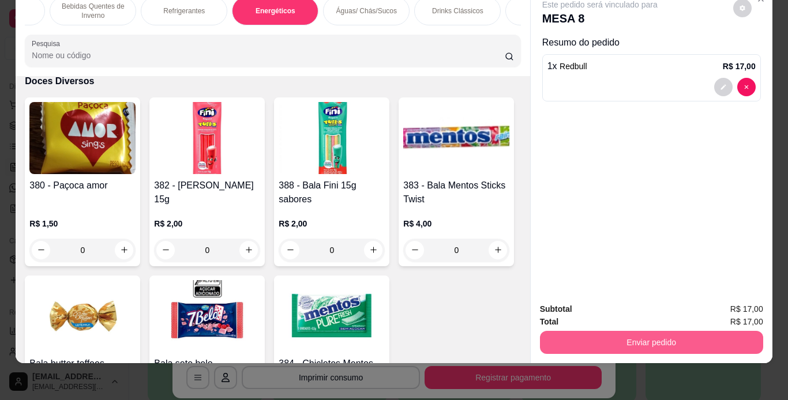
click at [628, 331] on button "Enviar pedido" at bounding box center [651, 342] width 223 height 23
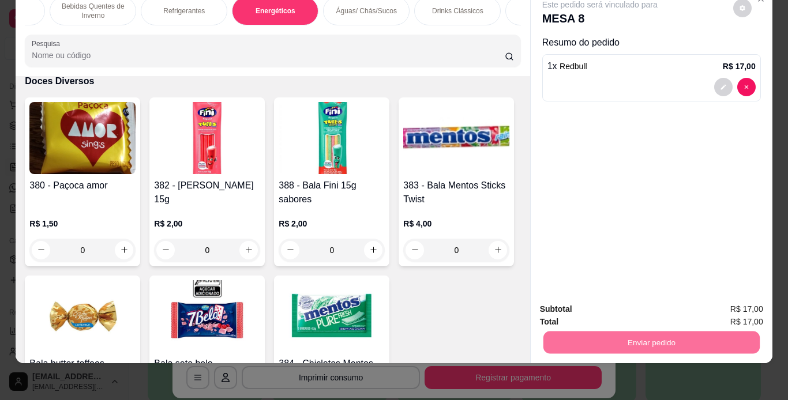
click at [605, 305] on button "Não registrar e enviar pedido" at bounding box center [613, 306] width 120 height 22
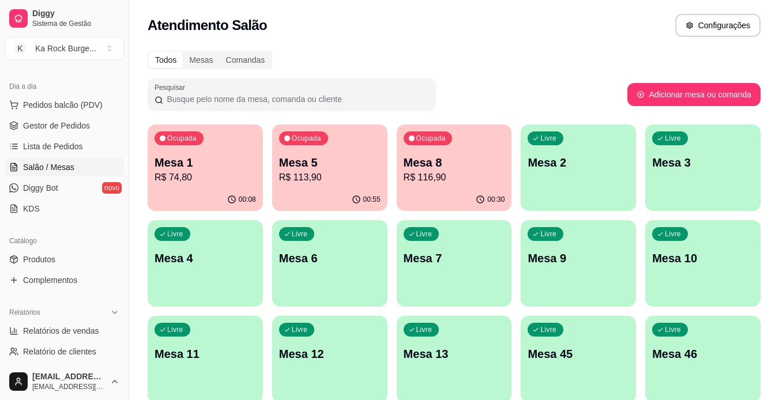
click at [355, 171] on p "R$ 113,90" at bounding box center [330, 178] width 102 height 14
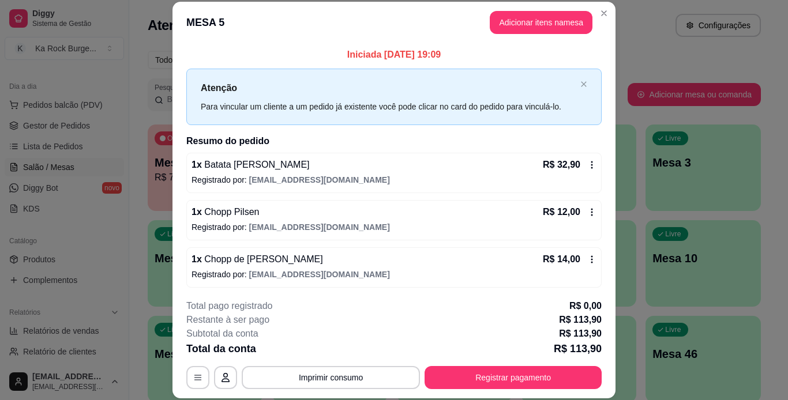
click at [587, 211] on icon at bounding box center [591, 212] width 9 height 9
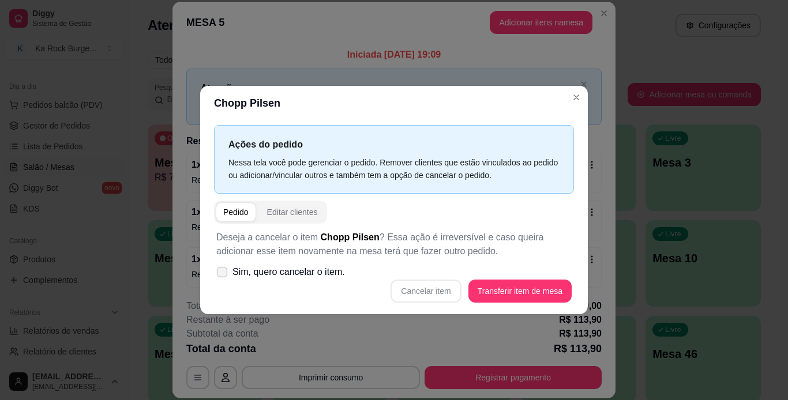
click at [223, 275] on icon at bounding box center [222, 272] width 9 height 6
click at [223, 276] on input "Sim, quero cancelar o item." at bounding box center [220, 279] width 8 height 8
checkbox input "true"
click at [431, 288] on button "Cancelar item" at bounding box center [426, 291] width 69 height 23
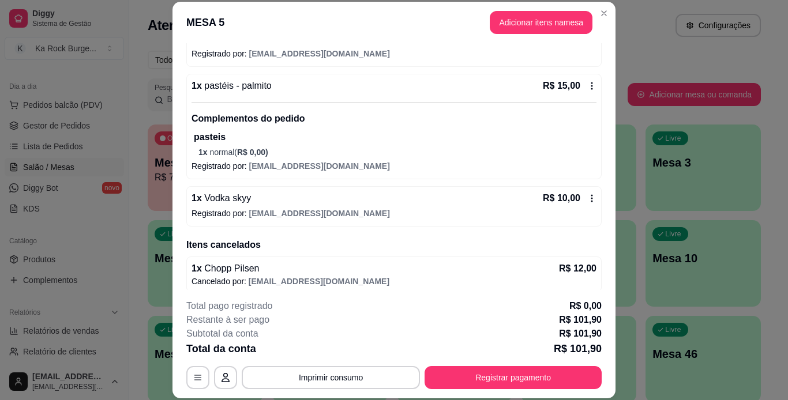
scroll to position [275, 0]
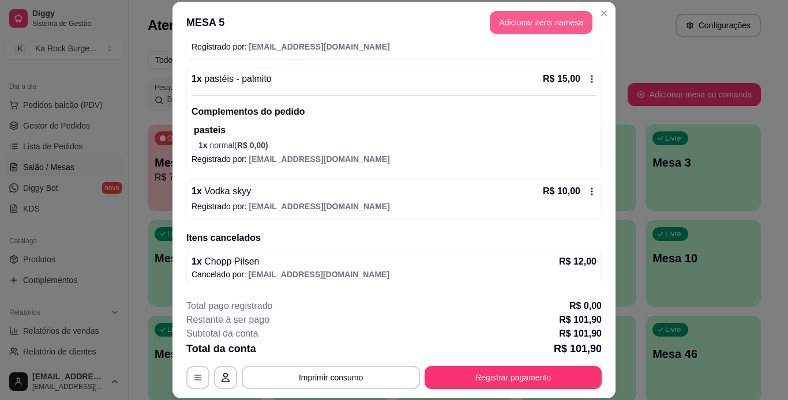
click at [510, 29] on button "Adicionar itens na mesa" at bounding box center [541, 22] width 103 height 23
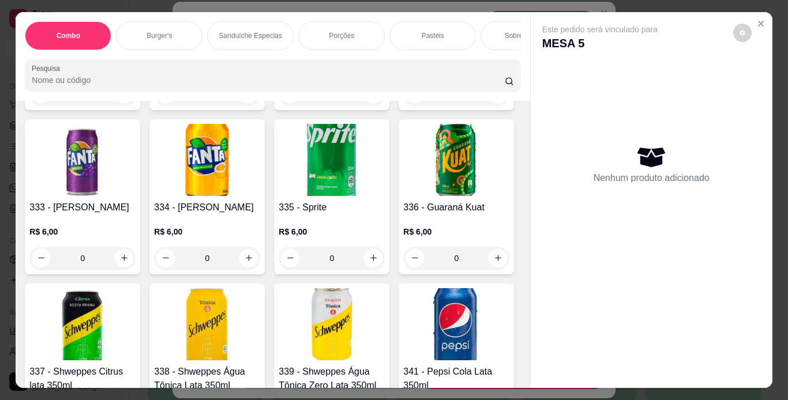
scroll to position [4848, 0]
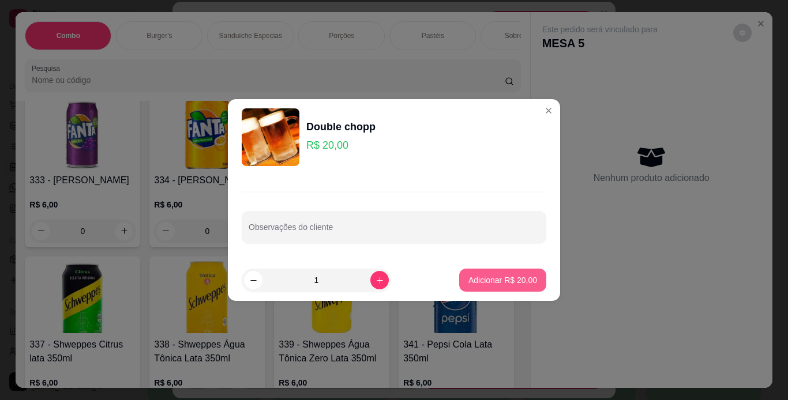
click at [482, 272] on button "Adicionar R$ 20,00" at bounding box center [502, 280] width 87 height 23
type input "1"
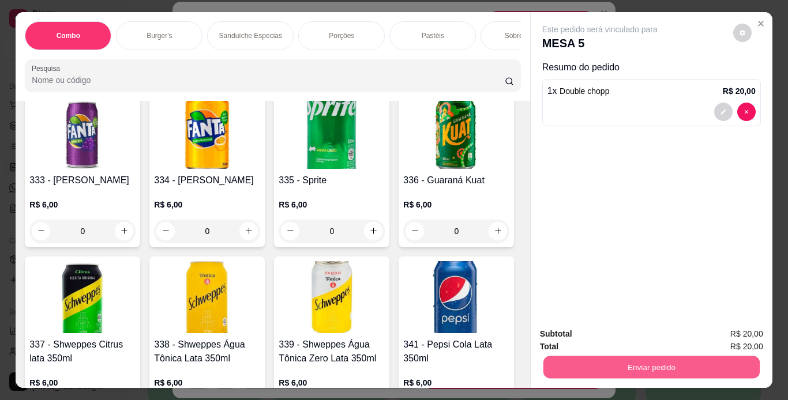
click at [576, 363] on button "Enviar pedido" at bounding box center [651, 368] width 216 height 23
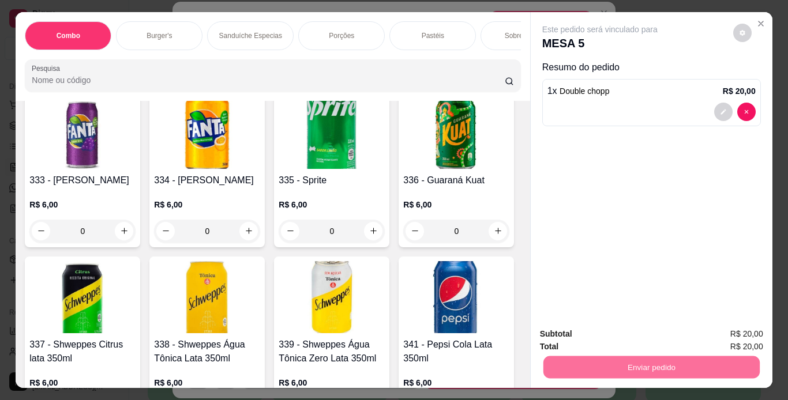
click at [579, 325] on button "Não registrar e enviar pedido" at bounding box center [613, 335] width 120 height 22
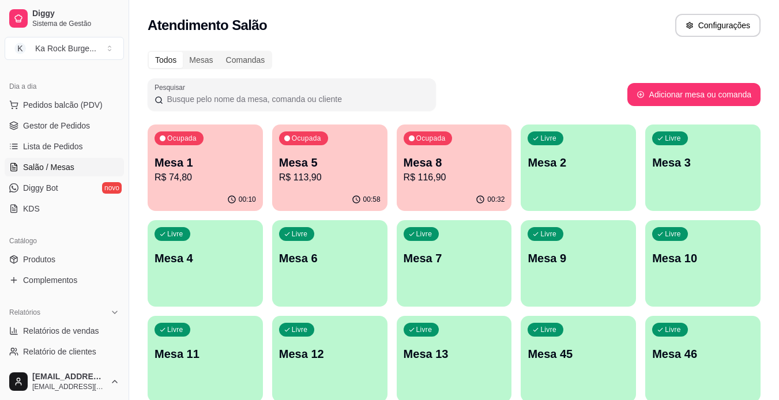
click at [345, 164] on p "Mesa 5" at bounding box center [330, 163] width 102 height 16
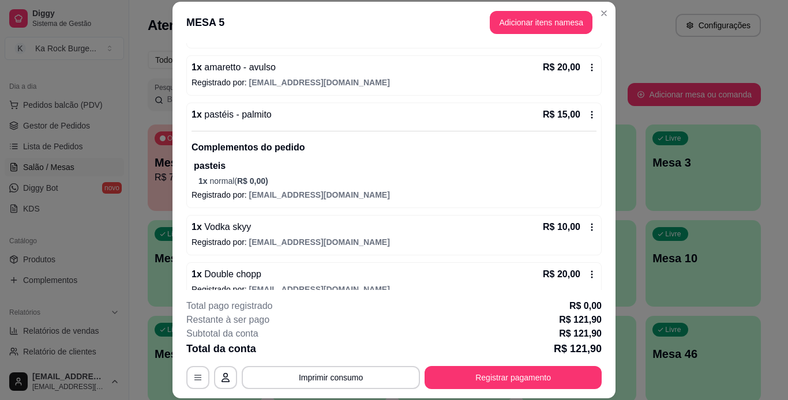
scroll to position [233, 0]
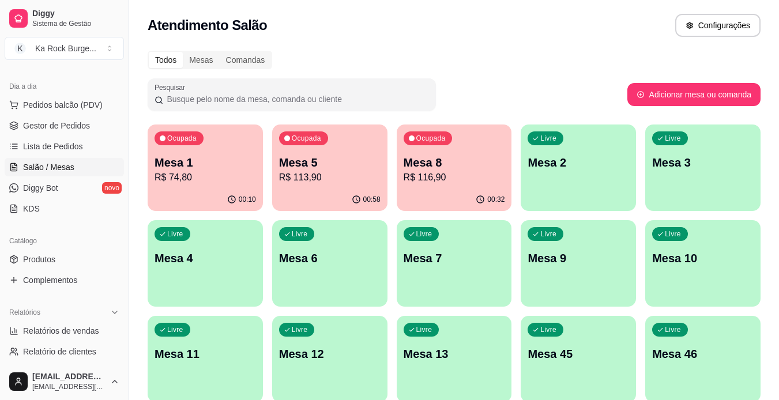
click at [297, 155] on p "Mesa 5" at bounding box center [330, 163] width 102 height 16
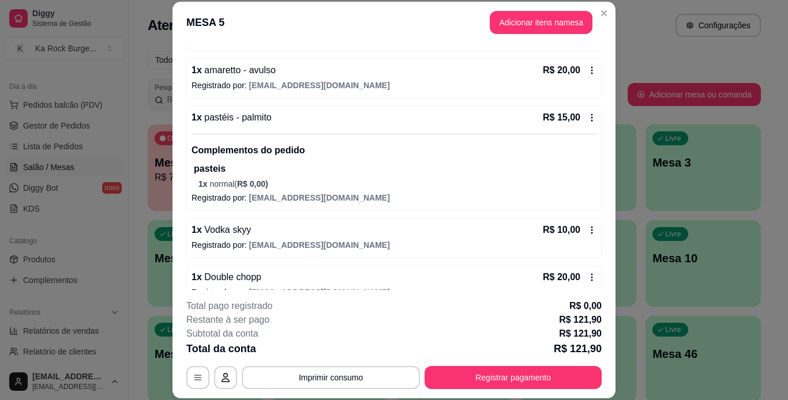
scroll to position [240, 0]
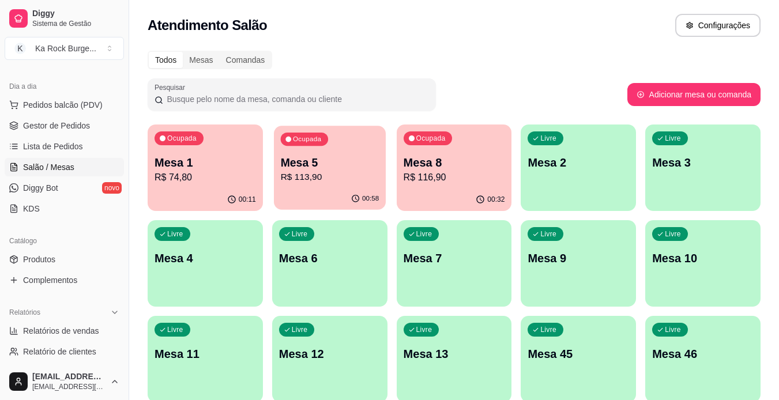
click at [312, 161] on p "Mesa 5" at bounding box center [329, 163] width 99 height 16
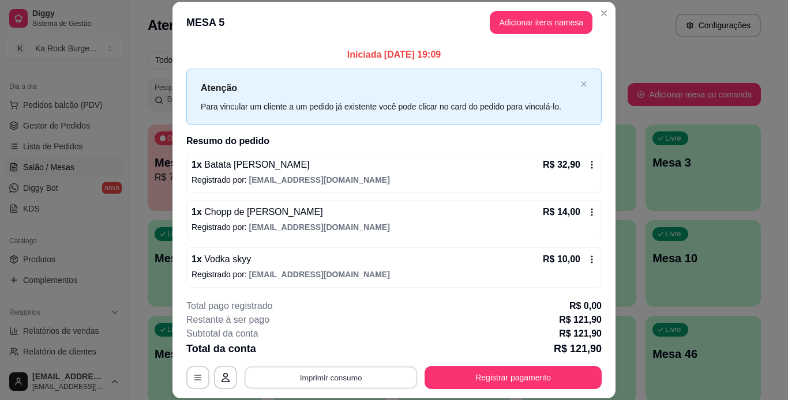
click at [381, 385] on button "Imprimir consumo" at bounding box center [331, 377] width 173 height 23
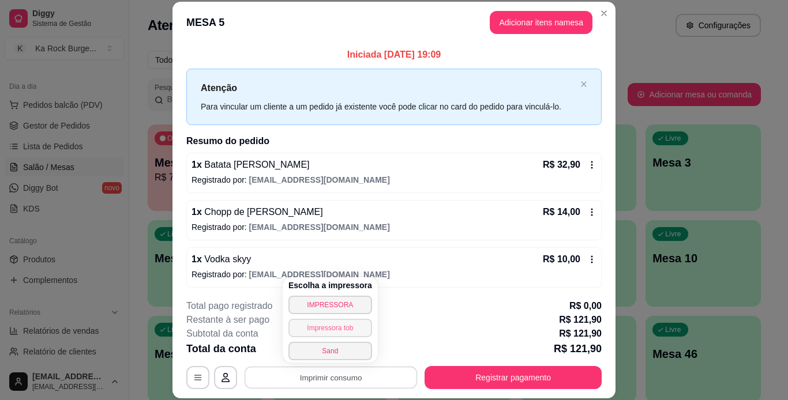
click at [346, 332] on button "Impressora tob" at bounding box center [330, 328] width 84 height 18
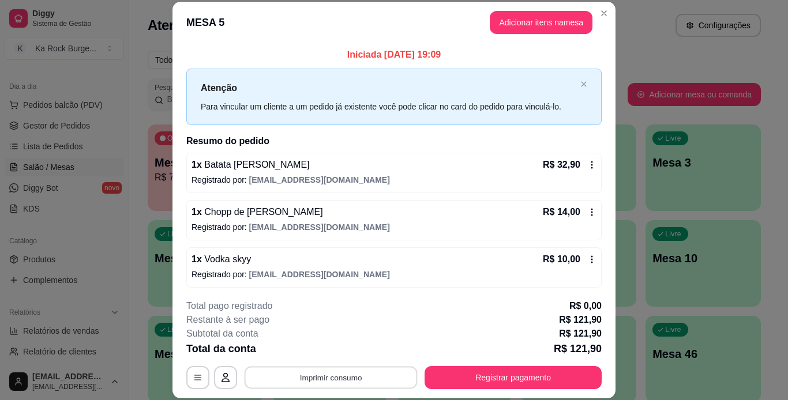
click at [381, 383] on button "Imprimir consumo" at bounding box center [331, 377] width 173 height 23
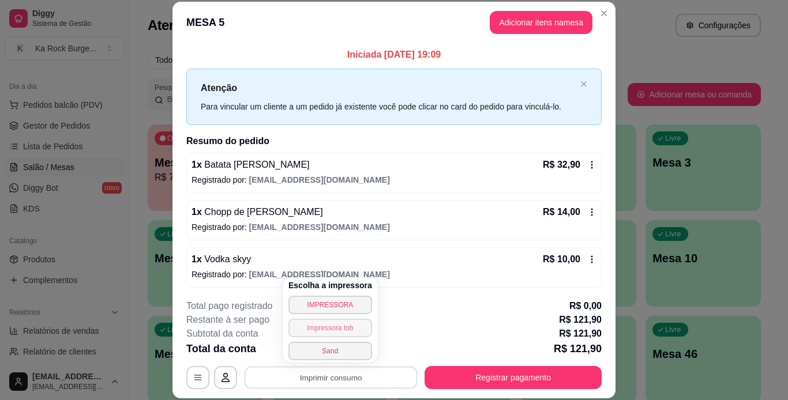
click at [338, 332] on button "Impressora tob" at bounding box center [330, 328] width 84 height 18
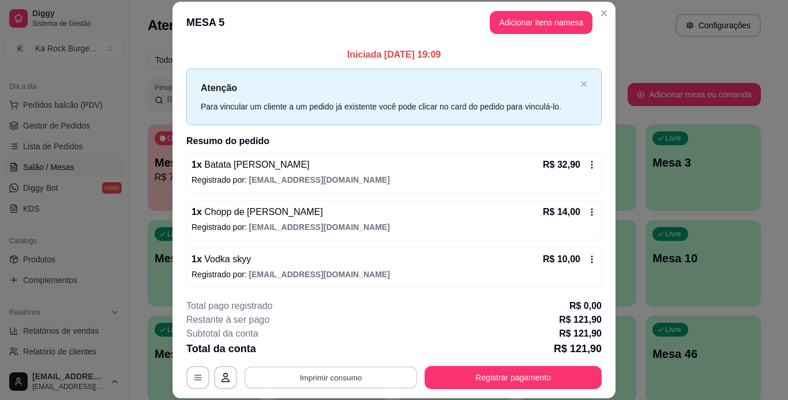
click at [339, 382] on button "Imprimir consumo" at bounding box center [331, 377] width 173 height 23
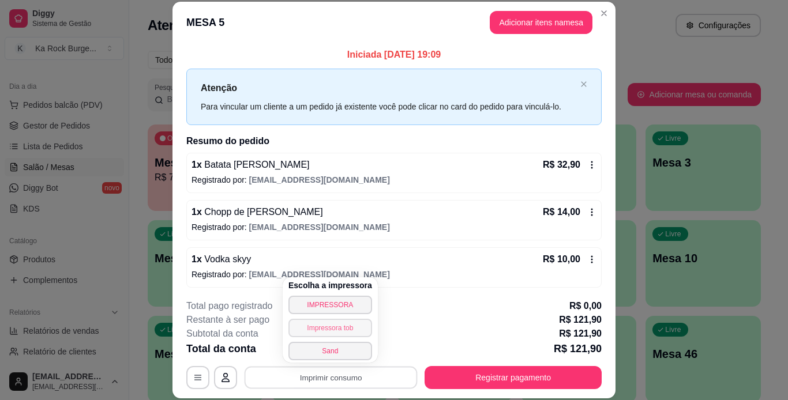
click at [347, 327] on button "Impressora tob" at bounding box center [330, 328] width 84 height 18
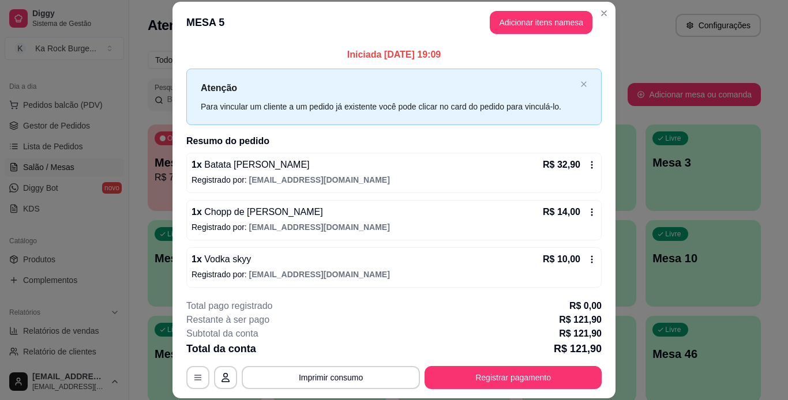
click at [493, 364] on div "**********" at bounding box center [393, 344] width 415 height 90
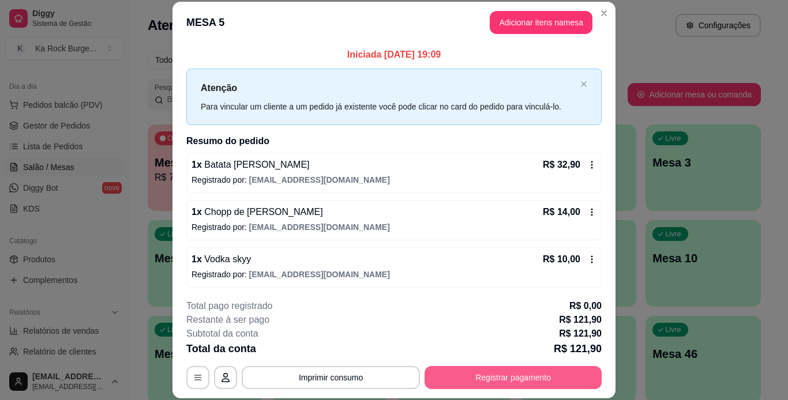
click at [494, 374] on button "Registrar pagamento" at bounding box center [513, 377] width 177 height 23
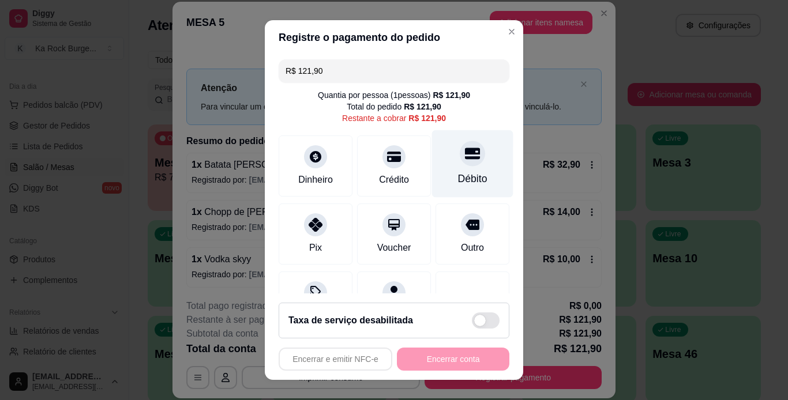
click at [469, 158] on div "Débito" at bounding box center [472, 164] width 81 height 68
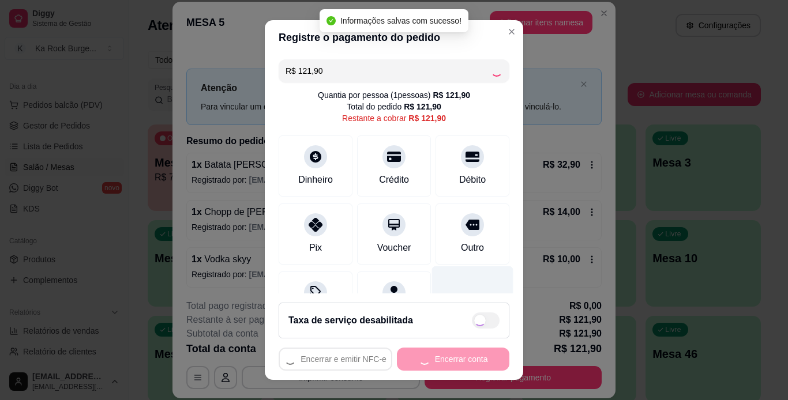
type input "R$ 0,00"
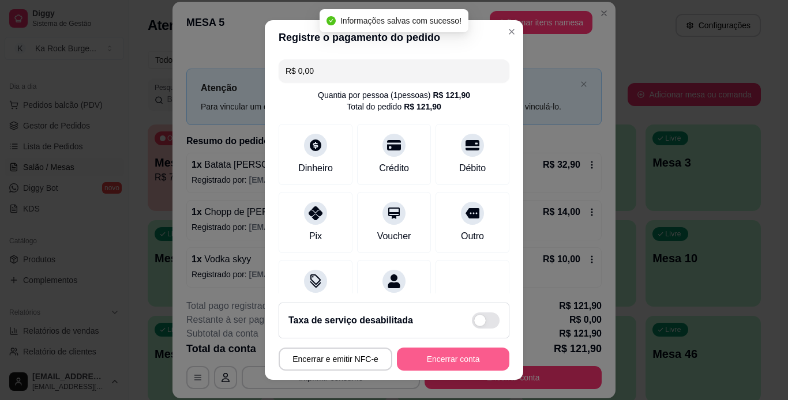
click at [464, 352] on button "Encerrar conta" at bounding box center [453, 359] width 113 height 23
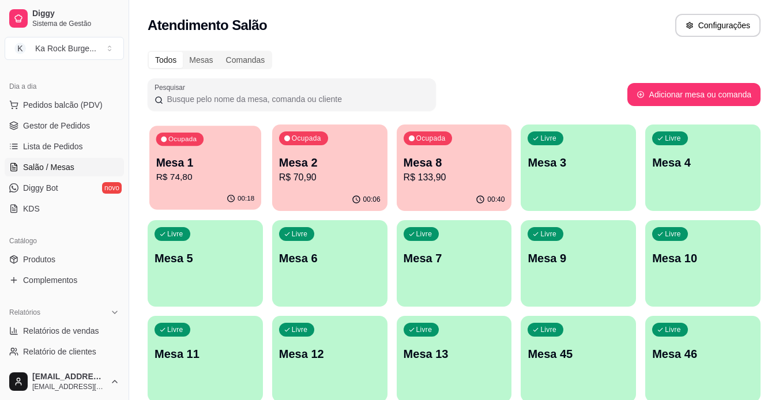
click at [189, 159] on p "Mesa 1" at bounding box center [205, 163] width 99 height 16
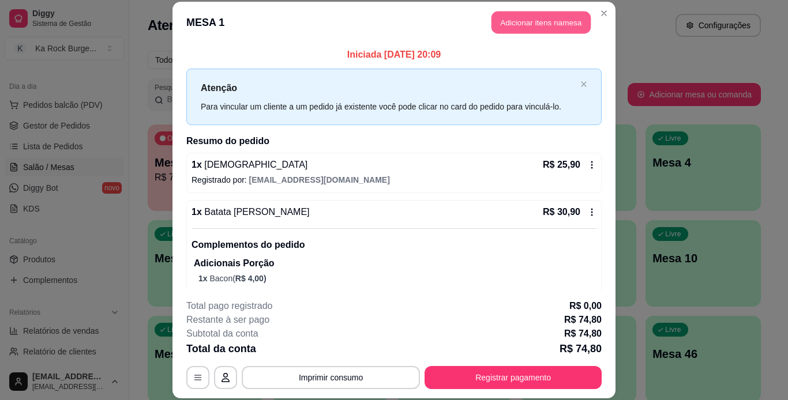
click at [526, 28] on button "Adicionar itens na mesa" at bounding box center [541, 23] width 99 height 23
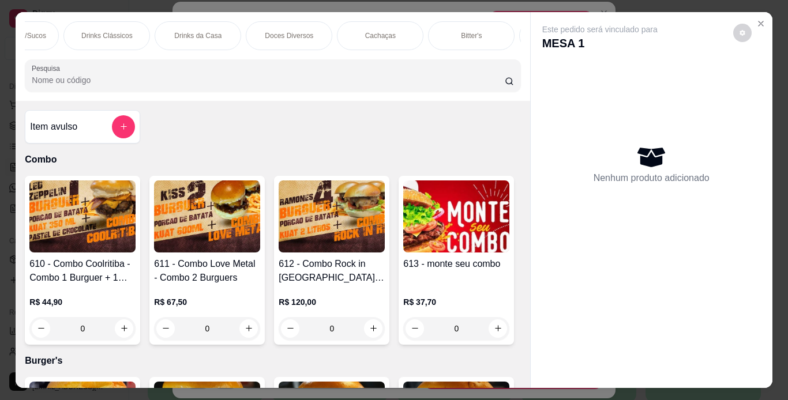
scroll to position [0, 1240]
click at [489, 32] on div "Bitter's" at bounding box center [469, 35] width 87 height 29
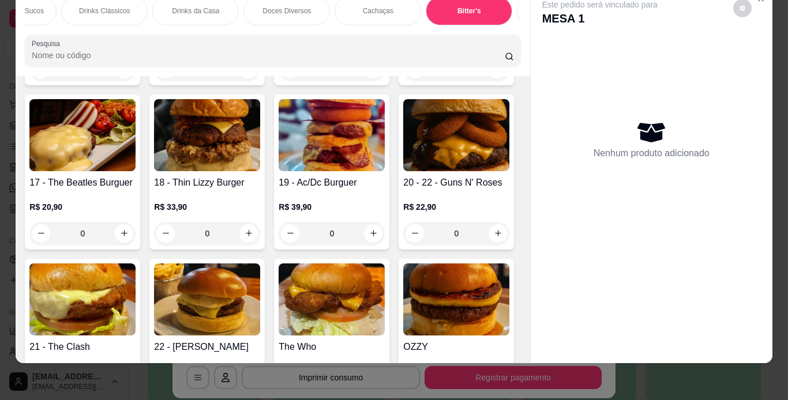
scroll to position [0, 0]
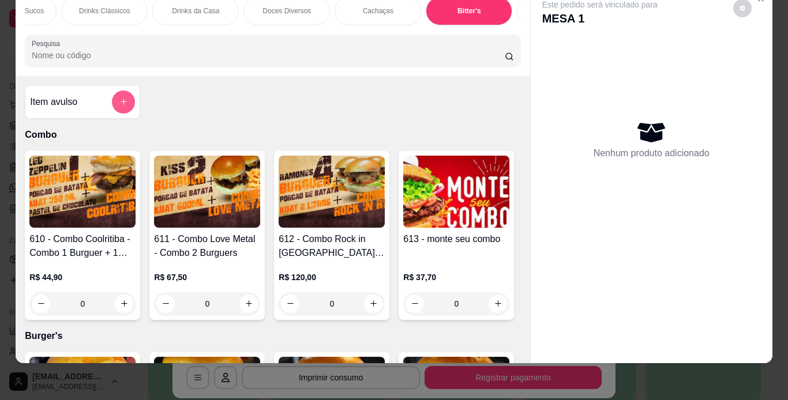
click at [123, 98] on icon "add-separate-item" at bounding box center [123, 102] width 9 height 9
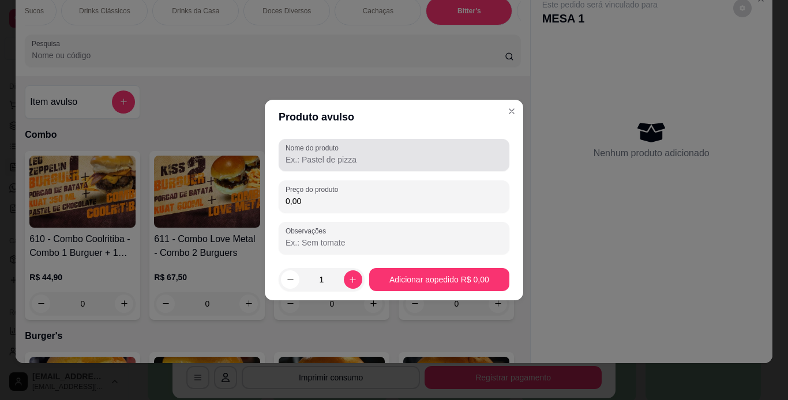
click at [374, 153] on div at bounding box center [394, 155] width 217 height 23
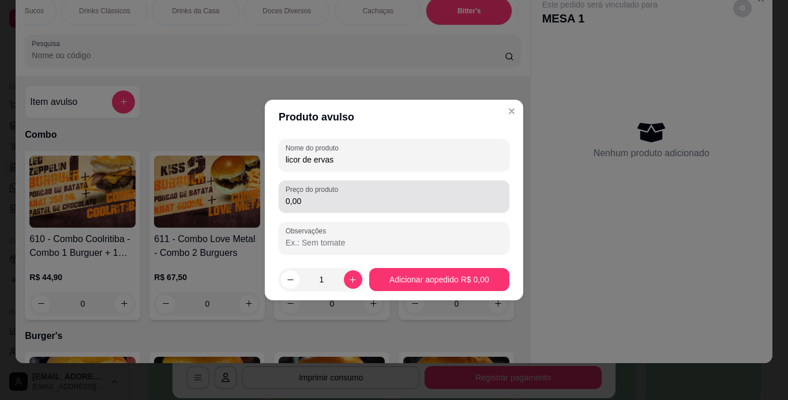
type input "licor de ervas"
click at [369, 202] on input "0,00" at bounding box center [394, 202] width 217 height 12
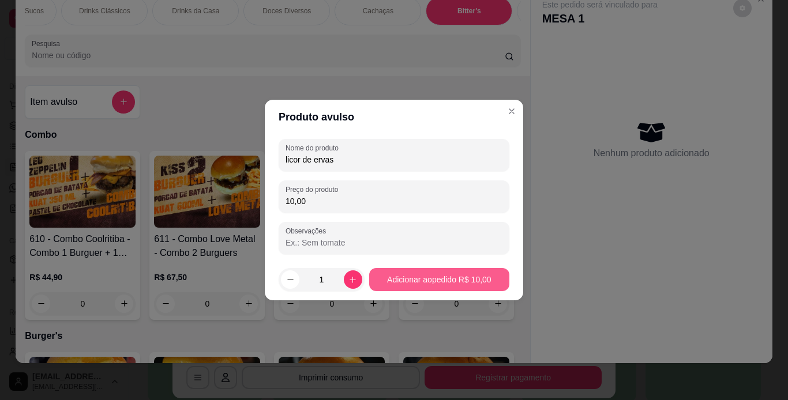
type input "10,00"
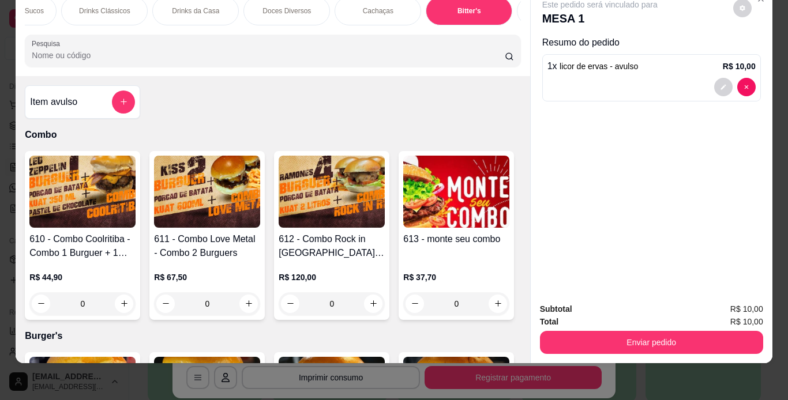
click at [638, 350] on div "Subtotal R$ 10,00 Total R$ 10,00 Enviar pedido" at bounding box center [652, 329] width 242 height 70
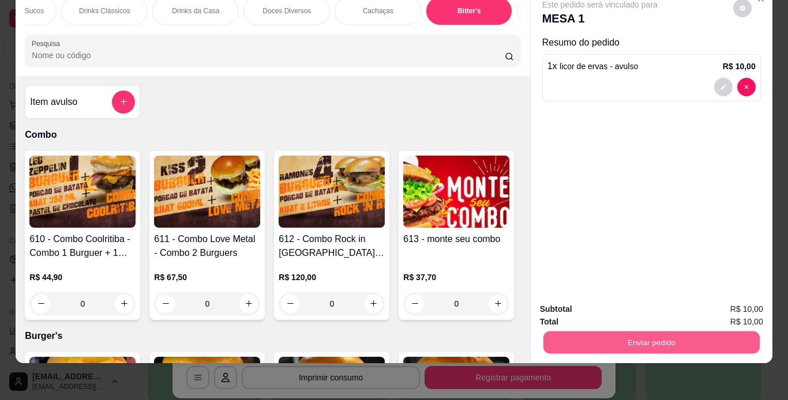
click at [642, 340] on button "Enviar pedido" at bounding box center [651, 343] width 216 height 23
click at [662, 306] on button "Não registrar e enviar pedido" at bounding box center [613, 306] width 120 height 22
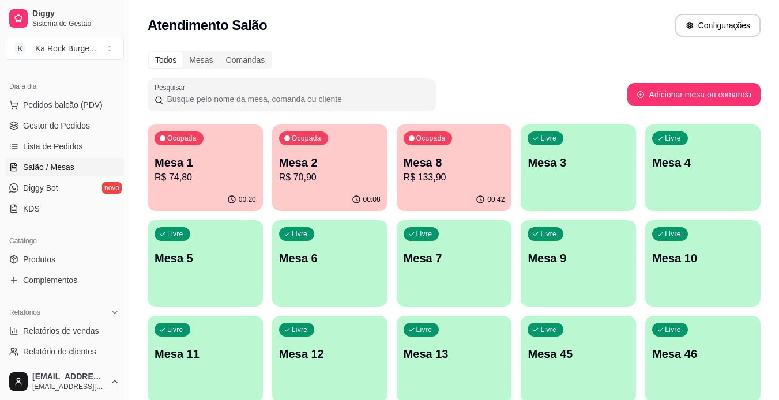
click at [430, 163] on p "Mesa 8" at bounding box center [455, 163] width 102 height 16
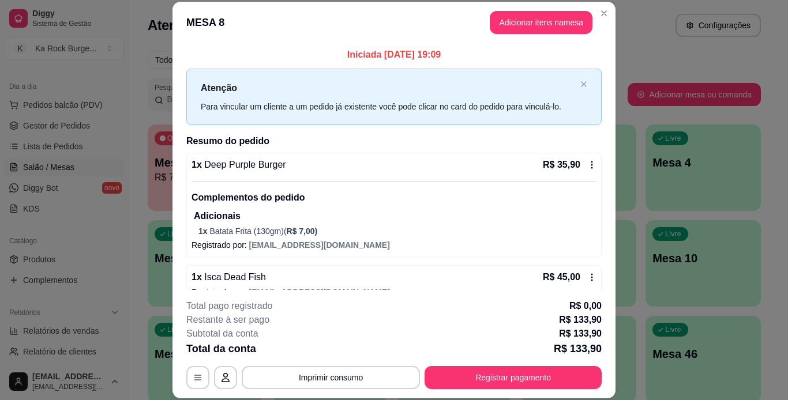
scroll to position [6, 0]
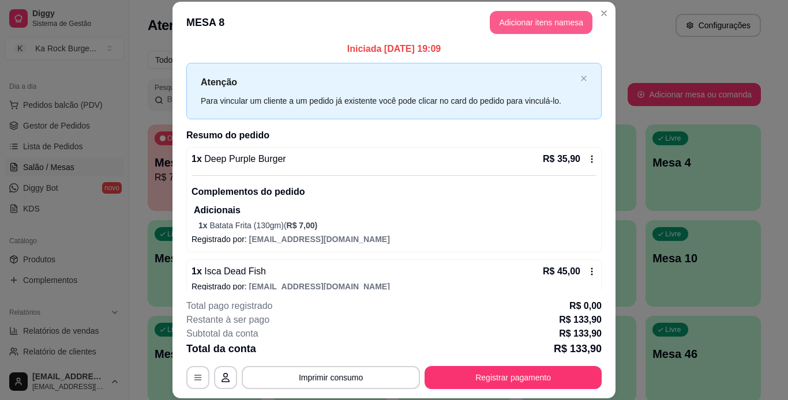
click at [528, 26] on button "Adicionar itens na mesa" at bounding box center [541, 22] width 103 height 23
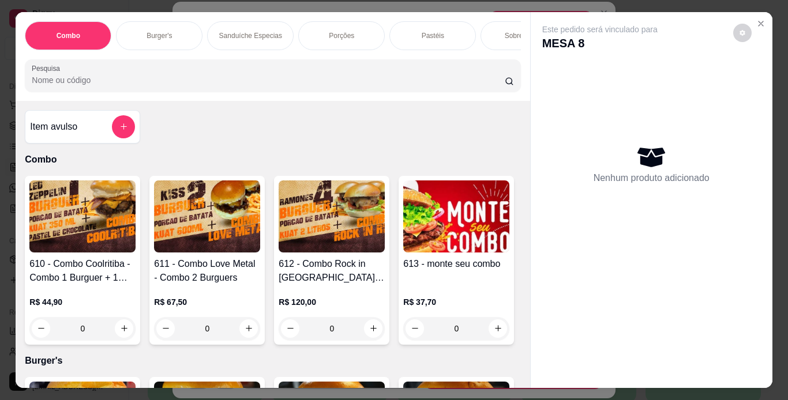
scroll to position [0, 434]
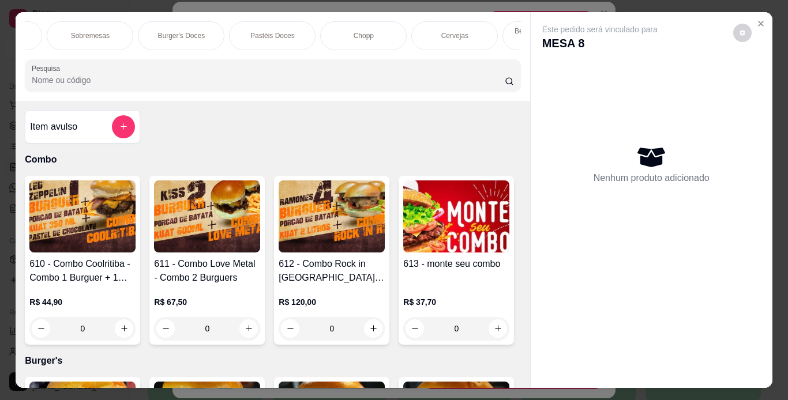
click at [462, 34] on p "Cervejas" at bounding box center [454, 35] width 27 height 9
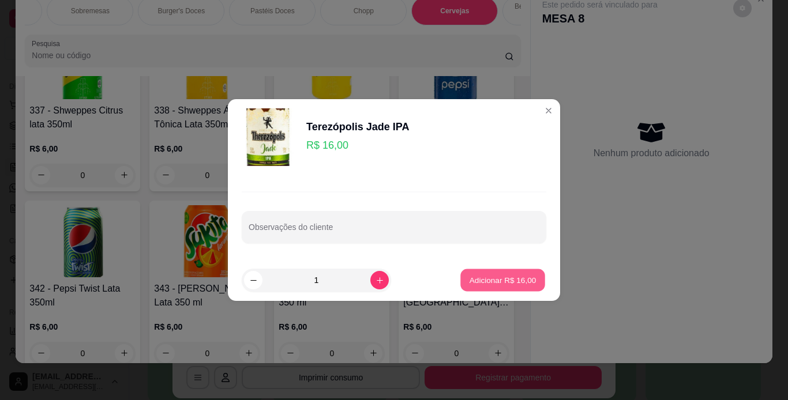
click at [485, 289] on button "Adicionar R$ 16,00" at bounding box center [502, 280] width 85 height 23
type input "1"
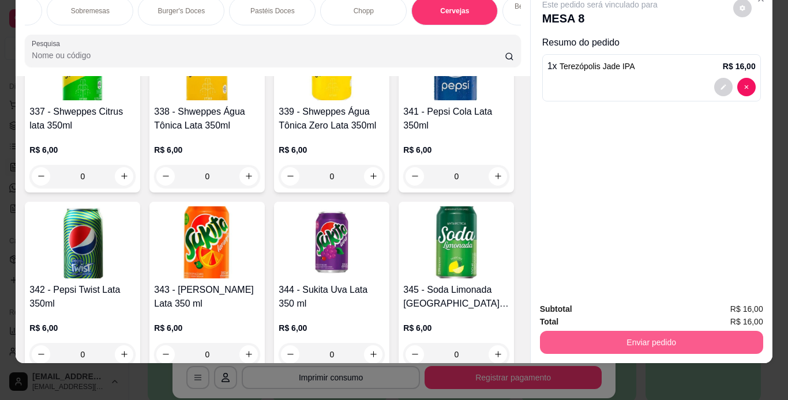
click at [571, 333] on button "Enviar pedido" at bounding box center [651, 342] width 223 height 23
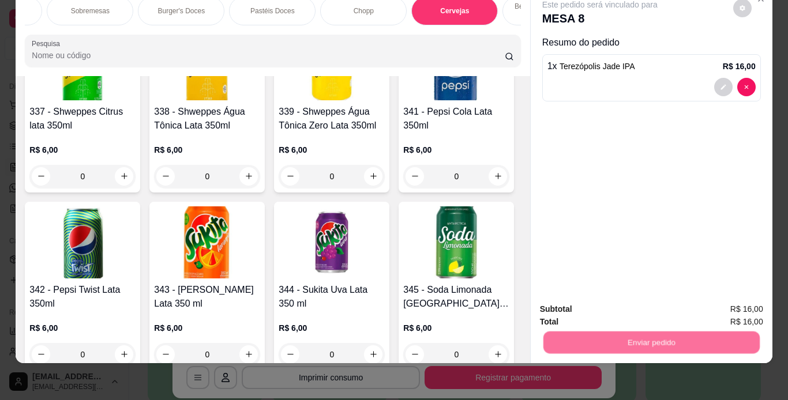
click at [575, 308] on button "Não registrar e enviar pedido" at bounding box center [613, 306] width 120 height 22
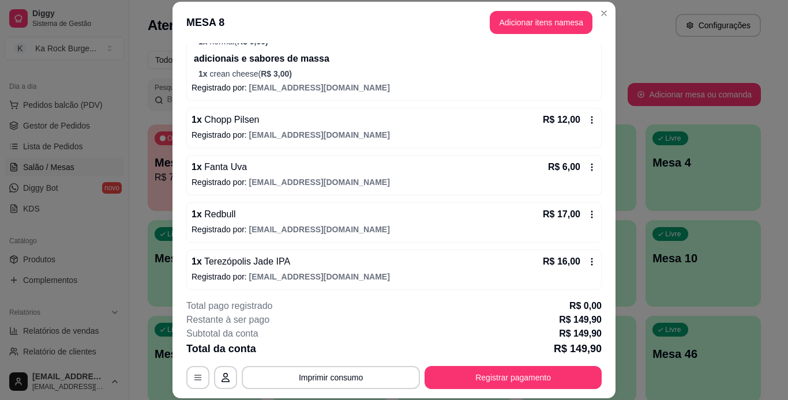
scroll to position [354, 0]
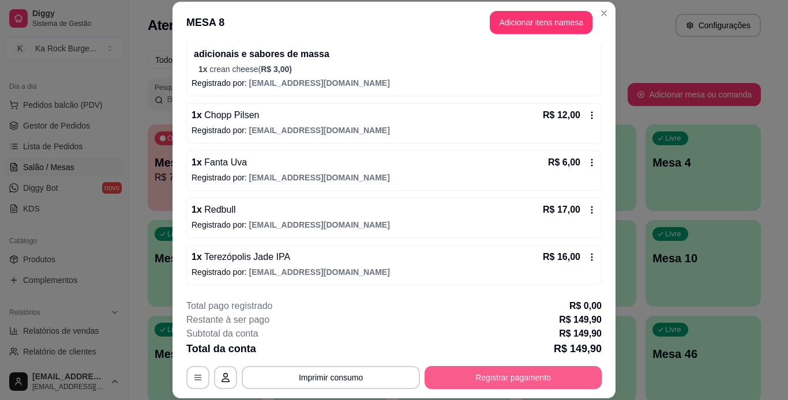
click at [533, 377] on button "Registrar pagamento" at bounding box center [513, 377] width 177 height 23
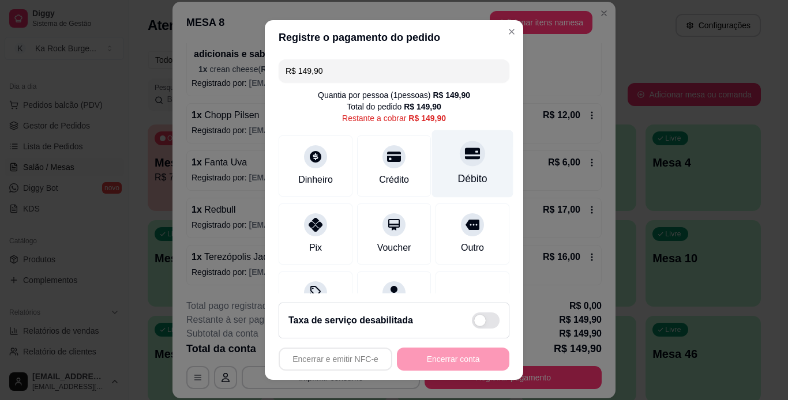
click at [449, 168] on div "Débito" at bounding box center [472, 164] width 81 height 68
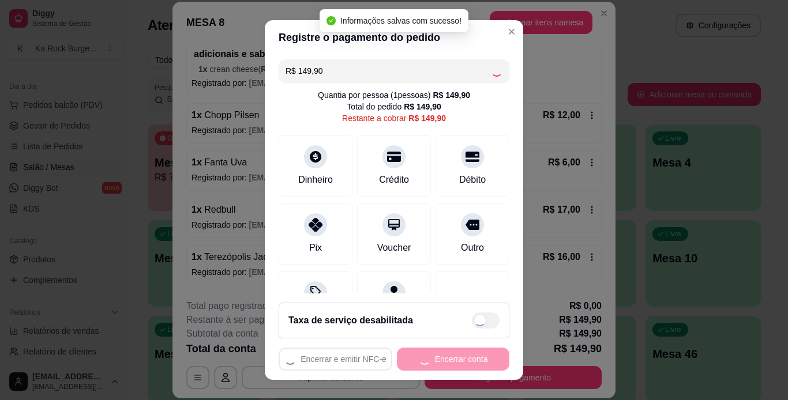
type input "R$ 0,00"
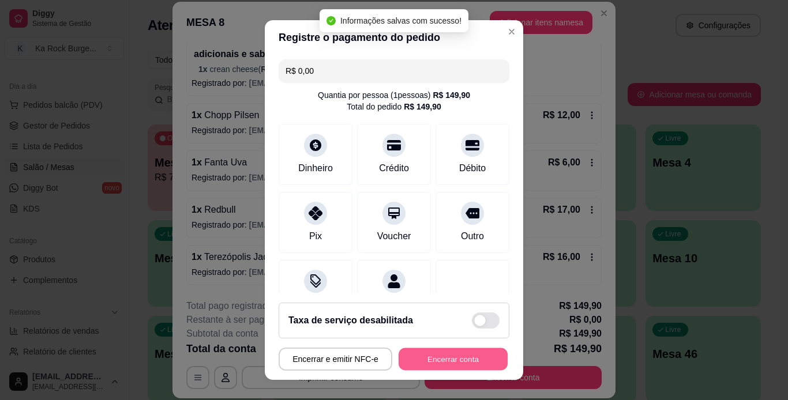
click at [459, 362] on button "Encerrar conta" at bounding box center [453, 359] width 109 height 23
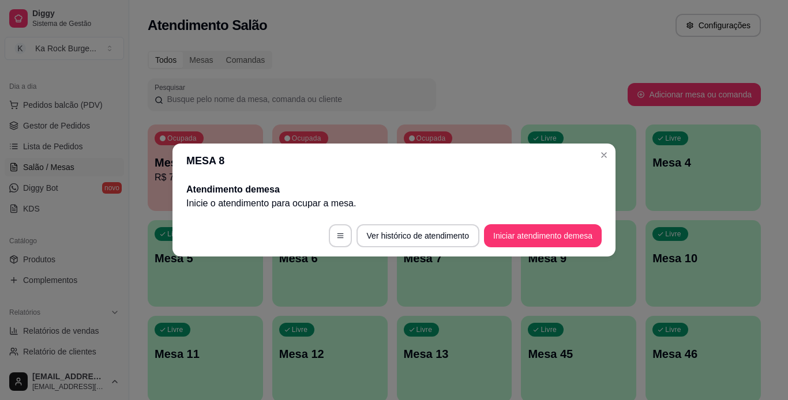
scroll to position [0, 0]
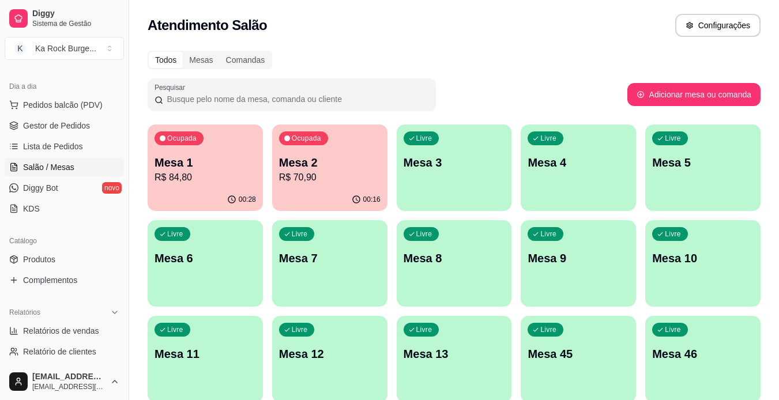
click at [361, 176] on p "R$ 70,90" at bounding box center [330, 178] width 102 height 14
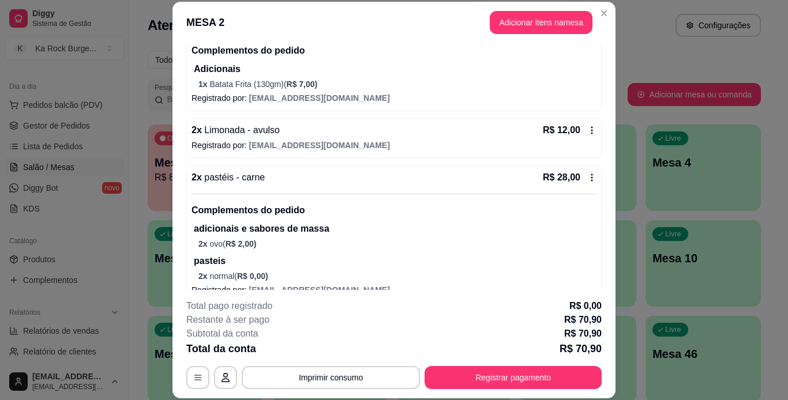
scroll to position [165, 0]
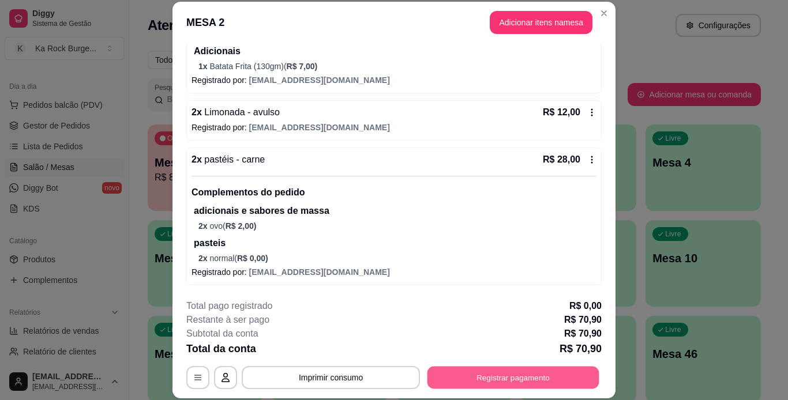
click at [522, 380] on button "Registrar pagamento" at bounding box center [514, 377] width 172 height 23
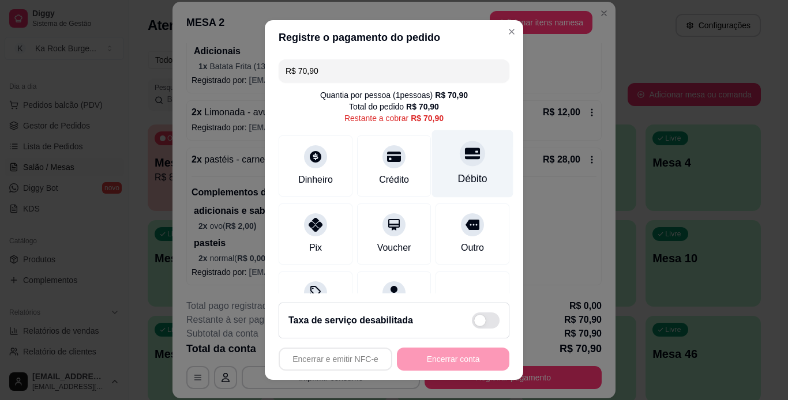
click at [458, 177] on div "Débito" at bounding box center [472, 178] width 29 height 15
type input "R$ 0,00"
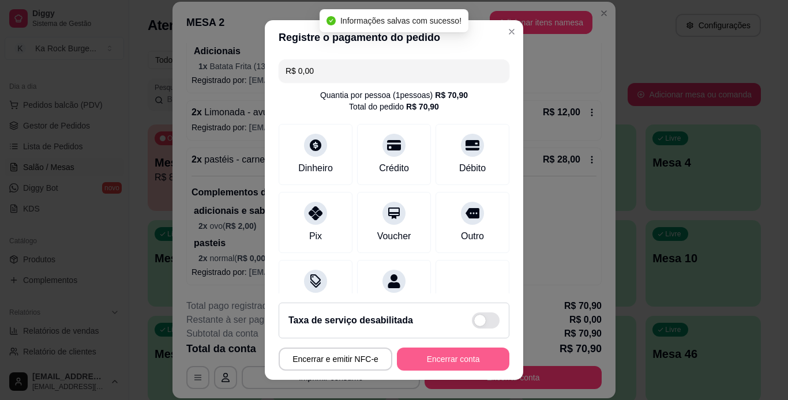
click at [460, 361] on button "Encerrar conta" at bounding box center [453, 359] width 113 height 23
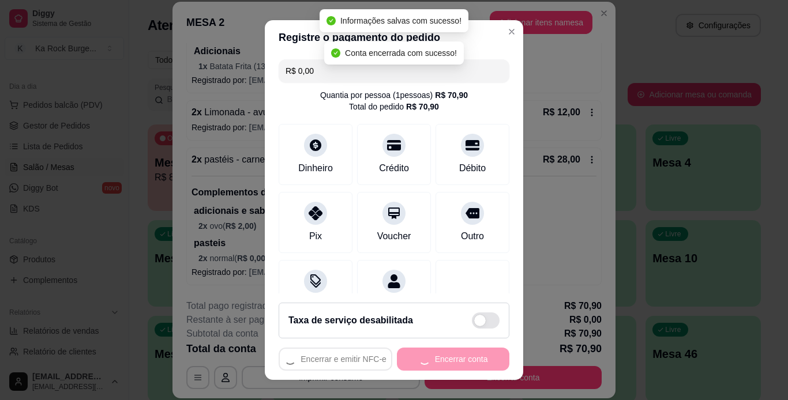
scroll to position [0, 0]
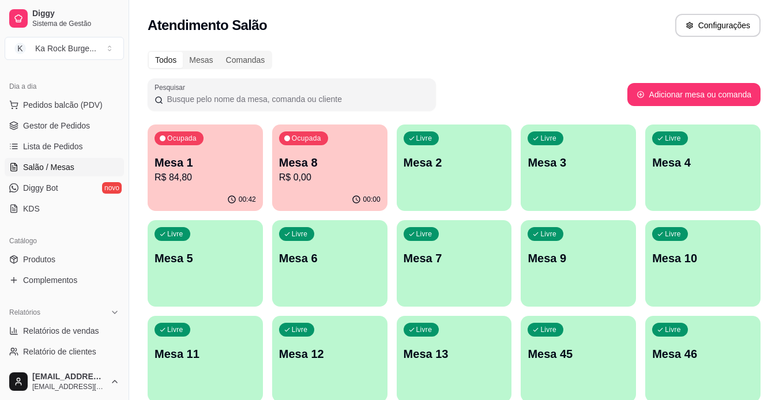
click at [233, 147] on div "Ocupada Mesa 1 R$ 84,80" at bounding box center [205, 157] width 115 height 64
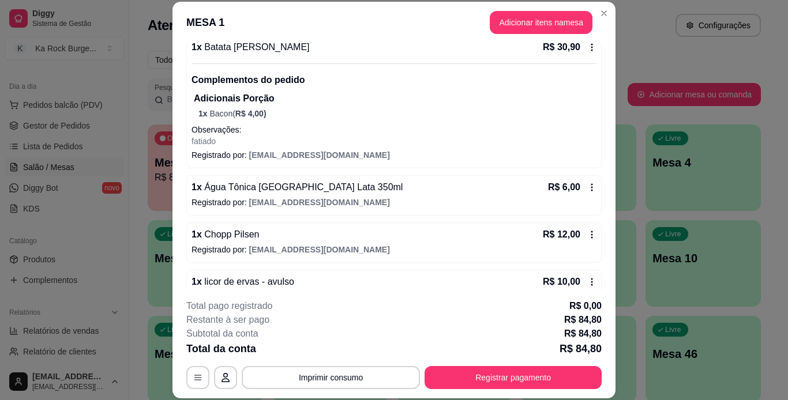
scroll to position [190, 0]
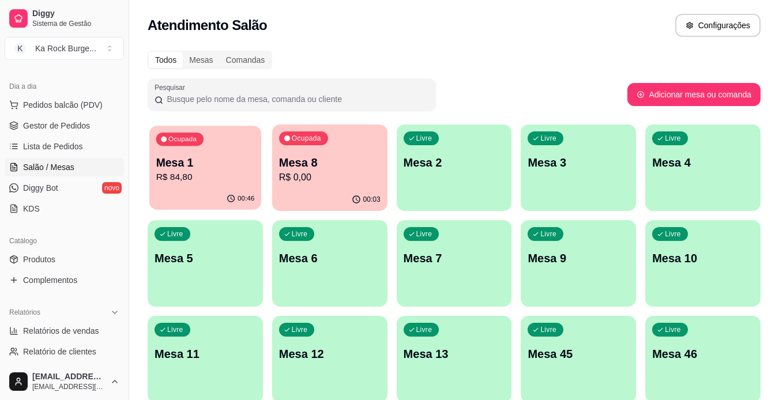
click at [248, 186] on div "Ocupada Mesa 1 R$ 84,80" at bounding box center [205, 157] width 112 height 62
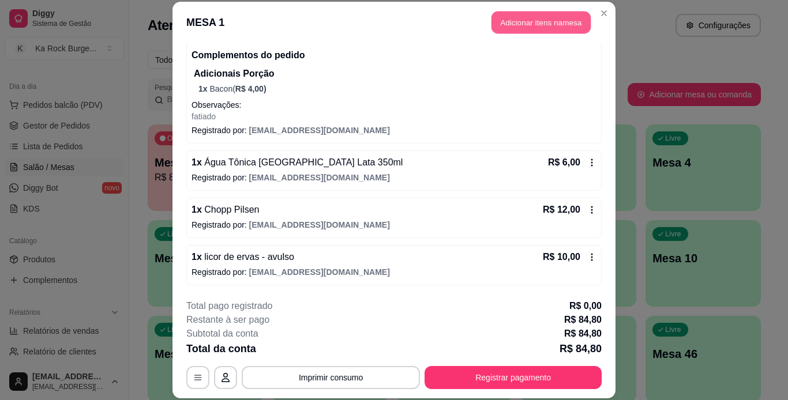
click at [494, 16] on button "Adicionar itens na mesa" at bounding box center [541, 23] width 99 height 23
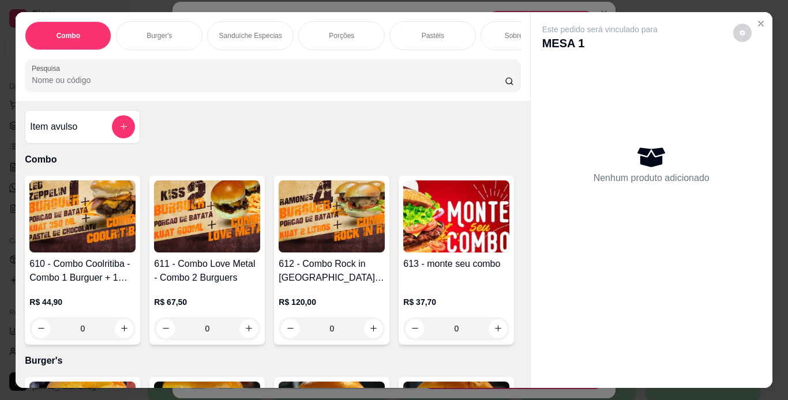
scroll to position [0, 434]
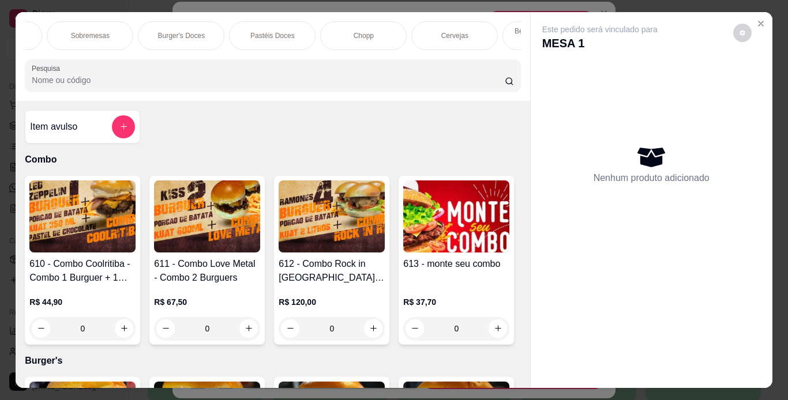
click at [359, 31] on p "Chopp" at bounding box center [364, 35] width 20 height 9
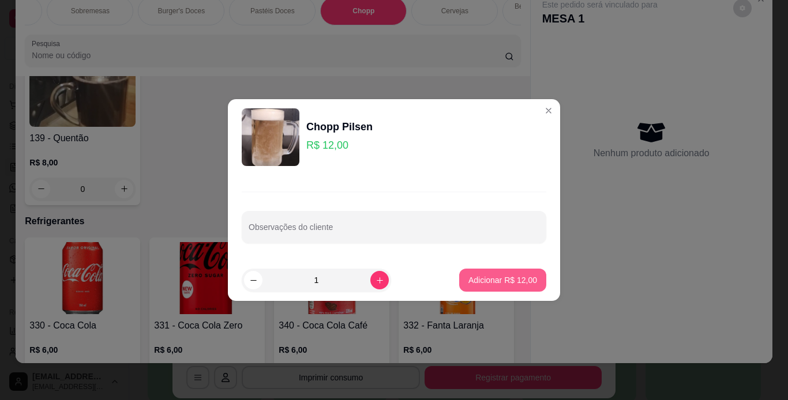
click at [475, 276] on p "Adicionar R$ 12,00" at bounding box center [502, 281] width 69 height 12
type input "1"
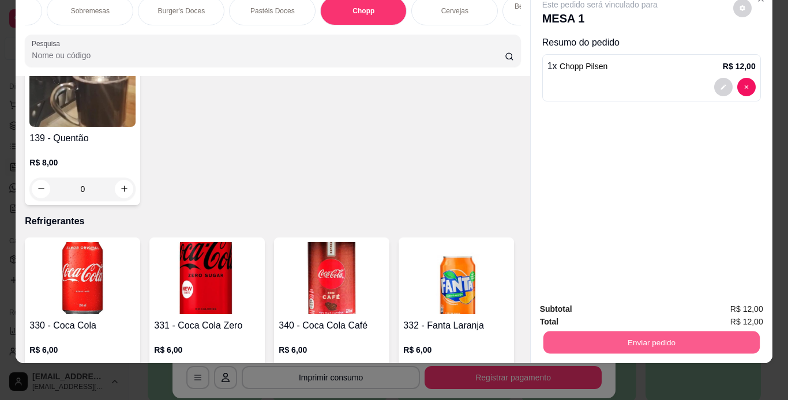
click at [616, 332] on button "Enviar pedido" at bounding box center [651, 343] width 216 height 23
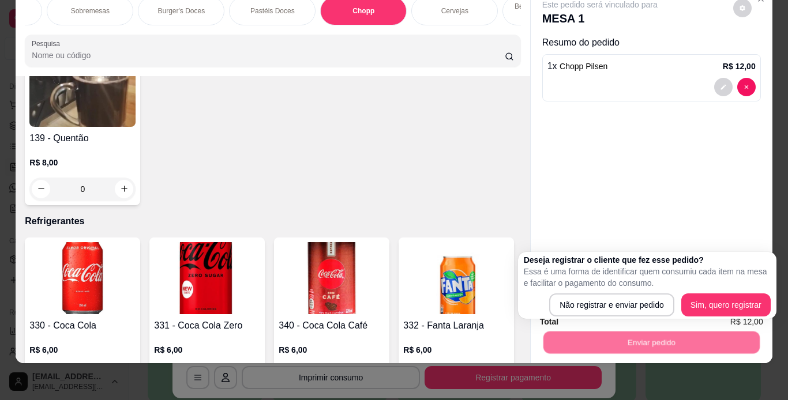
click at [604, 292] on div "Deseja registrar o cliente que fez esse pedido? Essa é uma forma de identificar…" at bounding box center [647, 285] width 247 height 62
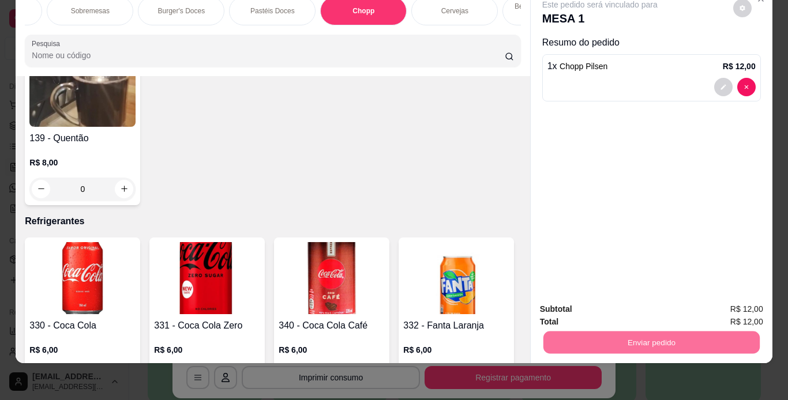
click at [609, 308] on button "Não registrar e enviar pedido" at bounding box center [613, 306] width 120 height 22
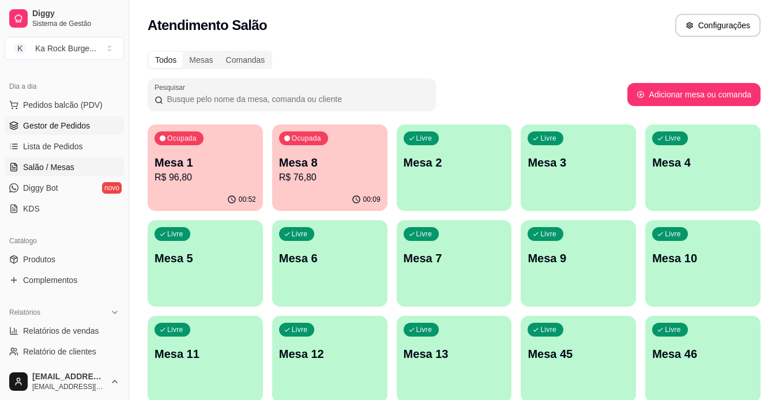
click at [53, 128] on span "Gestor de Pedidos" at bounding box center [56, 126] width 67 height 12
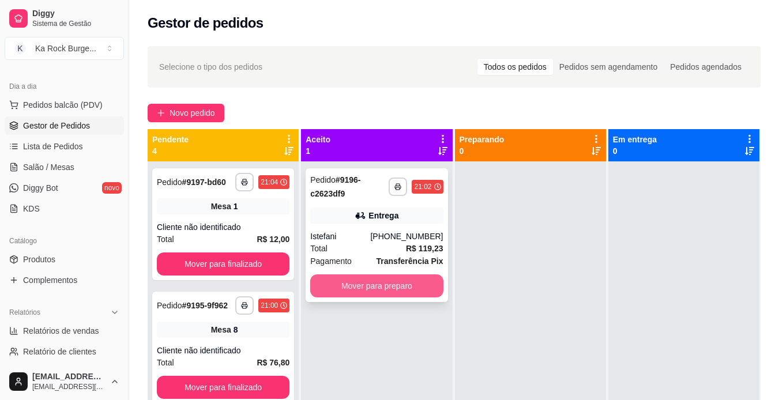
click at [391, 284] on button "Mover para preparo" at bounding box center [376, 286] width 133 height 23
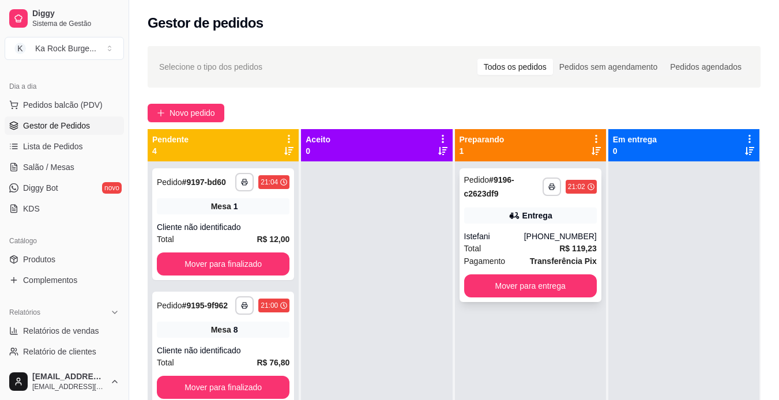
click at [552, 253] on div "Total R$ 119,23" at bounding box center [530, 248] width 133 height 13
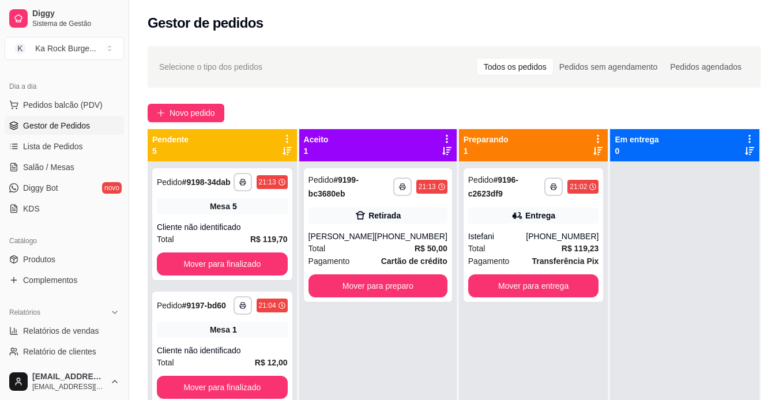
click at [46, 178] on ul "Pedidos balcão (PDV) Gestor de Pedidos Lista de Pedidos Salão / Mesas Diggy Bot…" at bounding box center [64, 157] width 119 height 122
click at [48, 168] on span "Salão / Mesas" at bounding box center [48, 168] width 51 height 12
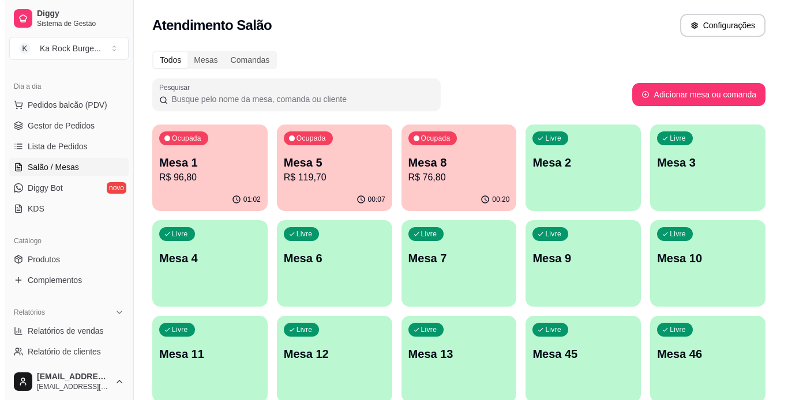
scroll to position [336, 0]
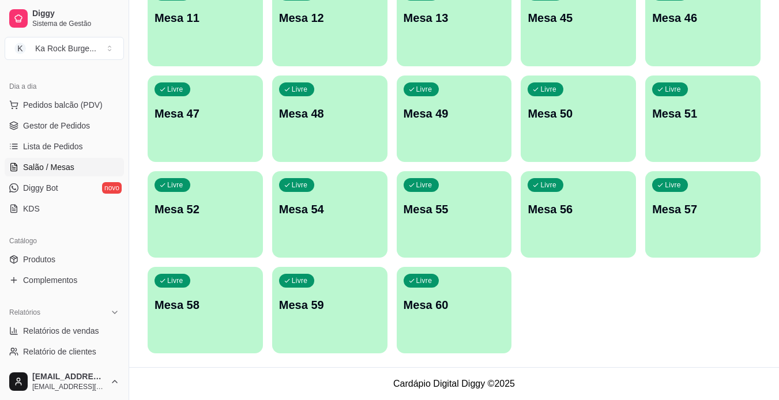
click at [482, 303] on p "Mesa 60" at bounding box center [455, 305] width 102 height 16
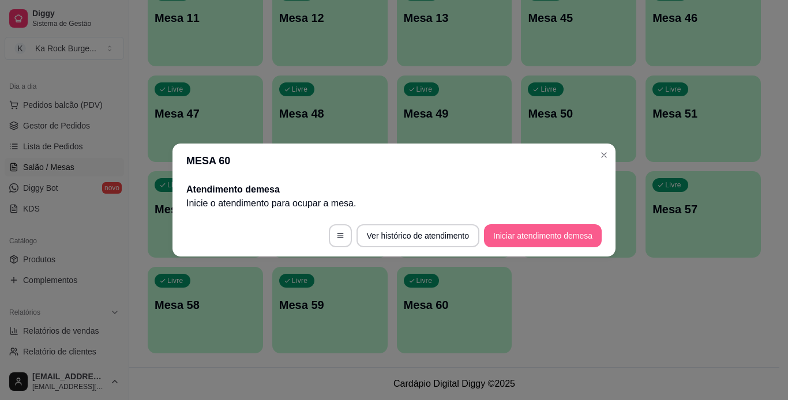
click at [535, 231] on button "Iniciar atendimento de mesa" at bounding box center [543, 235] width 118 height 23
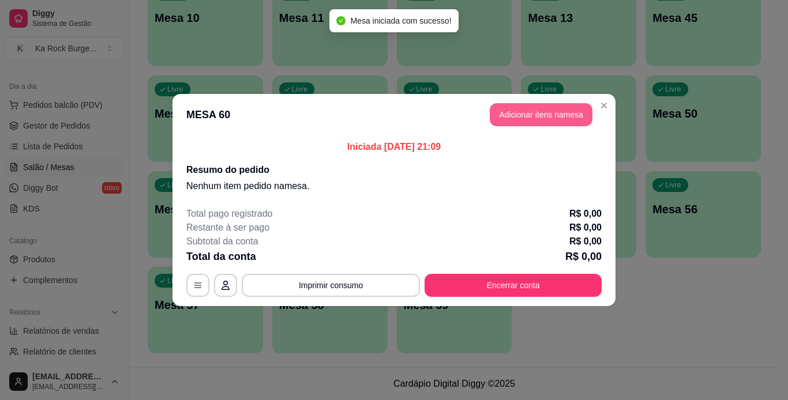
click at [526, 124] on button "Adicionar itens na mesa" at bounding box center [541, 114] width 103 height 23
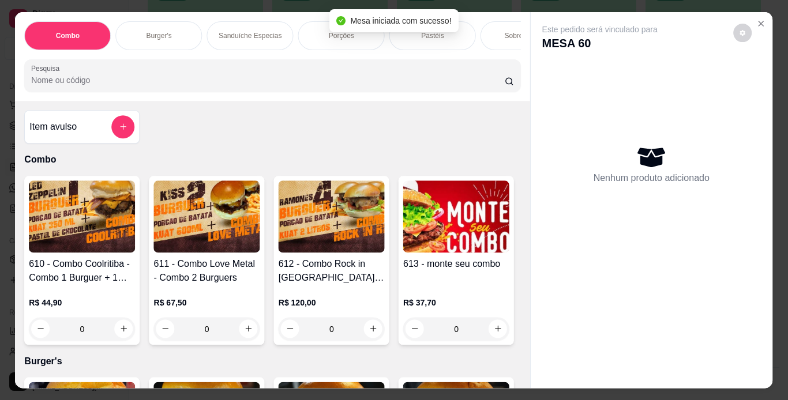
click at [531, 117] on div "Este pedido será vinculado para MESA 60 Nenhum produto adicionado" at bounding box center [652, 191] width 242 height 358
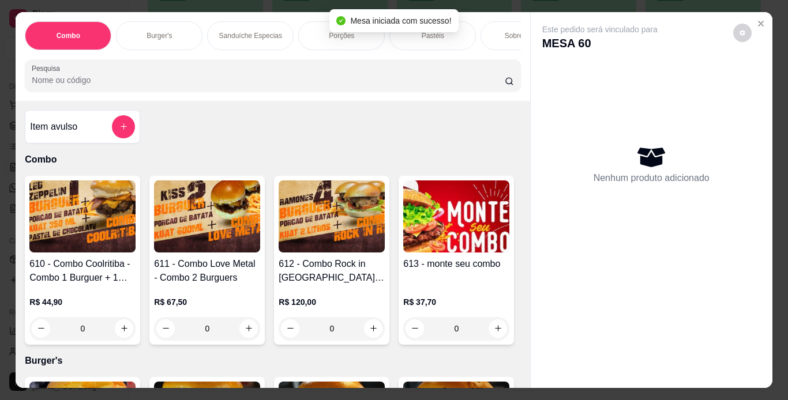
drag, startPoint x: 172, startPoint y: 38, endPoint x: 501, endPoint y: 160, distance: 350.9
click at [172, 37] on div "Burger's" at bounding box center [159, 35] width 87 height 29
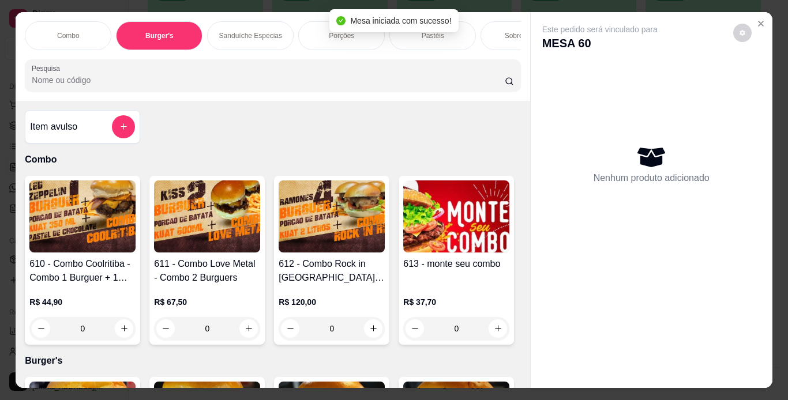
scroll to position [29, 0]
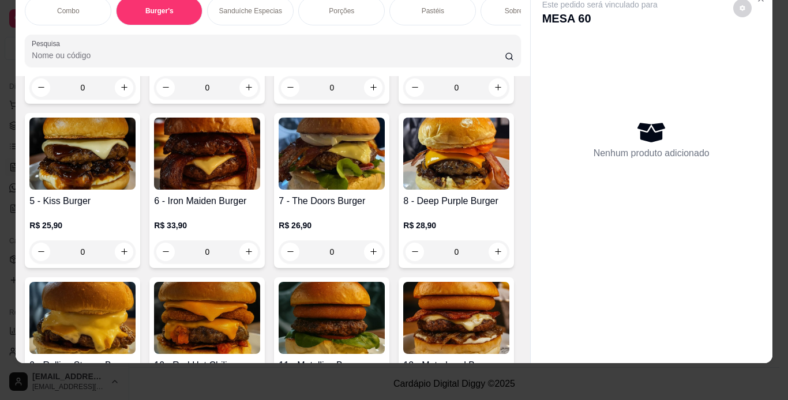
click at [531, 160] on div "Este pedido será vinculado para MESA 60 Nenhum produto adicionado" at bounding box center [652, 166] width 242 height 358
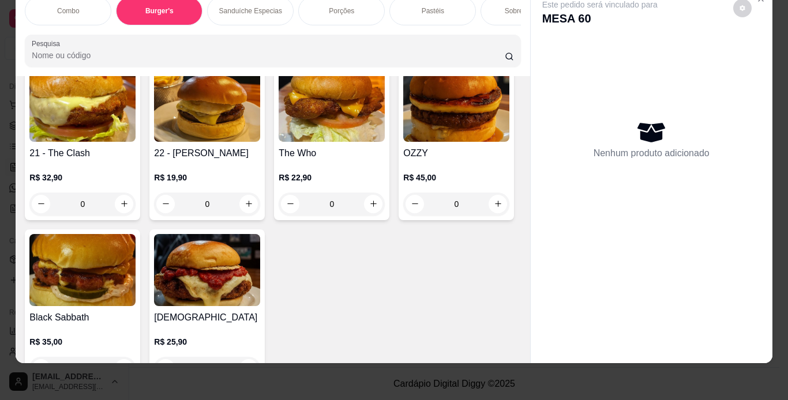
scroll to position [1395, 0]
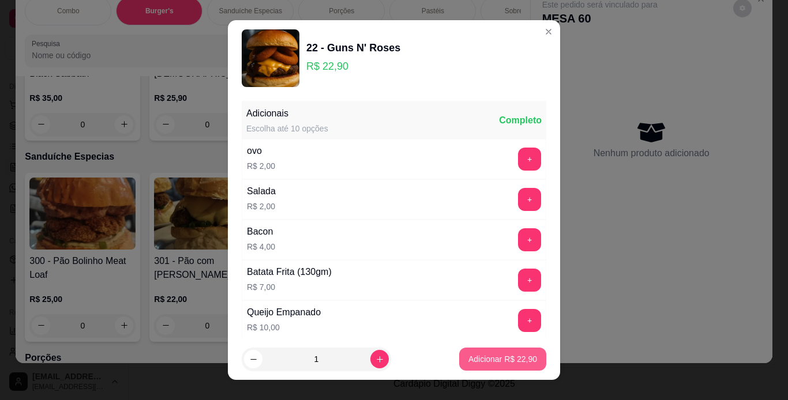
click at [476, 358] on p "Adicionar R$ 22,90" at bounding box center [502, 360] width 69 height 12
type input "1"
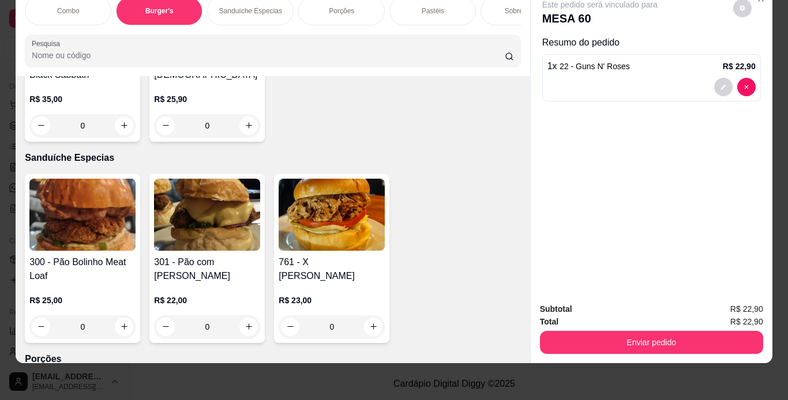
scroll to position [0, 434]
click at [345, 25] on div "Combo Burger's Sanduíche Especias Porções Pastéis Sobremesas Burger's Doces Pas…" at bounding box center [273, 11] width 496 height 29
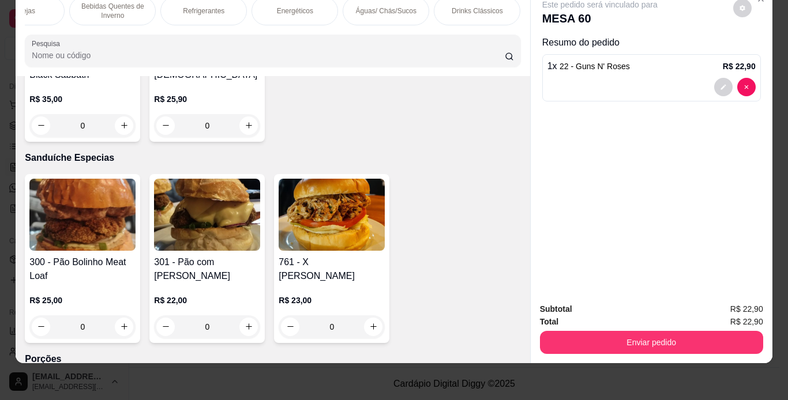
click at [213, 6] on p "Refrigerantes" at bounding box center [204, 10] width 42 height 9
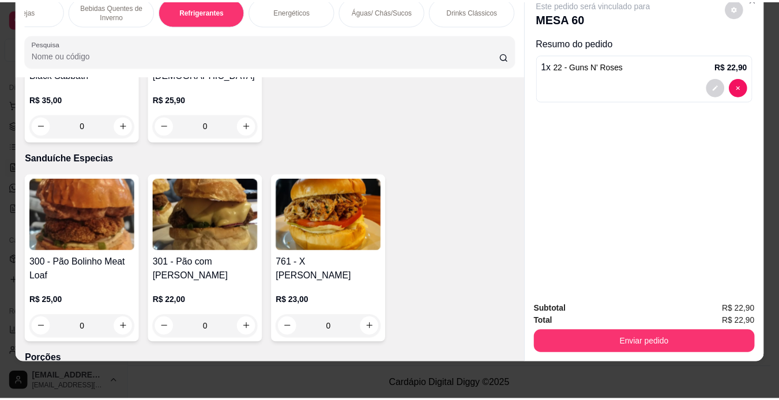
scroll to position [5598, 0]
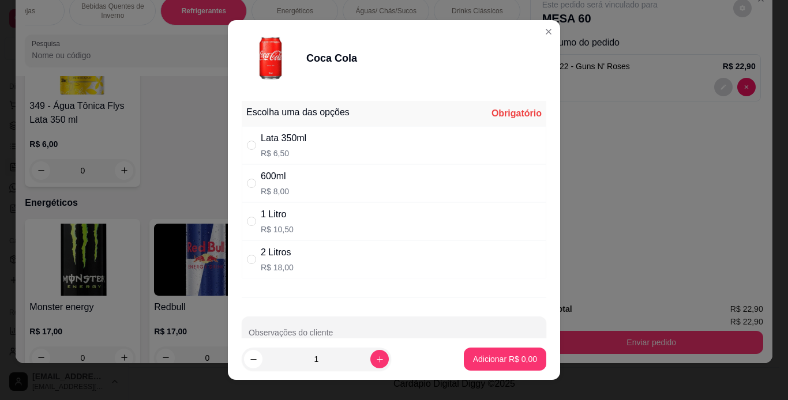
drag, startPoint x: 268, startPoint y: 138, endPoint x: 343, endPoint y: 196, distance: 93.8
click at [268, 139] on div "Lata 350ml" at bounding box center [284, 139] width 46 height 14
radio input "true"
click at [473, 355] on p "Adicionar R$ 6,50" at bounding box center [505, 360] width 64 height 12
type input "1"
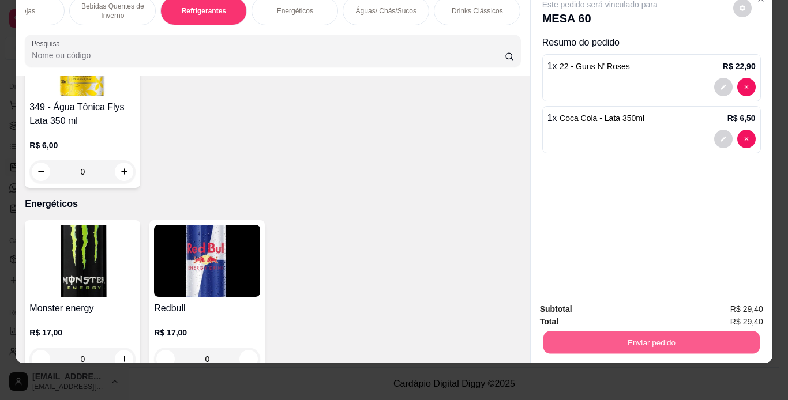
click at [590, 335] on button "Enviar pedido" at bounding box center [651, 343] width 216 height 23
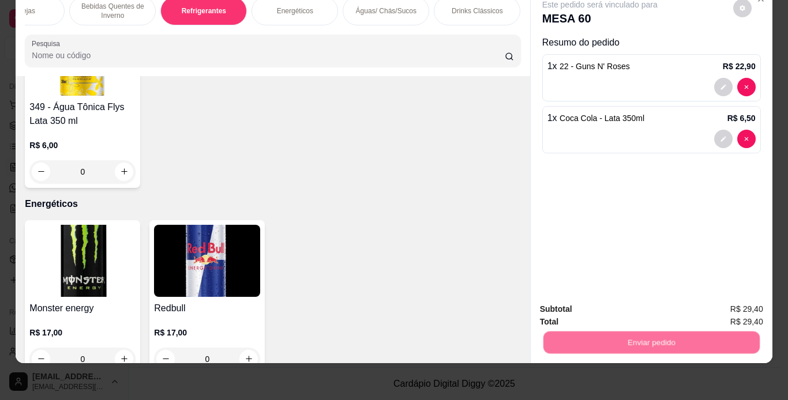
click at [591, 312] on button "Não registrar e enviar pedido" at bounding box center [613, 305] width 117 height 21
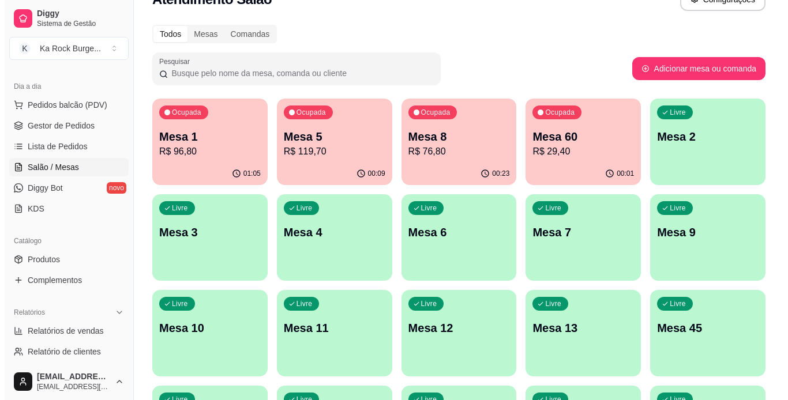
scroll to position [0, 0]
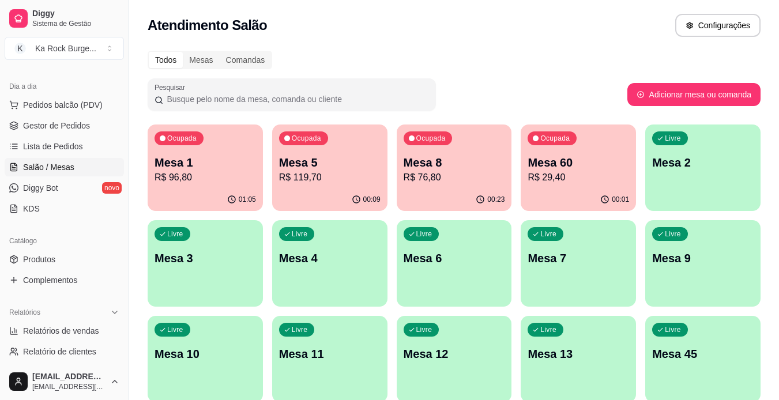
click at [449, 180] on p "R$ 76,80" at bounding box center [455, 178] width 102 height 14
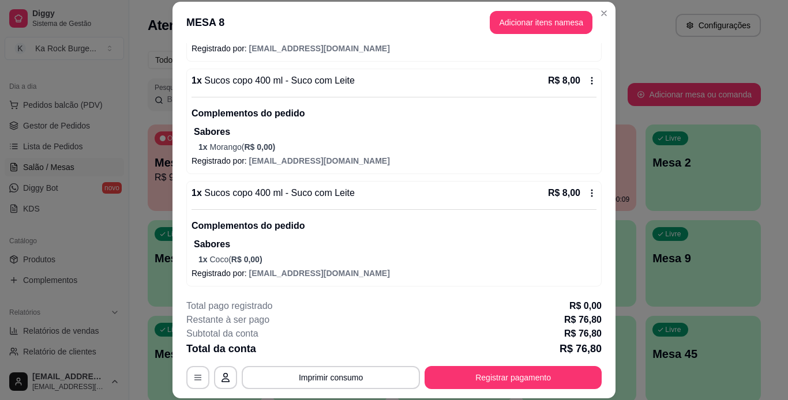
scroll to position [245, 0]
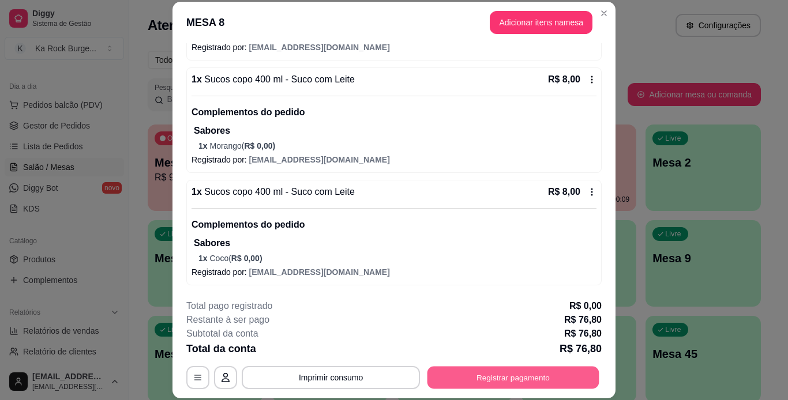
click at [479, 369] on button "Registrar pagamento" at bounding box center [514, 377] width 172 height 23
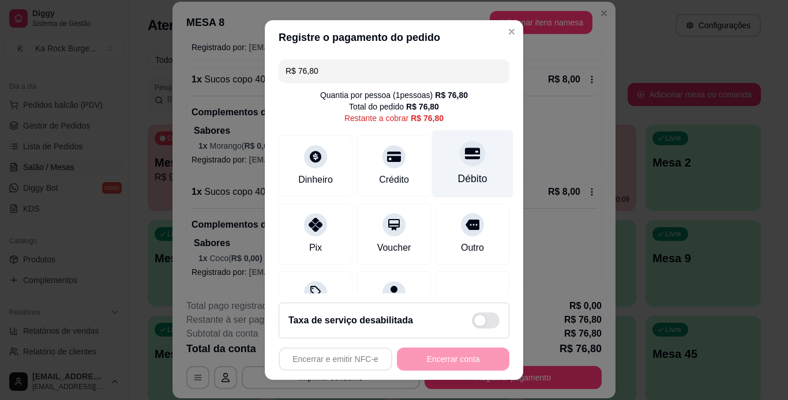
click at [458, 171] on div "Débito" at bounding box center [472, 178] width 29 height 15
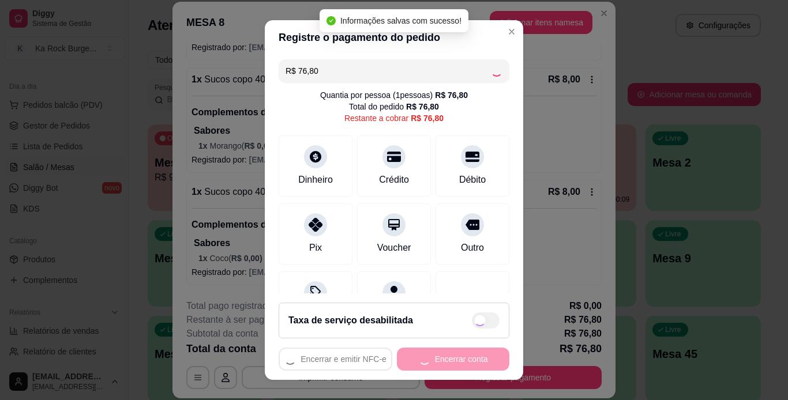
type input "R$ 0,00"
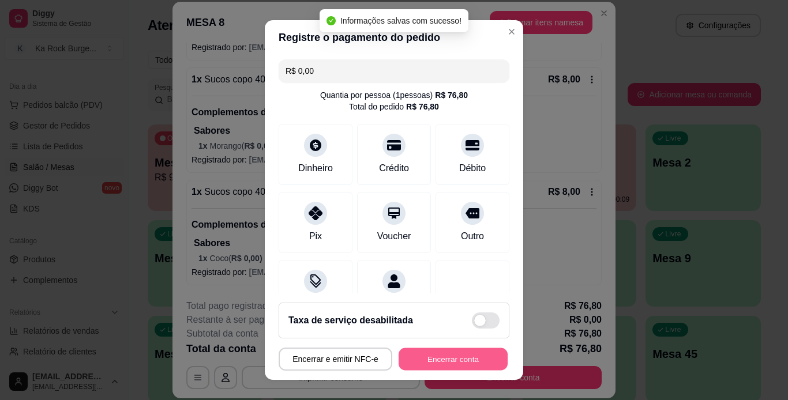
click at [470, 355] on button "Encerrar conta" at bounding box center [453, 359] width 109 height 23
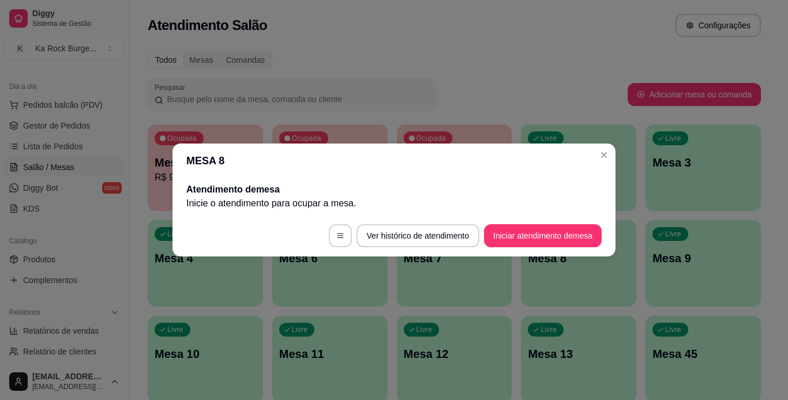
scroll to position [0, 0]
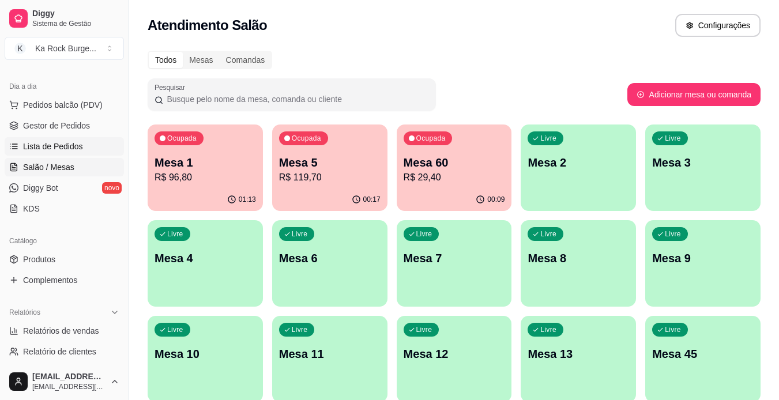
click at [42, 122] on span "Gestor de Pedidos" at bounding box center [56, 126] width 67 height 12
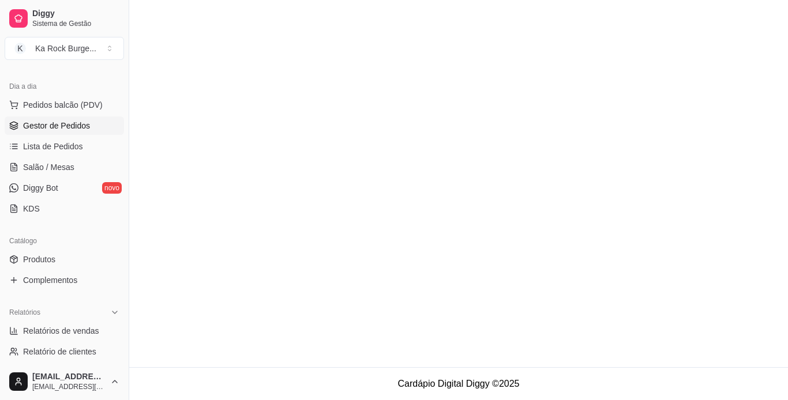
click at [47, 124] on span "Gestor de Pedidos" at bounding box center [56, 126] width 67 height 12
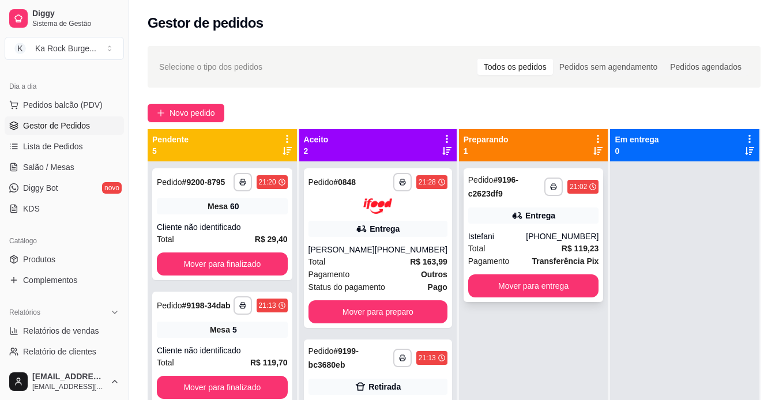
click at [542, 249] on div "Total R$ 119,23" at bounding box center [533, 248] width 131 height 13
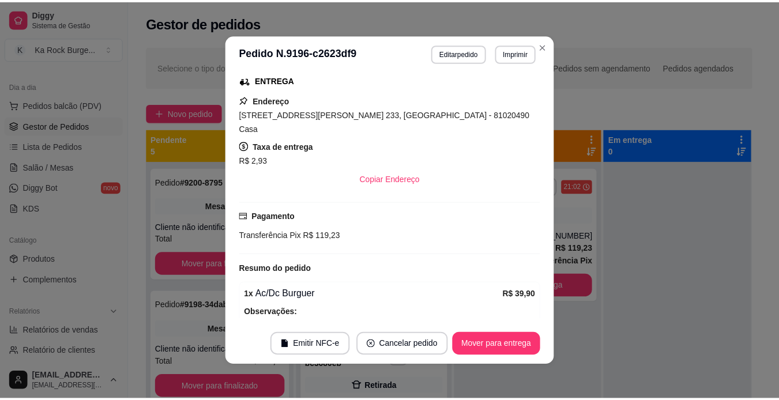
scroll to position [301, 0]
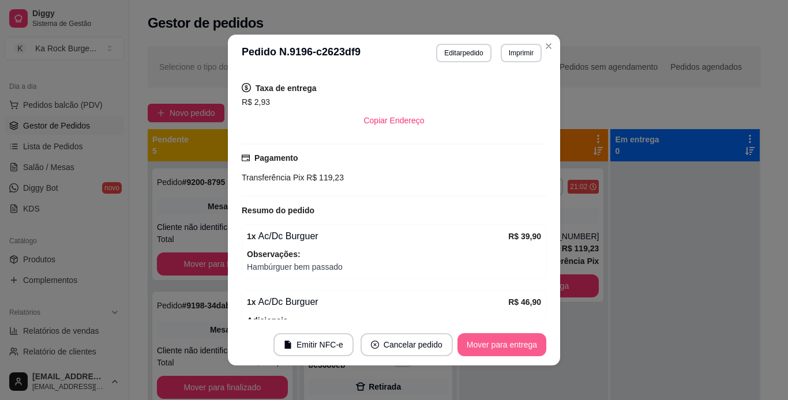
click at [506, 351] on button "Mover para entrega" at bounding box center [502, 344] width 89 height 23
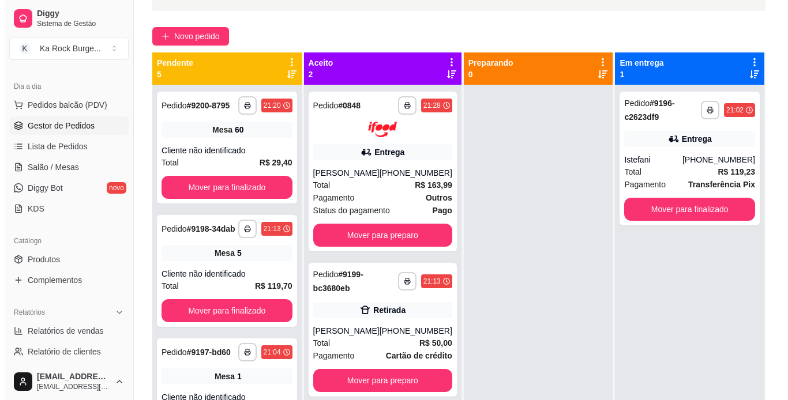
scroll to position [138, 0]
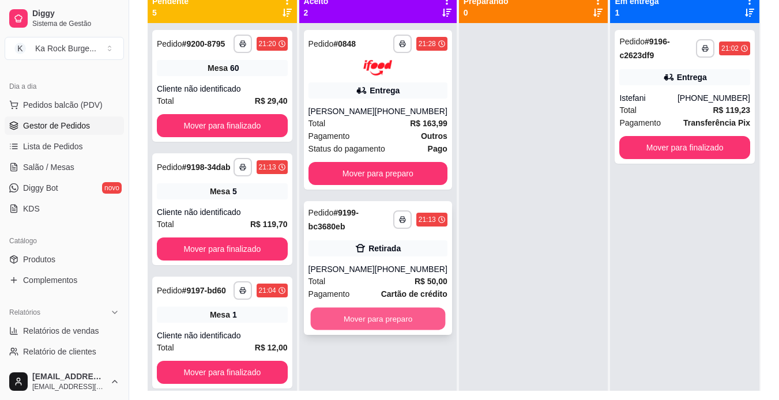
click at [415, 330] on button "Mover para preparo" at bounding box center [377, 319] width 135 height 23
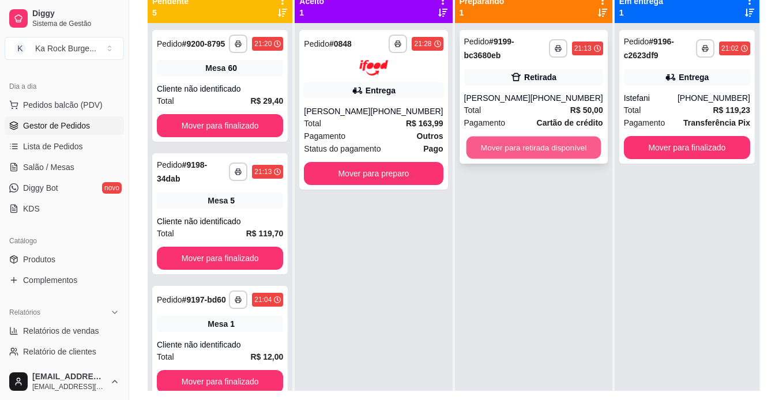
click at [565, 155] on button "Mover para retirada disponível" at bounding box center [533, 148] width 135 height 23
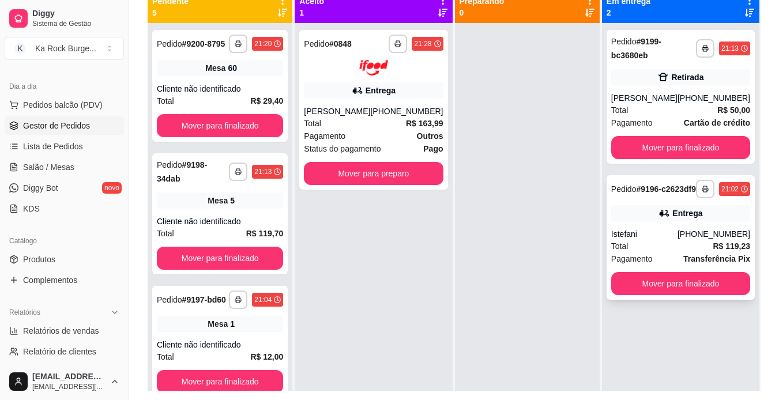
click at [715, 233] on div "**********" at bounding box center [681, 237] width 148 height 125
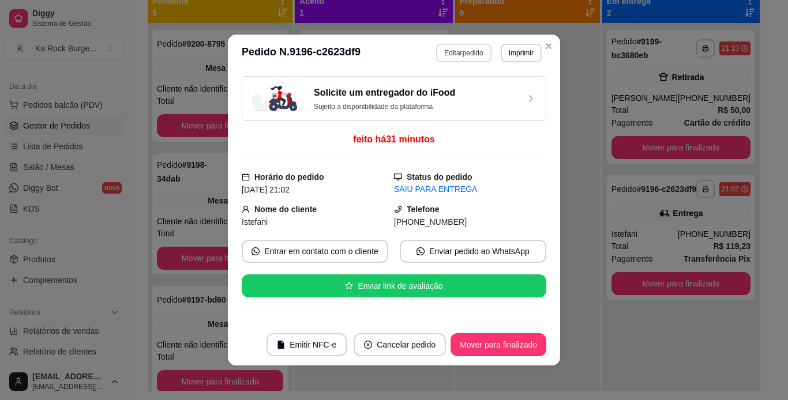
click at [463, 55] on button "Editar pedido" at bounding box center [463, 53] width 55 height 18
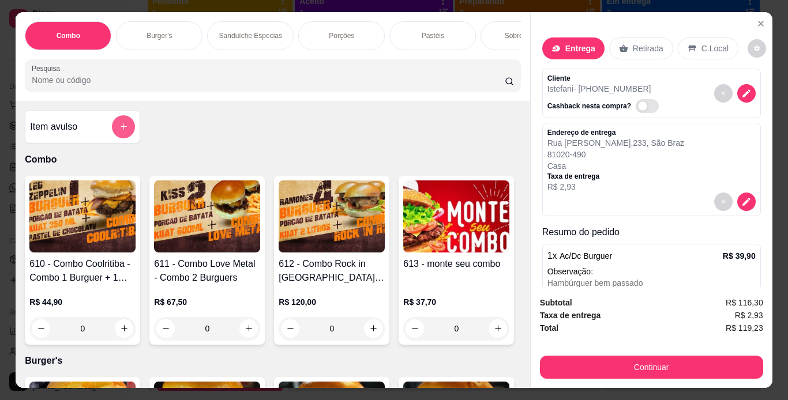
click at [121, 131] on icon "add-separate-item" at bounding box center [123, 126] width 9 height 9
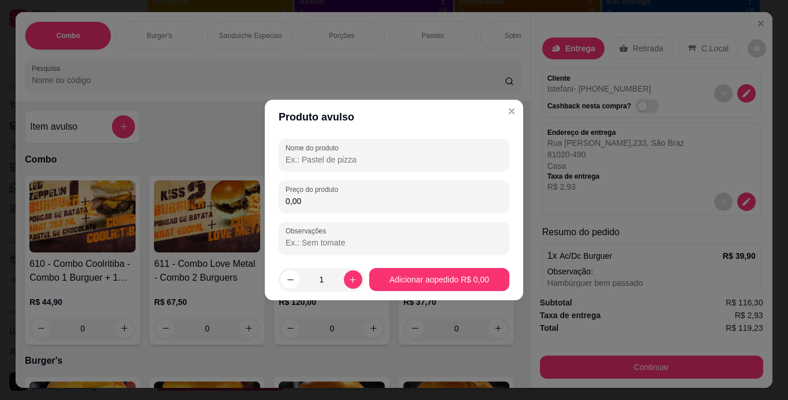
click at [310, 158] on input "Nome do produto" at bounding box center [394, 160] width 217 height 12
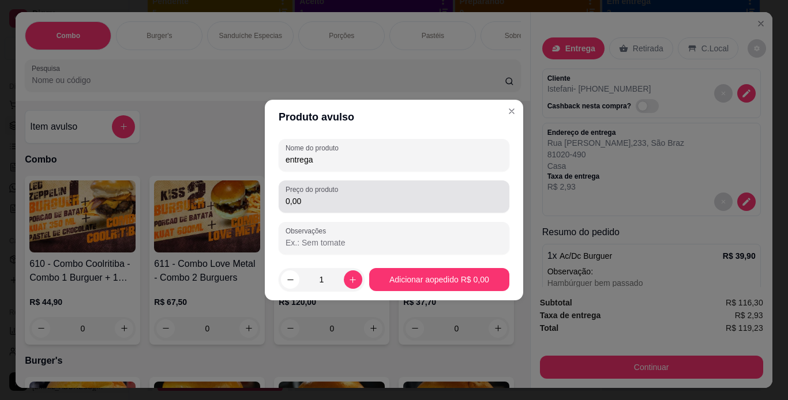
type input "entrega"
click at [308, 206] on input "0,00" at bounding box center [394, 202] width 217 height 12
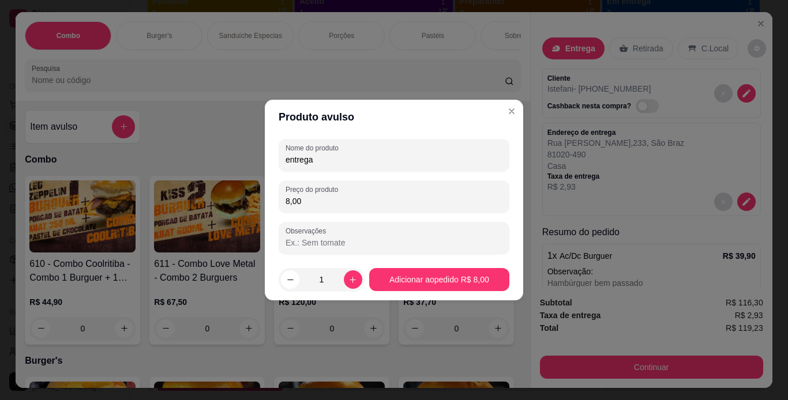
type input "8,00"
click at [402, 293] on footer "1 Adicionar ao pedido R$ 8,00" at bounding box center [394, 280] width 258 height 42
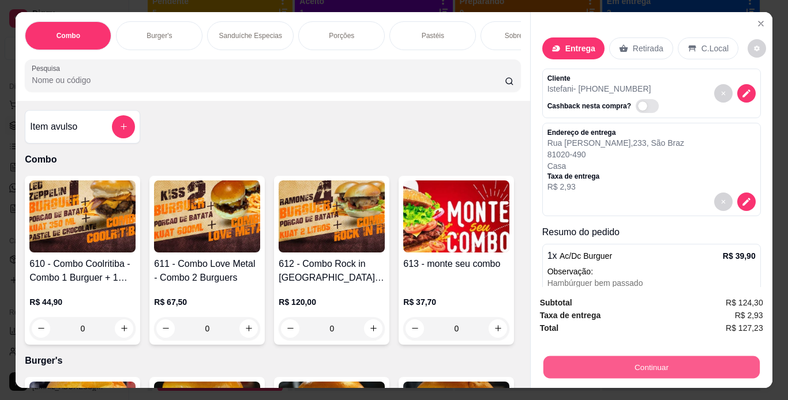
click at [620, 370] on button "Continuar" at bounding box center [651, 368] width 216 height 23
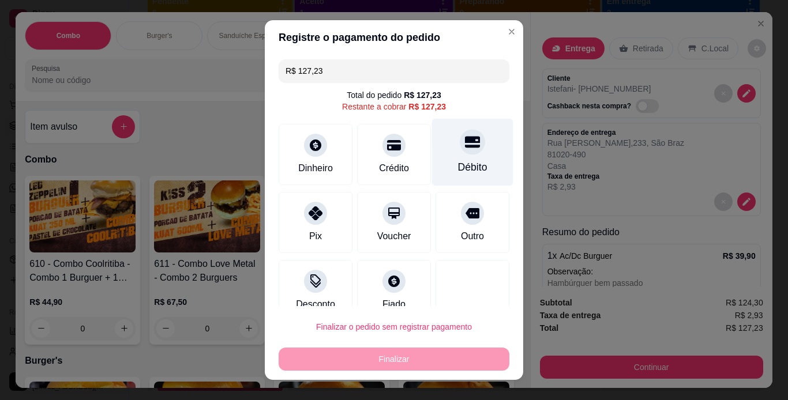
click at [458, 163] on div "Débito" at bounding box center [472, 167] width 29 height 15
type input "R$ 0,00"
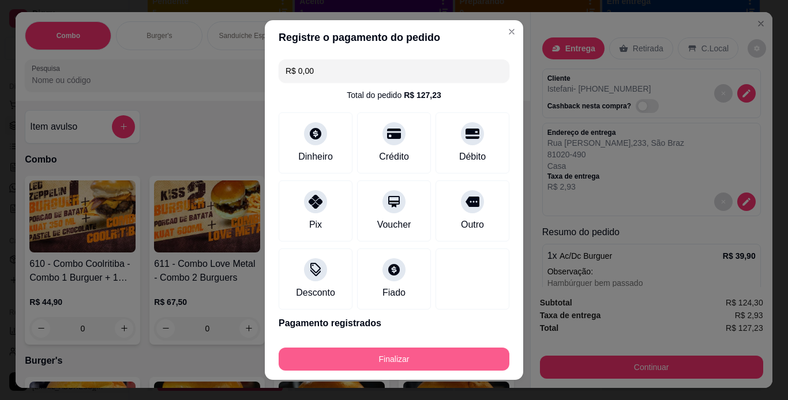
click at [467, 361] on button "Finalizar" at bounding box center [394, 359] width 231 height 23
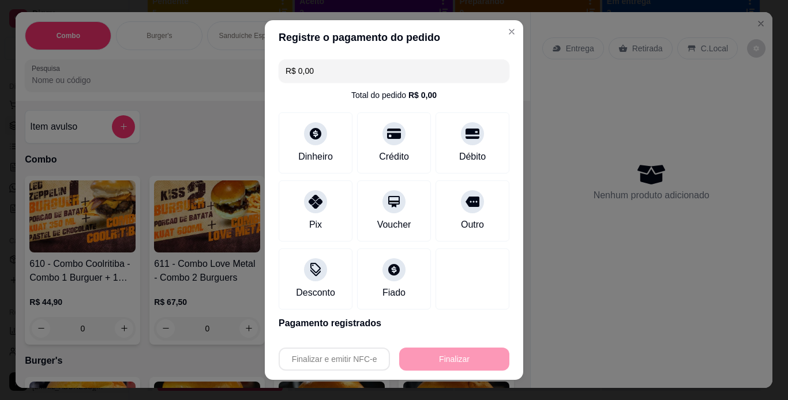
type input "0"
type input "-R$ 127,23"
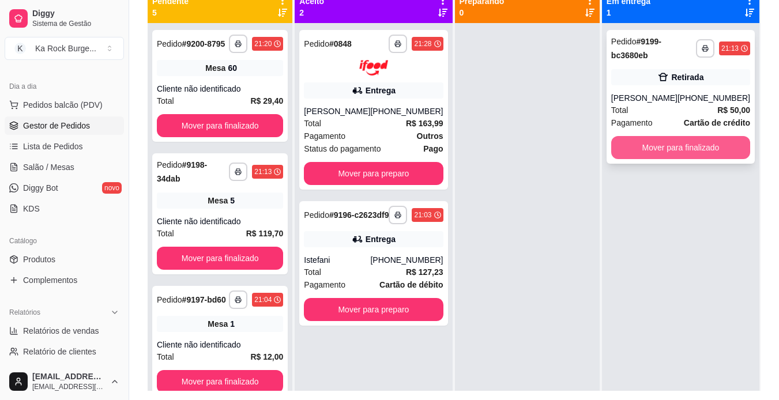
click at [666, 139] on button "Mover para finalizado" at bounding box center [681, 147] width 139 height 23
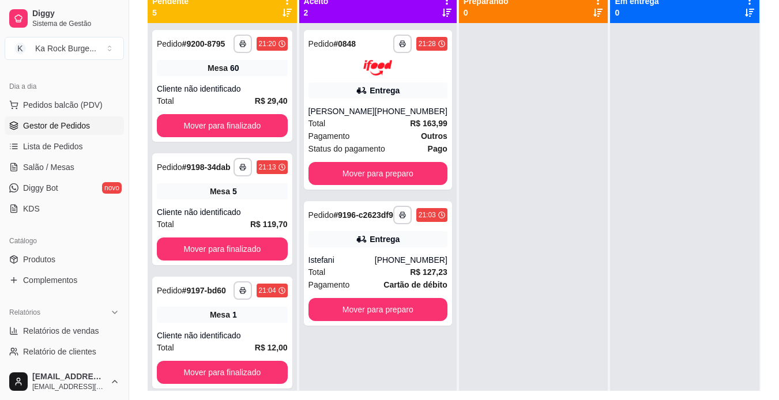
click at [610, 348] on div at bounding box center [684, 223] width 149 height 400
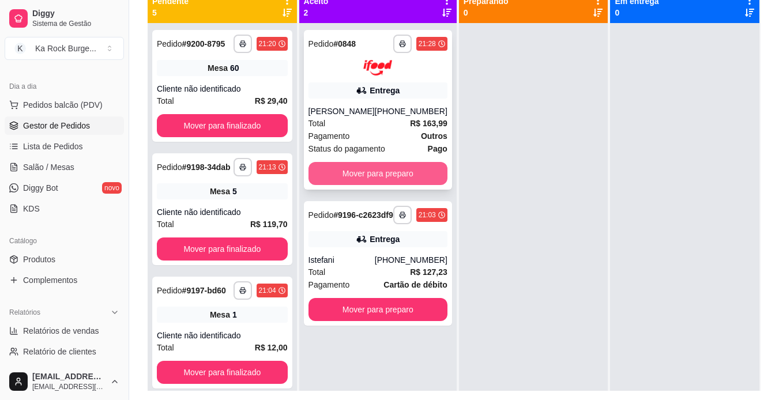
click at [404, 182] on button "Mover para preparo" at bounding box center [378, 173] width 139 height 23
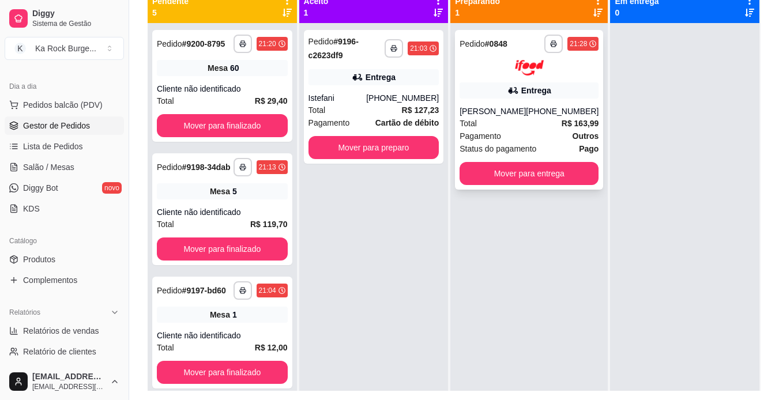
click at [534, 130] on div "Total R$ 163,99" at bounding box center [529, 123] width 139 height 13
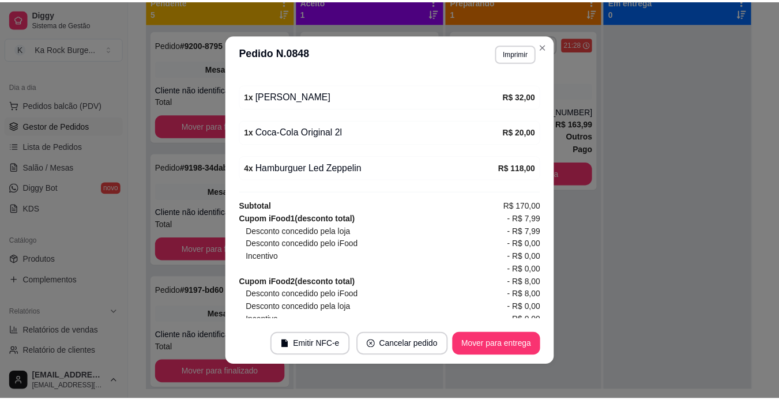
scroll to position [471, 0]
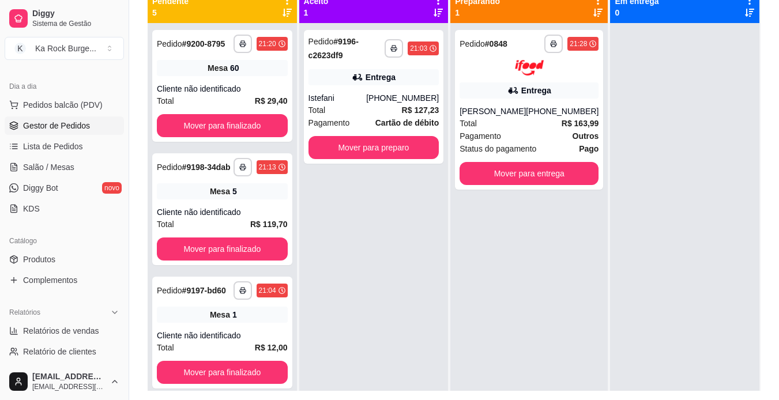
click at [407, 306] on div "**********" at bounding box center [373, 223] width 149 height 400
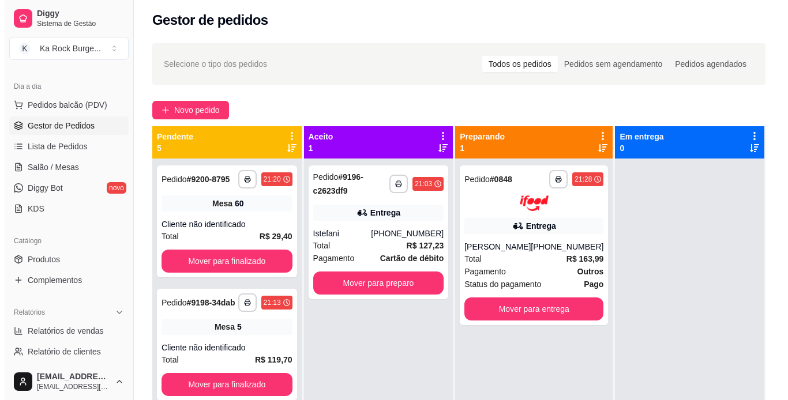
scroll to position [0, 0]
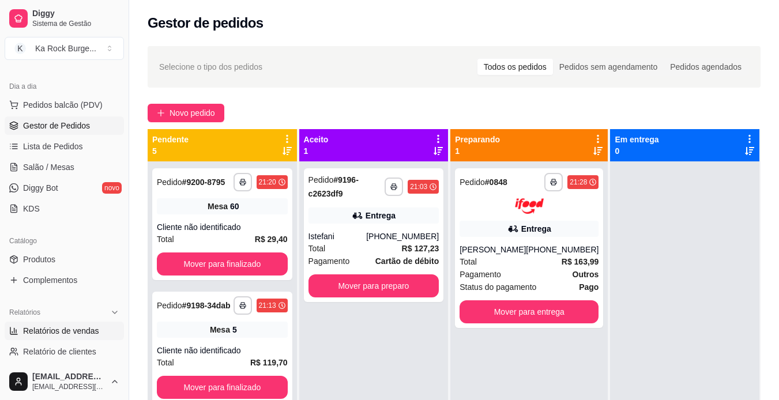
click at [43, 335] on span "Relatórios de vendas" at bounding box center [61, 331] width 76 height 12
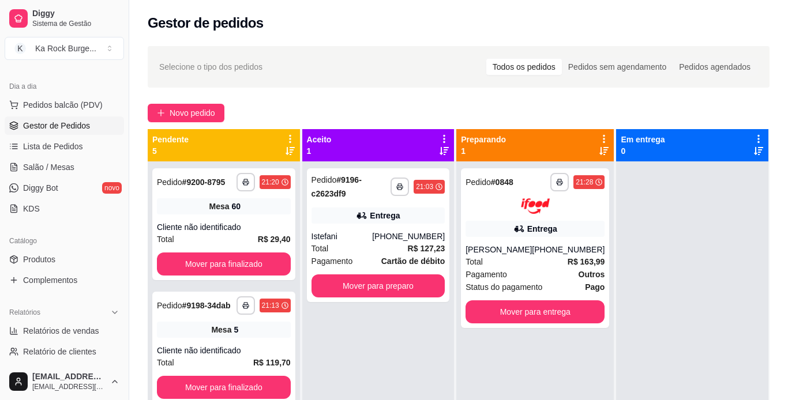
select select "ALL"
select select "0"
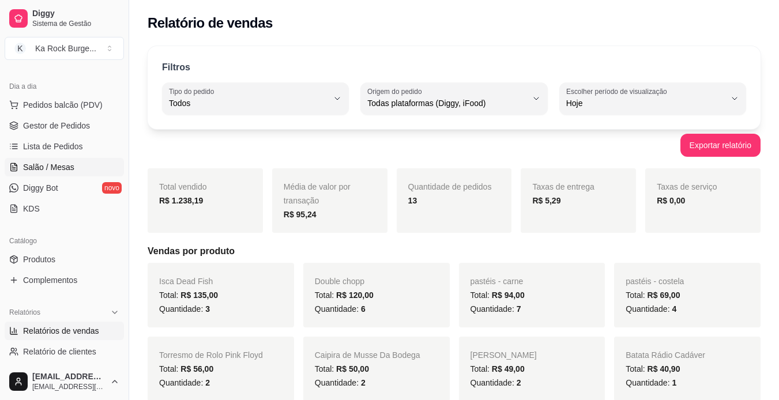
click at [39, 164] on span "Salão / Mesas" at bounding box center [48, 168] width 51 height 12
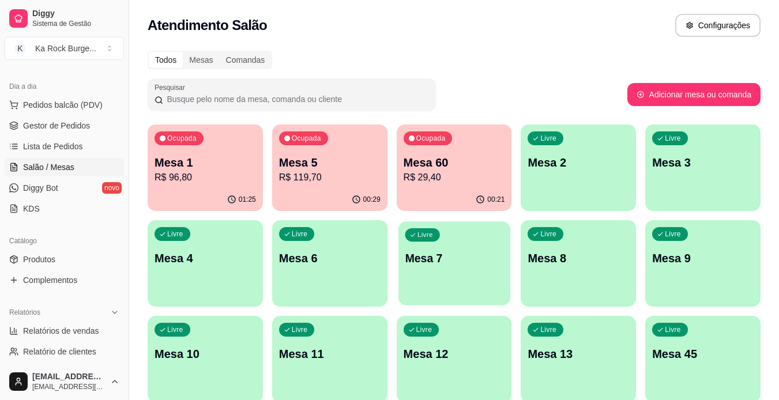
click at [470, 274] on div "Livre Mesa 7" at bounding box center [455, 257] width 112 height 70
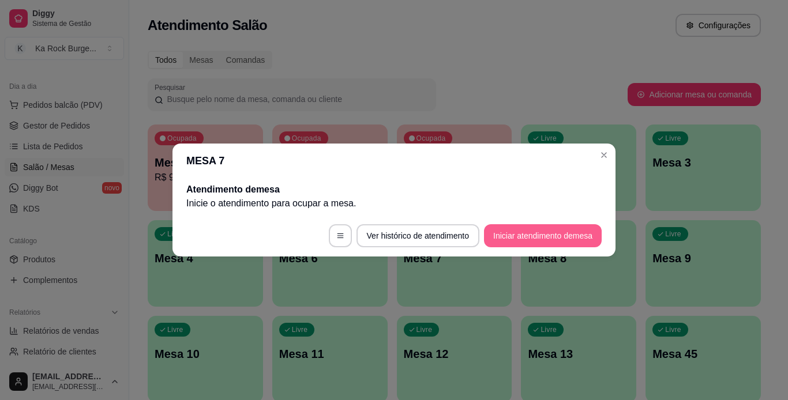
click at [543, 243] on button "Iniciar atendimento de mesa" at bounding box center [543, 235] width 118 height 23
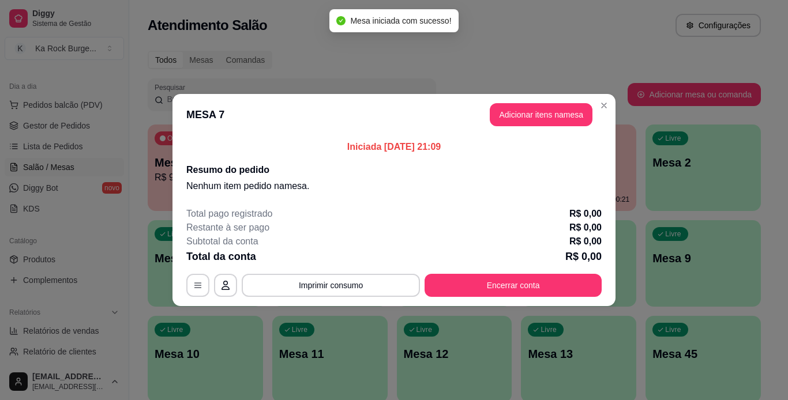
click at [543, 127] on header "MESA 7 Adicionar itens na mesa" at bounding box center [394, 115] width 443 height 42
click at [541, 120] on button "Adicionar itens na mesa" at bounding box center [541, 115] width 99 height 23
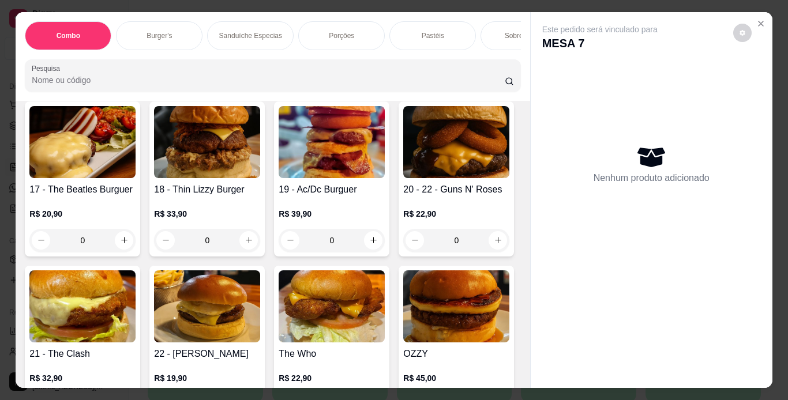
scroll to position [704, 0]
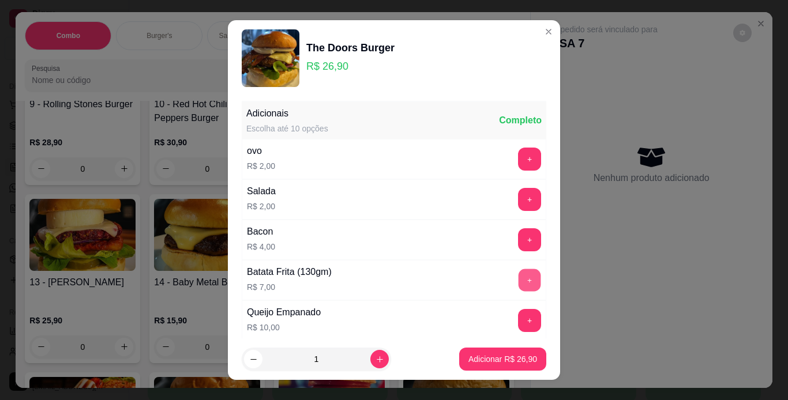
click at [519, 279] on button "+" at bounding box center [530, 280] width 23 height 23
click at [466, 352] on button "Adicionar R$ 33,90" at bounding box center [502, 359] width 87 height 23
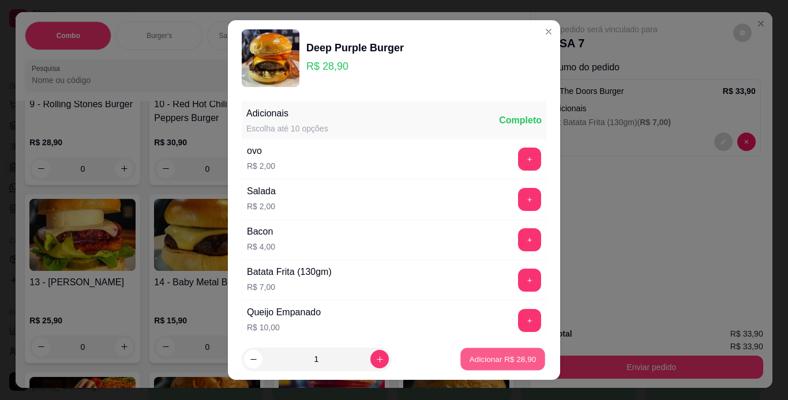
click at [486, 354] on p "Adicionar R$ 28,90" at bounding box center [503, 359] width 67 height 11
type input "1"
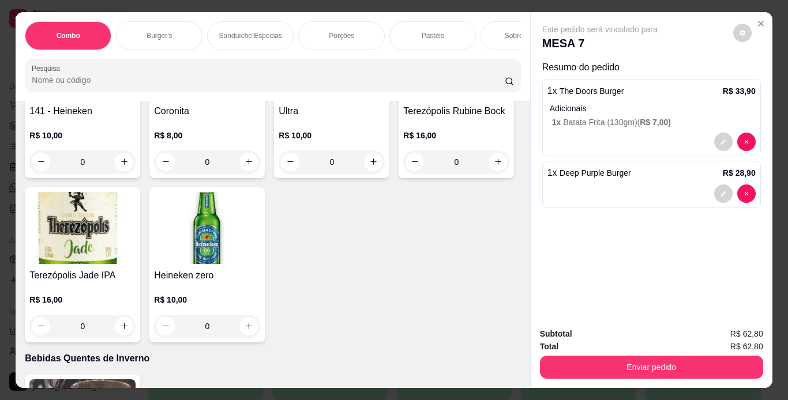
scroll to position [4458, 0]
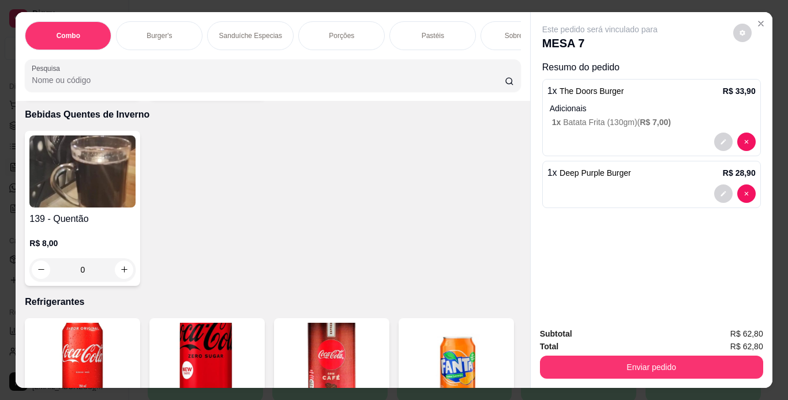
type input "2"
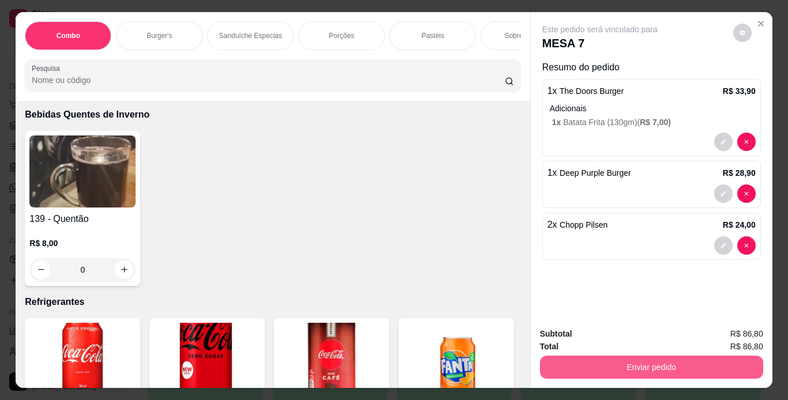
click at [564, 369] on button "Enviar pedido" at bounding box center [651, 367] width 223 height 23
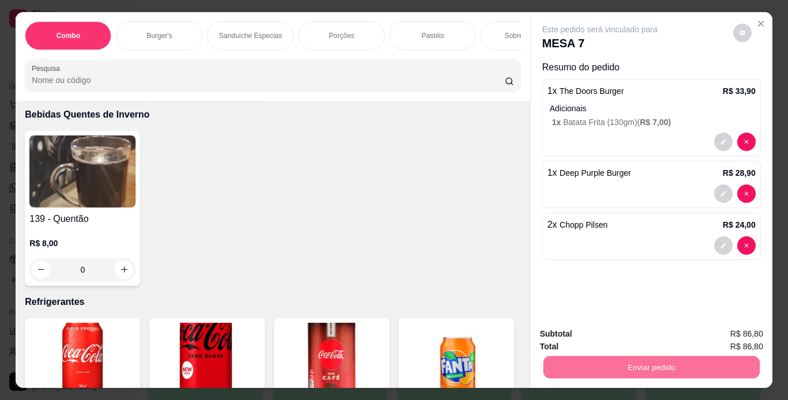
click at [644, 339] on button "Não registrar e enviar pedido" at bounding box center [613, 334] width 117 height 21
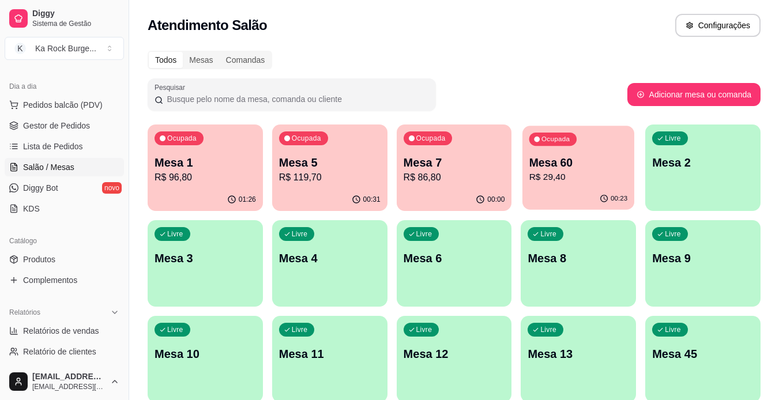
click at [552, 179] on p "R$ 29,40" at bounding box center [579, 177] width 99 height 13
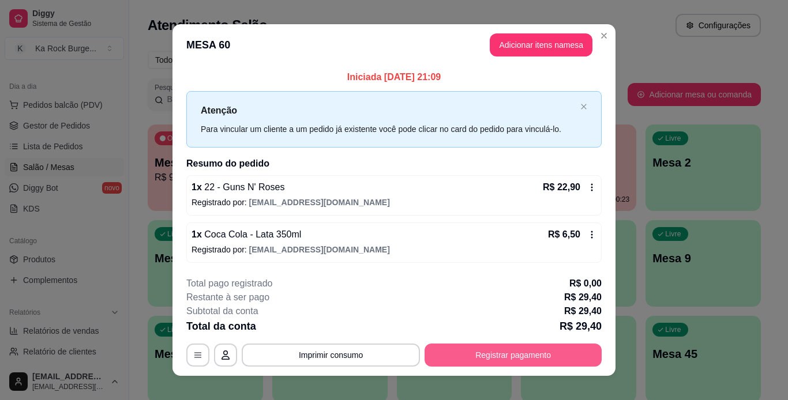
click at [489, 355] on button "Registrar pagamento" at bounding box center [513, 355] width 177 height 23
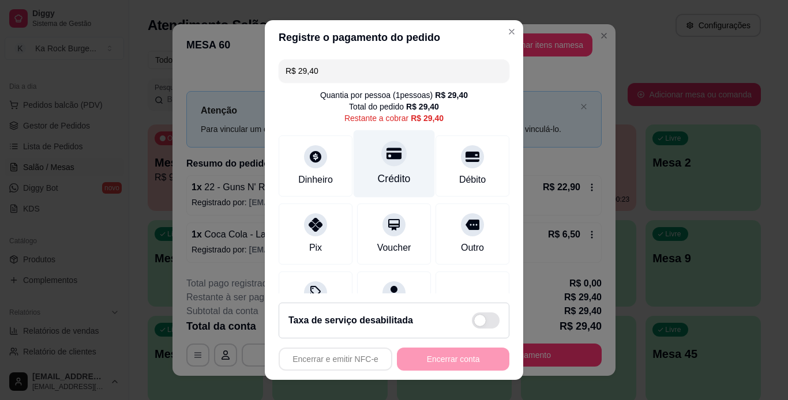
click at [388, 171] on div "Crédito" at bounding box center [394, 164] width 81 height 68
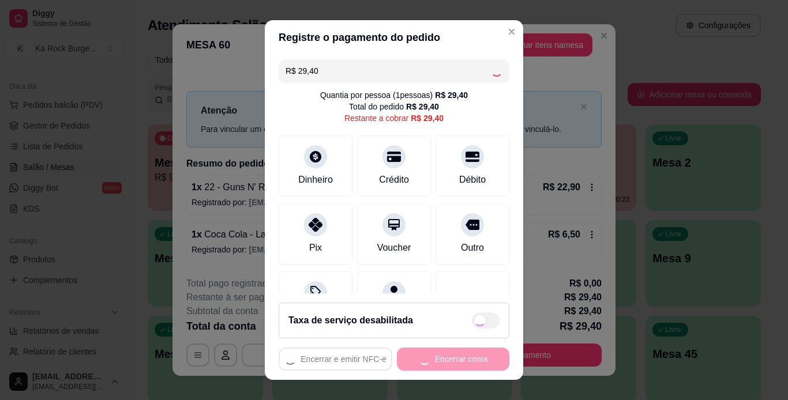
type input "R$ 0,00"
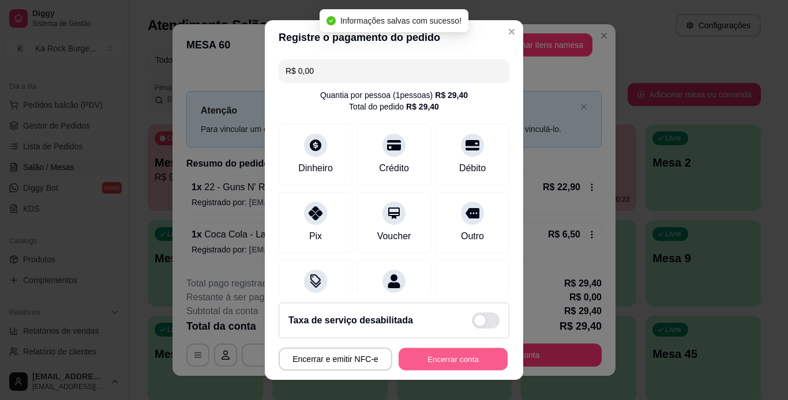
click at [444, 357] on button "Encerrar conta" at bounding box center [453, 359] width 109 height 23
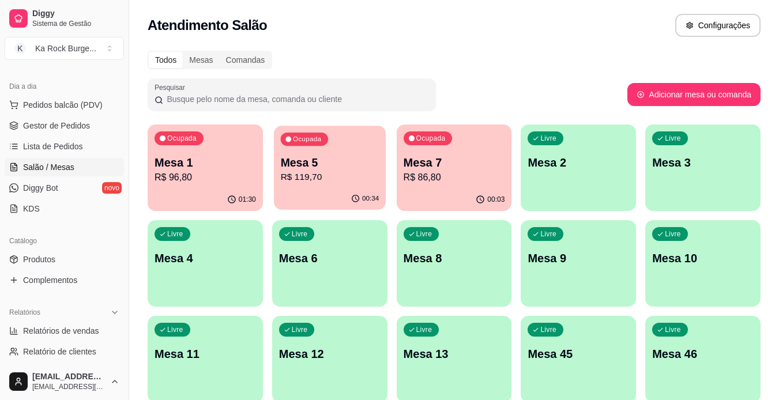
click at [370, 179] on p "R$ 119,70" at bounding box center [329, 177] width 99 height 13
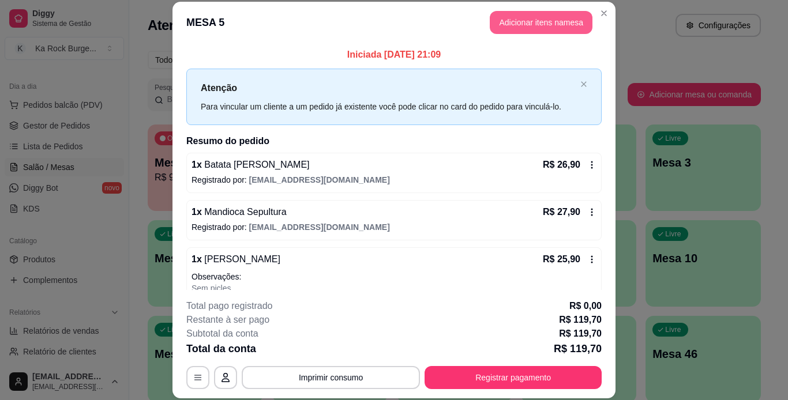
click at [511, 29] on button "Adicionar itens na mesa" at bounding box center [541, 22] width 103 height 23
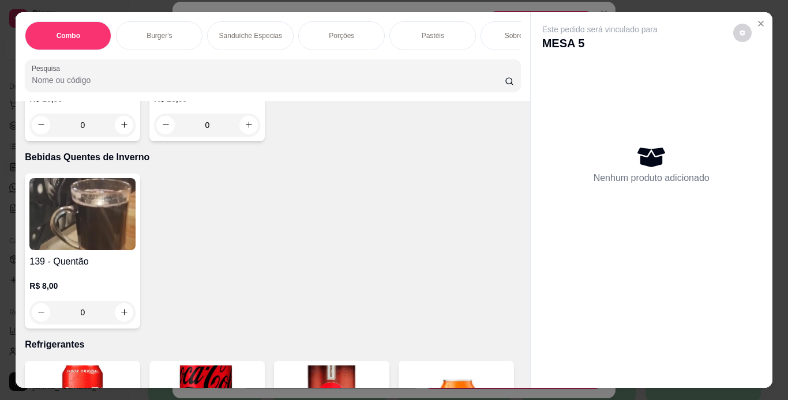
scroll to position [4388, 0]
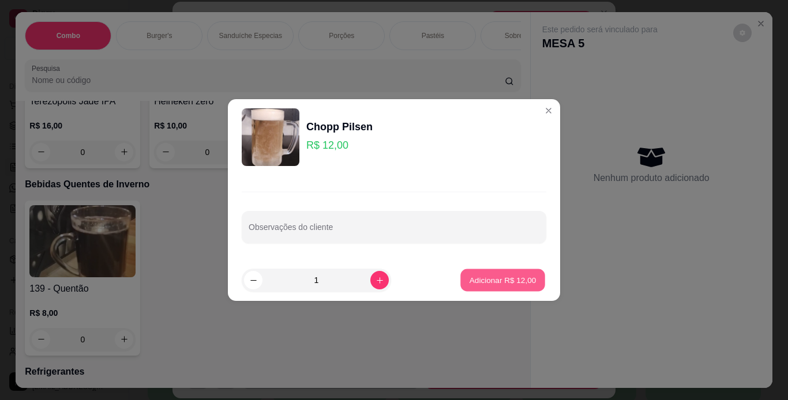
click at [518, 271] on button "Adicionar R$ 12,00" at bounding box center [502, 280] width 85 height 23
type input "1"
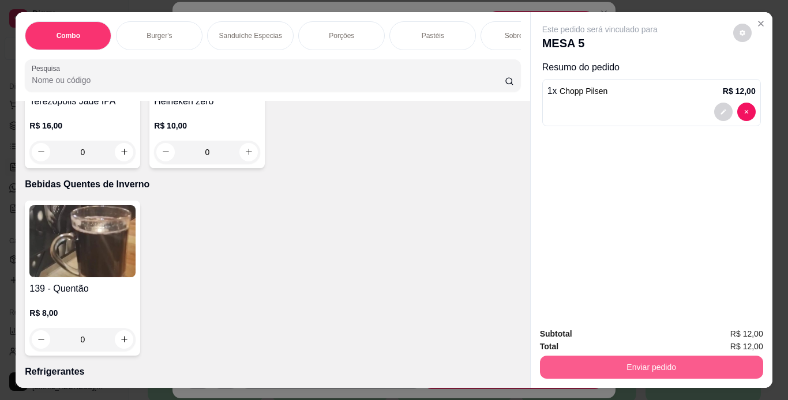
click at [667, 359] on button "Enviar pedido" at bounding box center [651, 367] width 223 height 23
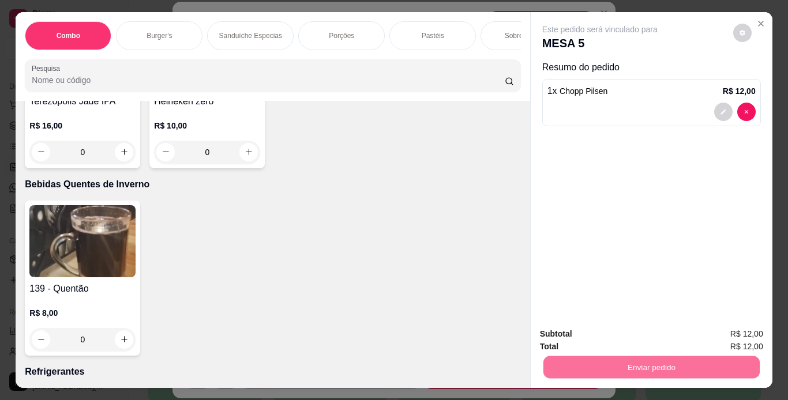
click at [651, 335] on button "Não registrar e enviar pedido" at bounding box center [613, 334] width 117 height 21
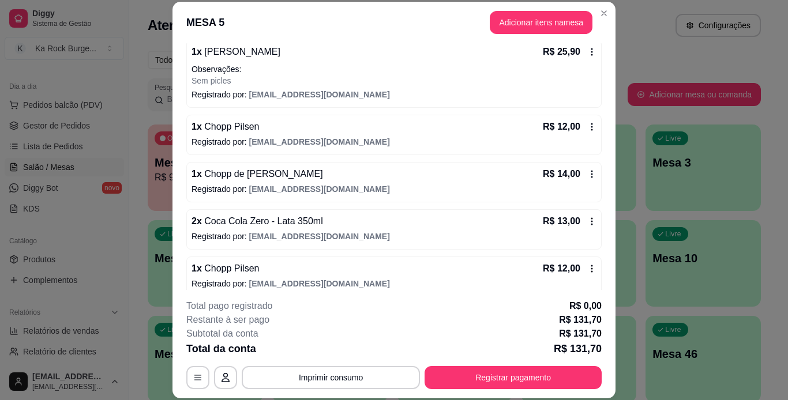
scroll to position [219, 0]
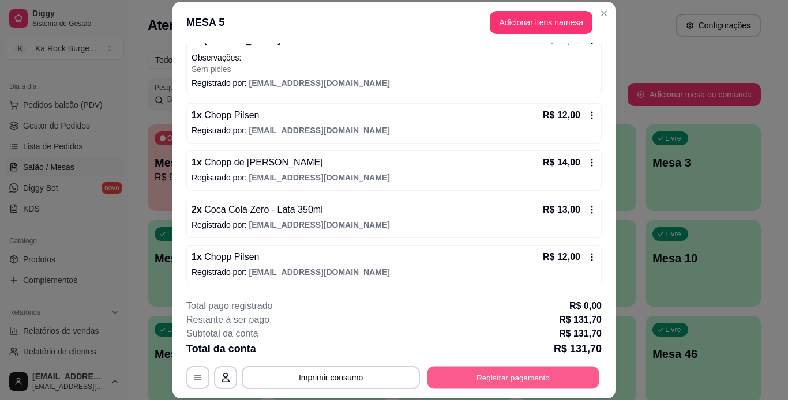
click at [535, 370] on button "Registrar pagamento" at bounding box center [514, 377] width 172 height 23
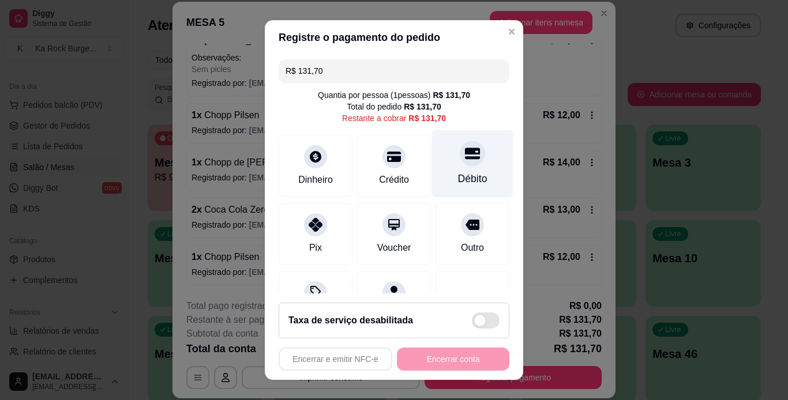
click at [458, 174] on div "Débito" at bounding box center [472, 178] width 29 height 15
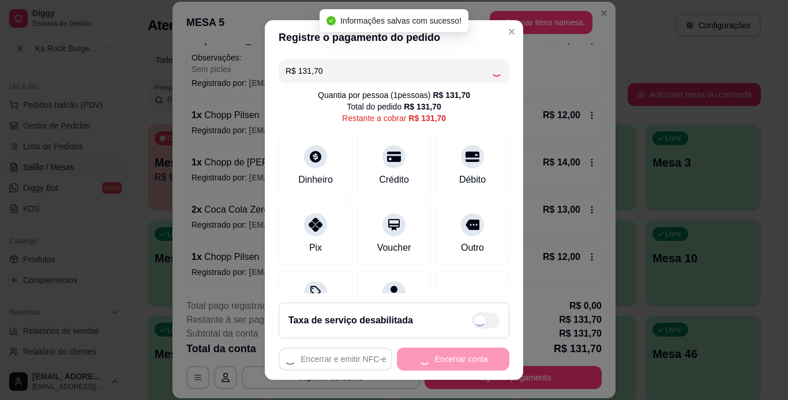
type input "R$ 0,00"
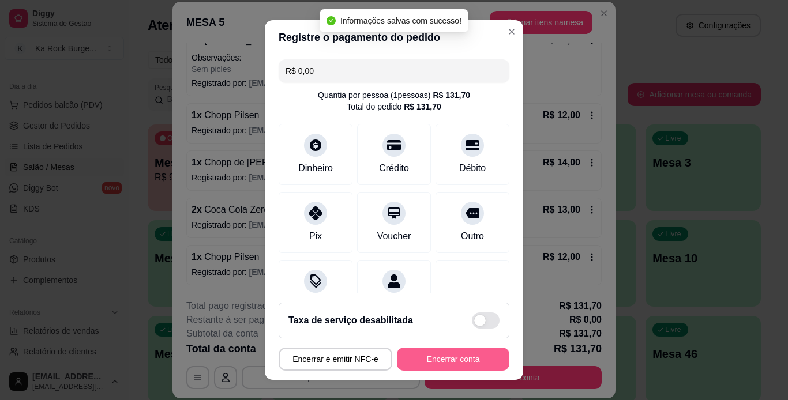
click at [444, 356] on button "Encerrar conta" at bounding box center [453, 359] width 113 height 23
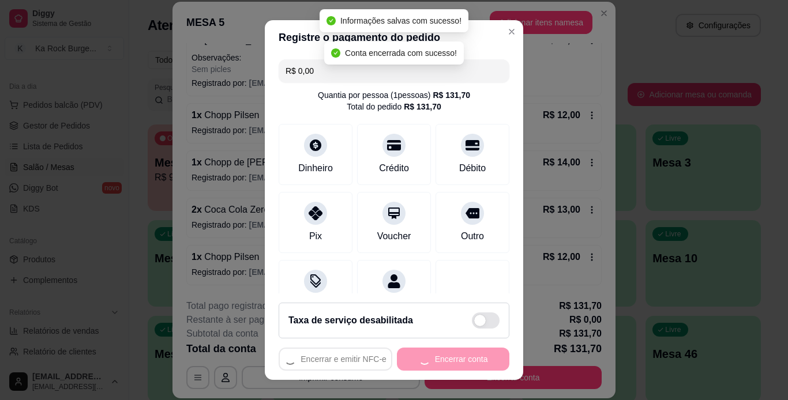
scroll to position [0, 0]
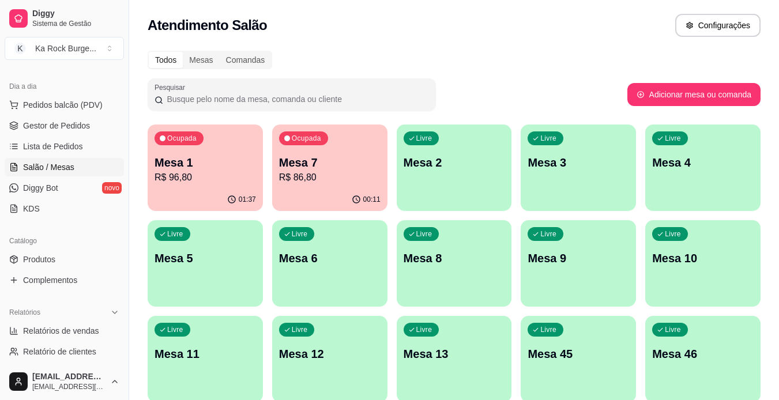
click at [318, 188] on div "Ocupada Mesa 7 R$ 86,80" at bounding box center [329, 157] width 115 height 64
click at [68, 123] on span "Gestor de Pedidos" at bounding box center [56, 126] width 67 height 12
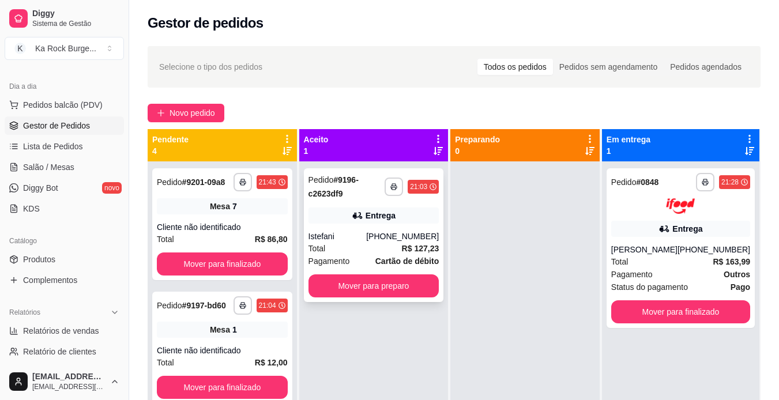
click at [396, 224] on div "**********" at bounding box center [374, 235] width 140 height 134
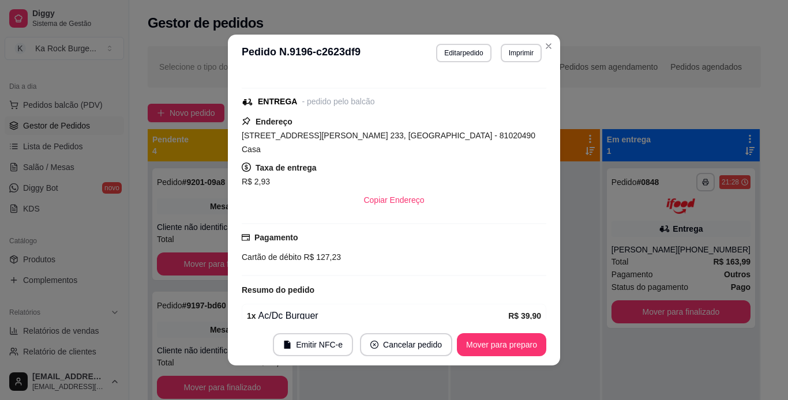
scroll to position [231, 0]
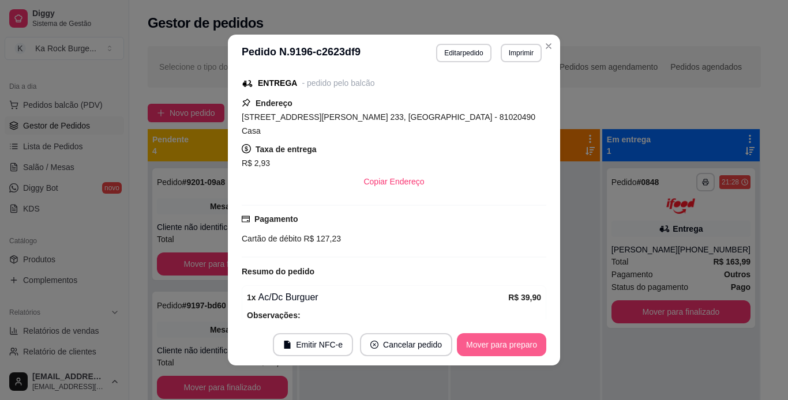
click at [497, 346] on button "Mover para preparo" at bounding box center [501, 344] width 89 height 23
click at [497, 346] on button "Mover para entrega" at bounding box center [502, 345] width 87 height 23
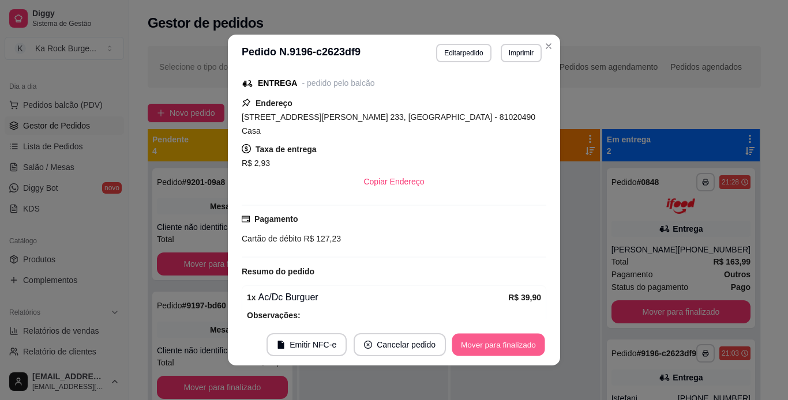
click at [497, 346] on button "Mover para finalizado" at bounding box center [498, 345] width 93 height 23
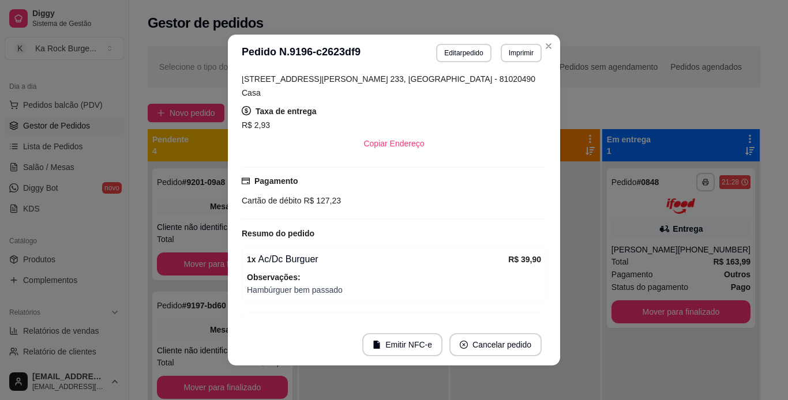
scroll to position [193, 0]
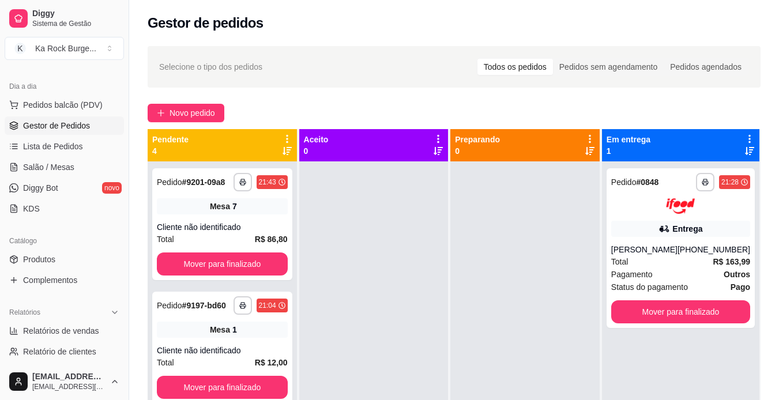
click at [80, 340] on ul "Relatórios de vendas Relatório de clientes Relatório de mesas Relatório de fide…" at bounding box center [64, 362] width 119 height 81
click at [82, 335] on span "Relatórios de vendas" at bounding box center [61, 331] width 76 height 12
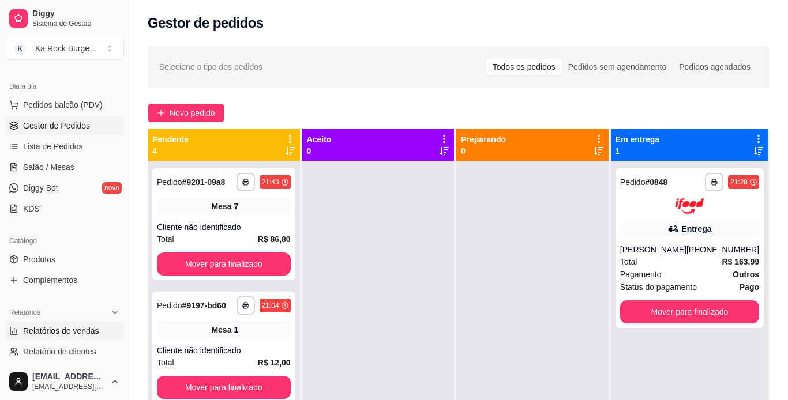
select select "ALL"
select select "0"
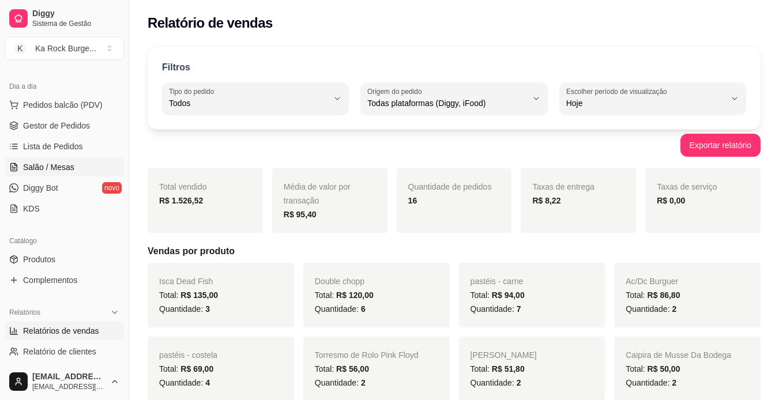
click at [59, 166] on span "Salão / Mesas" at bounding box center [48, 168] width 51 height 12
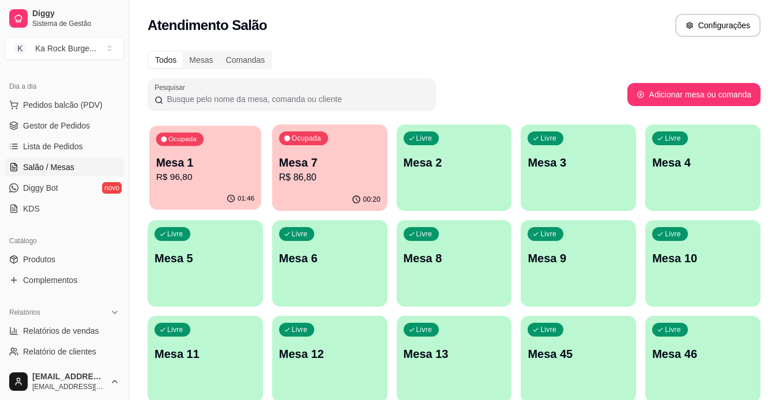
click at [236, 174] on p "R$ 96,80" at bounding box center [205, 177] width 99 height 13
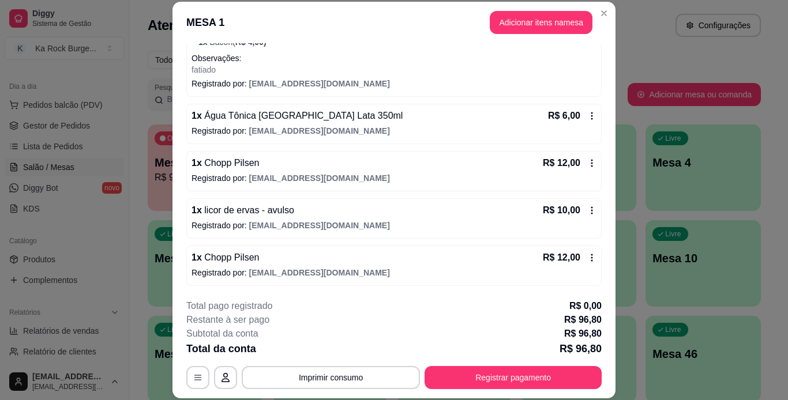
scroll to position [237, 0]
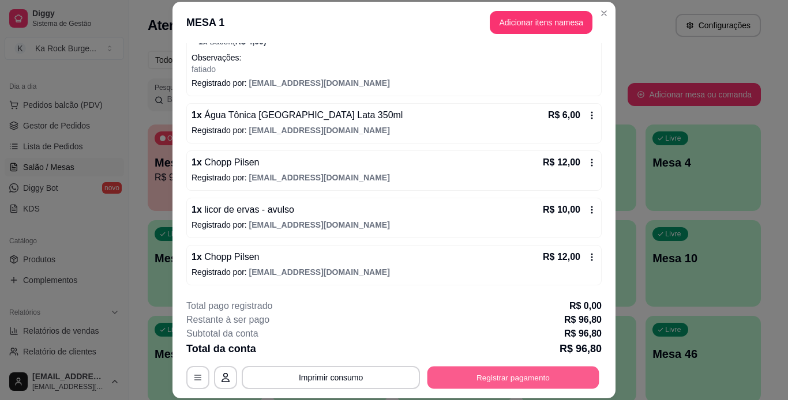
click at [521, 376] on button "Registrar pagamento" at bounding box center [514, 377] width 172 height 23
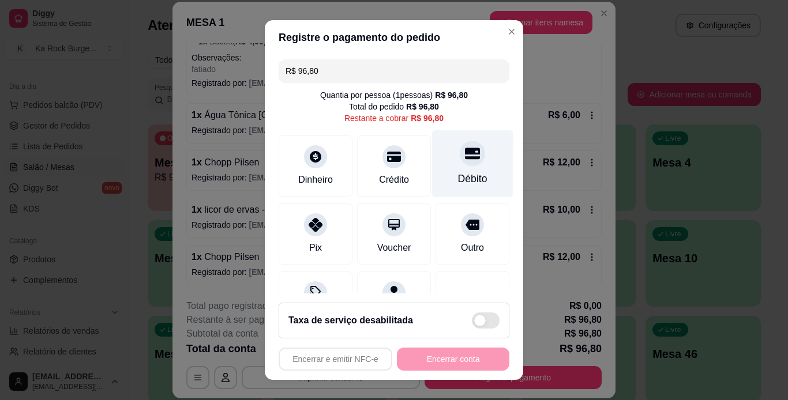
drag, startPoint x: 453, startPoint y: 177, endPoint x: 450, endPoint y: 183, distance: 6.5
click at [458, 177] on div "Débito" at bounding box center [472, 178] width 29 height 15
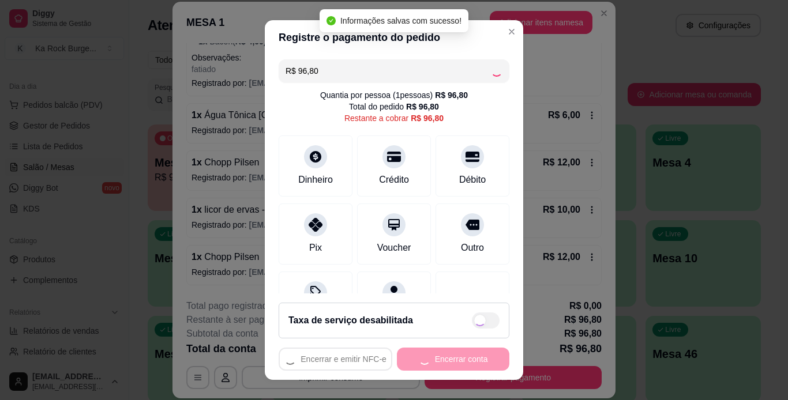
type input "R$ 0,00"
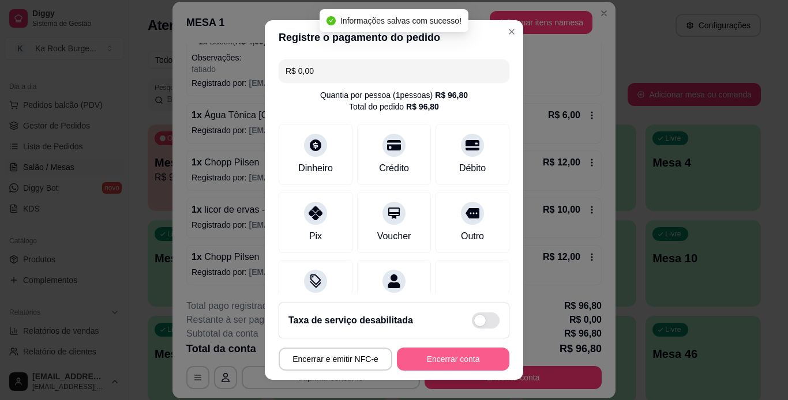
click at [474, 357] on button "Encerrar conta" at bounding box center [453, 359] width 113 height 23
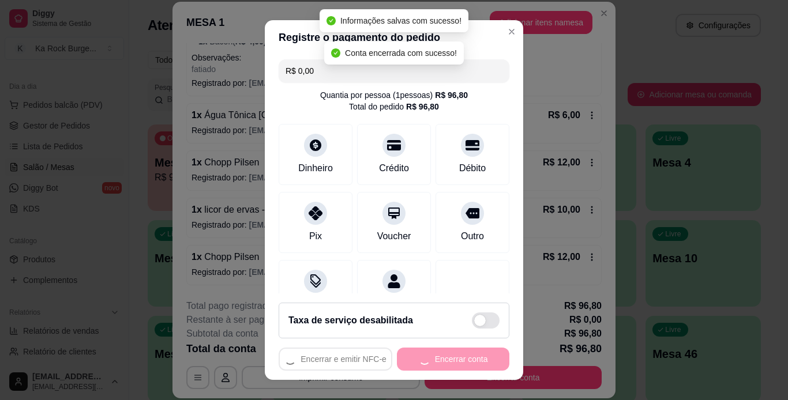
scroll to position [0, 0]
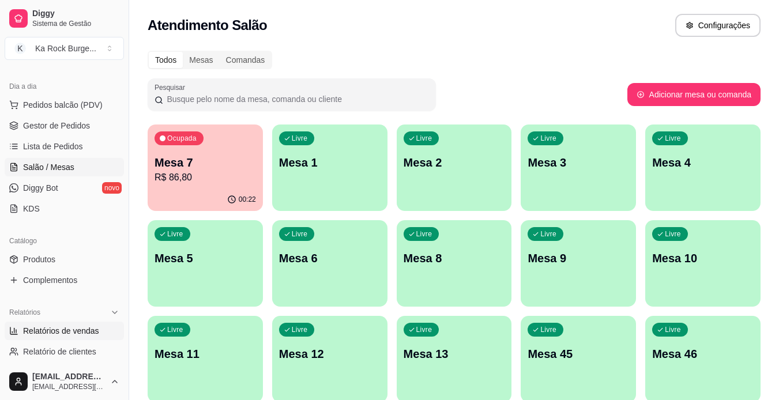
click at [64, 330] on span "Relatórios de vendas" at bounding box center [61, 331] width 76 height 12
select select "ALL"
select select "0"
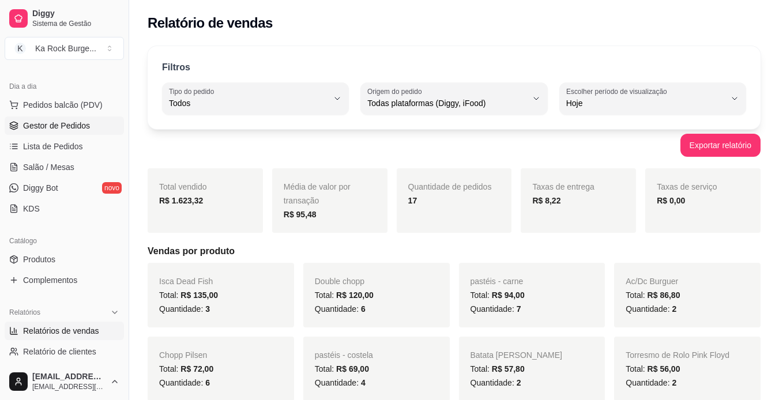
click at [57, 122] on span "Gestor de Pedidos" at bounding box center [56, 126] width 67 height 12
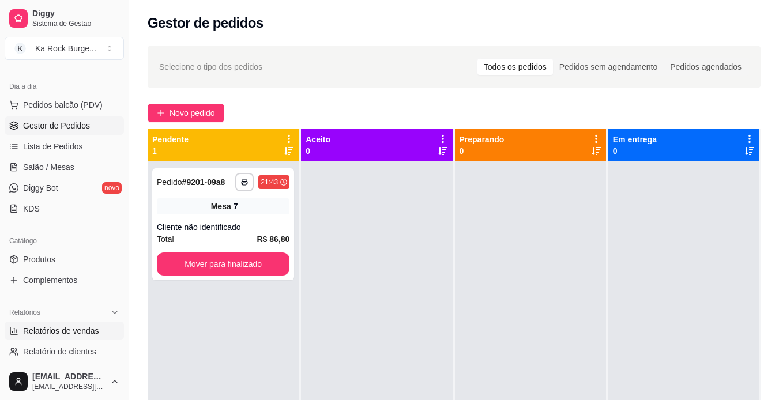
click at [61, 329] on span "Relatórios de vendas" at bounding box center [61, 331] width 76 height 12
select select "ALL"
select select "0"
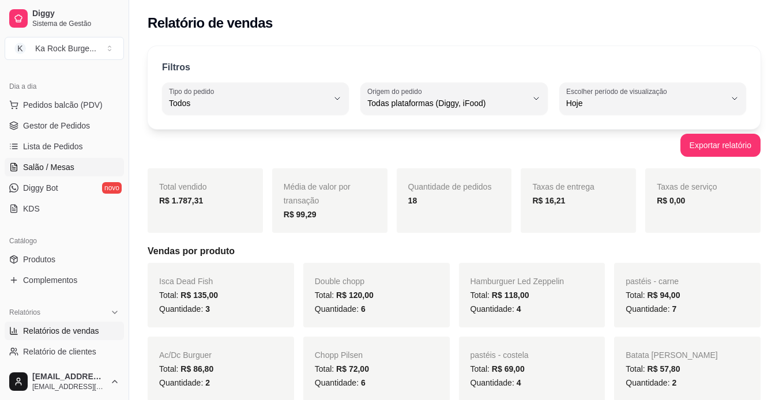
click at [57, 161] on link "Salão / Mesas" at bounding box center [64, 167] width 119 height 18
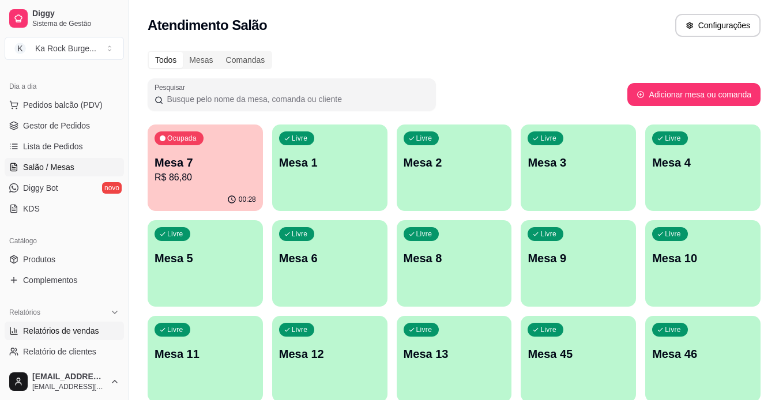
click at [59, 331] on span "Relatórios de vendas" at bounding box center [61, 331] width 76 height 12
select select "ALL"
select select "0"
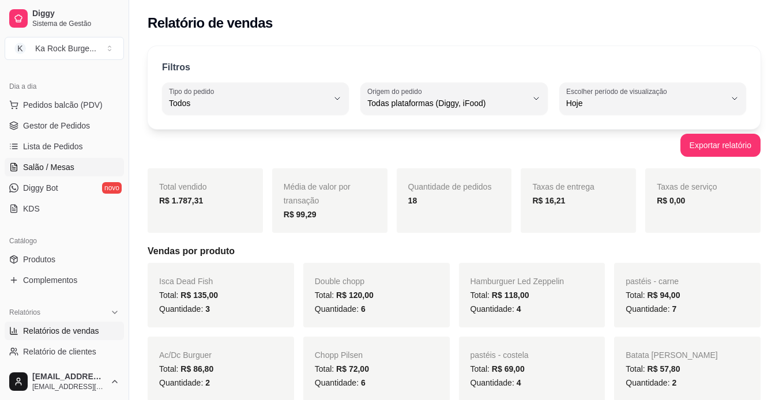
click at [62, 164] on span "Salão / Mesas" at bounding box center [48, 168] width 51 height 12
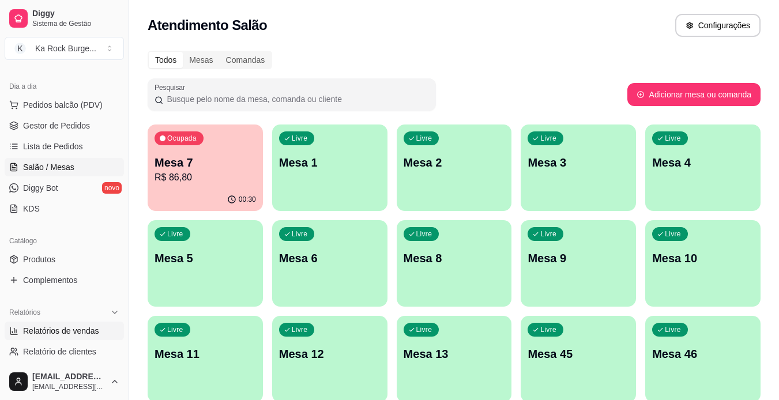
click at [60, 334] on span "Relatórios de vendas" at bounding box center [61, 331] width 76 height 12
select select "ALL"
select select "0"
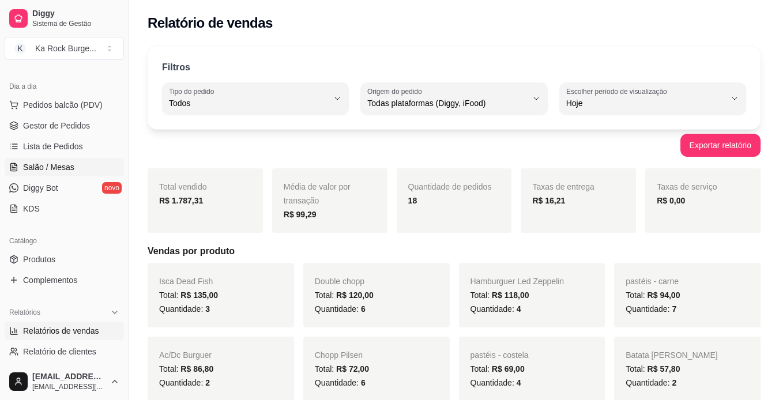
click at [78, 167] on link "Salão / Mesas" at bounding box center [64, 167] width 119 height 18
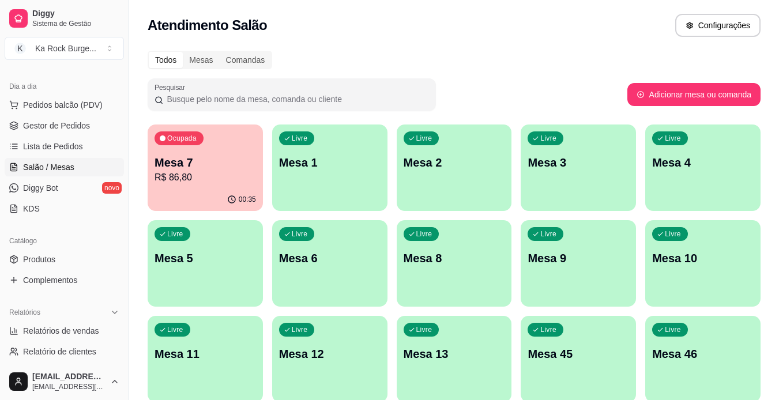
click at [196, 172] on p "R$ 86,80" at bounding box center [206, 178] width 102 height 14
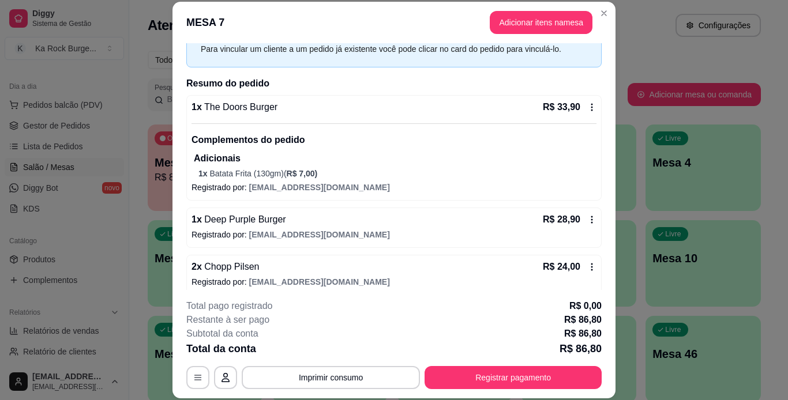
scroll to position [68, 0]
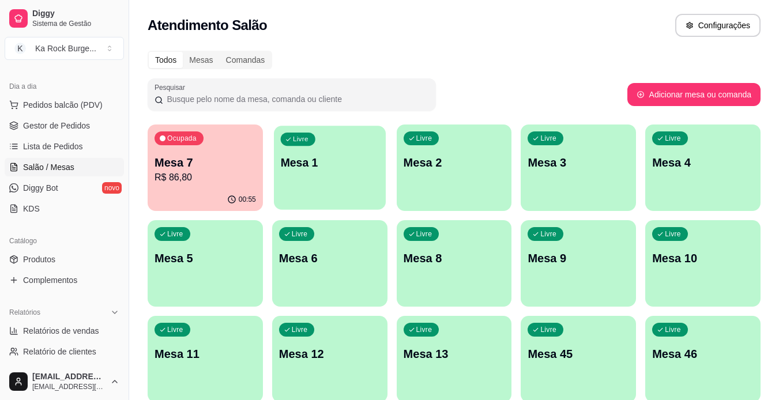
click at [321, 168] on p "Mesa 1" at bounding box center [329, 163] width 99 height 16
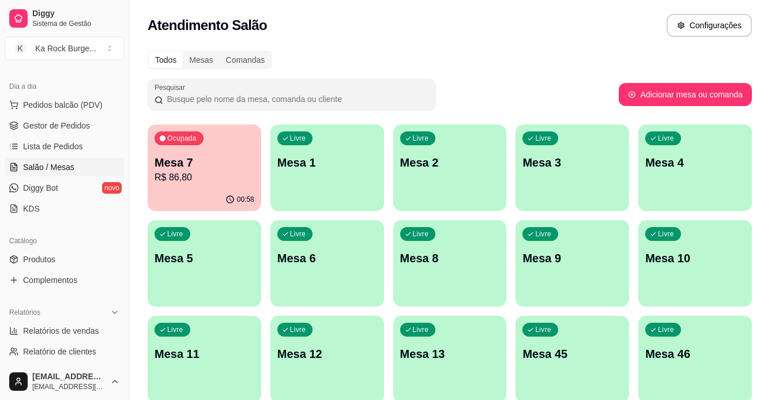
click at [194, 170] on header "MESA 1" at bounding box center [389, 176] width 450 height 35
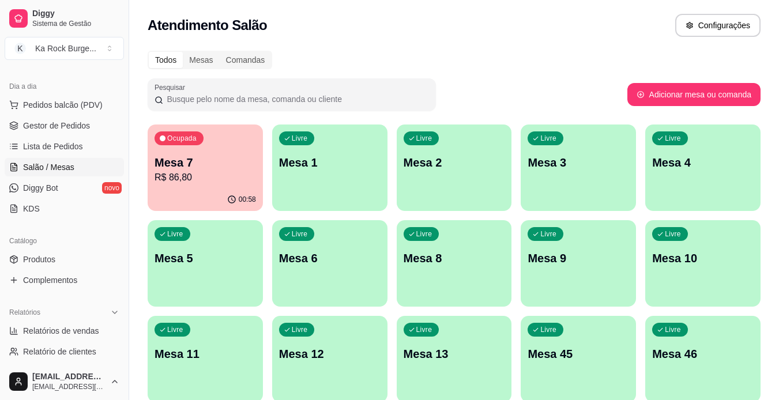
click at [189, 186] on div "Ocupada Mesa 7 R$ 86,80" at bounding box center [205, 157] width 115 height 64
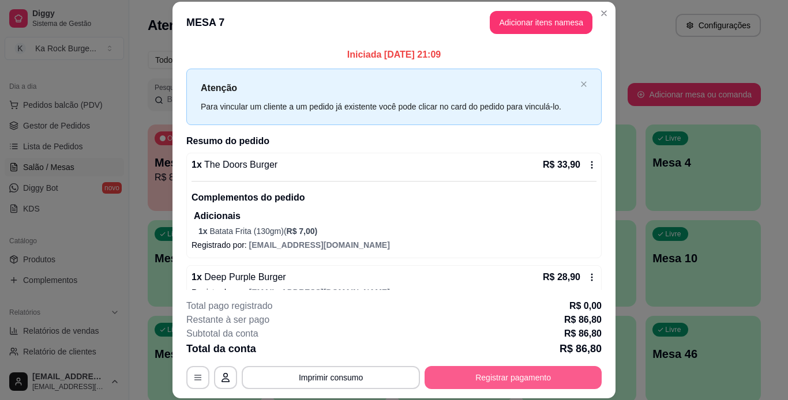
click at [512, 372] on button "Registrar pagamento" at bounding box center [513, 377] width 177 height 23
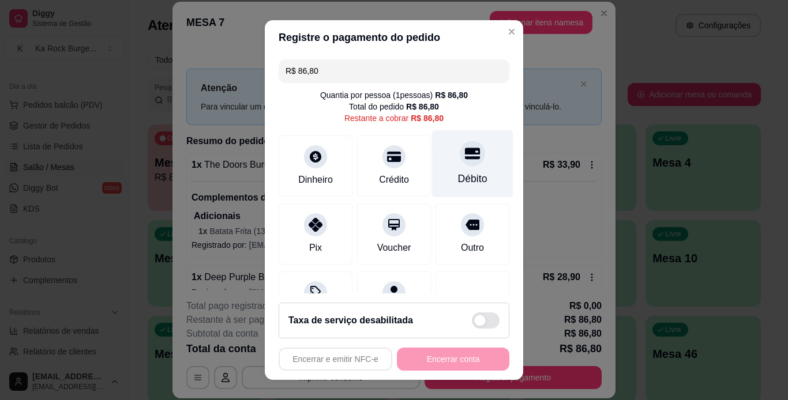
click at [449, 167] on div "Débito" at bounding box center [472, 164] width 81 height 68
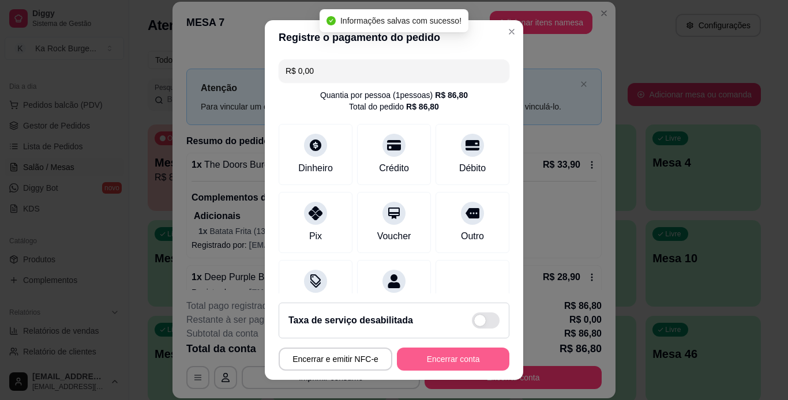
type input "R$ 0,00"
click at [473, 353] on button "Encerrar conta" at bounding box center [453, 359] width 113 height 23
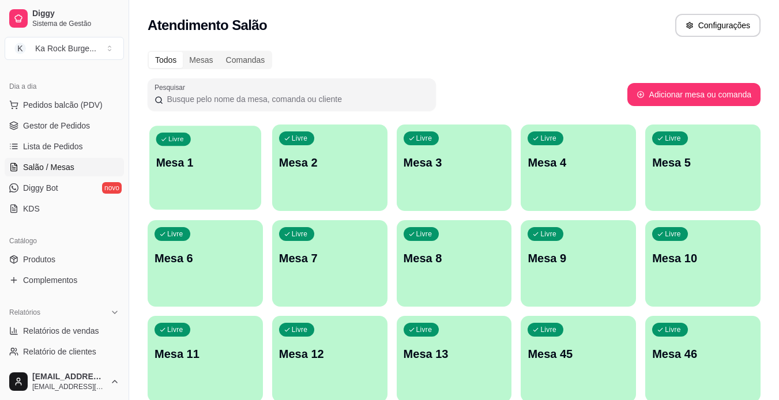
click at [217, 174] on div "Livre Mesa 1" at bounding box center [205, 161] width 112 height 70
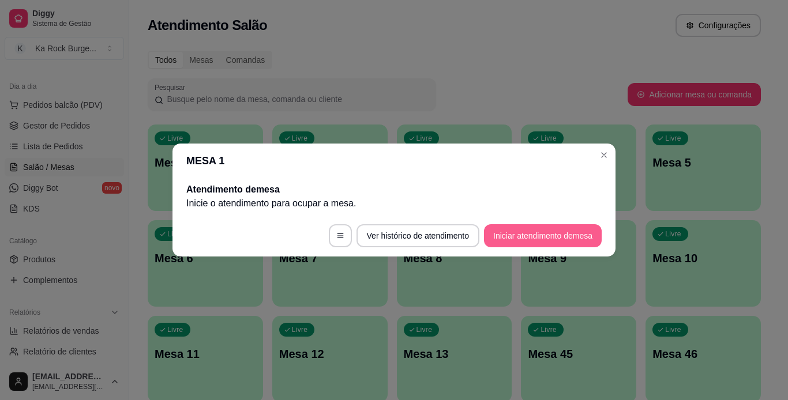
click at [549, 246] on button "Iniciar atendimento de mesa" at bounding box center [543, 235] width 118 height 23
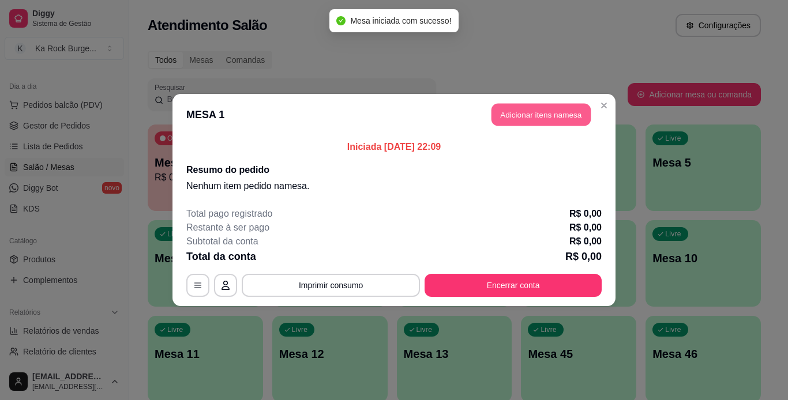
click at [547, 122] on button "Adicionar itens na mesa" at bounding box center [541, 115] width 99 height 23
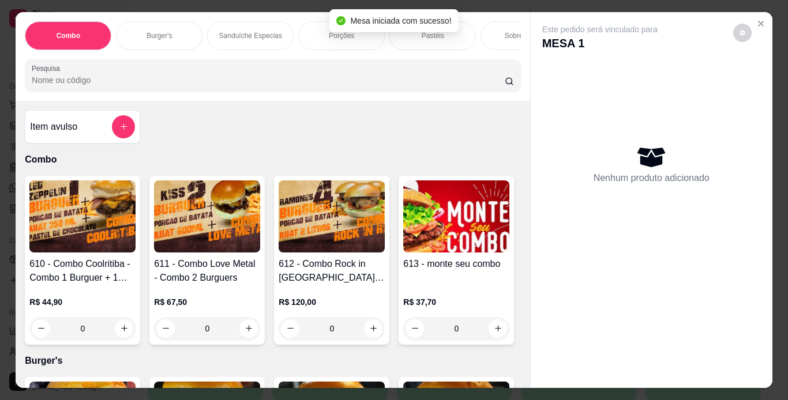
click at [168, 21] on div "Burger's" at bounding box center [159, 35] width 87 height 29
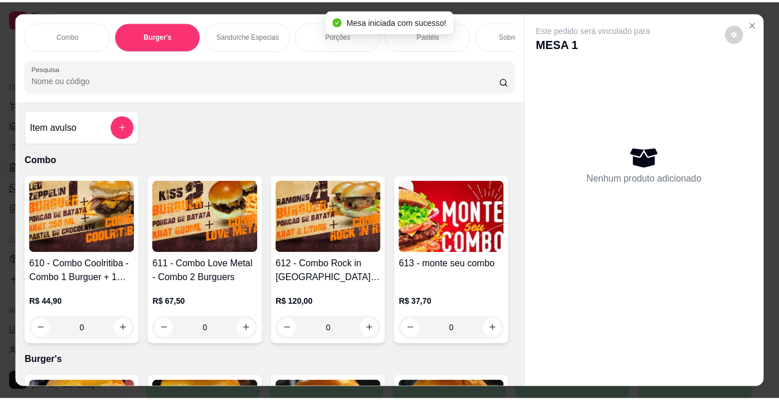
scroll to position [29, 0]
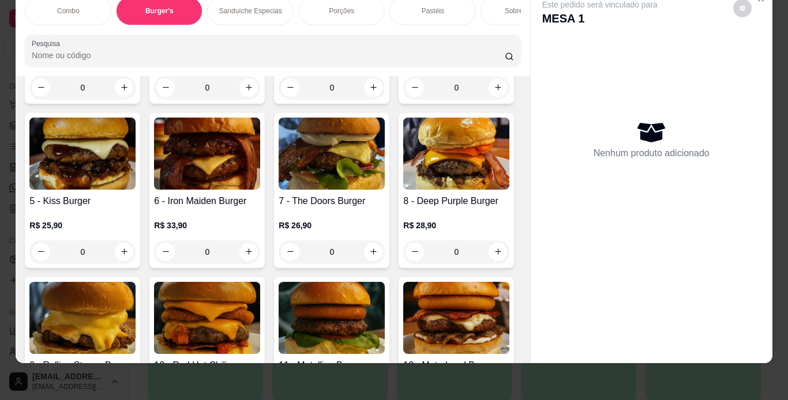
click at [136, 190] on img at bounding box center [82, 154] width 106 height 72
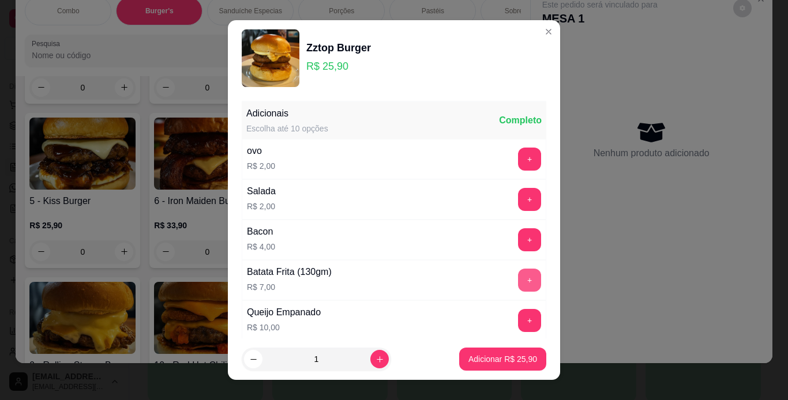
click at [518, 282] on button "+" at bounding box center [529, 280] width 23 height 23
click at [518, 354] on p "Adicionar R$ 32,90" at bounding box center [502, 360] width 69 height 12
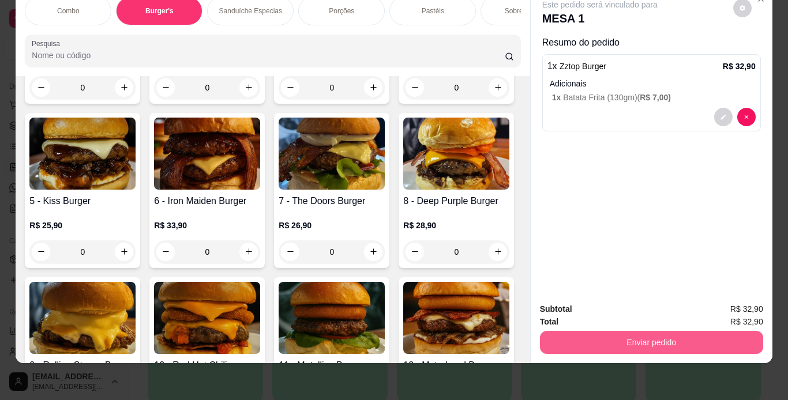
click at [582, 331] on button "Enviar pedido" at bounding box center [651, 342] width 223 height 23
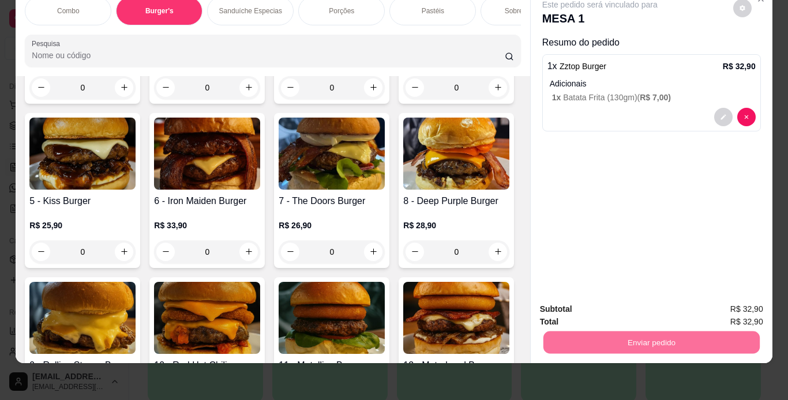
click at [590, 303] on button "Não registrar e enviar pedido" at bounding box center [613, 305] width 117 height 21
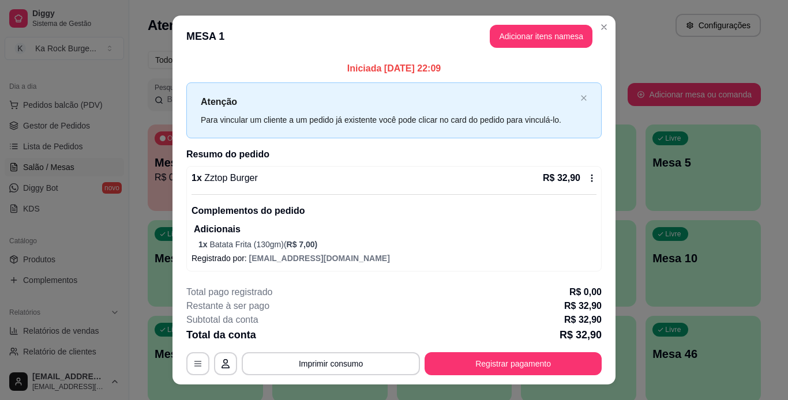
click at [523, 377] on footer "**********" at bounding box center [394, 330] width 443 height 108
click at [532, 359] on button "Registrar pagamento" at bounding box center [514, 364] width 172 height 23
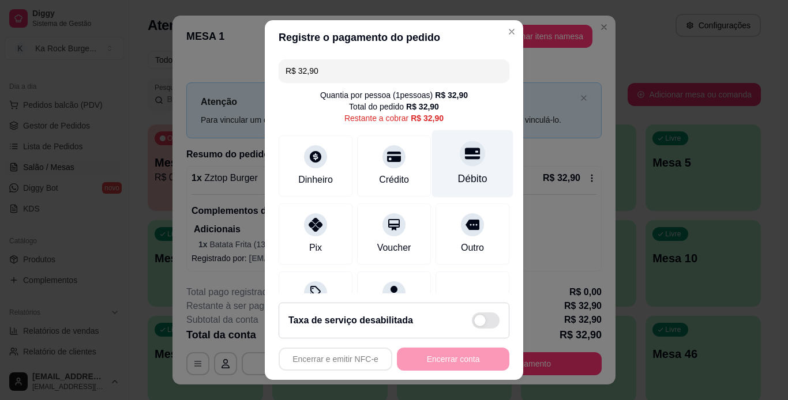
click at [461, 162] on div at bounding box center [472, 153] width 25 height 25
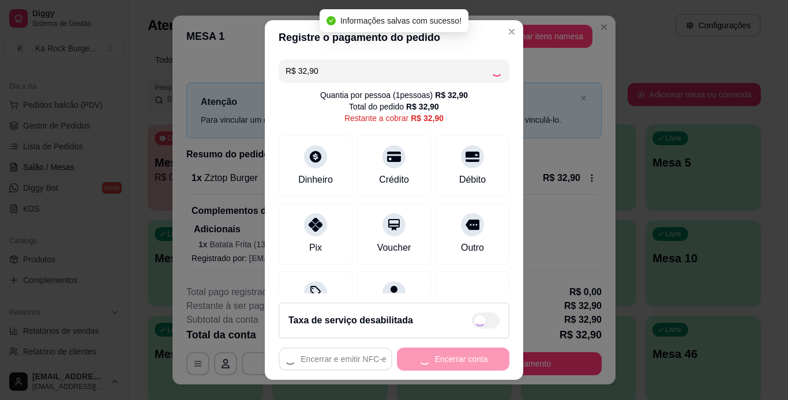
type input "R$ 0,00"
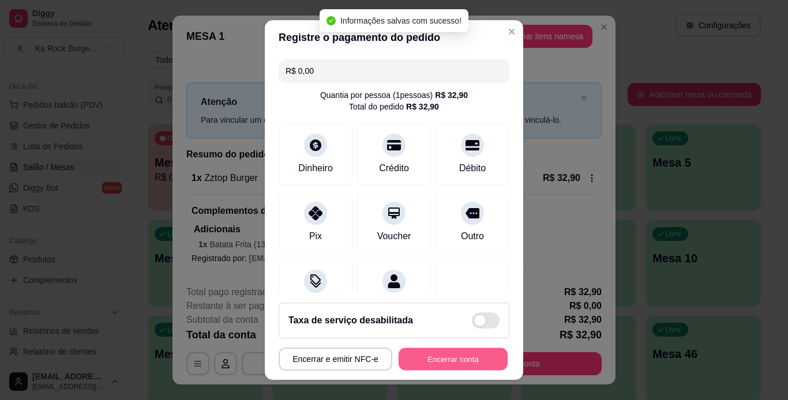
click at [459, 360] on button "Encerrar conta" at bounding box center [453, 359] width 109 height 23
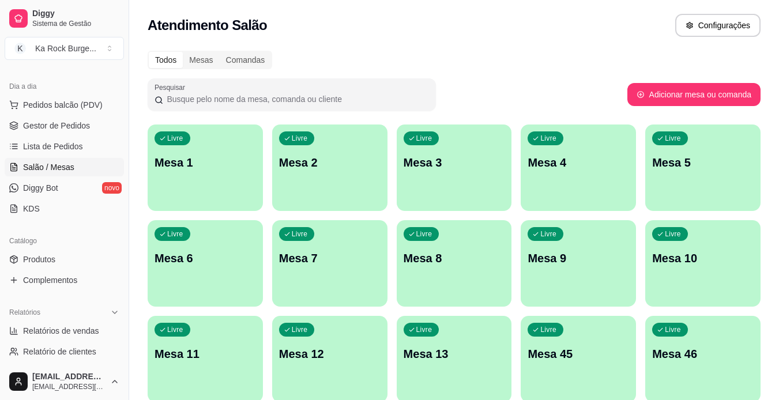
click at [603, 57] on div "Todos Mesas Comandas" at bounding box center [454, 60] width 613 height 18
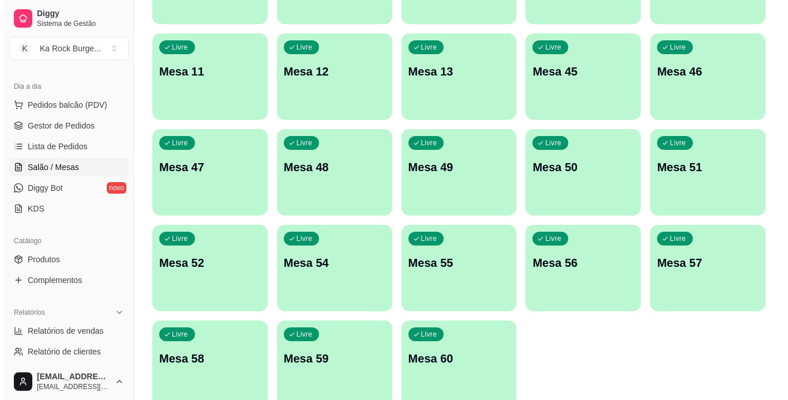
scroll to position [288, 0]
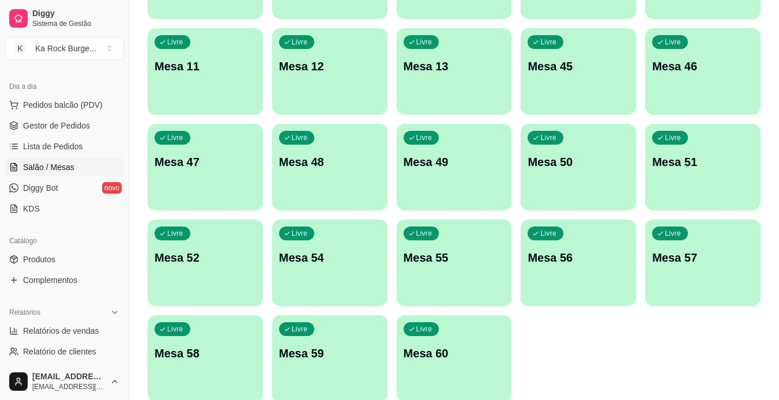
click at [454, 399] on div "button" at bounding box center [454, 395] width 115 height 14
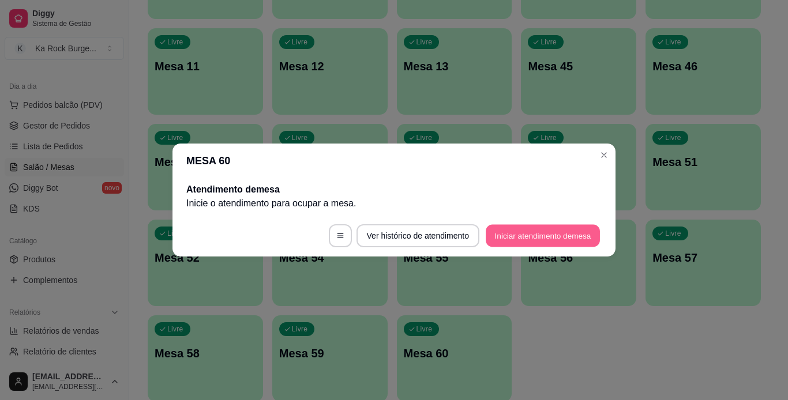
click at [519, 231] on button "Iniciar atendimento de mesa" at bounding box center [543, 236] width 114 height 23
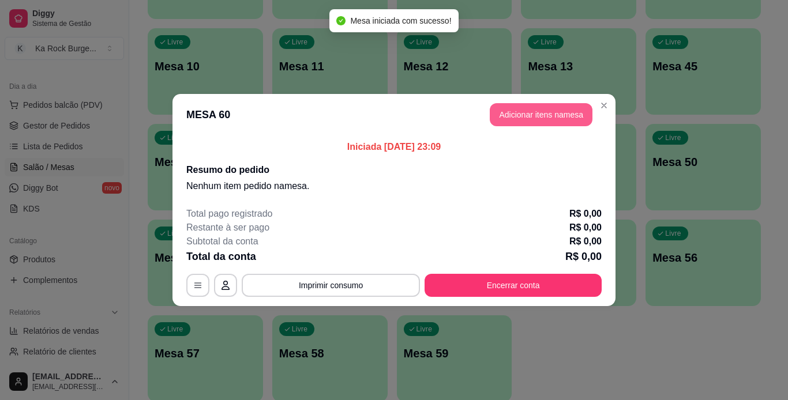
click at [522, 118] on button "Adicionar itens na mesa" at bounding box center [541, 114] width 103 height 23
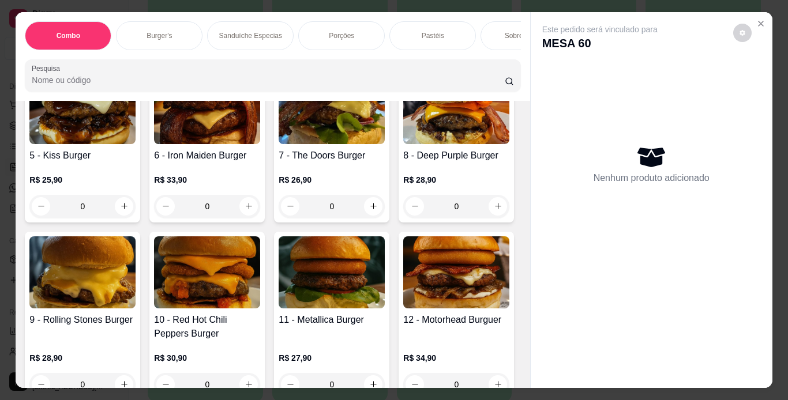
scroll to position [489, 0]
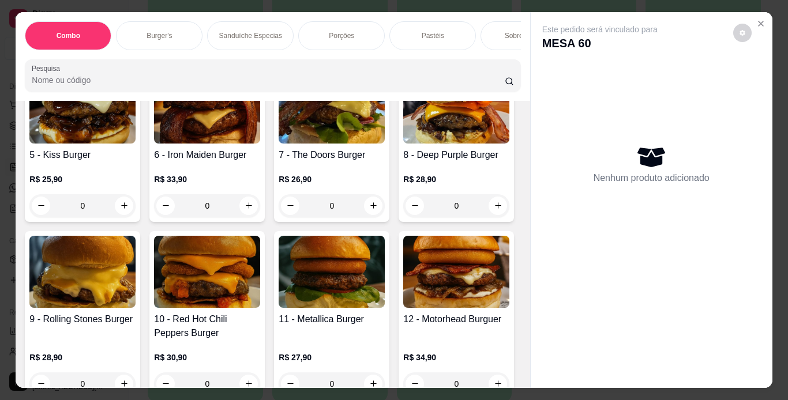
click at [260, 144] on img at bounding box center [207, 108] width 106 height 72
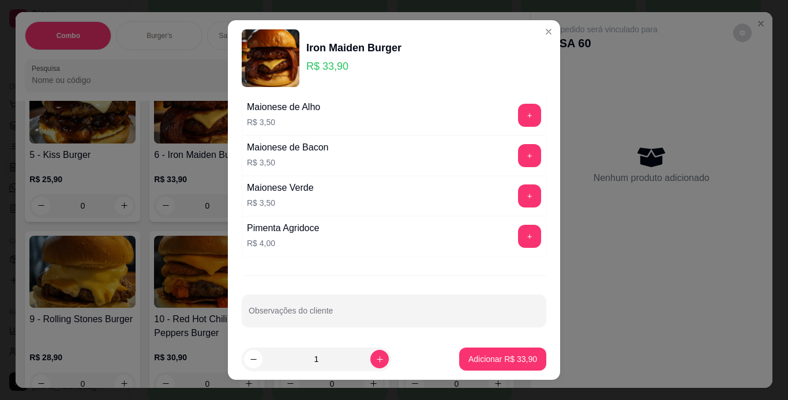
scroll to position [485, 0]
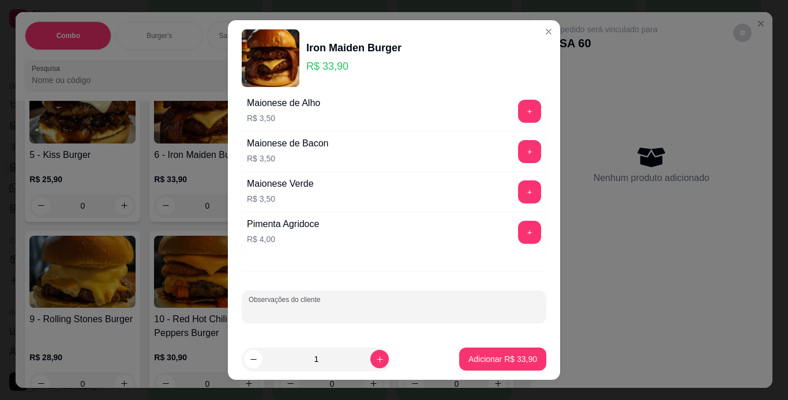
click at [305, 313] on input "Observações do cliente" at bounding box center [394, 312] width 291 height 12
type input "sem cebola"
click at [489, 367] on button "Adicionar R$ 33,90" at bounding box center [502, 359] width 85 height 23
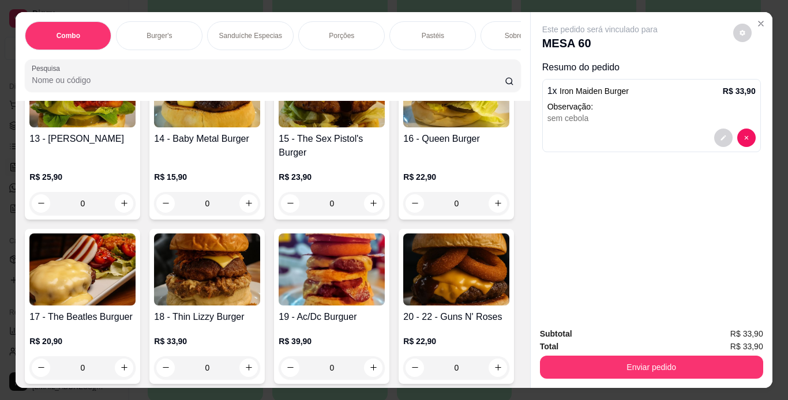
scroll to position [858, 0]
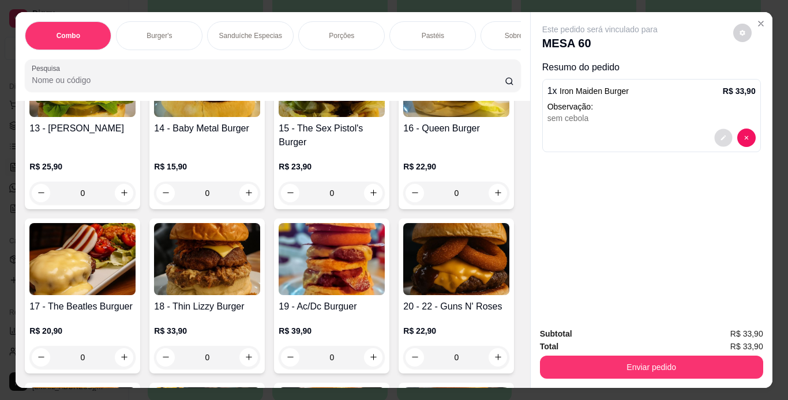
click at [720, 134] on icon "decrease-product-quantity" at bounding box center [723, 137] width 7 height 7
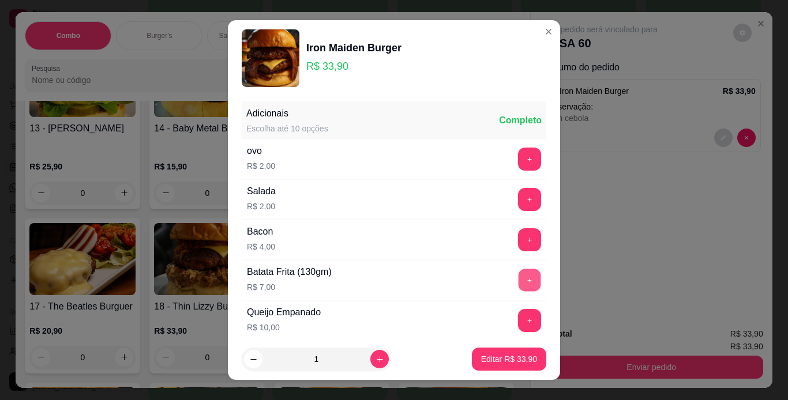
click at [519, 284] on button "+" at bounding box center [530, 280] width 23 height 23
click at [492, 363] on p "Editar R$ 40,90" at bounding box center [509, 360] width 56 height 12
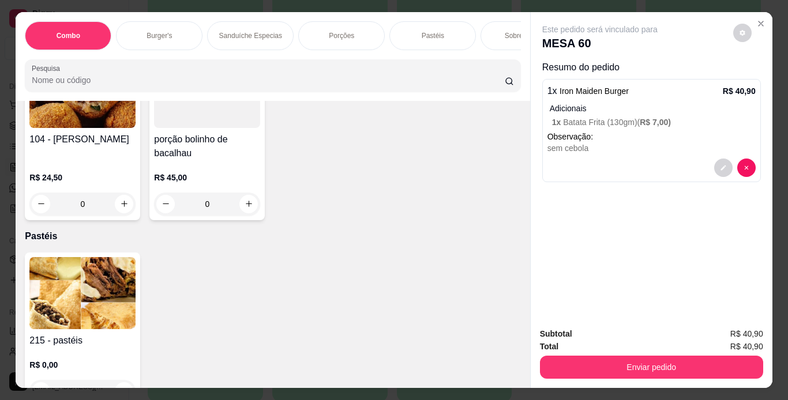
scroll to position [3057, 0]
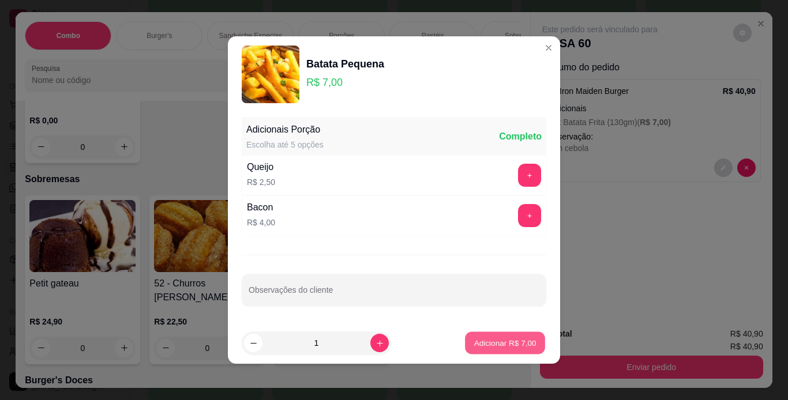
click at [482, 344] on p "Adicionar R$ 7,00" at bounding box center [505, 343] width 62 height 11
type input "1"
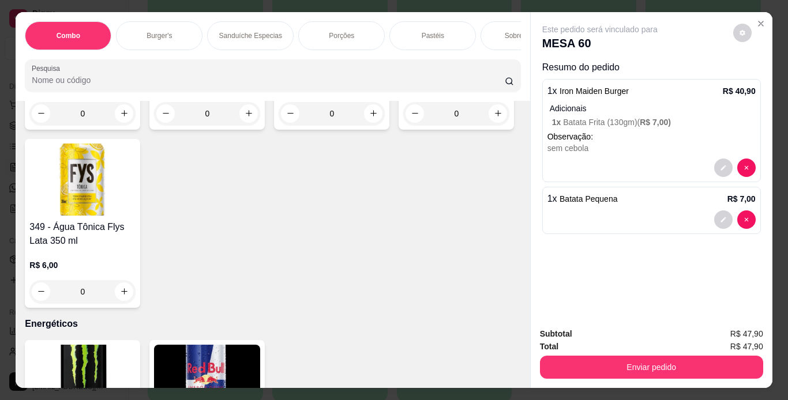
scroll to position [5744, 0]
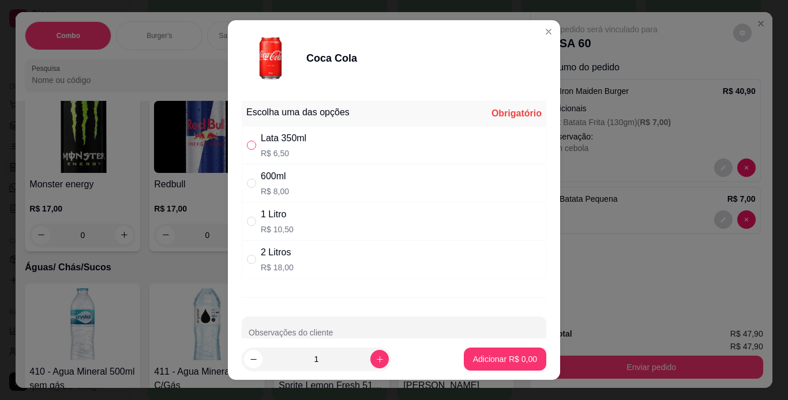
click at [250, 143] on input "" at bounding box center [251, 145] width 9 height 9
radio input "true"
click at [527, 358] on button "Adicionar R$ 6,50" at bounding box center [505, 359] width 83 height 23
type input "1"
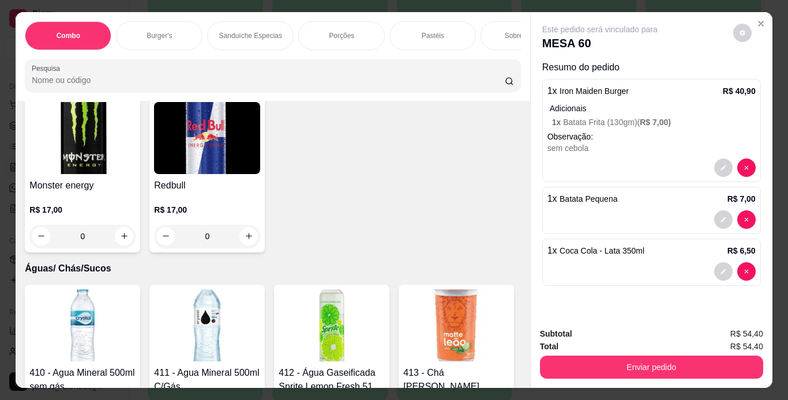
scroll to position [5745, 0]
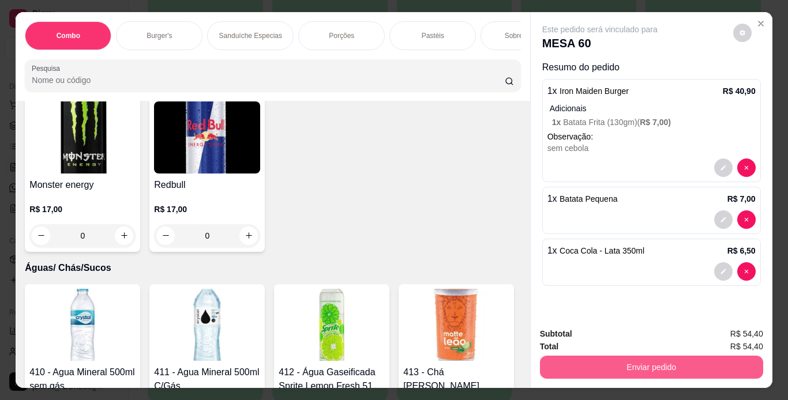
click at [557, 364] on button "Enviar pedido" at bounding box center [651, 367] width 223 height 23
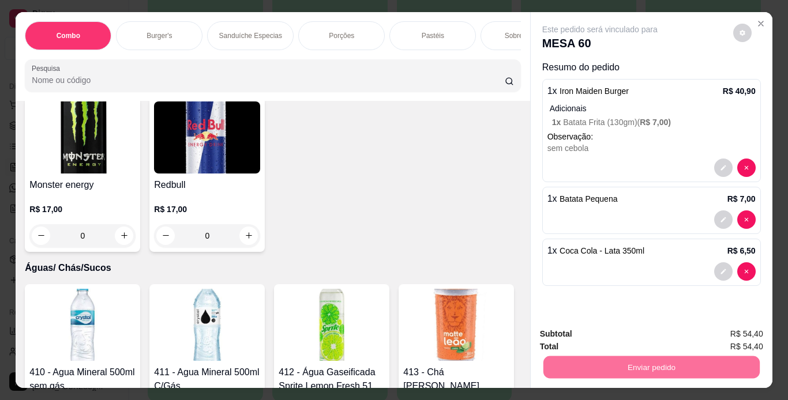
click at [573, 328] on button "Não registrar e enviar pedido" at bounding box center [613, 335] width 120 height 22
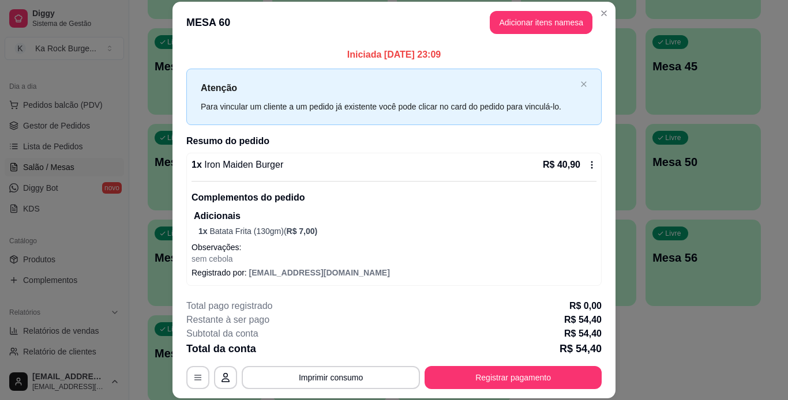
click at [611, 377] on footer "**********" at bounding box center [394, 344] width 443 height 108
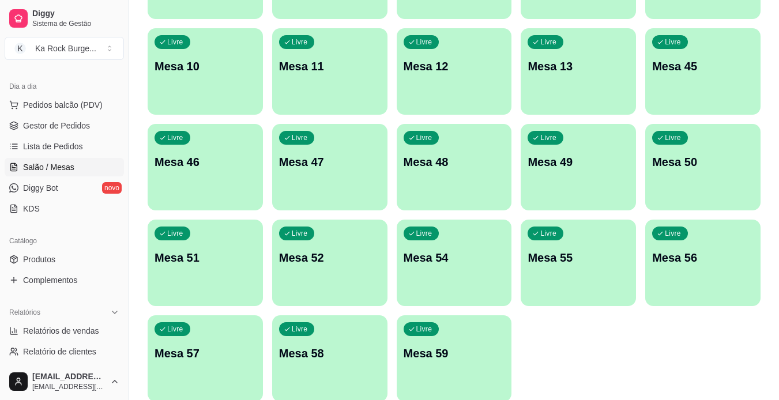
click at [498, 361] on p "Mesa 59" at bounding box center [455, 354] width 102 height 16
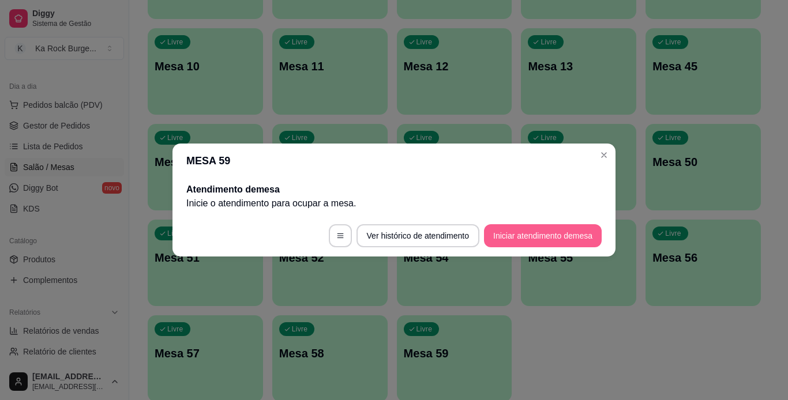
click at [516, 234] on button "Iniciar atendimento de mesa" at bounding box center [543, 235] width 118 height 23
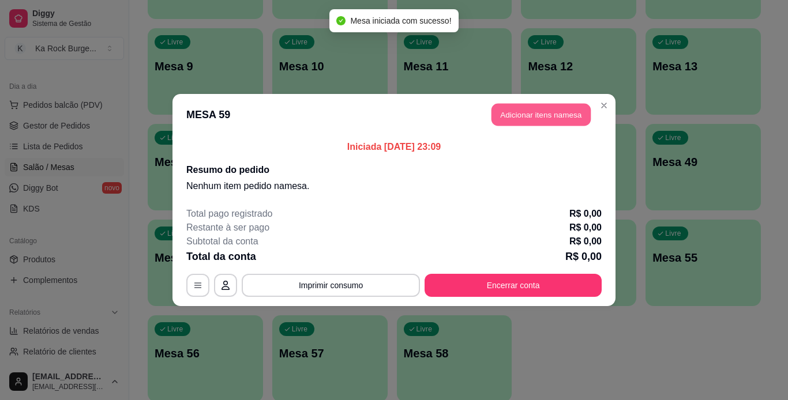
click at [556, 119] on button "Adicionar itens na mesa" at bounding box center [541, 115] width 99 height 23
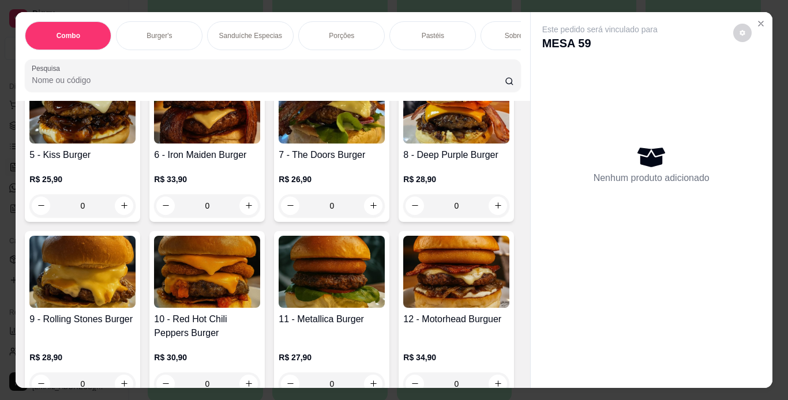
scroll to position [733, 0]
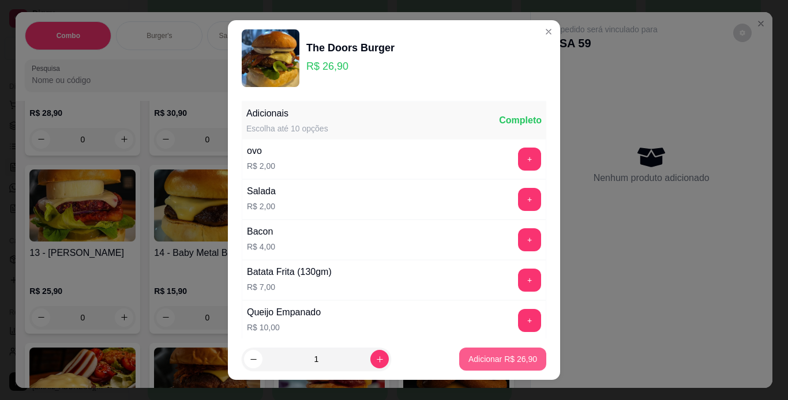
click at [473, 361] on p "Adicionar R$ 26,90" at bounding box center [502, 360] width 69 height 12
type input "1"
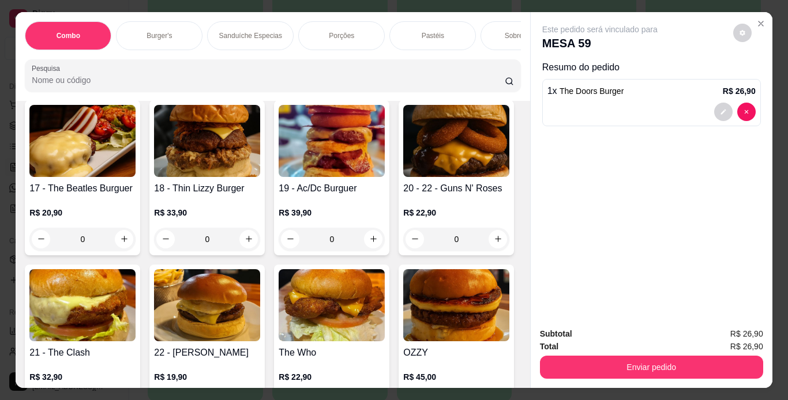
scroll to position [1222, 0]
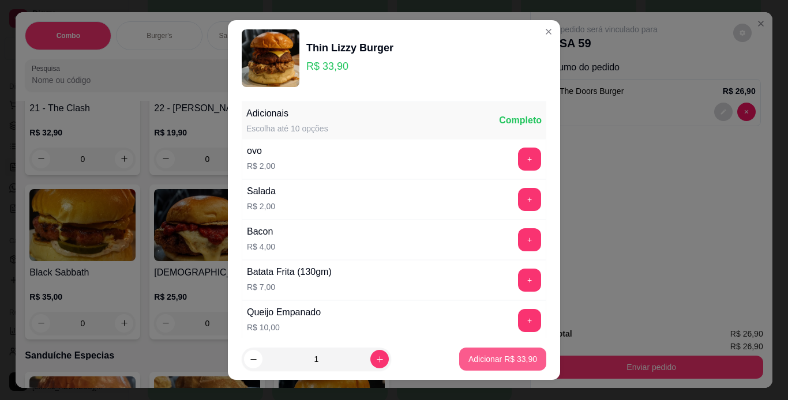
click at [477, 359] on p "Adicionar R$ 33,90" at bounding box center [502, 360] width 69 height 12
type input "1"
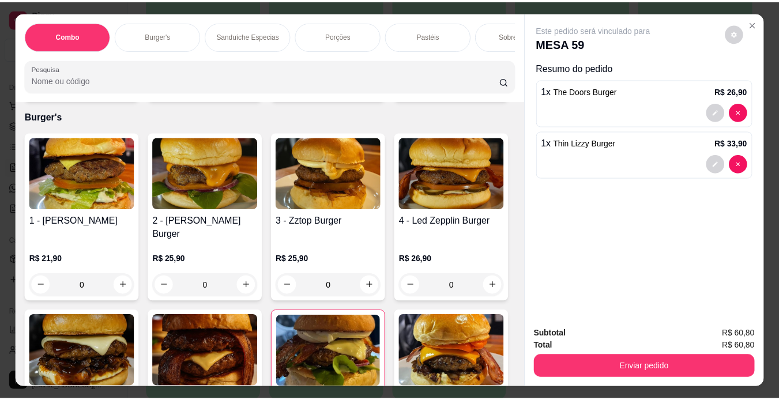
scroll to position [0, 0]
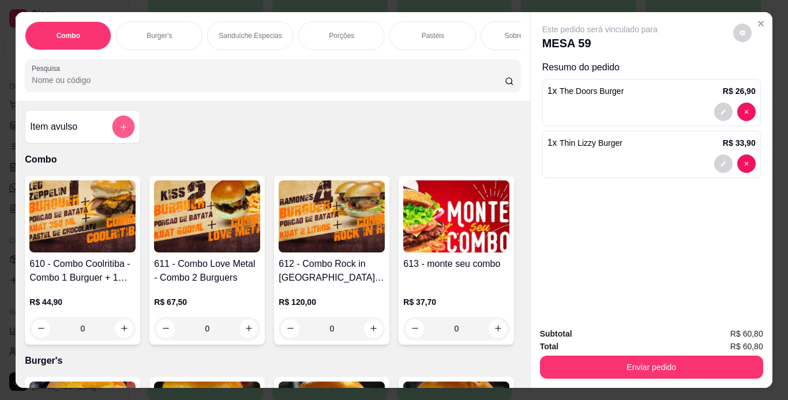
click at [114, 131] on button "add-separate-item" at bounding box center [124, 126] width 23 height 23
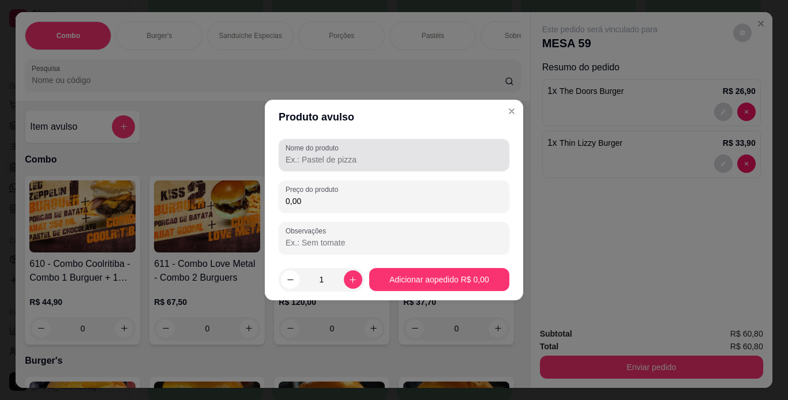
click at [334, 153] on div at bounding box center [394, 155] width 217 height 23
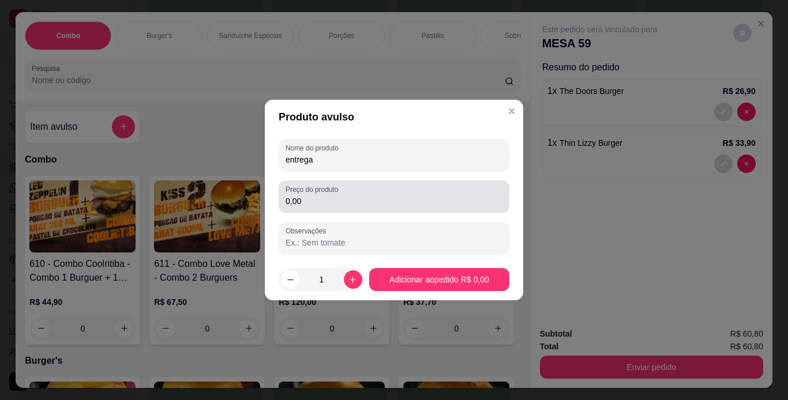
type input "entrega"
click at [307, 208] on div "0,00" at bounding box center [394, 196] width 217 height 23
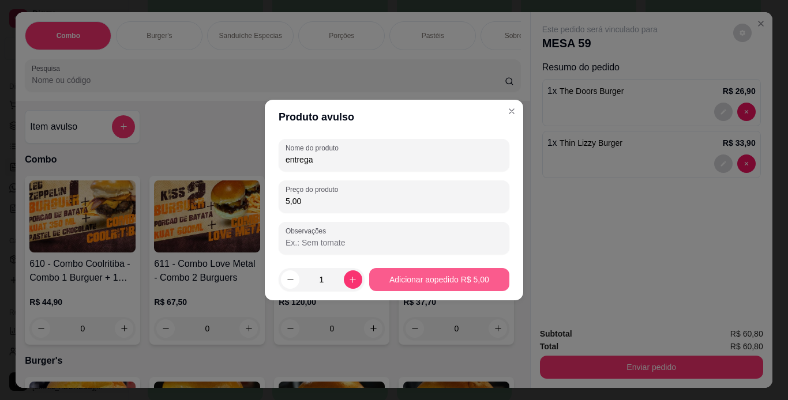
type input "5,00"
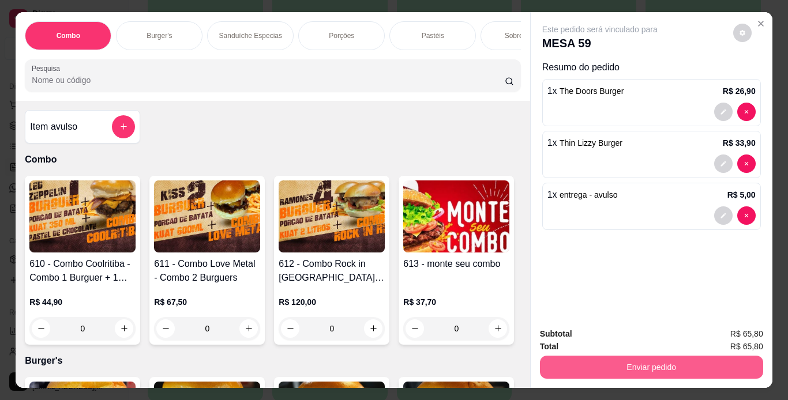
click at [550, 369] on button "Enviar pedido" at bounding box center [651, 367] width 223 height 23
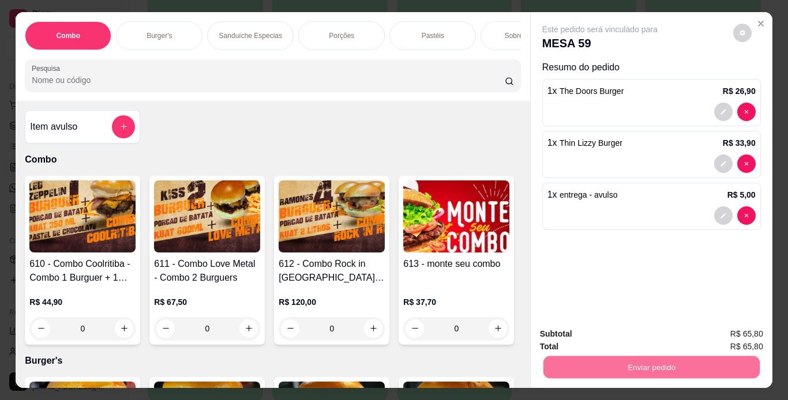
click at [563, 340] on button "Não registrar e enviar pedido" at bounding box center [613, 335] width 120 height 22
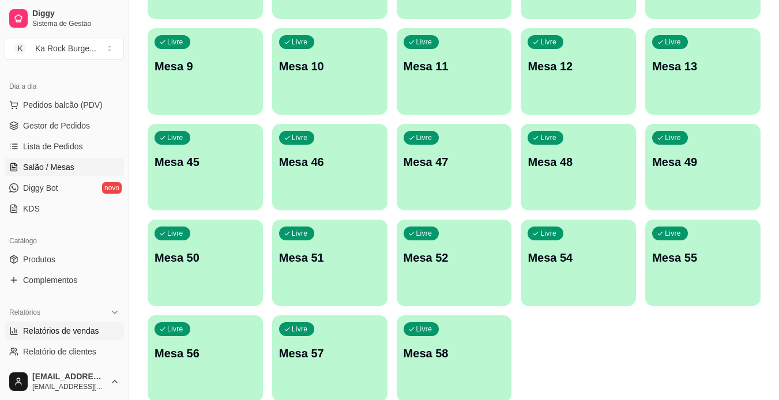
click at [41, 332] on span "Relatórios de vendas" at bounding box center [61, 331] width 76 height 12
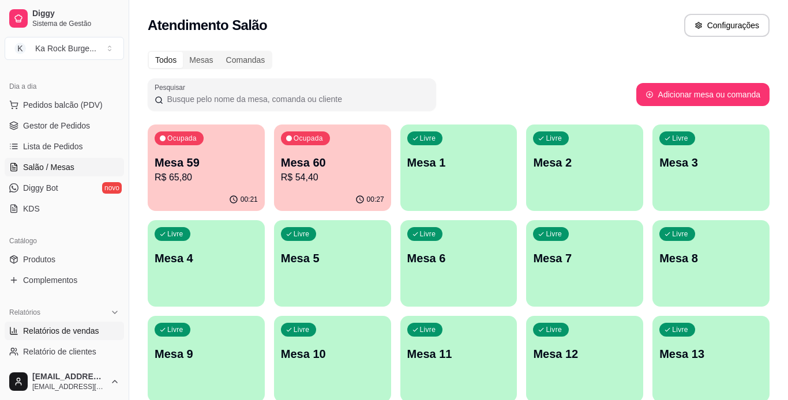
select select "ALL"
select select "0"
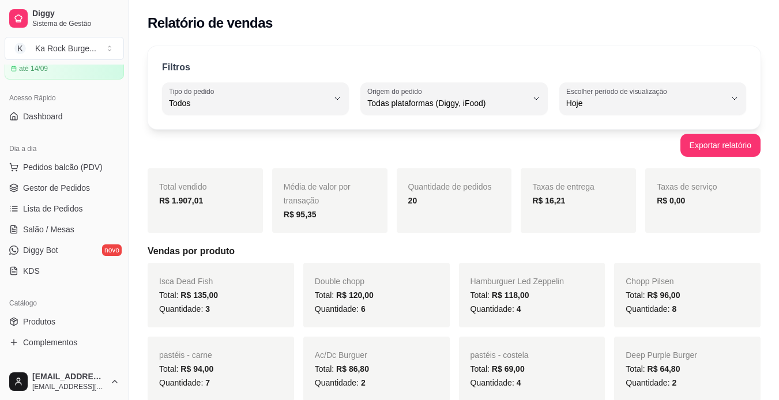
scroll to position [61, 0]
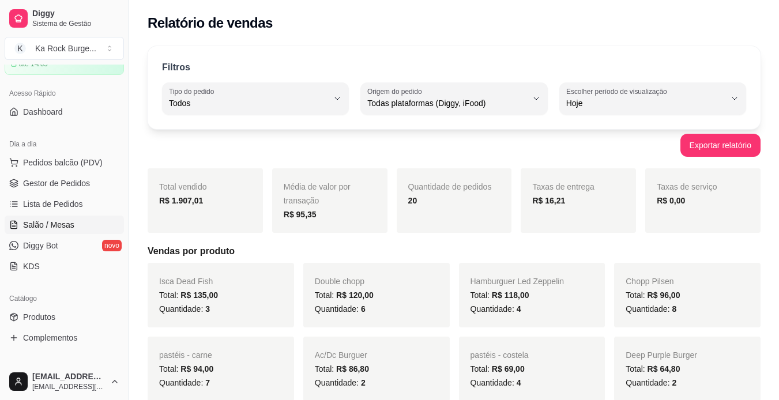
click at [38, 222] on span "Salão / Mesas" at bounding box center [48, 225] width 51 height 12
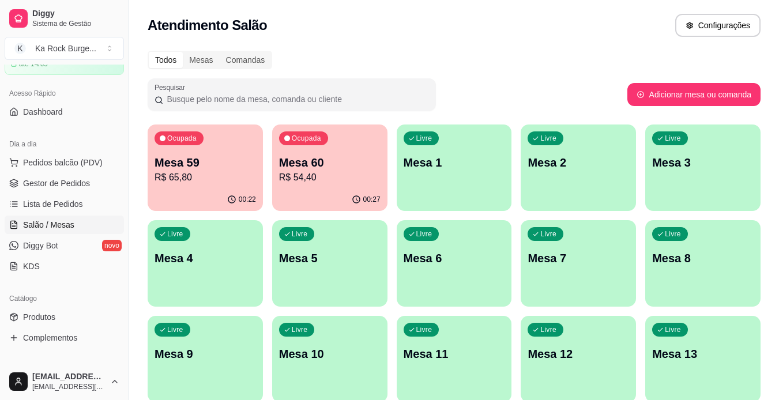
click at [306, 153] on div "Ocupada Mesa 60 R$ 54,40" at bounding box center [329, 157] width 115 height 64
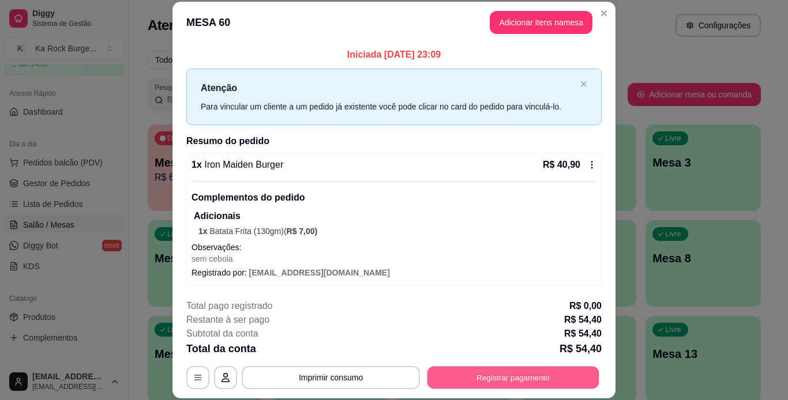
click at [481, 368] on button "Registrar pagamento" at bounding box center [514, 377] width 172 height 23
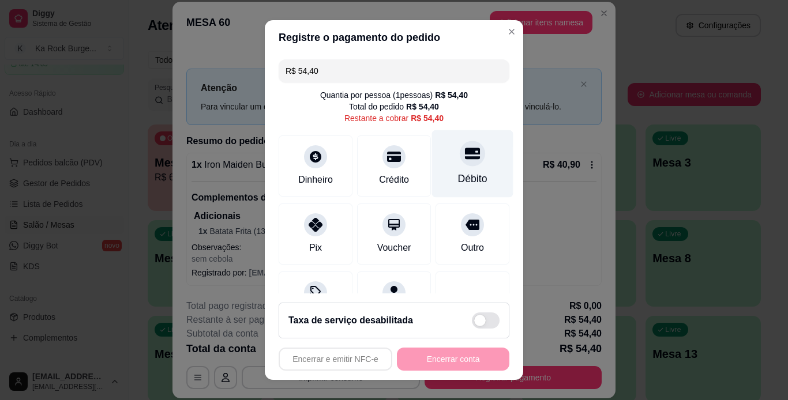
click at [465, 159] on icon at bounding box center [472, 154] width 15 height 12
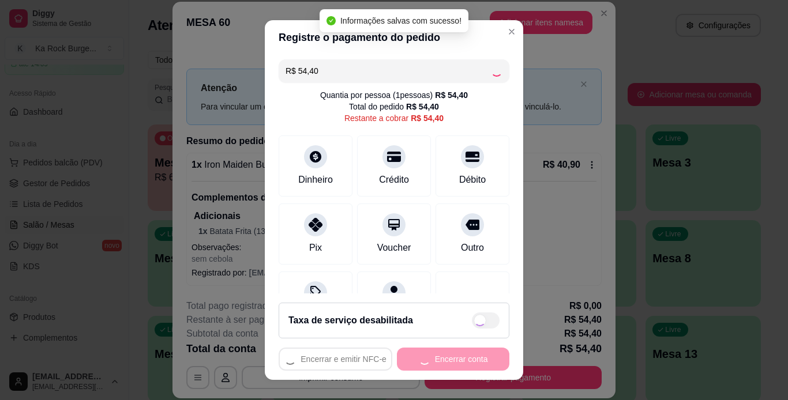
type input "R$ 0,00"
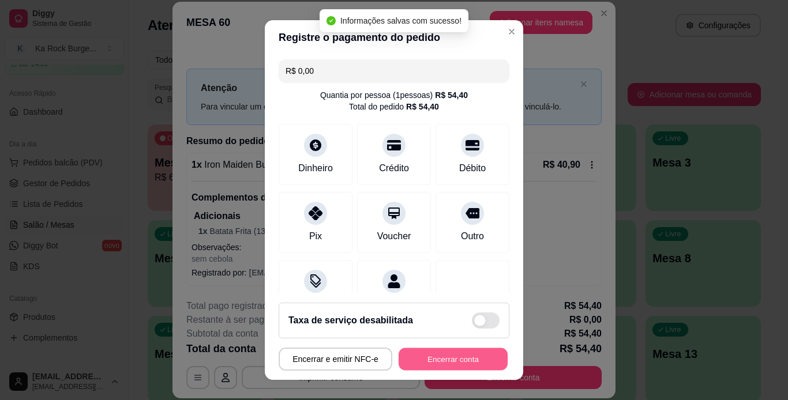
click at [431, 358] on button "Encerrar conta" at bounding box center [453, 359] width 109 height 23
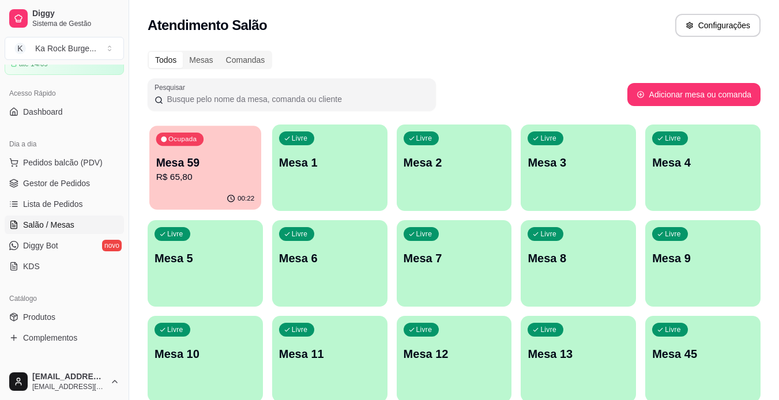
click at [164, 176] on p "R$ 65,80" at bounding box center [205, 177] width 99 height 13
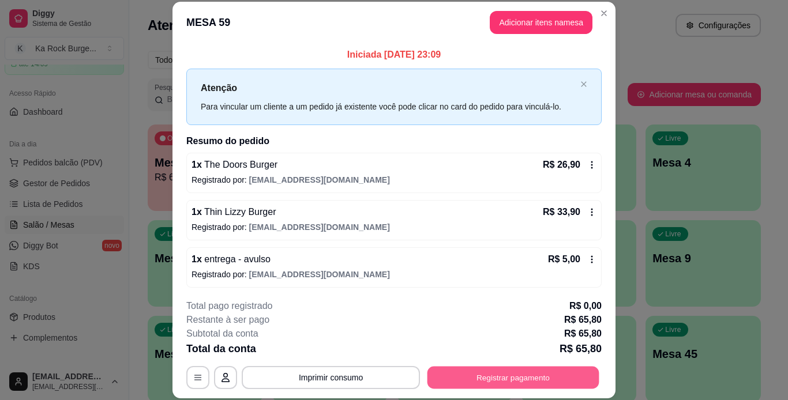
click at [507, 369] on button "Registrar pagamento" at bounding box center [514, 377] width 172 height 23
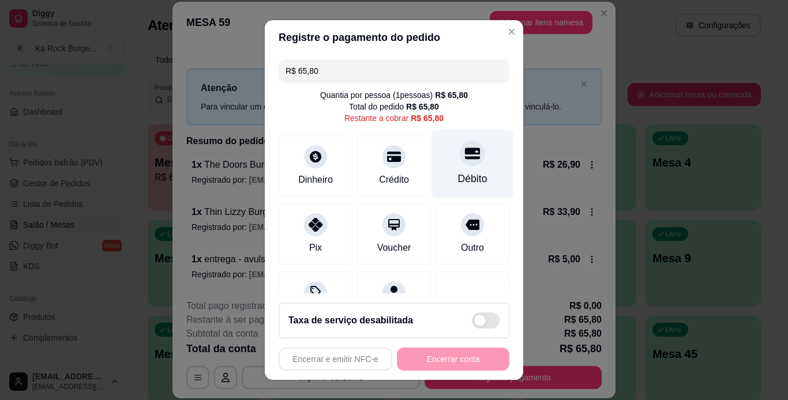
drag, startPoint x: 447, startPoint y: 170, endPoint x: 460, endPoint y: 190, distance: 24.3
click at [447, 170] on div "Débito" at bounding box center [472, 164] width 81 height 68
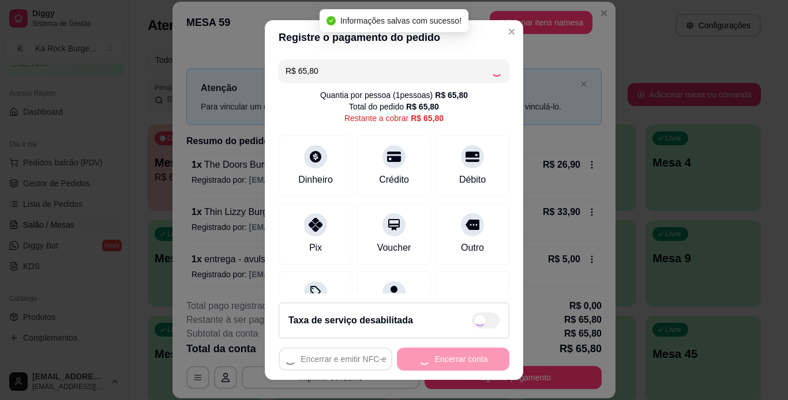
type input "R$ 0,00"
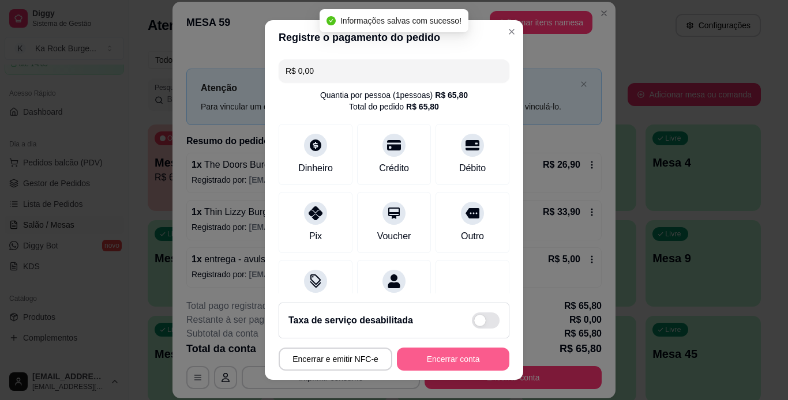
click at [449, 355] on button "Encerrar conta" at bounding box center [453, 359] width 113 height 23
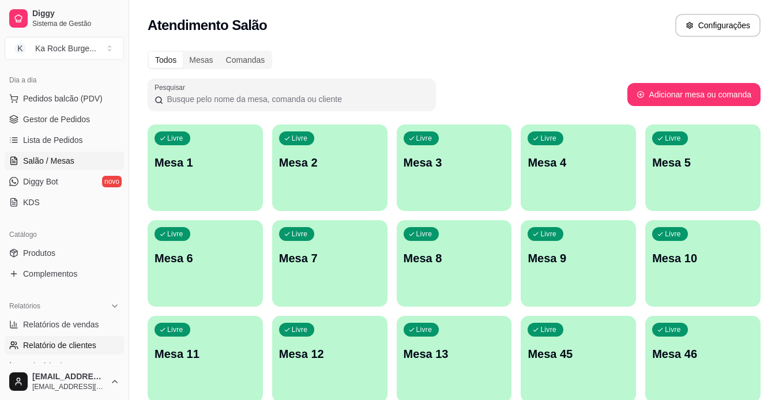
scroll to position [130, 0]
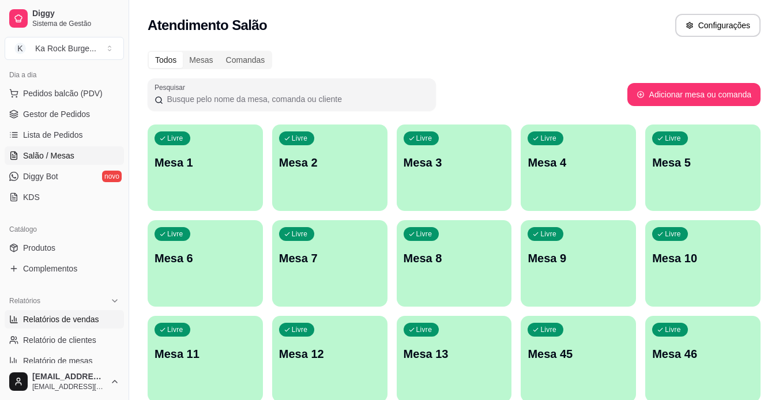
click at [95, 317] on span "Relatórios de vendas" at bounding box center [61, 320] width 76 height 12
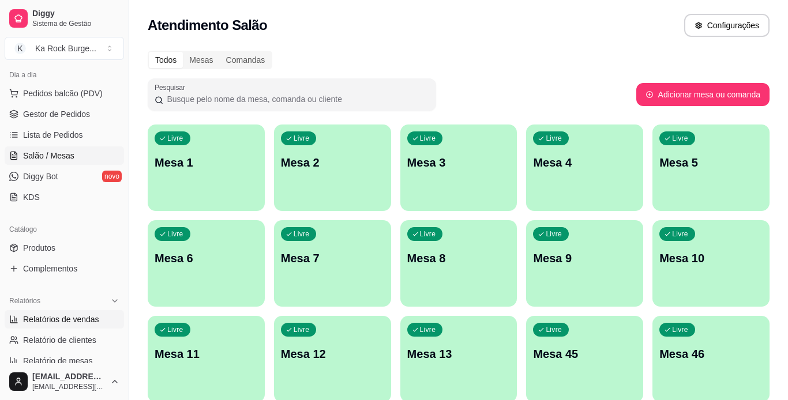
select select "ALL"
select select "0"
